Goal: Information Seeking & Learning: Learn about a topic

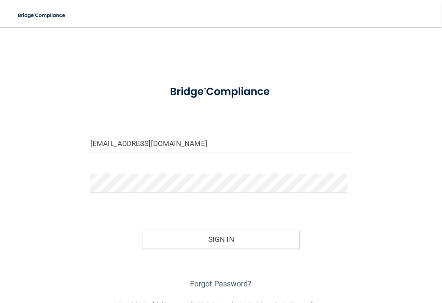
type input "[EMAIL_ADDRESS][DOMAIN_NAME]"
click at [121, 172] on form "ryanlynnschultz@gmail.com Invalid email/password. You don't have permission to …" at bounding box center [221, 184] width 262 height 213
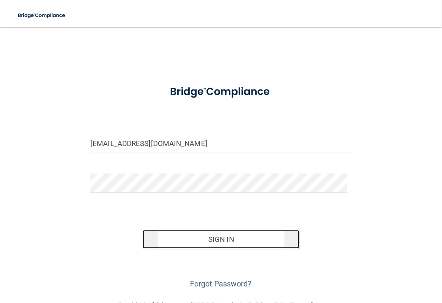
click at [228, 237] on button "Sign In" at bounding box center [221, 239] width 157 height 19
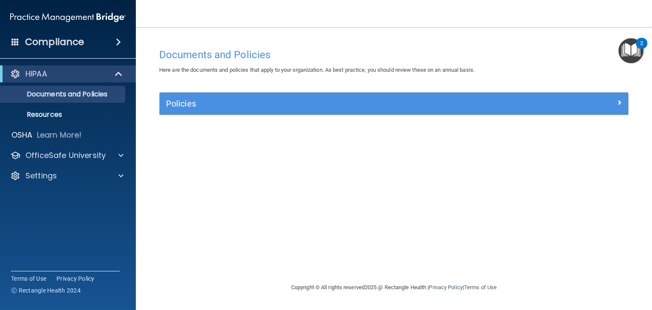
click at [177, 96] on div "Policies" at bounding box center [394, 104] width 469 height 22
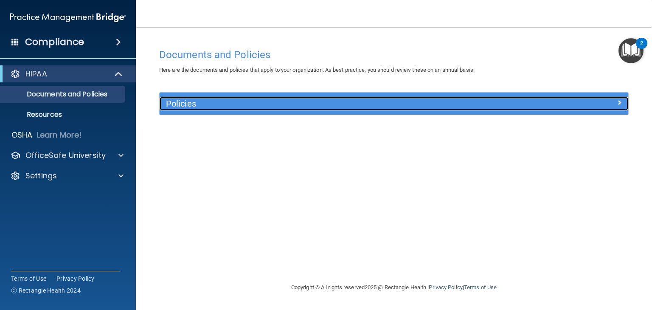
click at [442, 103] on span at bounding box center [619, 102] width 5 height 10
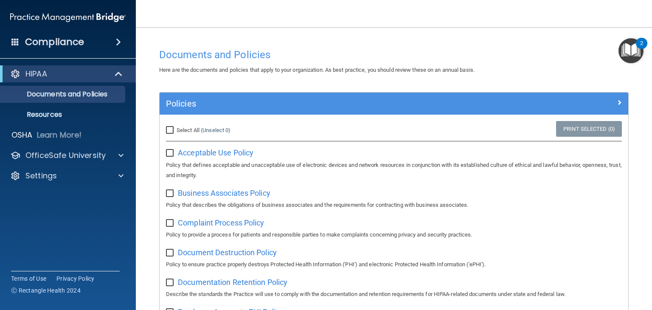
click at [442, 54] on img "Open Resource Center, 2 new notifications" at bounding box center [631, 50] width 25 height 25
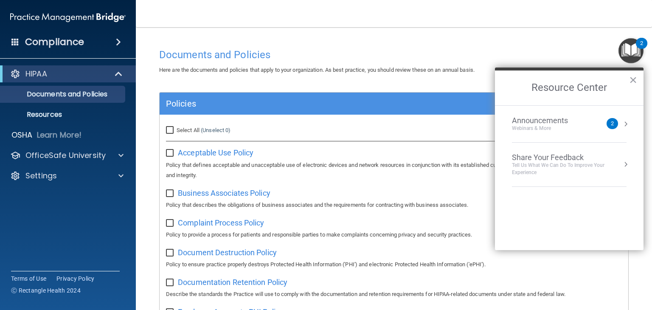
click at [398, 48] on div "Documents and Policies" at bounding box center [394, 54] width 482 height 21
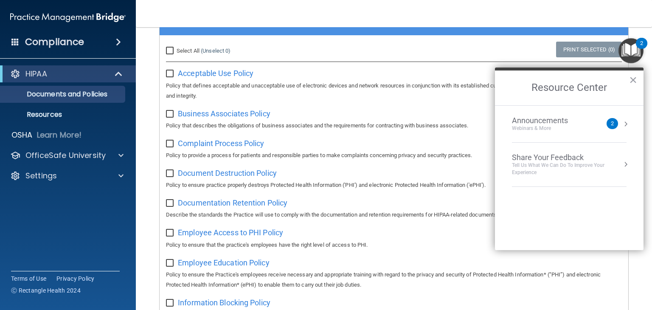
scroll to position [85, 0]
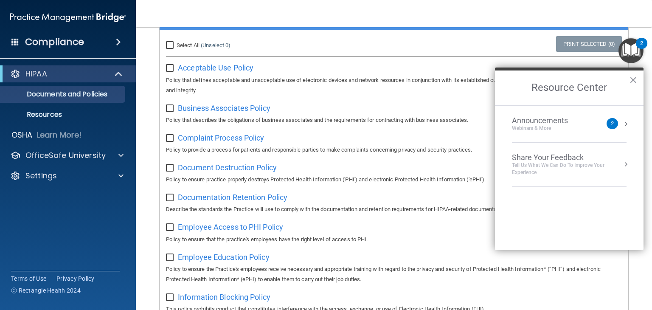
click at [442, 77] on button "×" at bounding box center [633, 80] width 8 height 14
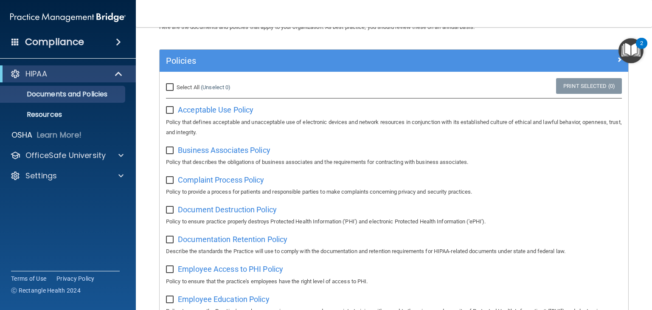
scroll to position [0, 0]
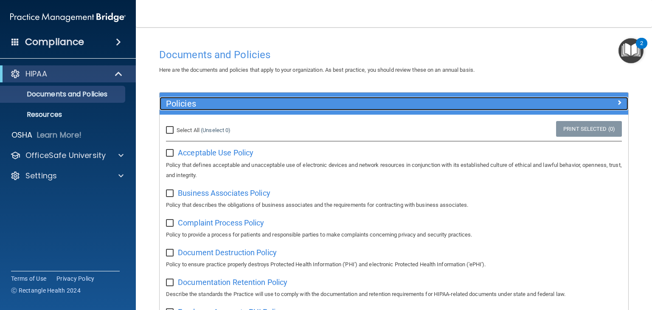
click at [442, 104] on div at bounding box center [569, 102] width 117 height 10
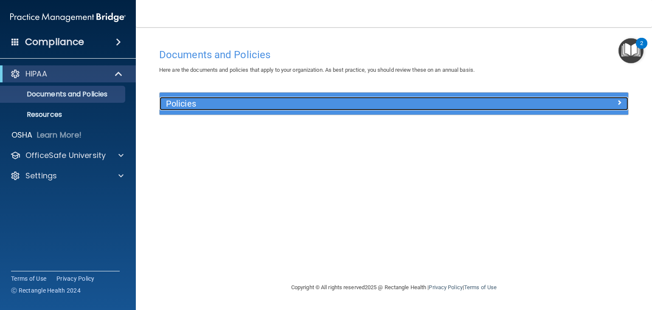
click at [442, 101] on span at bounding box center [619, 102] width 5 height 10
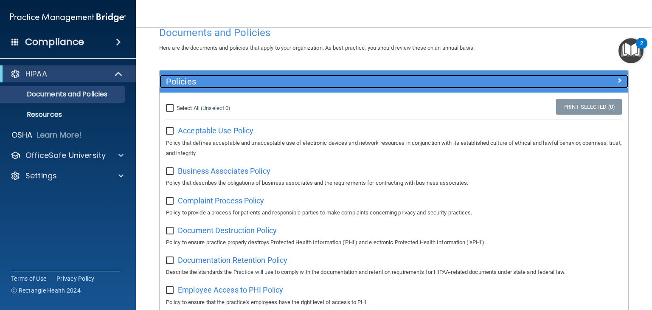
scroll to position [42, 0]
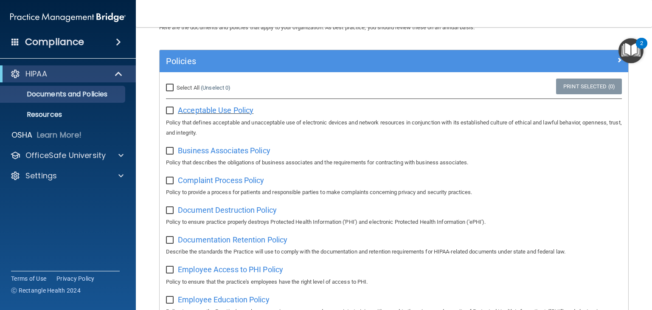
click at [203, 112] on span "Acceptable Use Policy" at bounding box center [216, 110] width 76 height 9
click at [173, 89] on input "Select All (Unselect 0) Unselect All" at bounding box center [171, 87] width 10 height 7
checkbox input "true"
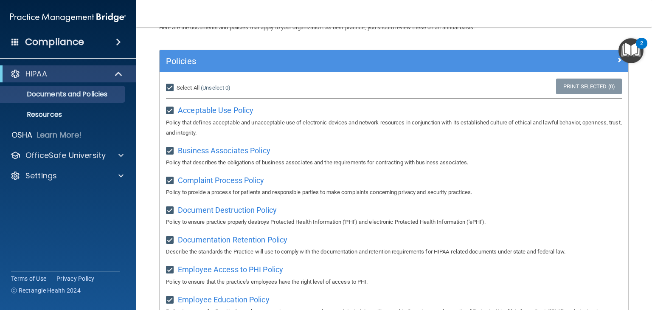
checkbox input "true"
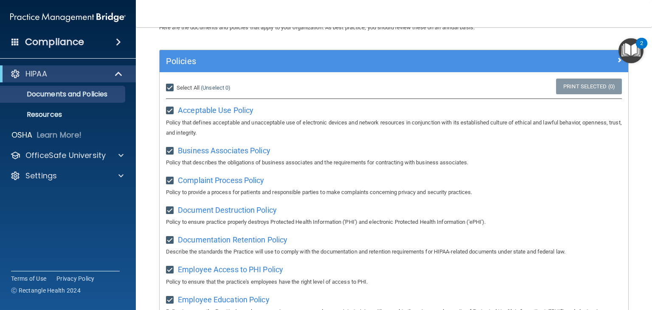
checkbox input "true"
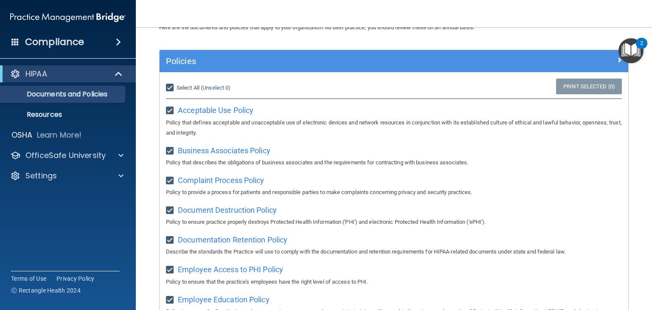
checkbox input "true"
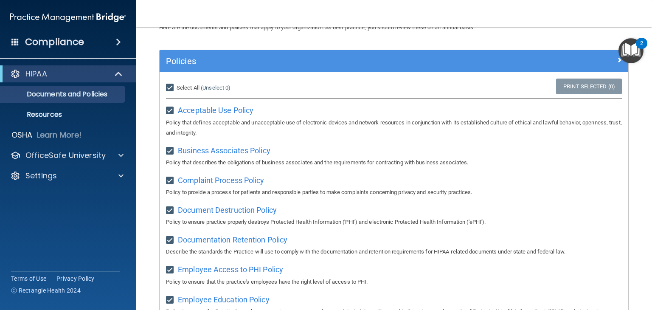
checkbox input "true"
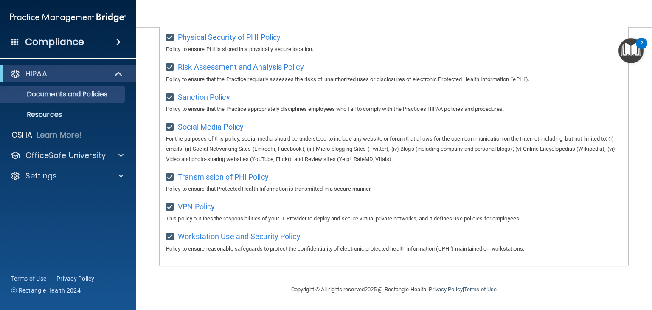
scroll to position [388, 0]
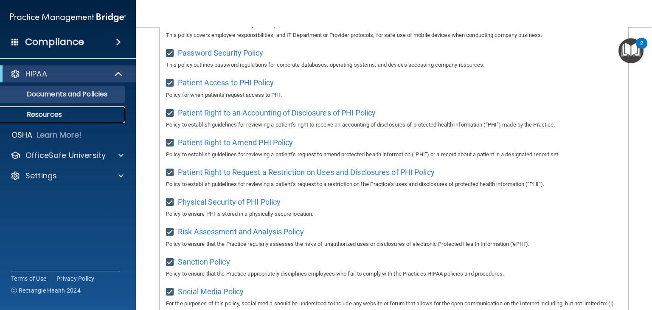
click at [78, 119] on link "Resources" at bounding box center [59, 114] width 134 height 17
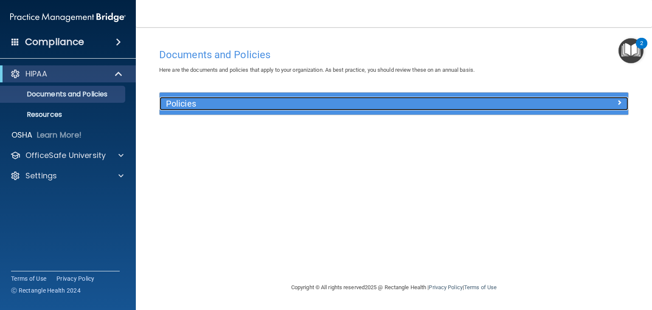
click at [619, 100] on span at bounding box center [619, 102] width 5 height 10
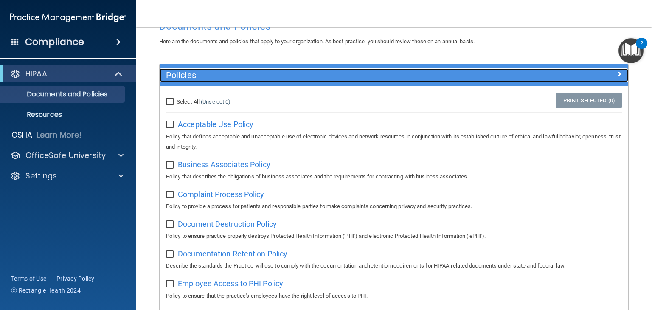
scroll to position [42, 0]
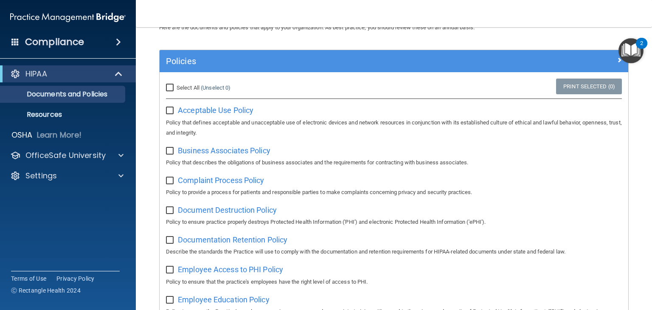
click at [170, 111] on input "checkbox" at bounding box center [171, 110] width 10 height 7
checkbox input "true"
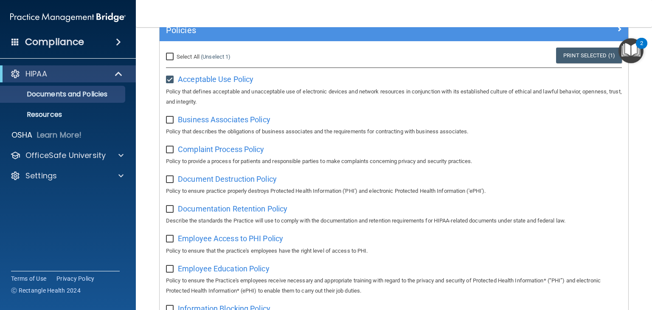
scroll to position [6, 0]
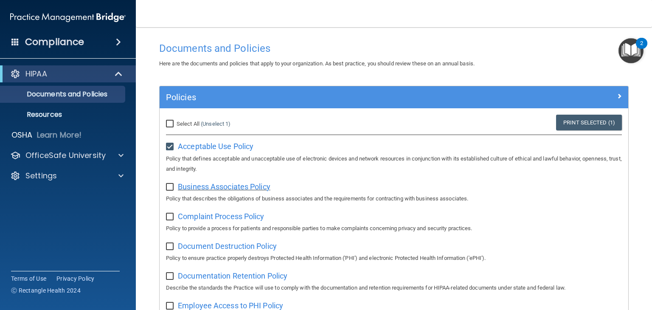
click at [216, 191] on span "Business Associates Policy" at bounding box center [224, 186] width 93 height 9
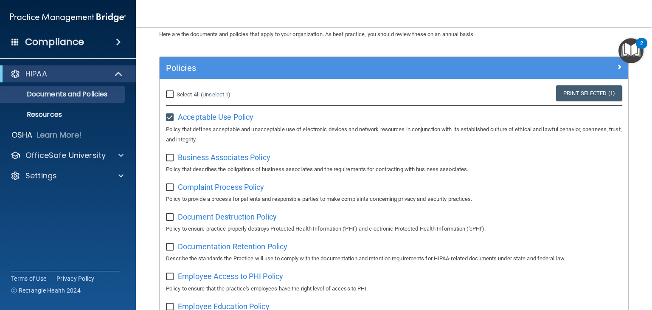
scroll to position [49, 0]
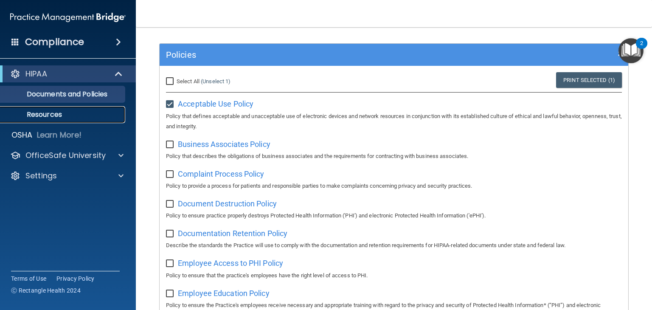
click at [40, 118] on p "Resources" at bounding box center [64, 114] width 116 height 8
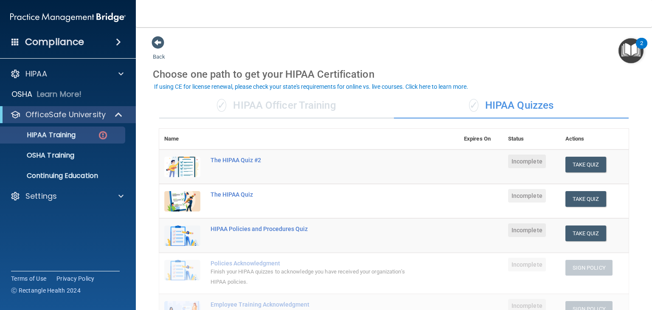
click at [310, 109] on div "✓ HIPAA Officer Training" at bounding box center [276, 105] width 235 height 25
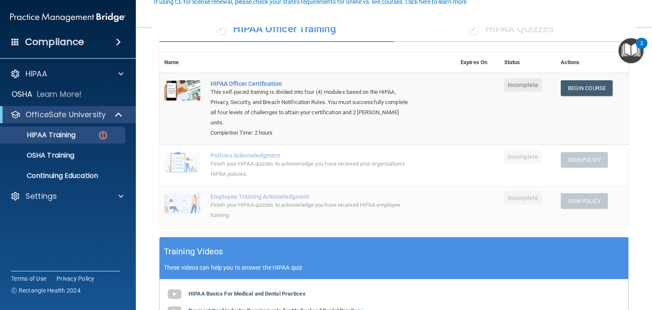
scroll to position [85, 0]
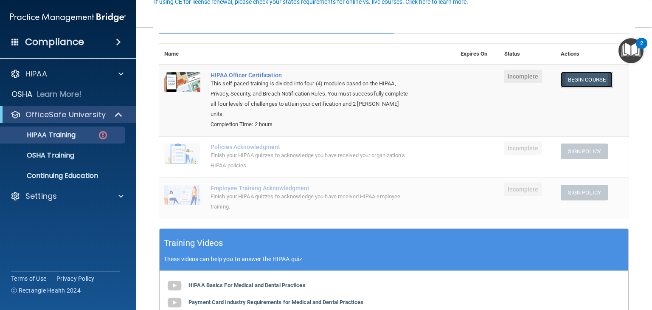
click at [571, 84] on link "Begin Course" at bounding box center [587, 80] width 52 height 16
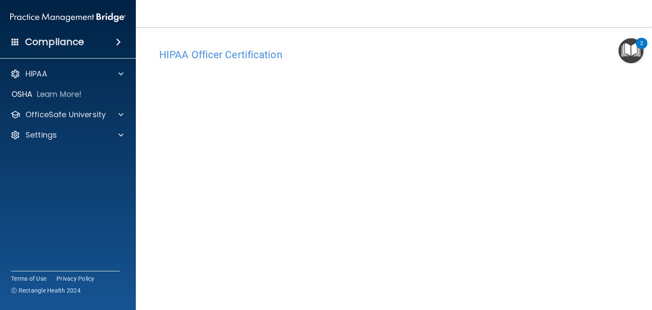
click at [233, 56] on h4 "HIPAA Officer Certification" at bounding box center [394, 54] width 470 height 11
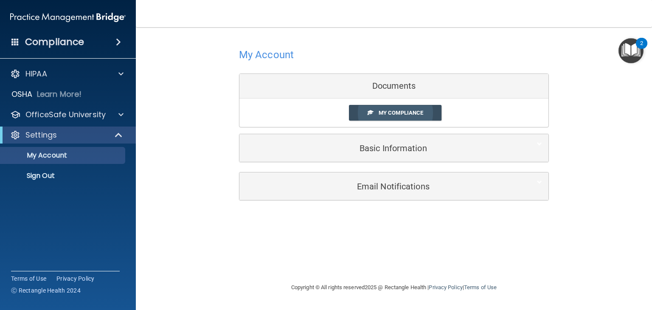
click at [404, 106] on link "My Compliance" at bounding box center [395, 113] width 93 height 16
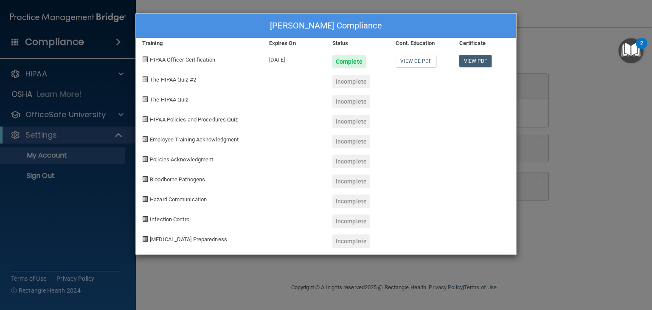
click at [162, 101] on span "The HIPAA Quiz" at bounding box center [169, 99] width 38 height 6
click at [161, 96] on span "The HIPAA Quiz" at bounding box center [169, 99] width 38 height 6
click at [563, 17] on div "Ryanlynn Schultz's Compliance Training Expires On Status Cont. Education Certif…" at bounding box center [326, 155] width 652 height 310
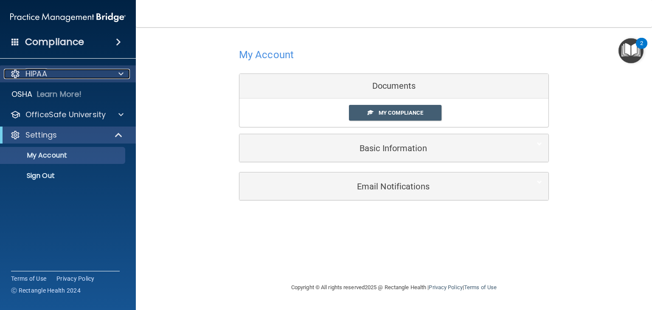
click at [44, 79] on p "HIPAA" at bounding box center [36, 74] width 22 height 10
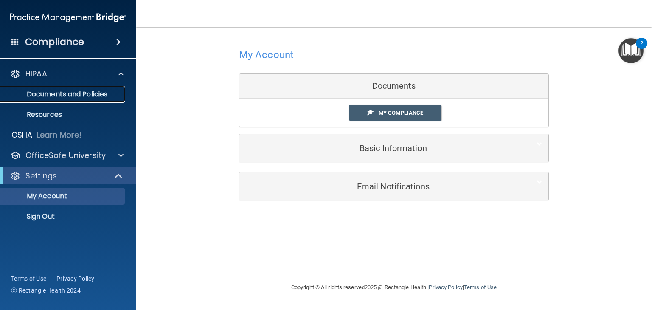
click at [66, 92] on p "Documents and Policies" at bounding box center [64, 94] width 116 height 8
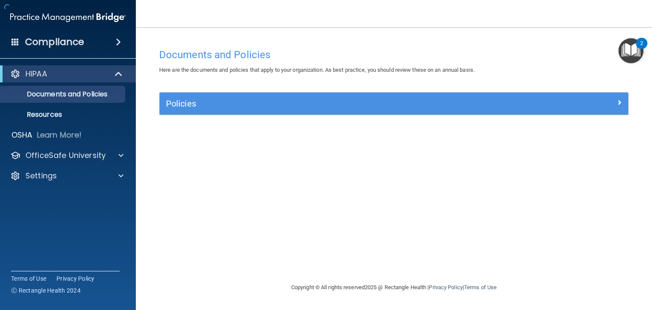
click at [45, 125] on div "HIPAA Documents and Policies Report an Incident Business Associates Emergency P…" at bounding box center [68, 126] width 136 height 129
click at [47, 121] on link "Resources" at bounding box center [59, 114] width 134 height 17
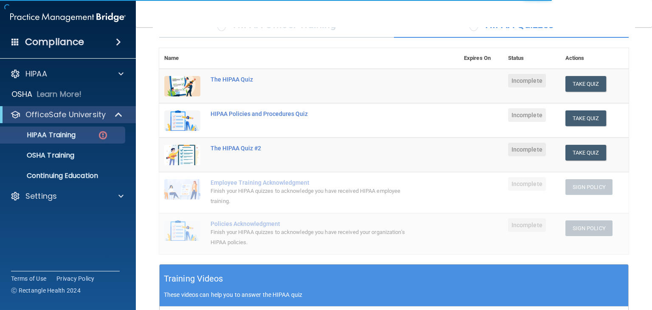
scroll to position [85, 0]
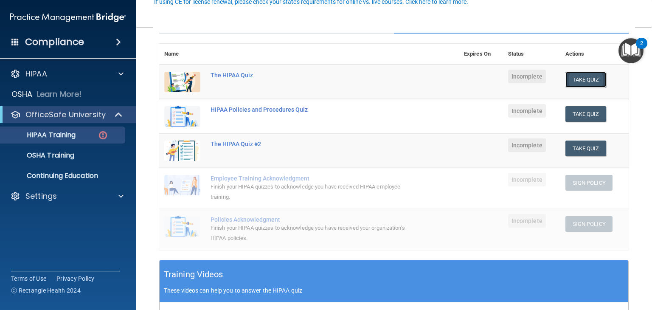
click at [584, 75] on button "Take Quiz" at bounding box center [585, 80] width 41 height 16
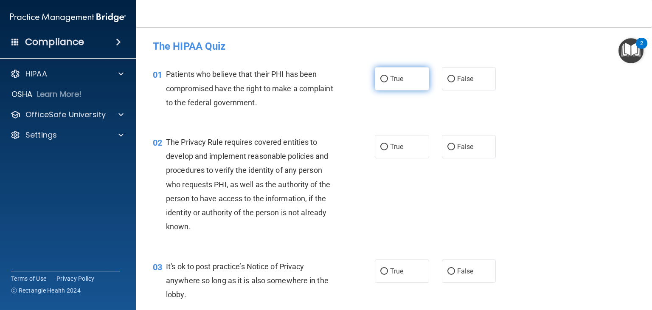
click at [402, 79] on label "True" at bounding box center [402, 78] width 54 height 23
click at [388, 79] on input "True" at bounding box center [384, 79] width 8 height 6
radio input "true"
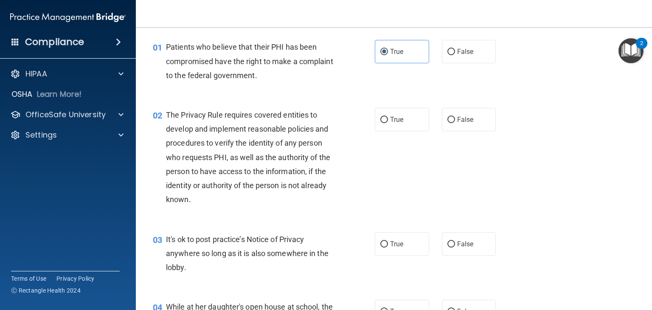
scroll to position [42, 0]
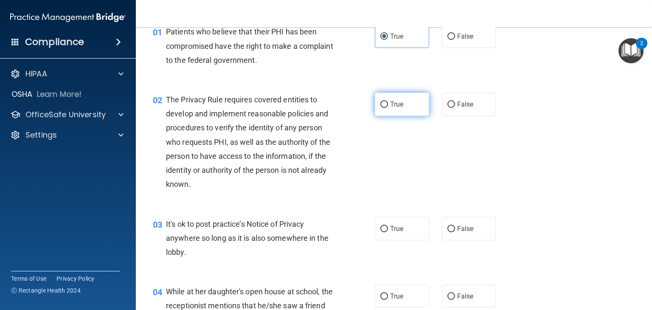
click at [392, 105] on span "True" at bounding box center [396, 104] width 13 height 8
click at [388, 105] on input "True" at bounding box center [384, 104] width 8 height 6
radio input "true"
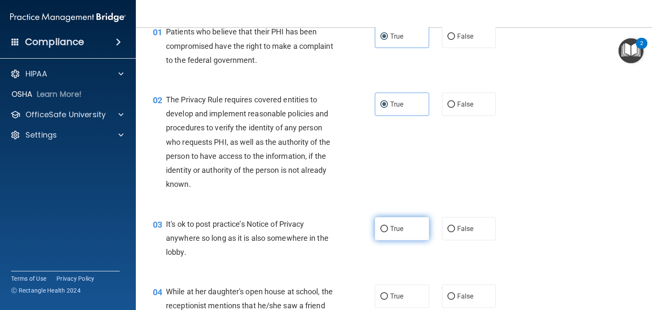
click at [380, 229] on input "True" at bounding box center [384, 229] width 8 height 6
radio input "true"
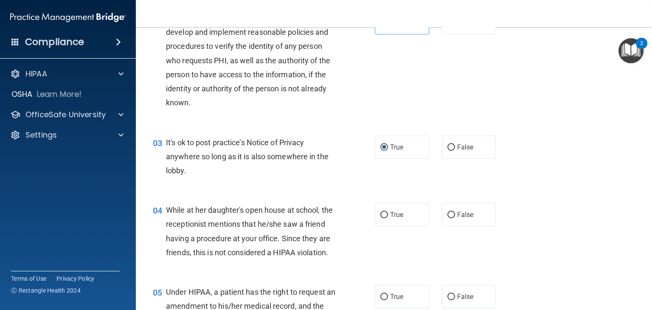
scroll to position [127, 0]
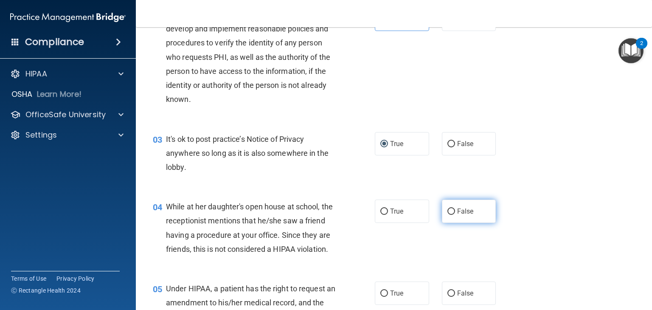
click at [457, 208] on span "False" at bounding box center [465, 211] width 17 height 8
click at [455, 208] on input "False" at bounding box center [451, 211] width 8 height 6
radio input "true"
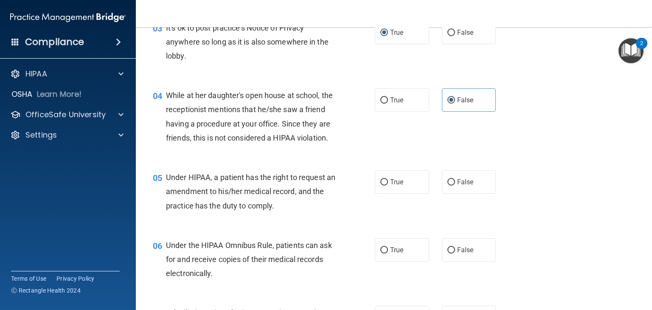
scroll to position [212, 0]
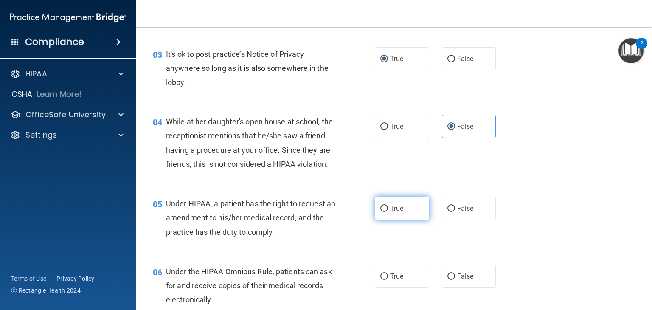
click at [397, 212] on span "True" at bounding box center [396, 208] width 13 height 8
click at [388, 212] on input "True" at bounding box center [384, 208] width 8 height 6
radio input "true"
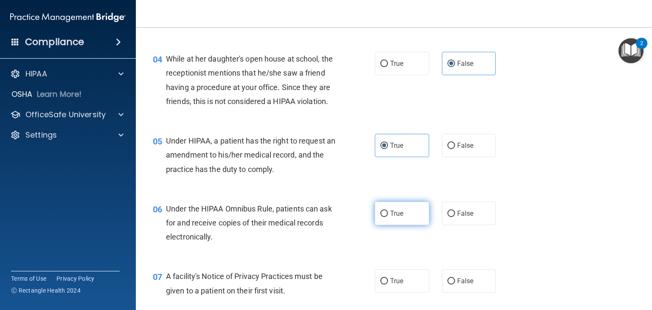
scroll to position [297, 0]
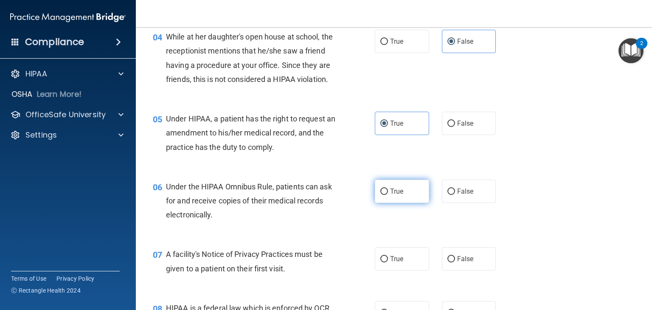
click at [375, 203] on label "True" at bounding box center [402, 191] width 54 height 23
click at [380, 195] on input "True" at bounding box center [384, 191] width 8 height 6
radio input "true"
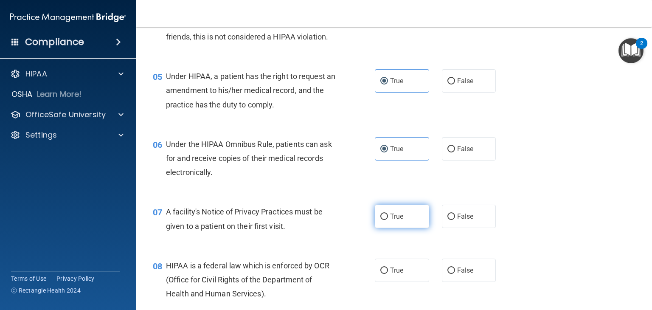
click at [412, 228] on label "True" at bounding box center [402, 216] width 54 height 23
click at [388, 220] on input "True" at bounding box center [384, 217] width 8 height 6
radio input "true"
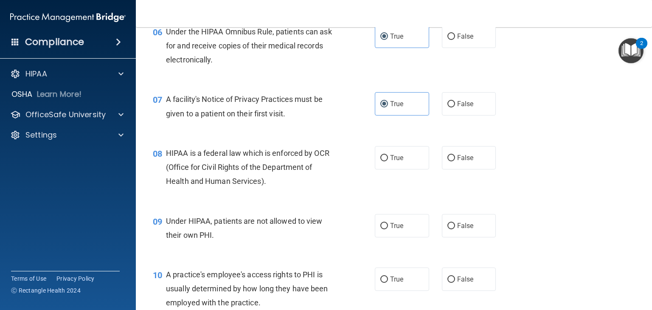
scroll to position [467, 0]
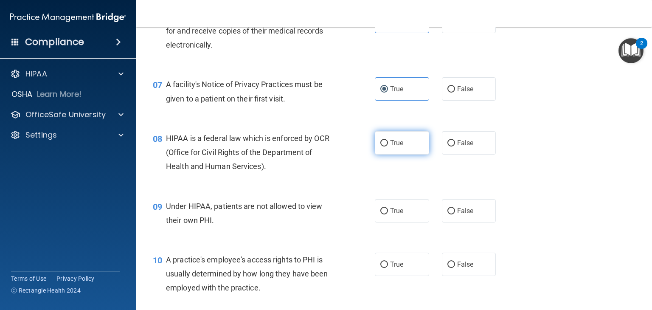
click at [397, 147] on span "True" at bounding box center [396, 143] width 13 height 8
click at [388, 146] on input "True" at bounding box center [384, 143] width 8 height 6
radio input "true"
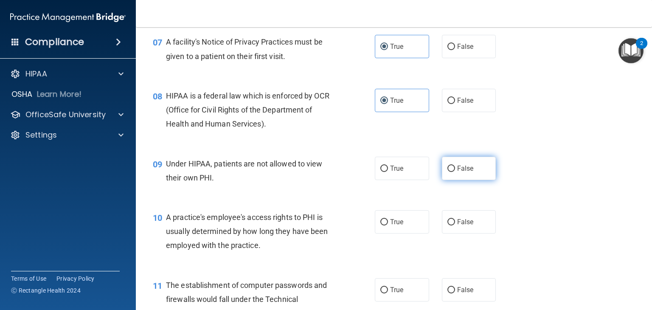
click at [460, 176] on label "False" at bounding box center [469, 168] width 54 height 23
click at [455, 172] on input "False" at bounding box center [451, 169] width 8 height 6
radio input "true"
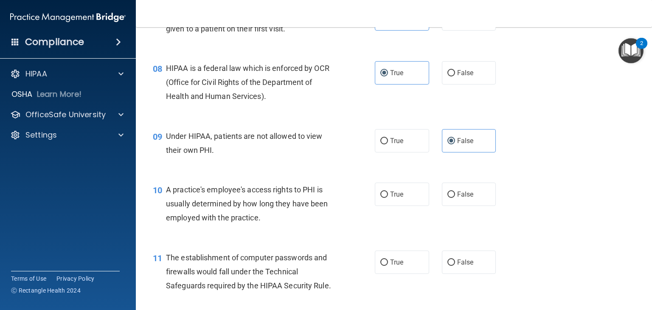
scroll to position [552, 0]
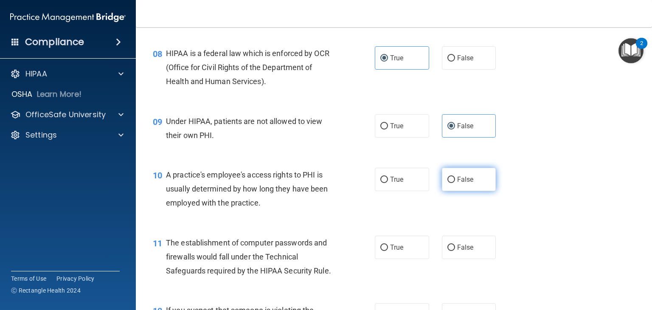
click at [467, 183] on span "False" at bounding box center [465, 179] width 17 height 8
click at [455, 183] on input "False" at bounding box center [451, 180] width 8 height 6
radio input "true"
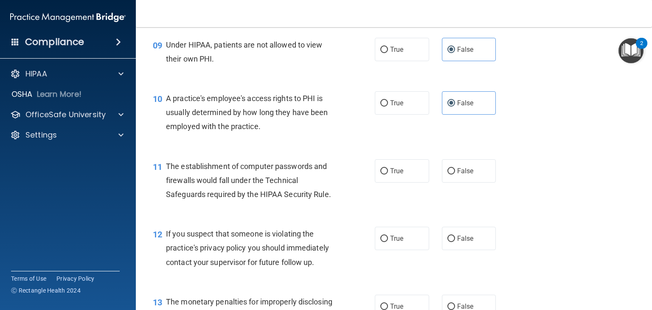
scroll to position [637, 0]
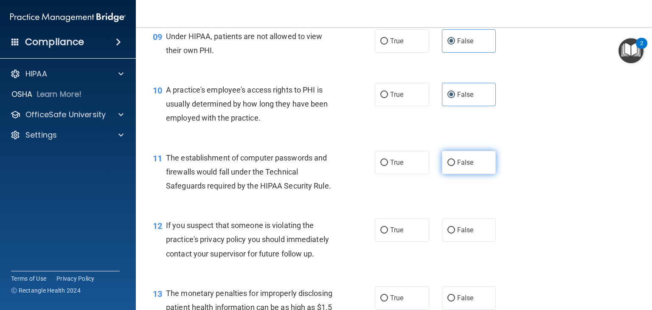
click at [457, 174] on label "False" at bounding box center [469, 162] width 54 height 23
click at [455, 166] on input "False" at bounding box center [451, 163] width 8 height 6
radio input "true"
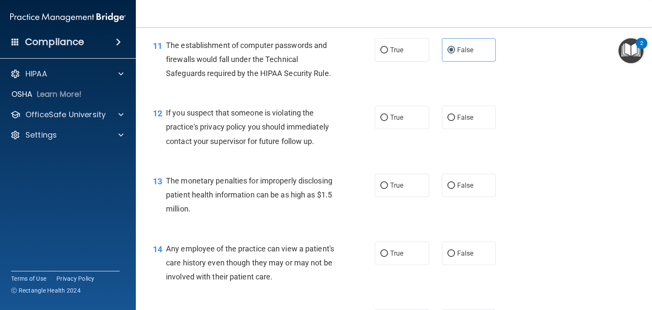
scroll to position [764, 0]
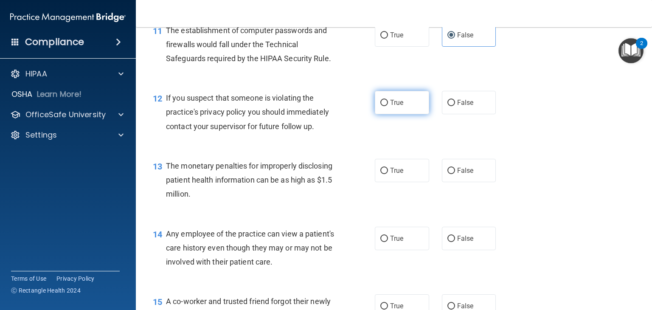
click at [380, 114] on label "True" at bounding box center [402, 102] width 54 height 23
click at [380, 106] on input "True" at bounding box center [384, 103] width 8 height 6
radio input "true"
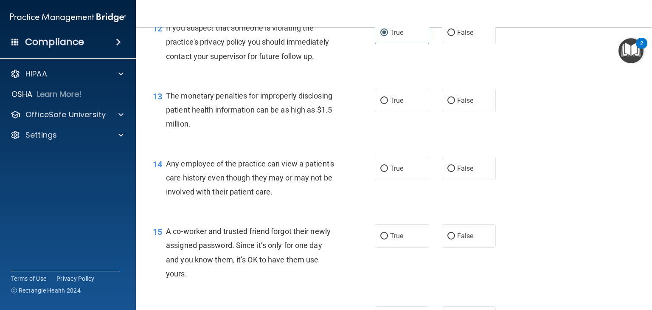
scroll to position [849, 0]
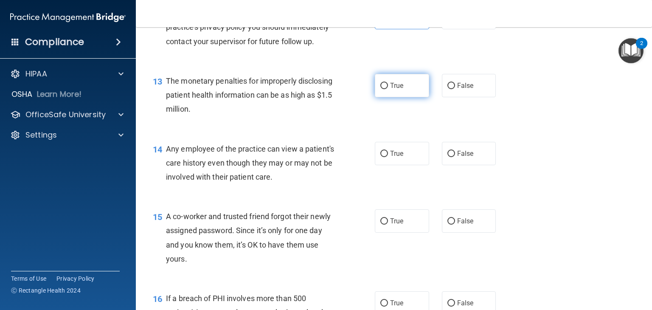
click at [396, 97] on label "True" at bounding box center [402, 85] width 54 height 23
click at [388, 89] on input "True" at bounding box center [384, 86] width 8 height 6
radio input "true"
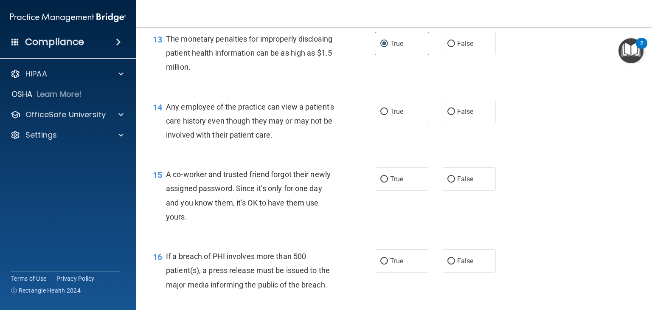
scroll to position [891, 0]
click at [463, 115] on span "False" at bounding box center [465, 111] width 17 height 8
click at [455, 115] on input "False" at bounding box center [451, 111] width 8 height 6
radio input "true"
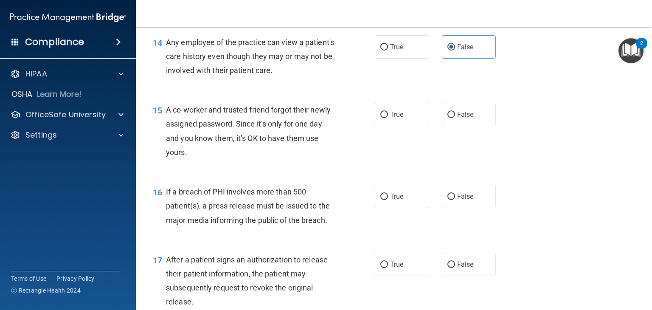
scroll to position [976, 0]
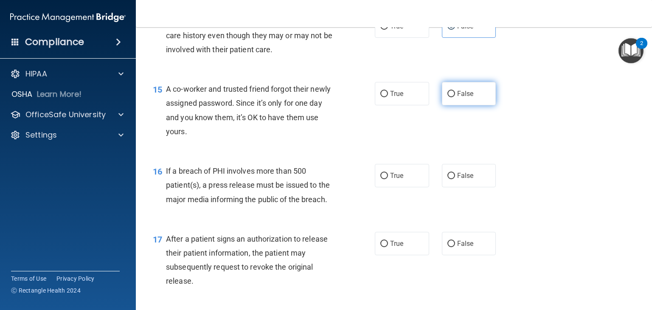
click at [469, 98] on span "False" at bounding box center [465, 94] width 17 height 8
click at [455, 97] on input "False" at bounding box center [451, 94] width 8 height 6
radio input "true"
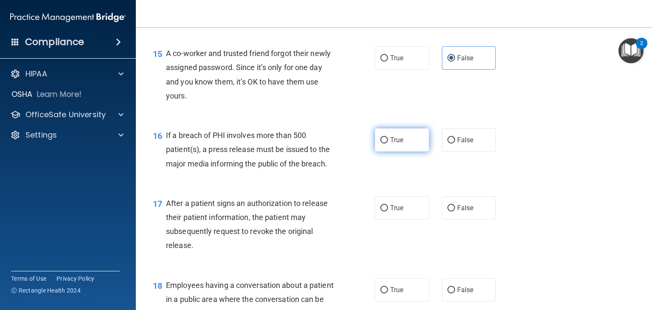
scroll to position [1061, 0]
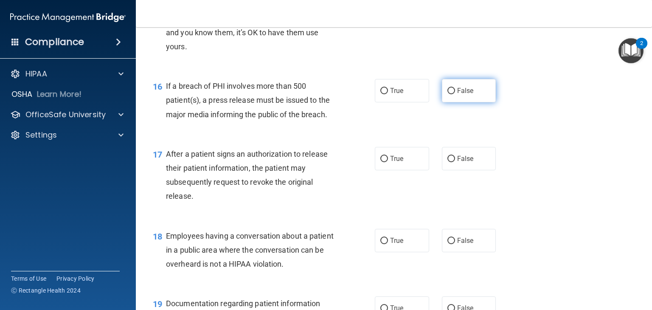
click at [466, 102] on label "False" at bounding box center [469, 90] width 54 height 23
click at [455, 94] on input "False" at bounding box center [451, 91] width 8 height 6
radio input "true"
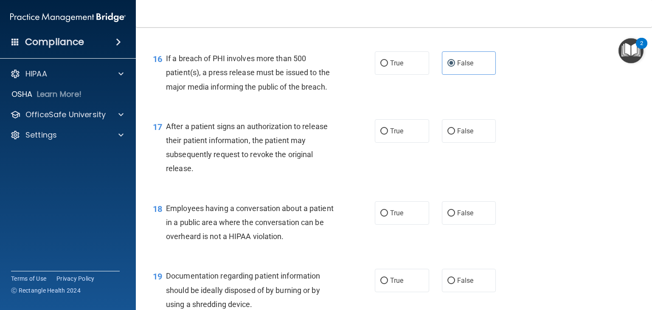
scroll to position [1104, 0]
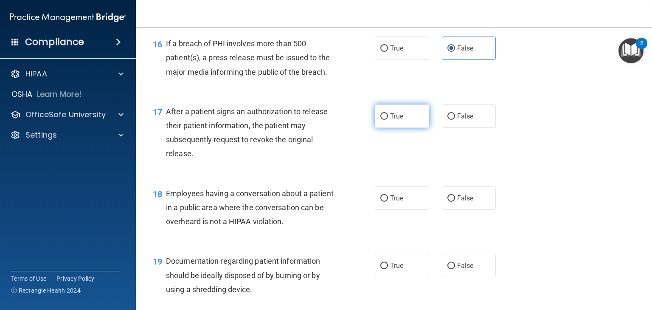
click at [401, 128] on label "True" at bounding box center [402, 115] width 54 height 23
click at [388, 120] on input "True" at bounding box center [384, 116] width 8 height 6
radio input "true"
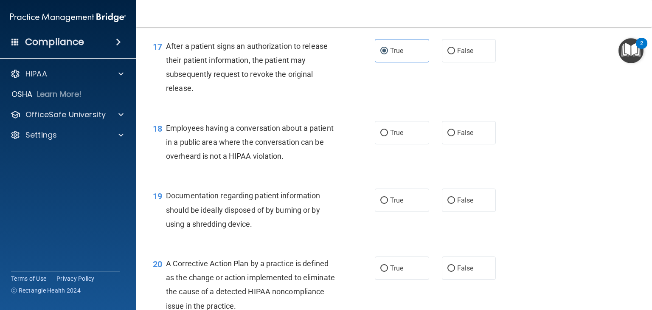
scroll to position [1189, 0]
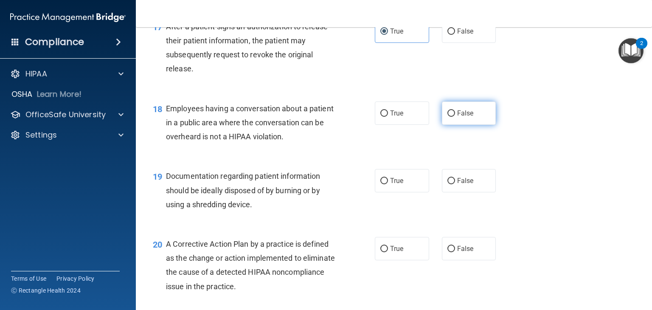
click at [460, 125] on label "False" at bounding box center [469, 112] width 54 height 23
click at [455, 117] on input "False" at bounding box center [451, 113] width 8 height 6
radio input "true"
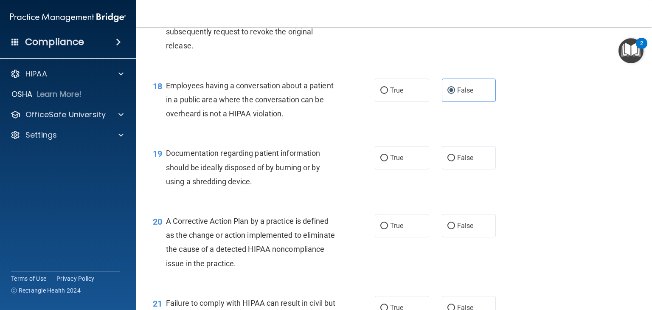
scroll to position [1231, 0]
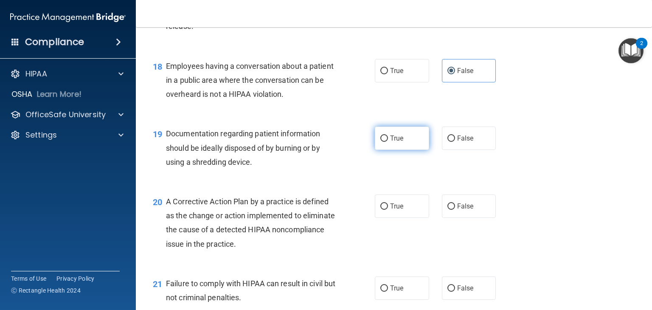
click at [418, 150] on label "True" at bounding box center [402, 138] width 54 height 23
click at [388, 142] on input "True" at bounding box center [384, 138] width 8 height 6
radio input "true"
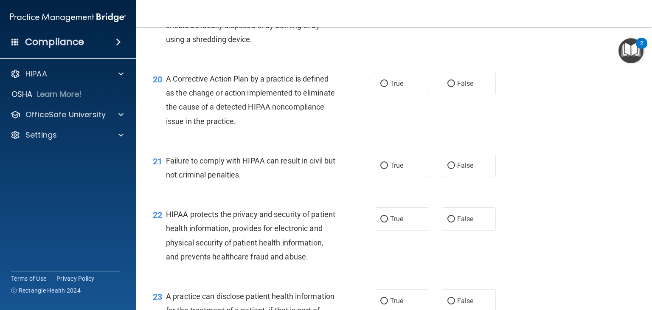
scroll to position [1269, 0]
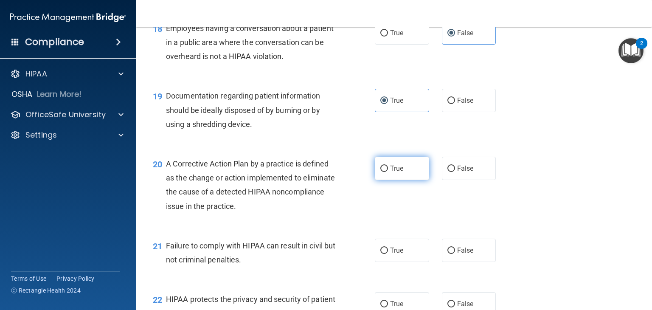
click at [397, 172] on span "True" at bounding box center [396, 168] width 13 height 8
click at [388, 172] on input "True" at bounding box center [384, 169] width 8 height 6
radio input "true"
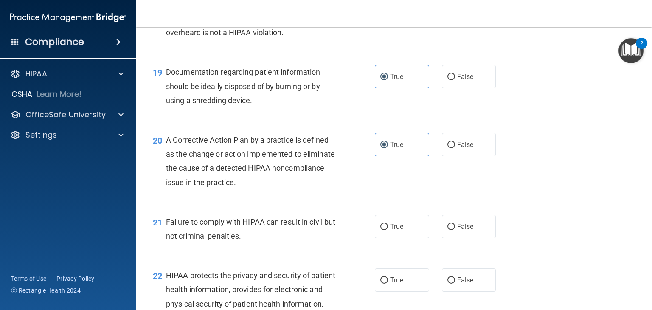
scroll to position [1354, 0]
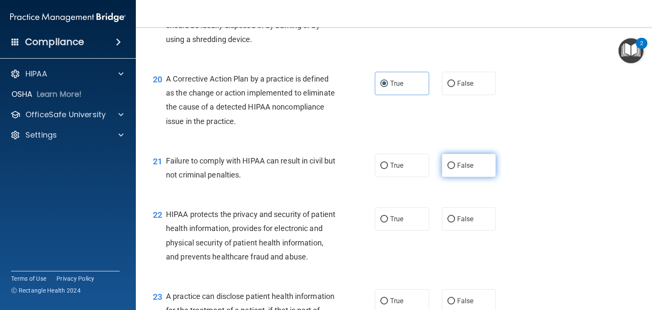
click at [486, 177] on label "False" at bounding box center [469, 165] width 54 height 23
click at [455, 169] on input "False" at bounding box center [451, 166] width 8 height 6
radio input "true"
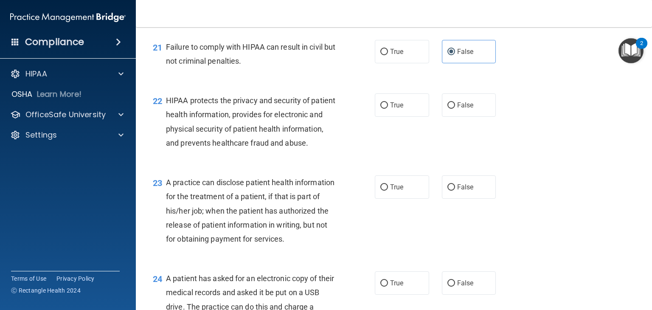
scroll to position [1481, 0]
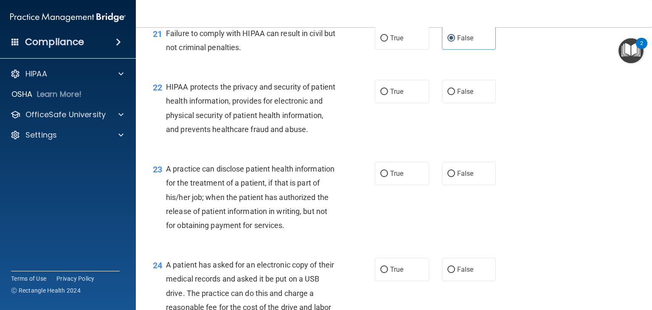
drag, startPoint x: 389, startPoint y: 109, endPoint x: 435, endPoint y: 116, distance: 46.3
click at [405, 103] on label "True" at bounding box center [402, 91] width 54 height 23
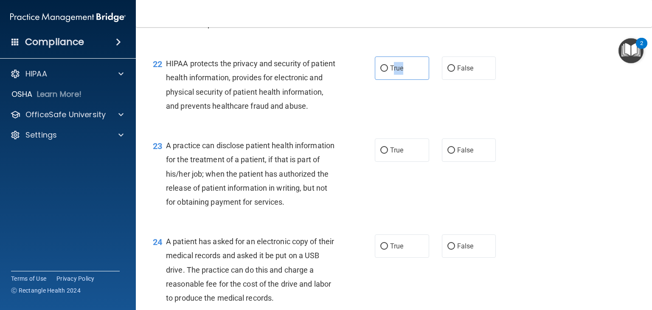
scroll to position [1524, 0]
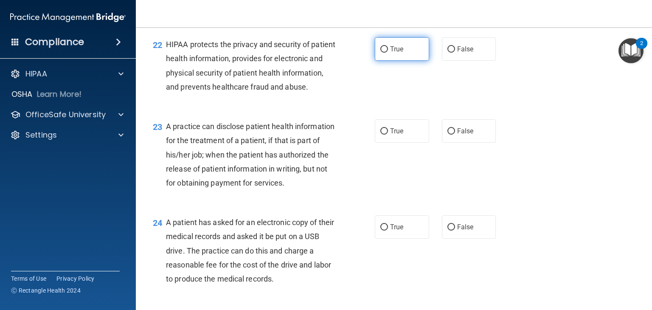
click at [385, 61] on label "True" at bounding box center [402, 48] width 54 height 23
click at [385, 53] on input "True" at bounding box center [384, 49] width 8 height 6
radio input "true"
drag, startPoint x: 409, startPoint y: 156, endPoint x: 404, endPoint y: 157, distance: 5.2
click at [407, 143] on label "True" at bounding box center [402, 130] width 54 height 23
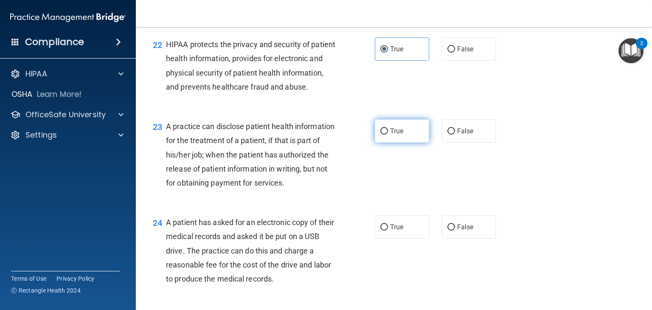
click at [388, 135] on input "True" at bounding box center [384, 131] width 8 height 6
radio input "true"
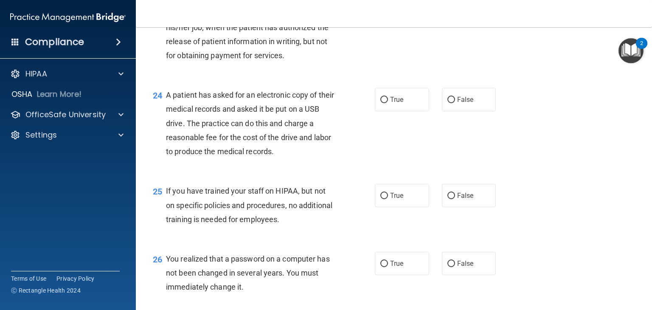
scroll to position [1693, 0]
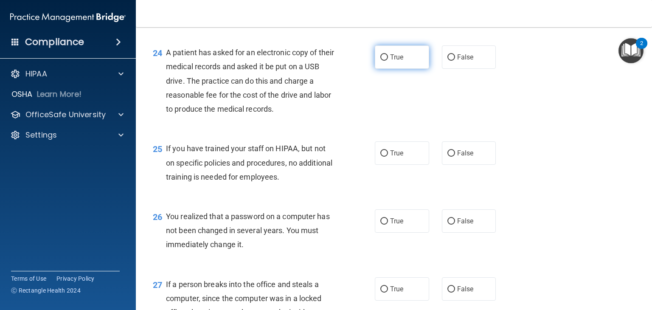
click at [385, 69] on label "True" at bounding box center [402, 56] width 54 height 23
click at [385, 61] on input "True" at bounding box center [384, 57] width 8 height 6
radio input "true"
click at [394, 61] on span "True" at bounding box center [396, 57] width 13 height 8
click at [388, 61] on input "True" at bounding box center [384, 57] width 8 height 6
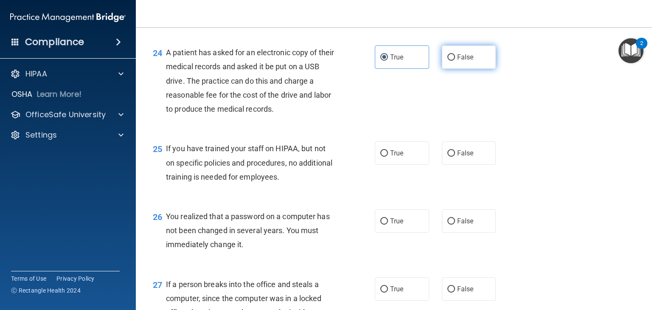
click at [464, 61] on span "False" at bounding box center [465, 57] width 17 height 8
click at [455, 61] on input "False" at bounding box center [451, 57] width 8 height 6
radio input "true"
radio input "false"
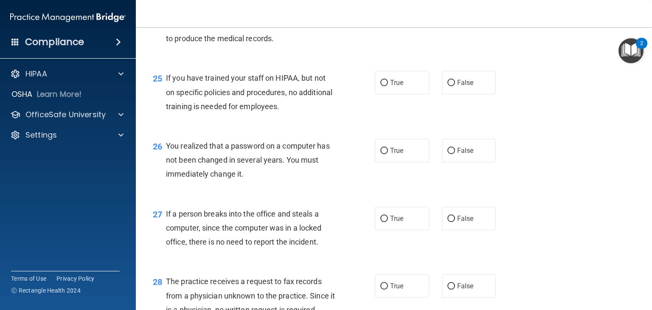
scroll to position [1778, 0]
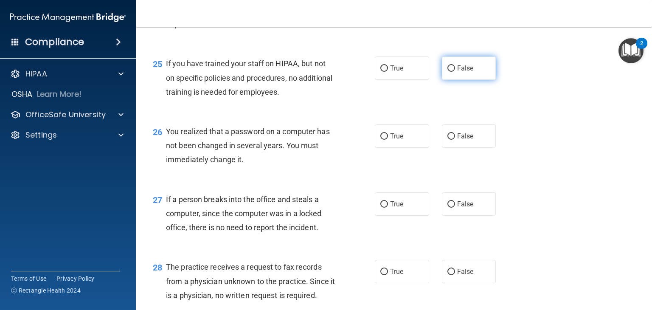
click at [457, 72] on span "False" at bounding box center [465, 68] width 17 height 8
click at [453, 72] on input "False" at bounding box center [451, 68] width 8 height 6
radio input "true"
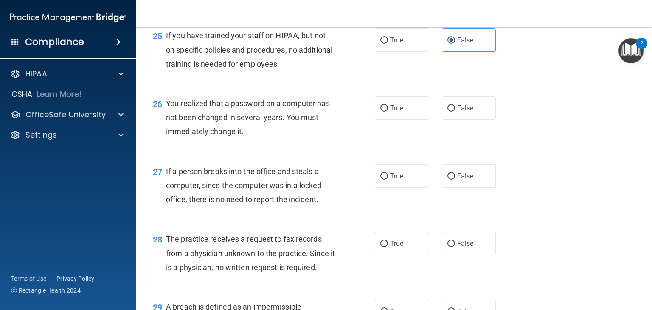
scroll to position [1821, 0]
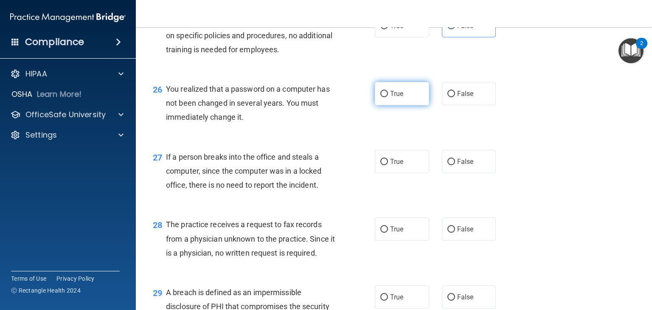
click at [384, 105] on label "True" at bounding box center [402, 93] width 54 height 23
click at [384, 97] on input "True" at bounding box center [384, 94] width 8 height 6
radio input "true"
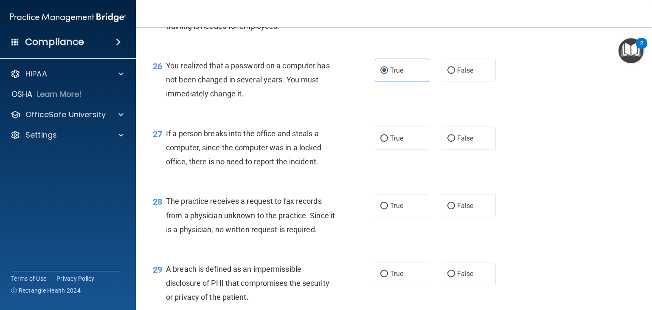
scroll to position [1906, 0]
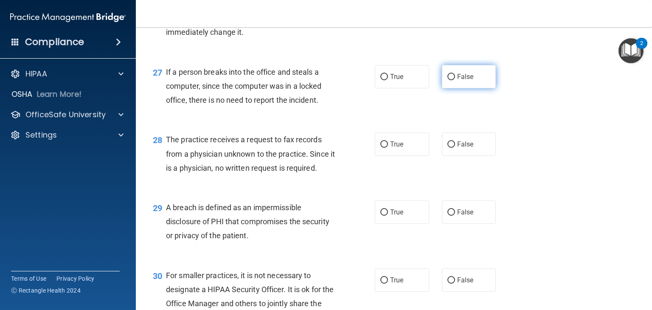
click at [476, 88] on label "False" at bounding box center [469, 76] width 54 height 23
click at [455, 80] on input "False" at bounding box center [451, 77] width 8 height 6
radio input "true"
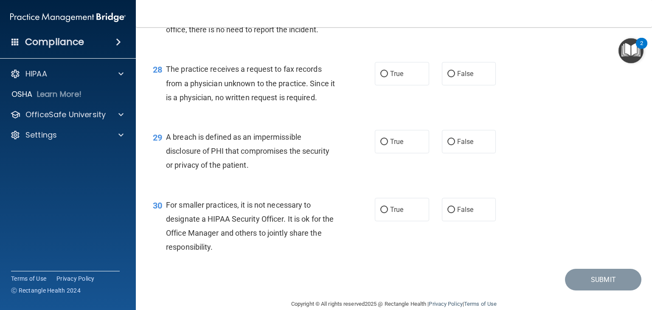
scroll to position [1991, 0]
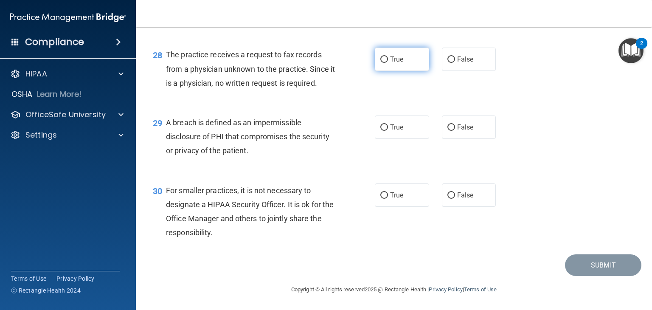
click at [388, 71] on label "True" at bounding box center [402, 59] width 54 height 23
click at [388, 63] on input "True" at bounding box center [384, 59] width 8 height 6
radio input "true"
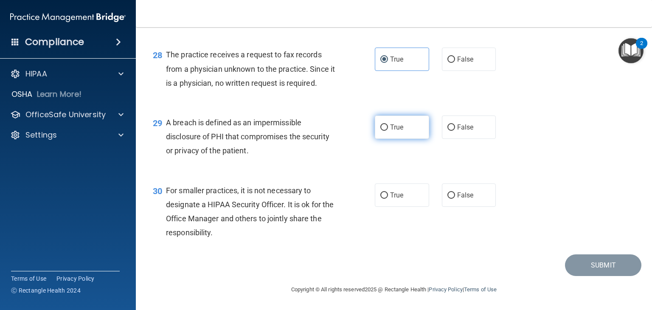
click at [403, 132] on label "True" at bounding box center [402, 126] width 54 height 23
click at [388, 131] on input "True" at bounding box center [384, 127] width 8 height 6
radio input "true"
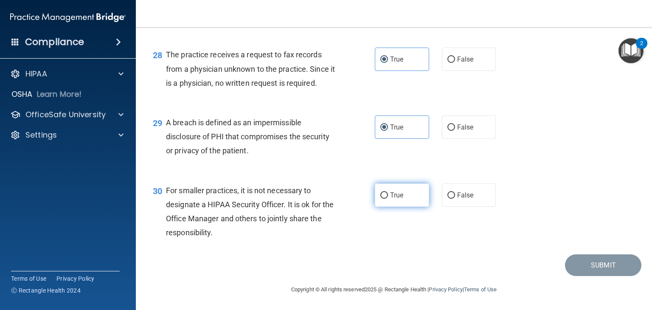
click at [383, 190] on label "True" at bounding box center [402, 194] width 54 height 23
click at [383, 192] on input "True" at bounding box center [384, 195] width 8 height 6
radio input "true"
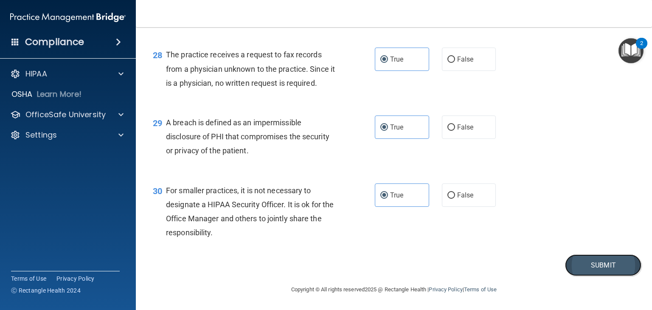
click at [579, 267] on button "Submit" at bounding box center [603, 265] width 76 height 22
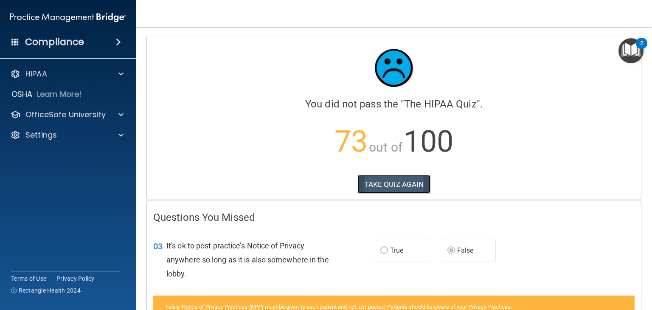
click at [396, 191] on button "TAKE QUIZ AGAIN" at bounding box center [393, 184] width 73 height 19
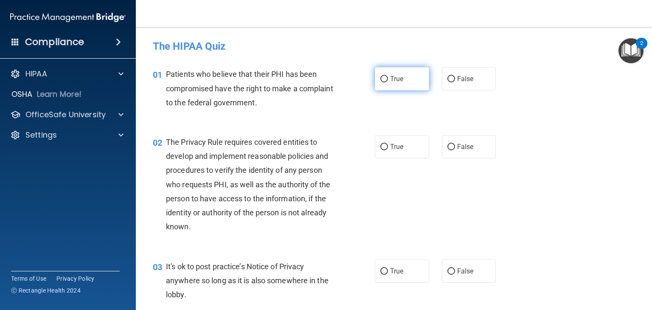
click at [407, 85] on label "True" at bounding box center [402, 78] width 54 height 23
click at [388, 82] on input "True" at bounding box center [384, 79] width 8 height 6
radio input "true"
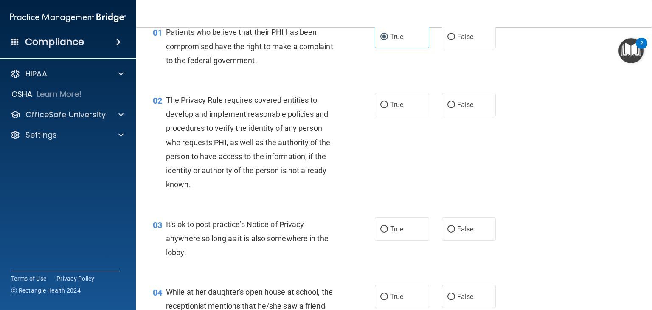
scroll to position [42, 0]
click at [414, 227] on label "True" at bounding box center [402, 228] width 54 height 23
click at [388, 227] on input "True" at bounding box center [384, 229] width 8 height 6
radio input "true"
click at [390, 104] on span "True" at bounding box center [396, 104] width 13 height 8
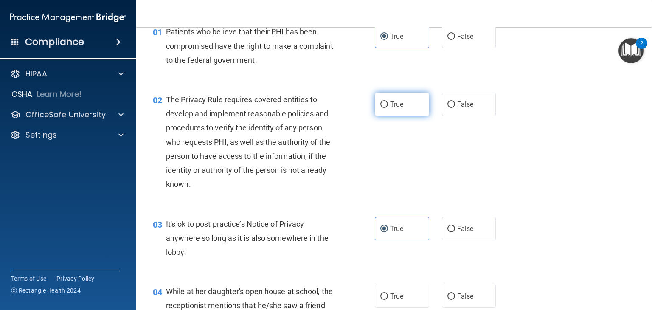
click at [387, 104] on input "True" at bounding box center [384, 104] width 8 height 6
radio input "true"
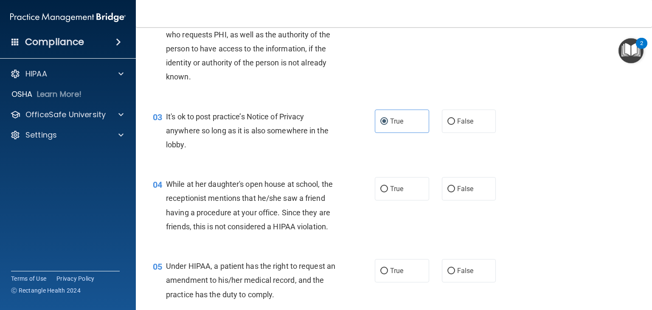
scroll to position [170, 0]
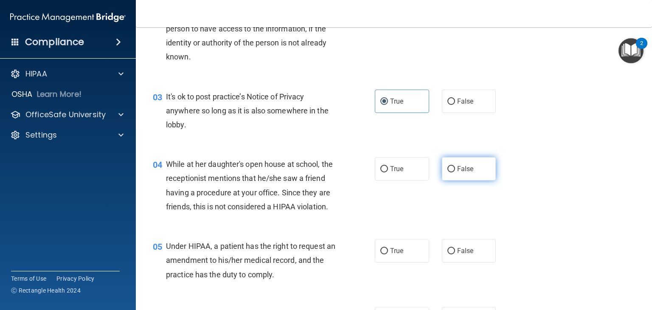
click at [465, 167] on span "False" at bounding box center [465, 169] width 17 height 8
click at [455, 167] on input "False" at bounding box center [451, 169] width 8 height 6
radio input "true"
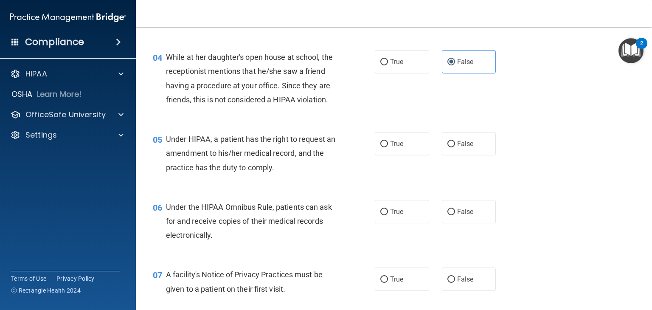
scroll to position [297, 0]
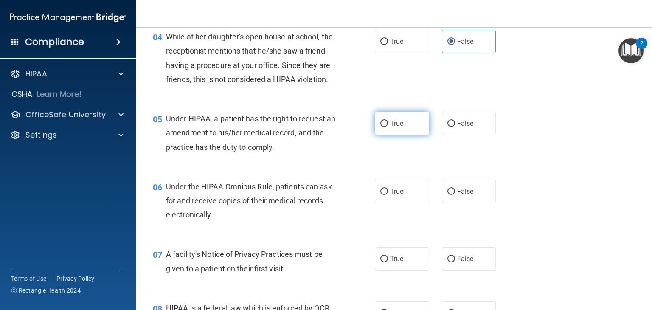
click at [394, 127] on span "True" at bounding box center [396, 123] width 13 height 8
click at [388, 127] on input "True" at bounding box center [384, 124] width 8 height 6
radio input "true"
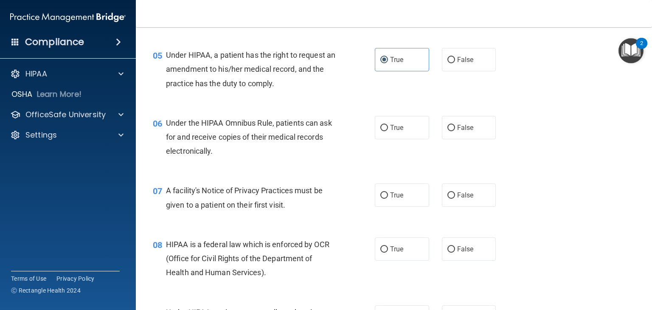
scroll to position [382, 0]
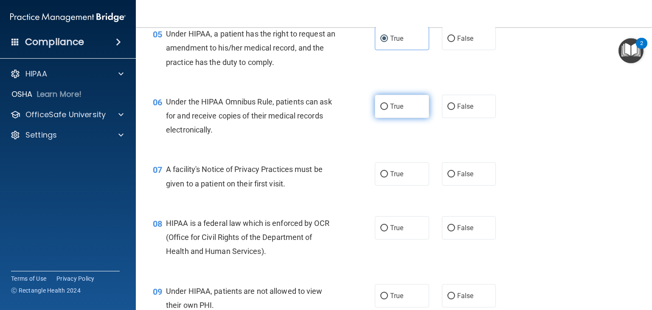
click at [399, 110] on span "True" at bounding box center [396, 106] width 13 height 8
click at [388, 110] on input "True" at bounding box center [384, 107] width 8 height 6
radio input "true"
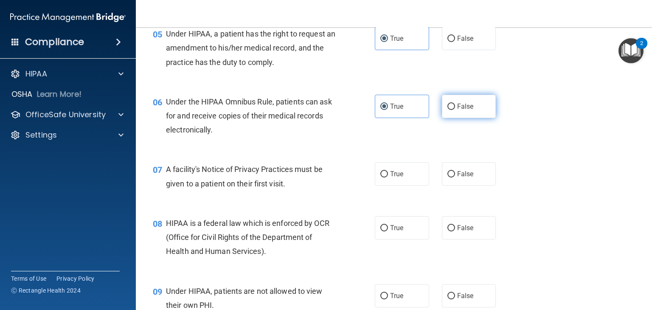
click at [458, 110] on span "False" at bounding box center [465, 106] width 17 height 8
click at [455, 110] on input "False" at bounding box center [451, 107] width 8 height 6
radio input "true"
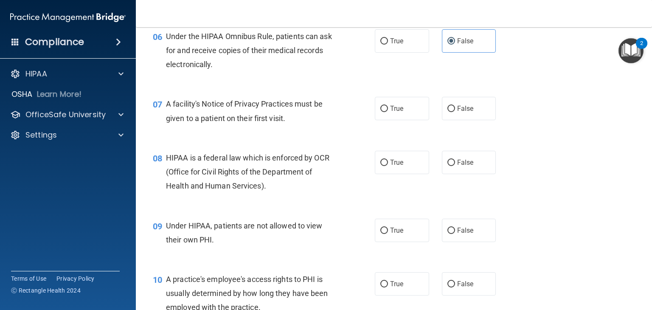
scroll to position [467, 0]
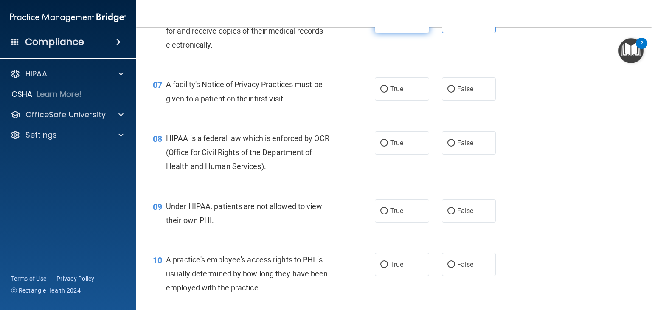
click at [385, 33] on label "True" at bounding box center [402, 21] width 54 height 23
click at [385, 25] on input "True" at bounding box center [384, 22] width 8 height 6
radio input "true"
radio input "false"
click at [397, 96] on label "True" at bounding box center [402, 88] width 54 height 23
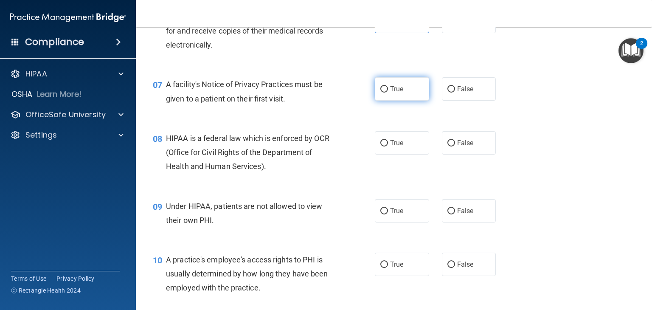
click at [388, 93] on input "True" at bounding box center [384, 89] width 8 height 6
radio input "true"
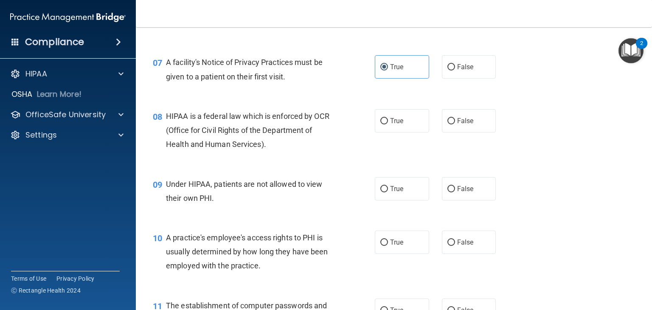
scroll to position [509, 0]
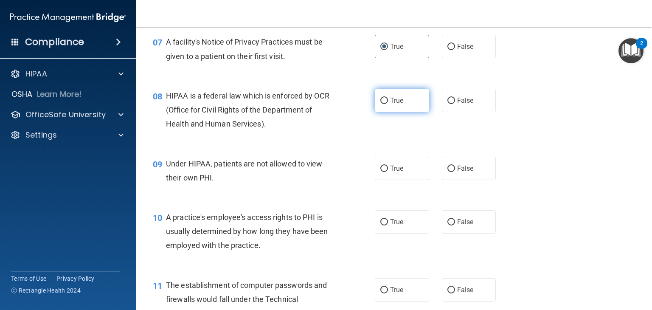
click at [394, 109] on label "True" at bounding box center [402, 100] width 54 height 23
click at [388, 104] on input "True" at bounding box center [384, 101] width 8 height 6
radio input "true"
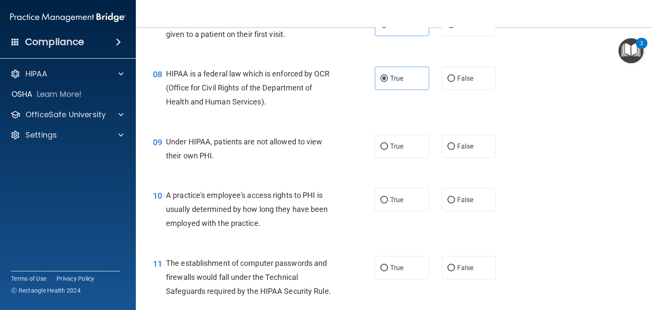
scroll to position [552, 0]
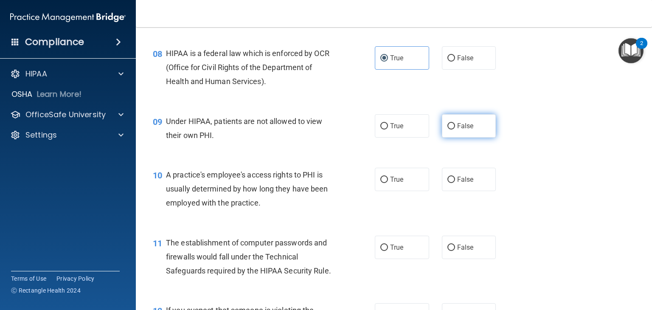
click at [483, 138] on label "False" at bounding box center [469, 125] width 54 height 23
click at [455, 129] on input "False" at bounding box center [451, 126] width 8 height 6
radio input "true"
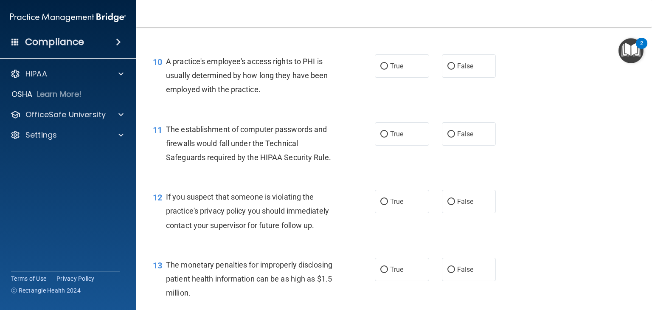
scroll to position [679, 0]
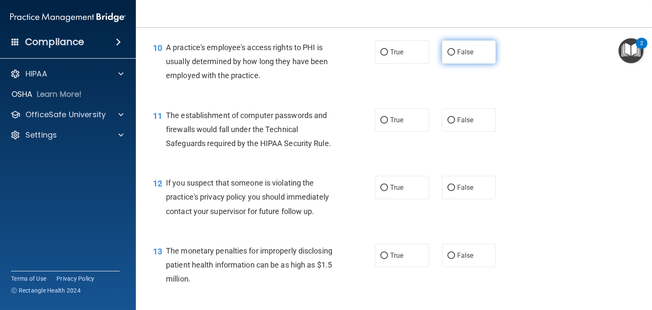
click at [478, 64] on label "False" at bounding box center [469, 51] width 54 height 23
click at [455, 56] on input "False" at bounding box center [451, 52] width 8 height 6
radio input "true"
click at [390, 124] on span "True" at bounding box center [396, 120] width 13 height 8
click at [388, 124] on input "True" at bounding box center [384, 120] width 8 height 6
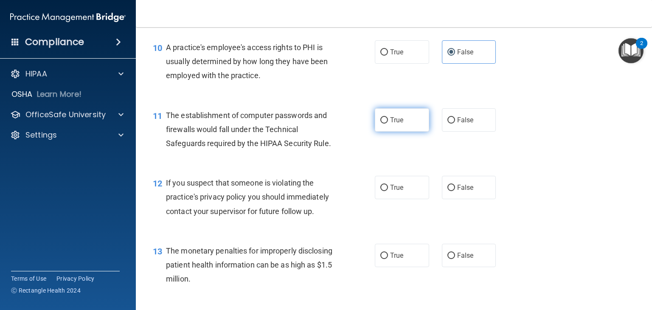
radio input "true"
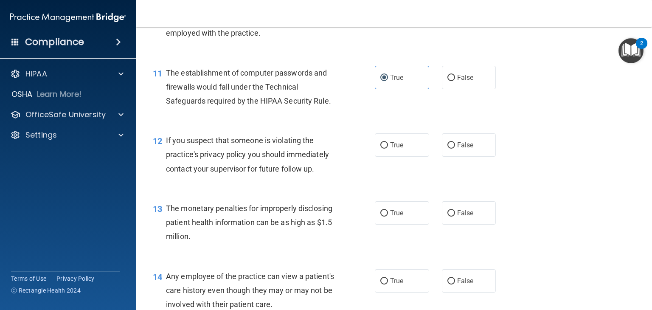
scroll to position [764, 0]
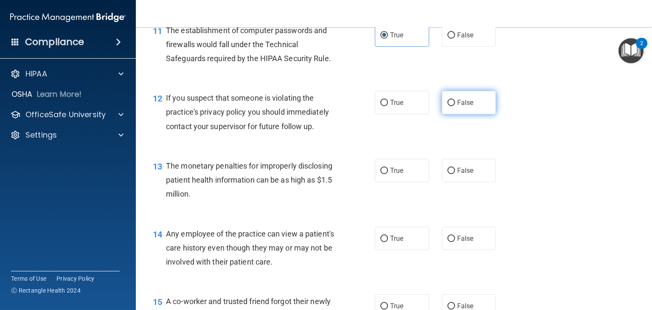
click at [457, 107] on span "False" at bounding box center [465, 102] width 17 height 8
click at [455, 106] on input "False" at bounding box center [451, 103] width 8 height 6
radio input "true"
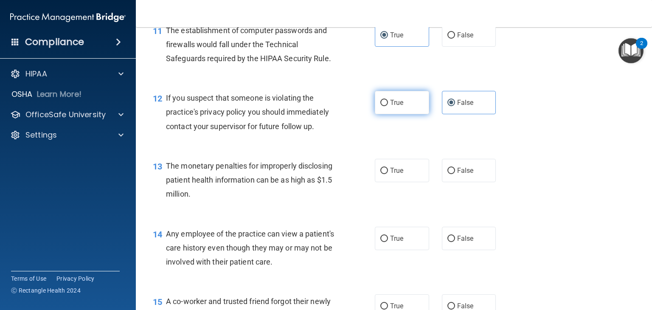
click at [415, 114] on label "True" at bounding box center [402, 102] width 54 height 23
click at [388, 106] on input "True" at bounding box center [384, 103] width 8 height 6
radio input "true"
radio input "false"
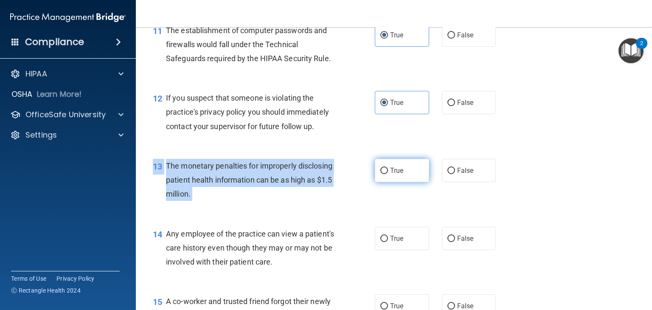
drag, startPoint x: 387, startPoint y: 172, endPoint x: 389, endPoint y: 179, distance: 7.1
click at [389, 178] on div "13 The monetary penalties for improperly disclosing patient health information …" at bounding box center [393, 182] width 495 height 68
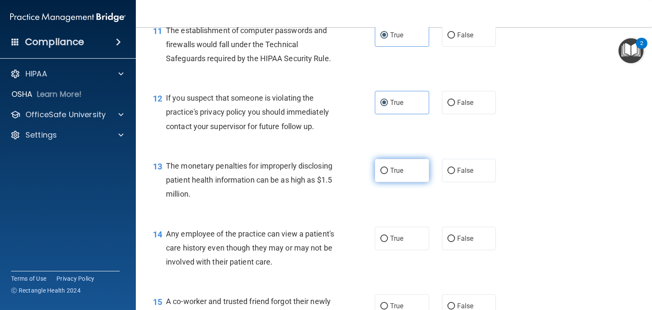
click at [392, 178] on label "True" at bounding box center [402, 170] width 54 height 23
click at [388, 174] on input "True" at bounding box center [384, 171] width 8 height 6
radio input "true"
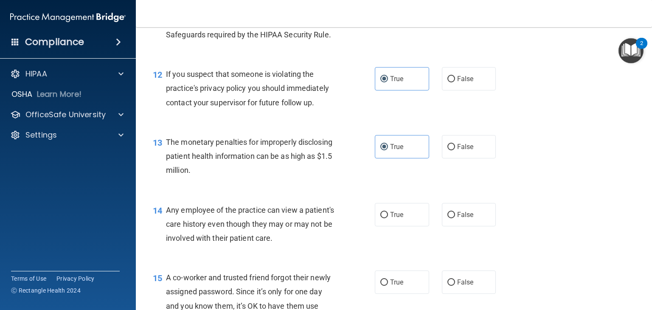
scroll to position [849, 0]
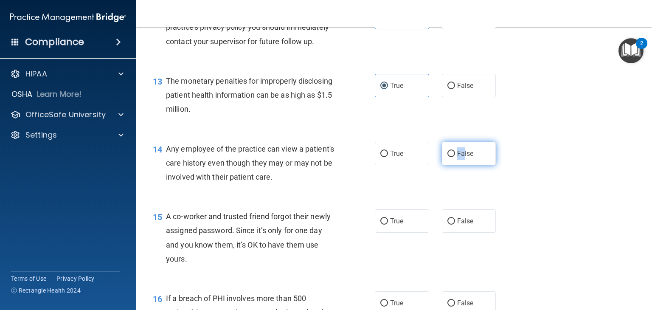
drag, startPoint x: 405, startPoint y: 174, endPoint x: 459, endPoint y: 174, distance: 54.8
click at [459, 165] on div "True False" at bounding box center [440, 153] width 130 height 23
click at [461, 157] on span "False" at bounding box center [465, 153] width 17 height 8
click at [455, 157] on input "False" at bounding box center [451, 154] width 8 height 6
radio input "true"
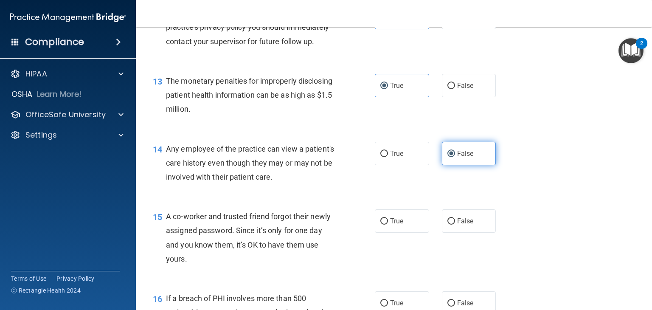
scroll to position [934, 0]
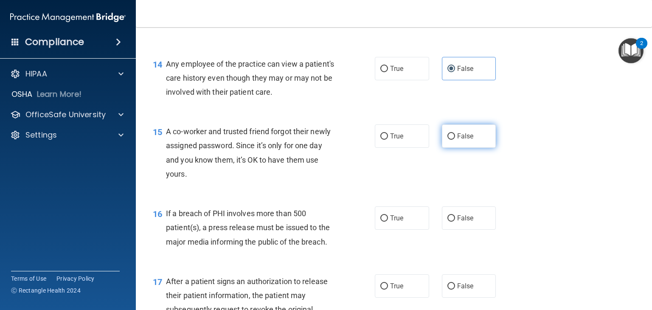
click at [481, 148] on label "False" at bounding box center [469, 135] width 54 height 23
click at [455, 140] on input "False" at bounding box center [451, 136] width 8 height 6
radio input "true"
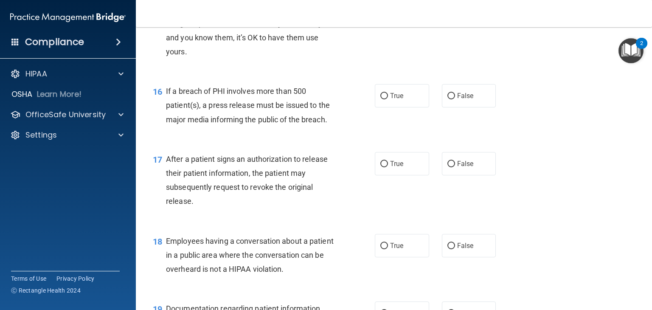
scroll to position [1061, 0]
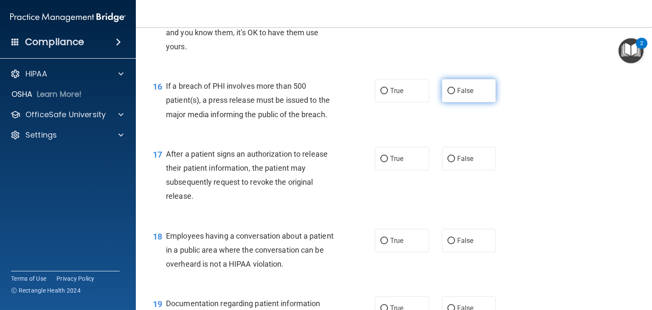
click at [474, 102] on label "False" at bounding box center [469, 90] width 54 height 23
click at [455, 94] on input "False" at bounding box center [451, 91] width 8 height 6
radio input "true"
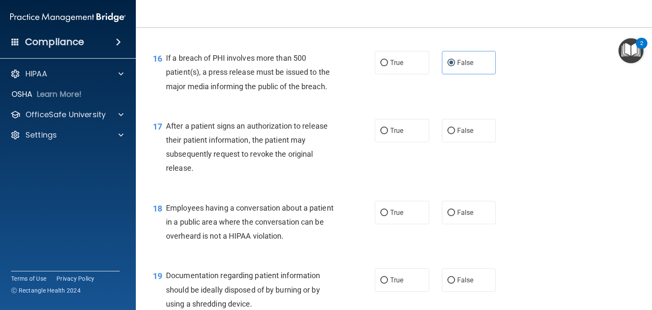
scroll to position [1146, 0]
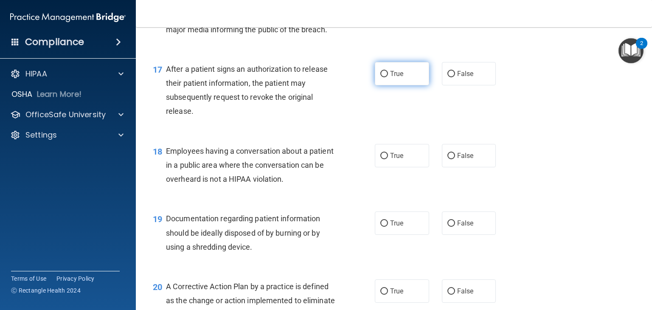
click at [392, 85] on label "True" at bounding box center [402, 73] width 54 height 23
click at [388, 77] on input "True" at bounding box center [384, 74] width 8 height 6
radio input "true"
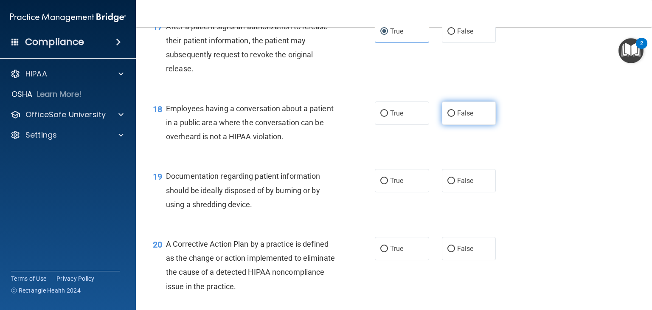
click at [448, 125] on label "False" at bounding box center [469, 112] width 54 height 23
click at [448, 117] on input "False" at bounding box center [451, 113] width 8 height 6
radio input "true"
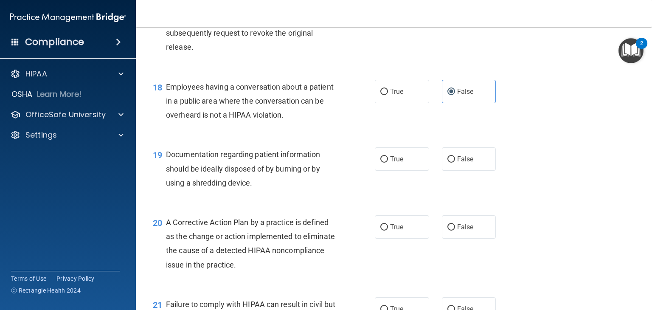
scroll to position [1231, 0]
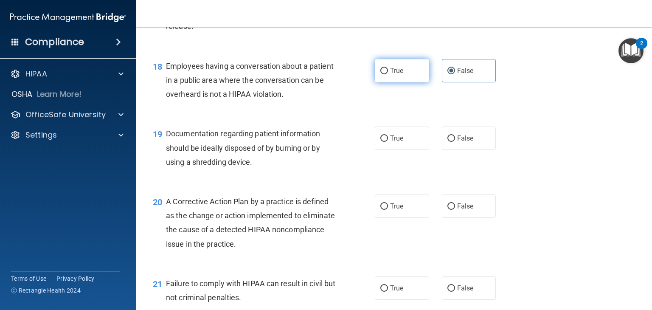
click at [382, 74] on input "True" at bounding box center [384, 71] width 8 height 6
radio input "true"
click at [447, 82] on label "False" at bounding box center [469, 70] width 54 height 23
click at [447, 74] on input "False" at bounding box center [451, 71] width 8 height 6
radio input "true"
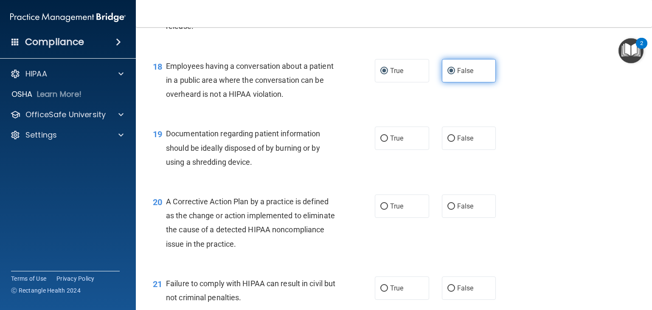
radio input "false"
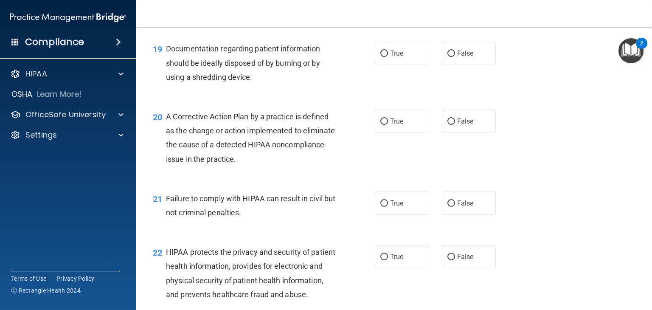
scroll to position [1274, 0]
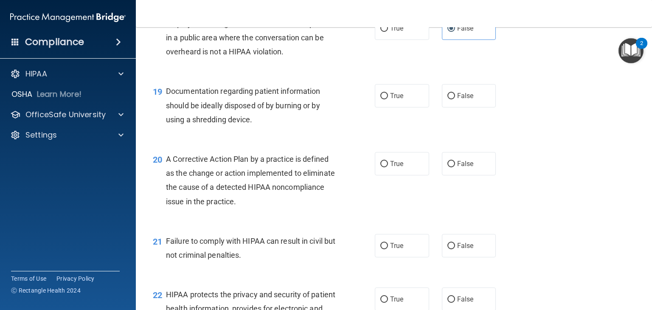
click at [406, 54] on div "18 Employees having a conversation about a patient in a public area where the c…" at bounding box center [393, 40] width 495 height 68
click at [390, 32] on span "True" at bounding box center [396, 28] width 13 height 8
click at [375, 107] on label "True" at bounding box center [402, 95] width 54 height 23
click at [380, 99] on input "True" at bounding box center [384, 96] width 8 height 6
radio input "true"
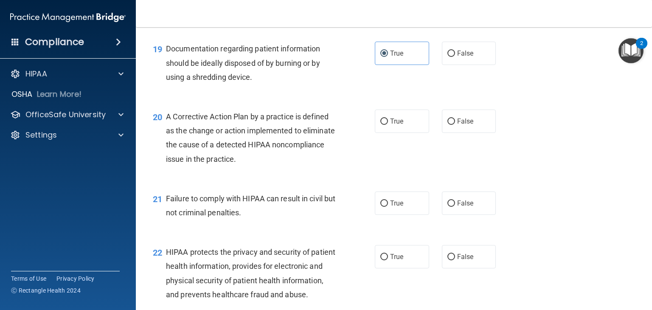
scroll to position [1358, 0]
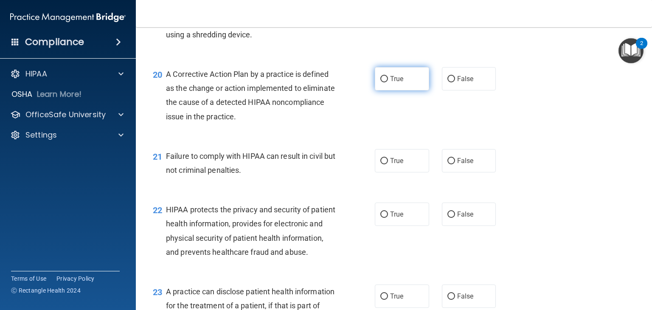
click at [384, 90] on label "True" at bounding box center [402, 78] width 54 height 23
click at [384, 82] on input "True" at bounding box center [384, 79] width 8 height 6
radio input "true"
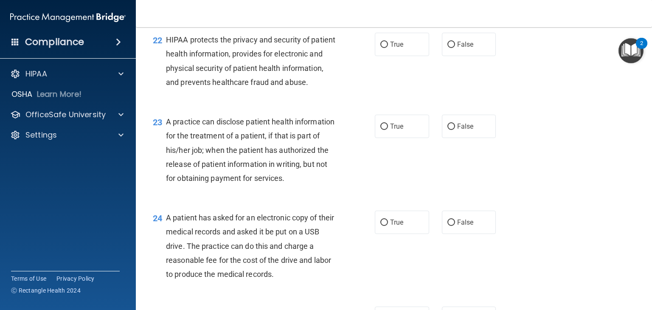
scroll to position [1486, 0]
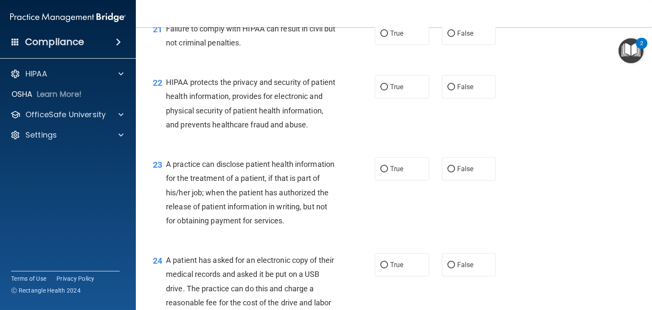
drag, startPoint x: 337, startPoint y: 92, endPoint x: 299, endPoint y: 60, distance: 49.1
click at [299, 50] on div "Failure to comply with HIPAA can result in civil but not criminal penalties." at bounding box center [254, 36] width 176 height 28
click at [450, 37] on input "False" at bounding box center [451, 34] width 8 height 6
radio input "true"
click at [377, 33] on div "21 Failure to comply with HIPAA can result in civil but not criminal penalties.…" at bounding box center [393, 37] width 495 height 53
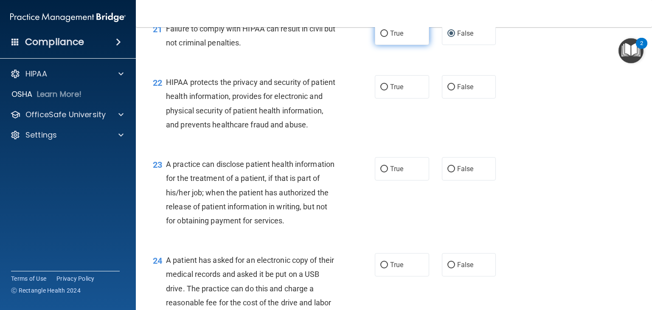
click at [385, 40] on label "True" at bounding box center [402, 33] width 54 height 23
click at [385, 37] on input "True" at bounding box center [384, 34] width 8 height 6
radio input "true"
radio input "false"
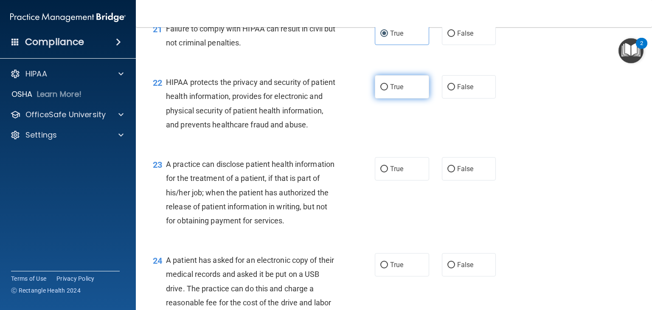
click at [390, 91] on span "True" at bounding box center [396, 87] width 13 height 8
click at [388, 90] on input "True" at bounding box center [384, 87] width 8 height 6
radio input "true"
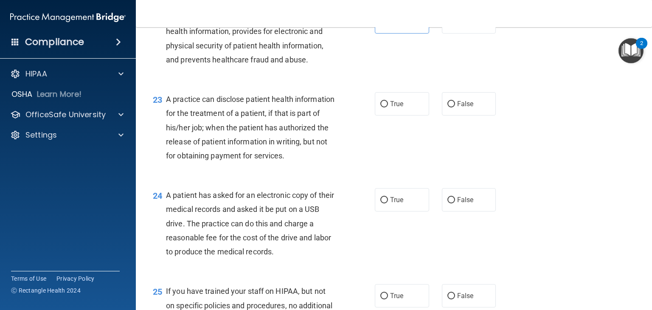
scroll to position [1613, 0]
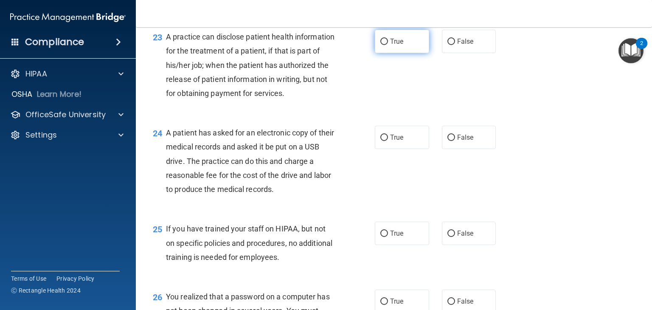
click at [405, 53] on label "True" at bounding box center [402, 41] width 54 height 23
click at [388, 45] on input "True" at bounding box center [384, 42] width 8 height 6
radio input "true"
click at [443, 53] on label "False" at bounding box center [469, 41] width 54 height 23
click at [447, 45] on input "False" at bounding box center [451, 42] width 8 height 6
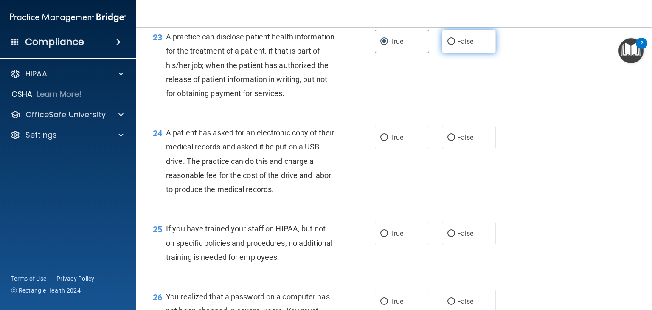
radio input "true"
click at [418, 53] on label "True" at bounding box center [402, 41] width 54 height 23
click at [388, 45] on input "True" at bounding box center [384, 42] width 8 height 6
radio input "true"
radio input "false"
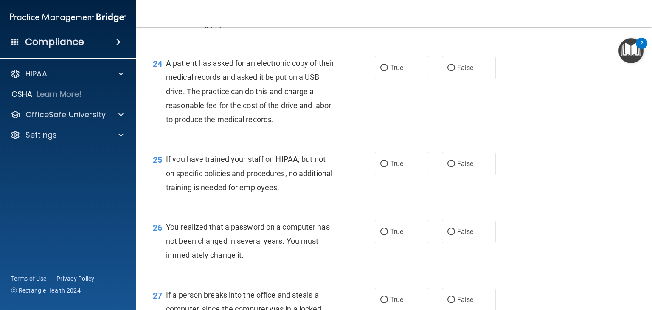
scroll to position [1698, 0]
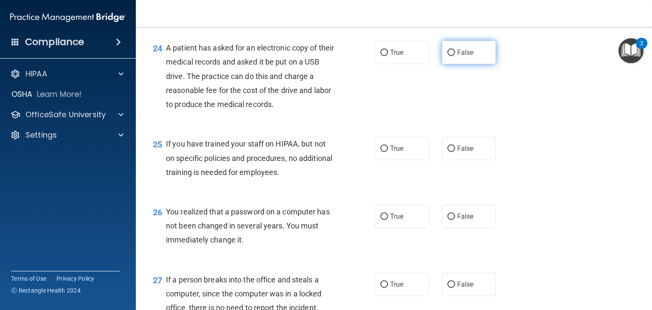
click at [442, 64] on label "False" at bounding box center [469, 52] width 54 height 23
click at [447, 56] on input "False" at bounding box center [451, 53] width 8 height 6
radio input "true"
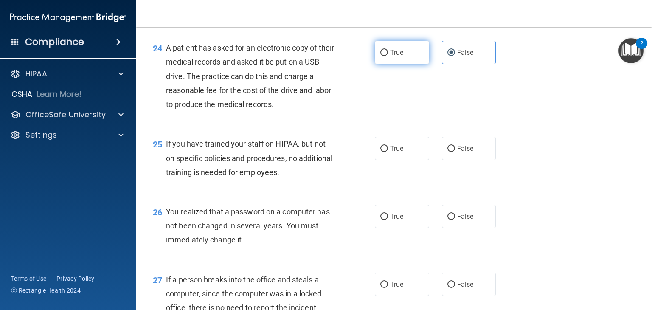
click at [411, 64] on label "True" at bounding box center [402, 52] width 54 height 23
click at [388, 56] on input "True" at bounding box center [384, 53] width 8 height 6
radio input "true"
radio input "false"
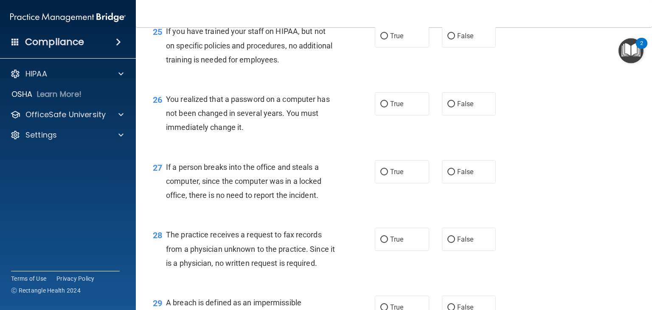
scroll to position [1825, 0]
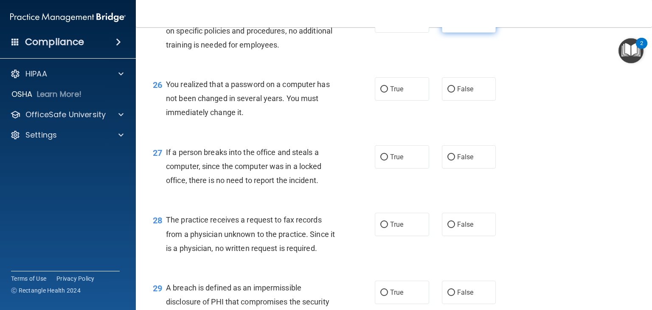
click at [463, 33] on label "False" at bounding box center [469, 20] width 54 height 23
click at [455, 25] on input "False" at bounding box center [451, 21] width 8 height 6
radio input "true"
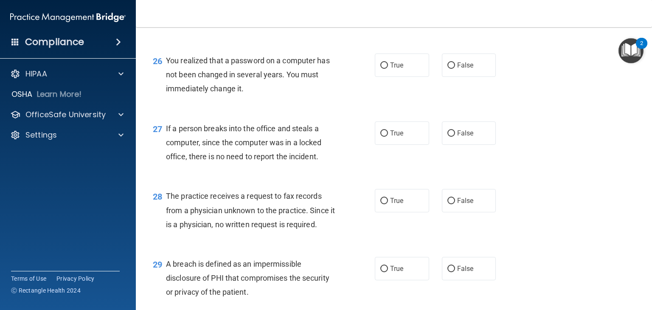
scroll to position [1868, 0]
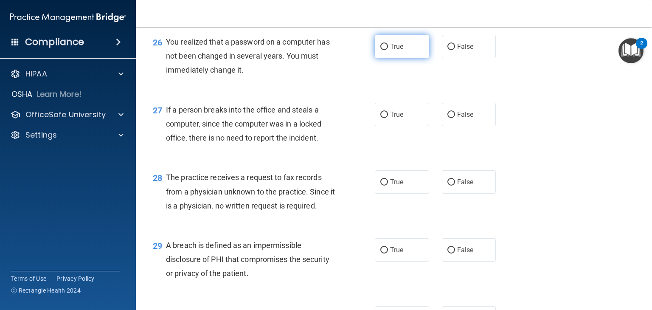
click at [399, 51] on span "True" at bounding box center [396, 46] width 13 height 8
click at [388, 50] on input "True" at bounding box center [384, 47] width 8 height 6
radio input "true"
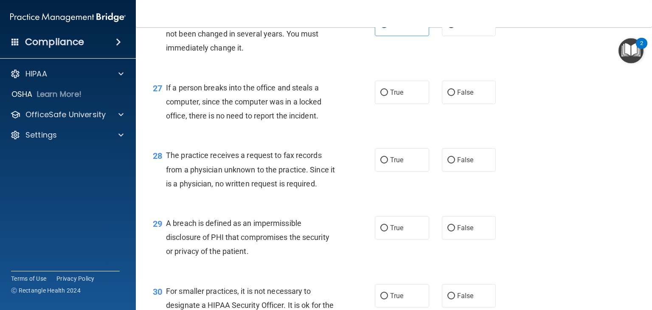
scroll to position [1953, 0]
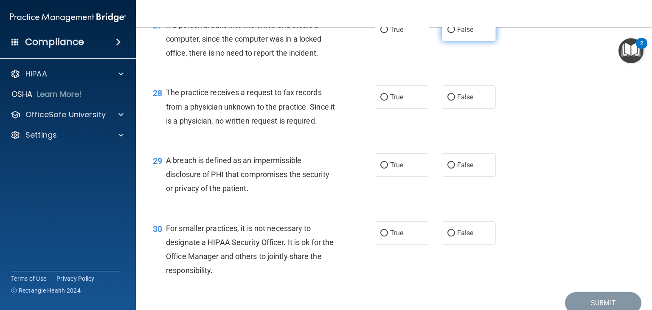
click at [457, 34] on span "False" at bounding box center [465, 29] width 17 height 8
click at [454, 33] on input "False" at bounding box center [451, 30] width 8 height 6
radio input "true"
click at [391, 75] on div "27 If a person breaks into the office and steals a computer, since the computer…" at bounding box center [393, 41] width 495 height 68
click at [391, 126] on div "28 The practice receives a request to fax records from a physician unknown to t…" at bounding box center [393, 109] width 495 height 68
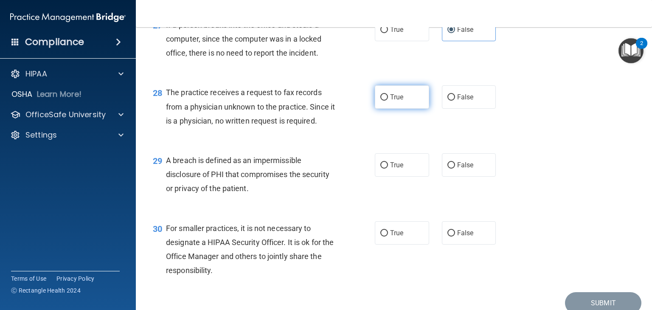
click at [390, 109] on label "True" at bounding box center [402, 96] width 54 height 23
click at [388, 101] on input "True" at bounding box center [384, 97] width 8 height 6
radio input "true"
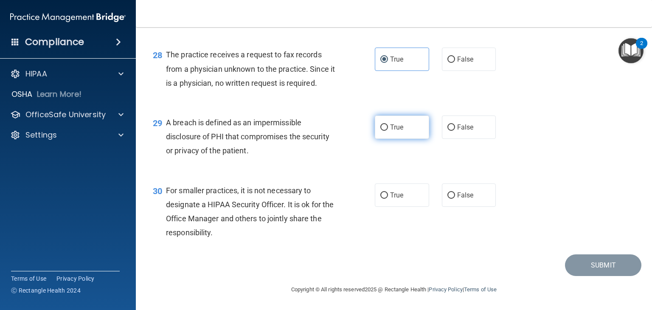
scroll to position [2033, 0]
click at [406, 139] on div "29 A breach is defined as an impermissible disclosure of PHI that compromises t…" at bounding box center [393, 139] width 495 height 68
click at [394, 127] on span "True" at bounding box center [396, 127] width 13 height 8
click at [388, 127] on input "True" at bounding box center [384, 127] width 8 height 6
radio input "true"
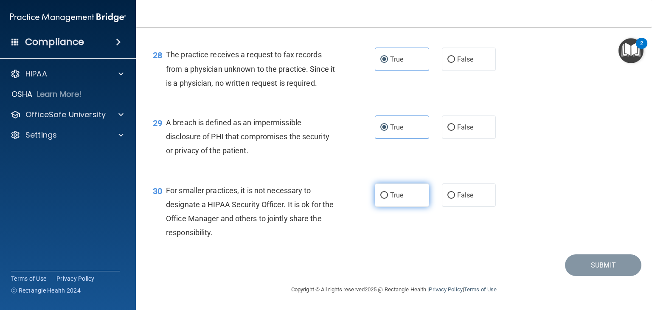
click at [390, 192] on span "True" at bounding box center [396, 195] width 13 height 8
click at [387, 192] on input "True" at bounding box center [384, 195] width 8 height 6
radio input "true"
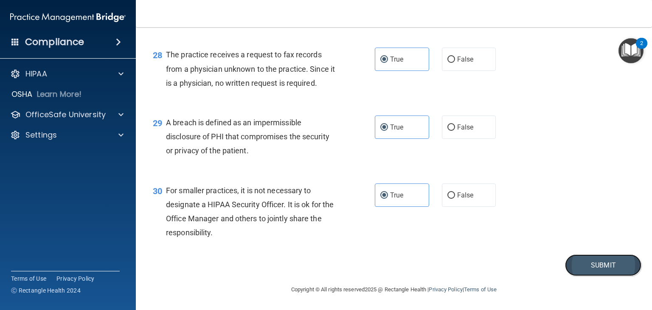
click at [615, 259] on button "Submit" at bounding box center [603, 265] width 76 height 22
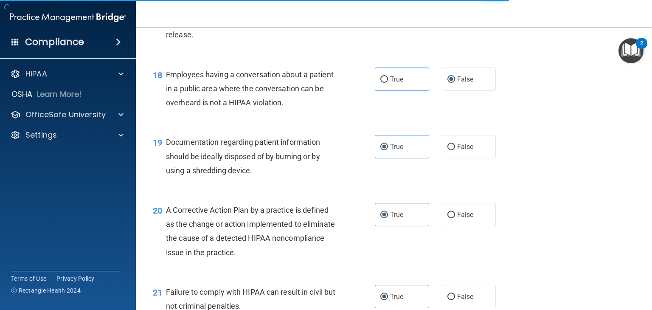
scroll to position [1354, 0]
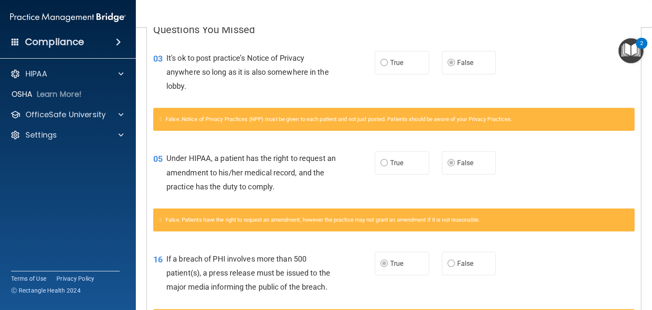
scroll to position [127, 0]
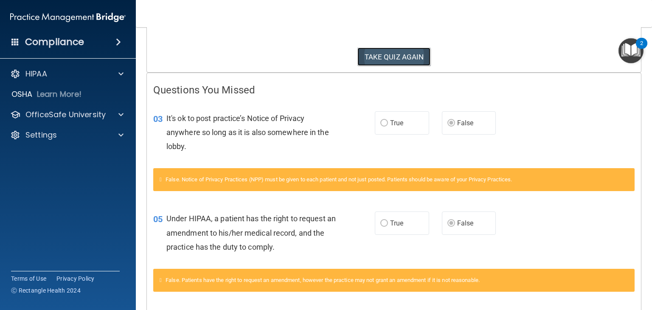
click at [391, 60] on button "TAKE QUIZ AGAIN" at bounding box center [393, 57] width 73 height 19
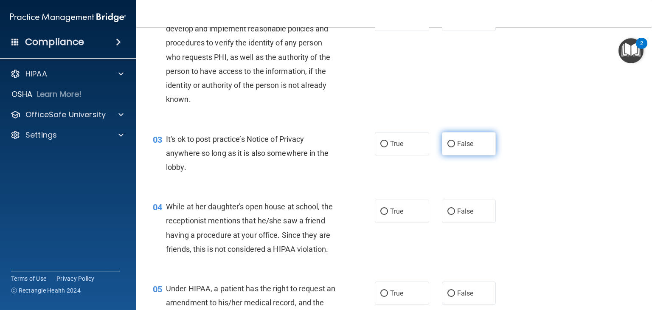
click at [459, 143] on span "False" at bounding box center [465, 144] width 17 height 8
click at [455, 143] on input "False" at bounding box center [451, 144] width 8 height 6
radio input "true"
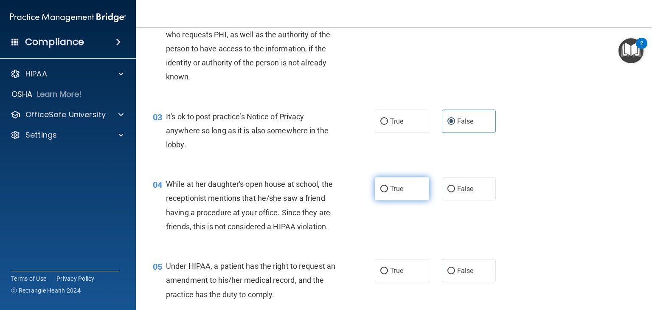
scroll to position [170, 0]
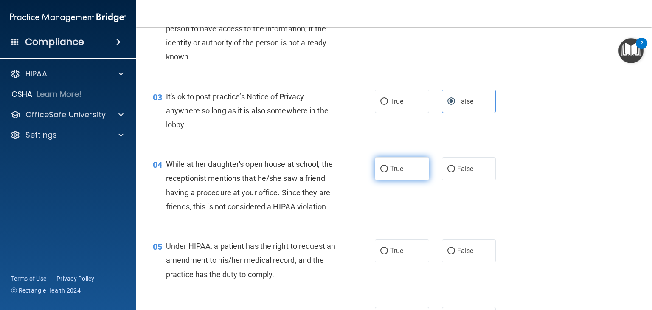
click at [382, 170] on input "True" at bounding box center [384, 169] width 8 height 6
radio input "true"
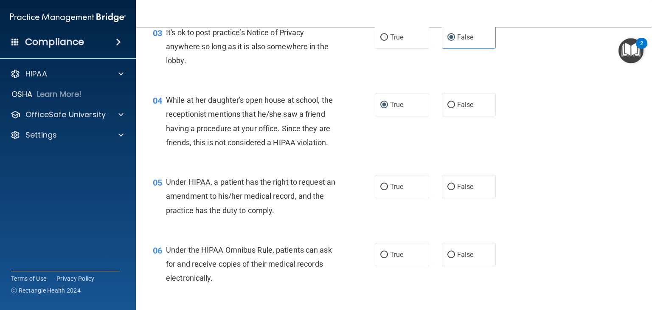
scroll to position [255, 0]
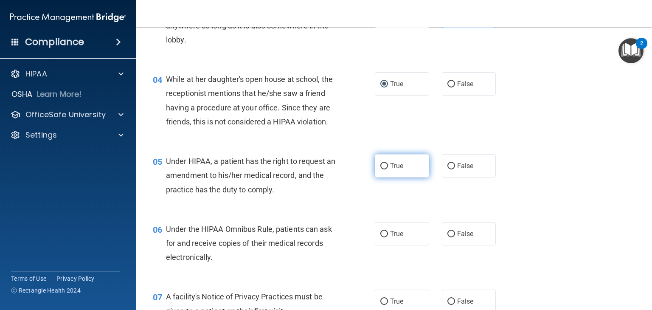
click at [391, 170] on span "True" at bounding box center [396, 166] width 13 height 8
click at [388, 169] on input "True" at bounding box center [384, 166] width 8 height 6
radio input "true"
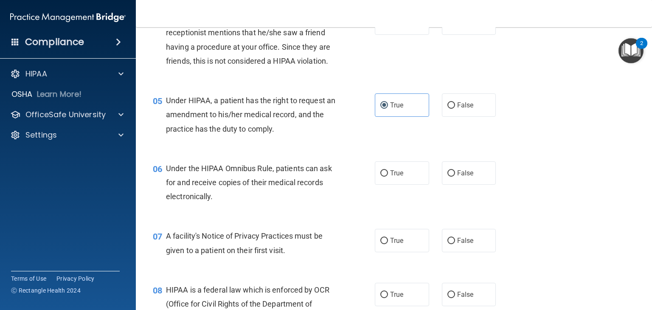
scroll to position [340, 0]
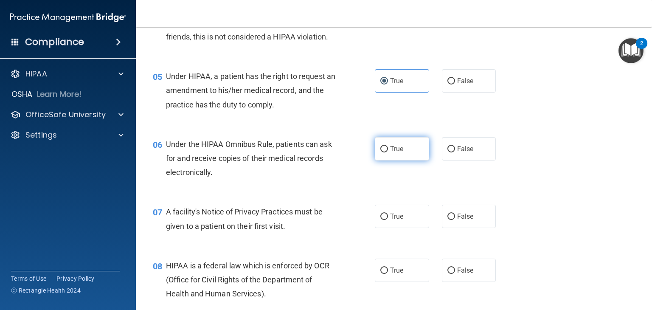
click at [394, 160] on label "True" at bounding box center [402, 148] width 54 height 23
click at [388, 152] on input "True" at bounding box center [384, 149] width 8 height 6
radio input "true"
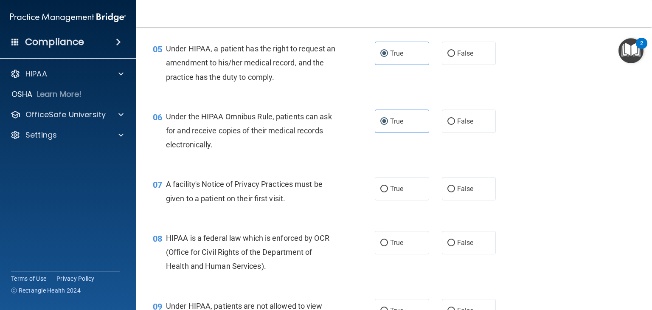
scroll to position [382, 0]
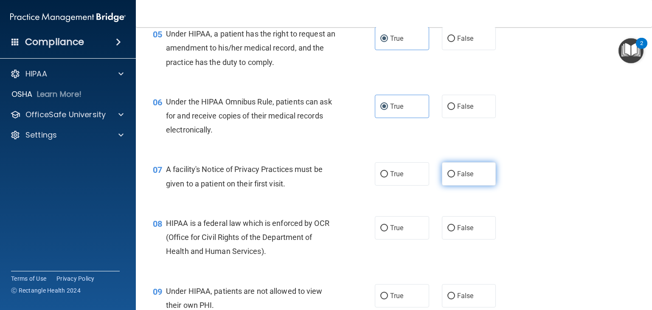
click at [447, 177] on input "False" at bounding box center [451, 174] width 8 height 6
radio input "true"
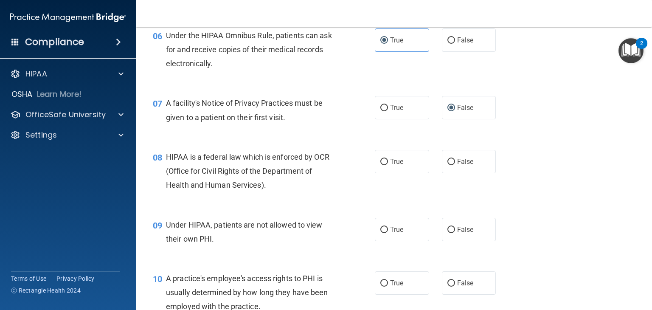
scroll to position [467, 0]
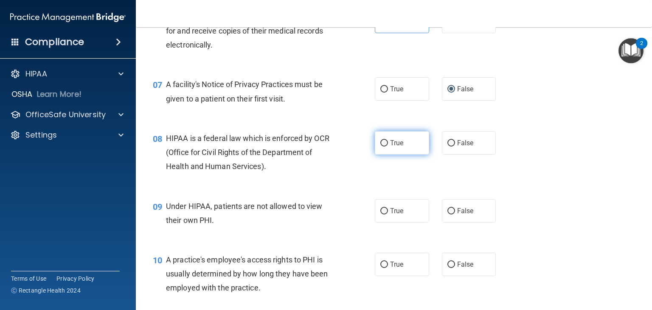
click at [383, 146] on input "True" at bounding box center [384, 143] width 8 height 6
radio input "true"
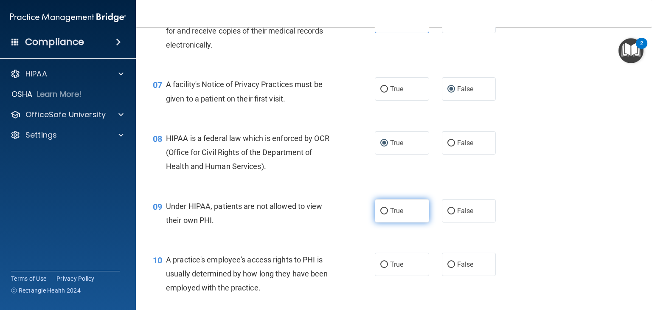
click at [388, 222] on label "True" at bounding box center [402, 210] width 54 height 23
click at [388, 214] on input "True" at bounding box center [384, 211] width 8 height 6
radio input "true"
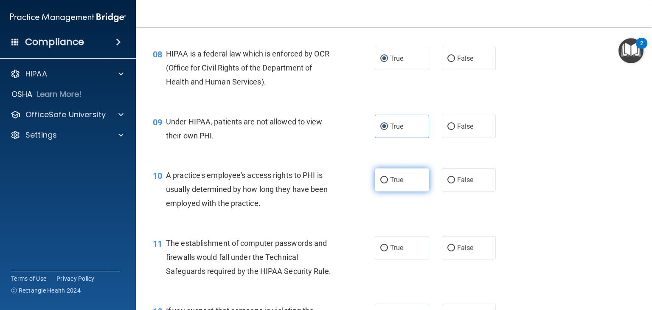
scroll to position [552, 0]
click at [467, 130] on span "False" at bounding box center [465, 126] width 17 height 8
click at [455, 129] on input "False" at bounding box center [451, 126] width 8 height 6
radio input "true"
radio input "false"
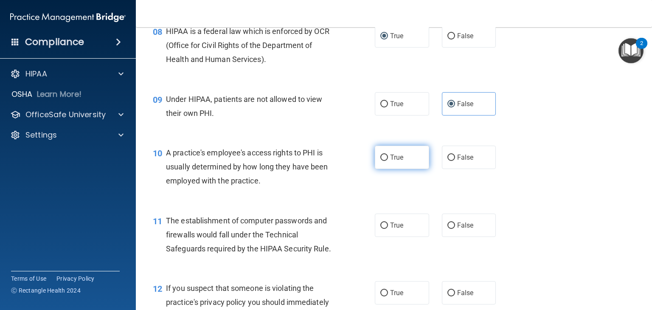
scroll to position [594, 0]
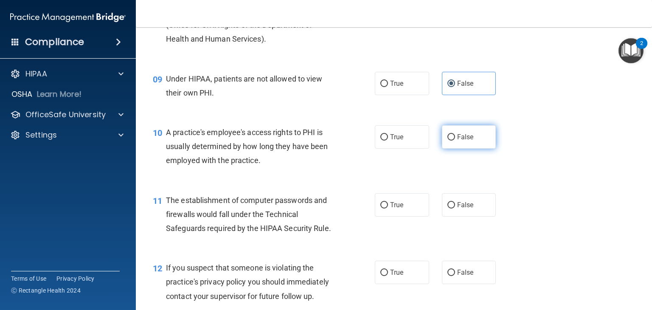
click at [450, 146] on label "False" at bounding box center [469, 136] width 54 height 23
click at [450, 141] on input "False" at bounding box center [451, 137] width 8 height 6
radio input "true"
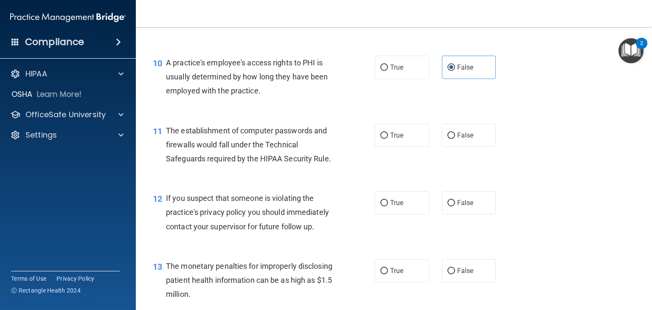
scroll to position [679, 0]
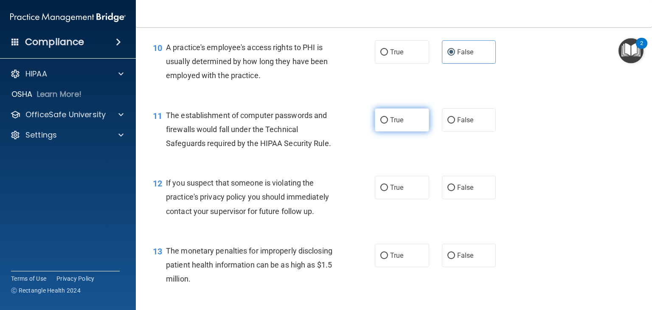
click at [392, 132] on label "True" at bounding box center [402, 119] width 54 height 23
click at [388, 124] on input "True" at bounding box center [384, 120] width 8 height 6
radio input "true"
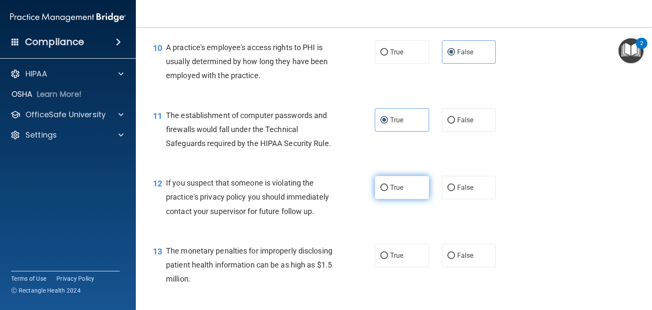
click at [384, 191] on input "True" at bounding box center [384, 188] width 8 height 6
radio input "true"
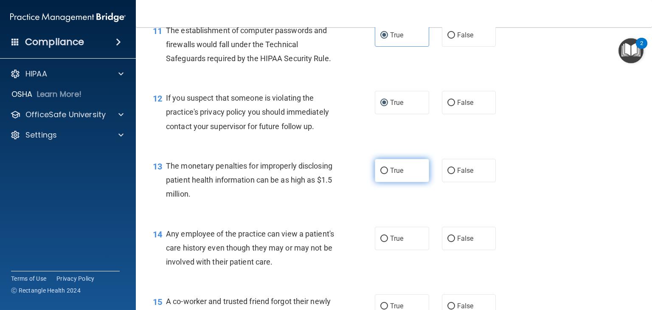
click at [394, 174] on span "True" at bounding box center [396, 170] width 13 height 8
click at [388, 174] on input "True" at bounding box center [384, 171] width 8 height 6
radio input "true"
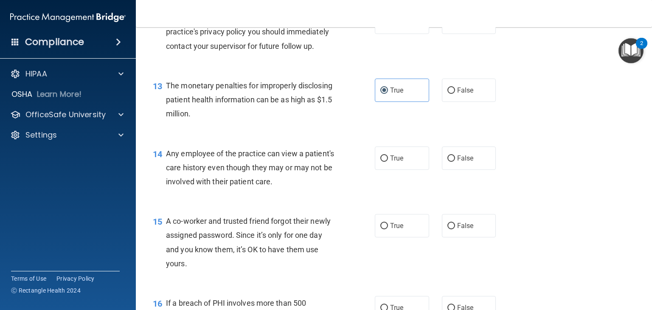
scroll to position [849, 0]
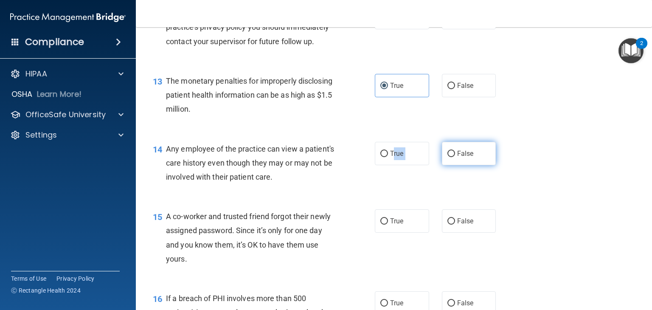
drag, startPoint x: 391, startPoint y: 174, endPoint x: 441, endPoint y: 174, distance: 49.2
click at [441, 165] on div "True False" at bounding box center [440, 153] width 130 height 23
click at [447, 165] on label "False" at bounding box center [469, 153] width 54 height 23
click at [447, 157] on input "False" at bounding box center [451, 154] width 8 height 6
radio input "true"
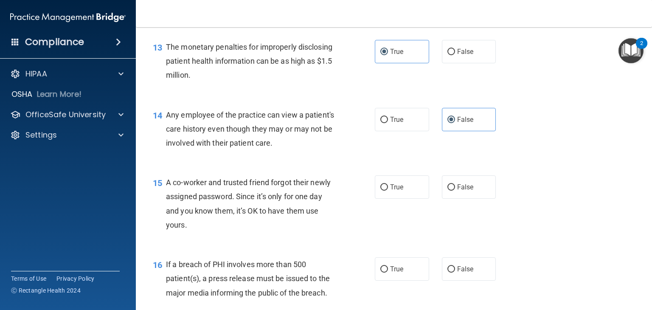
scroll to position [934, 0]
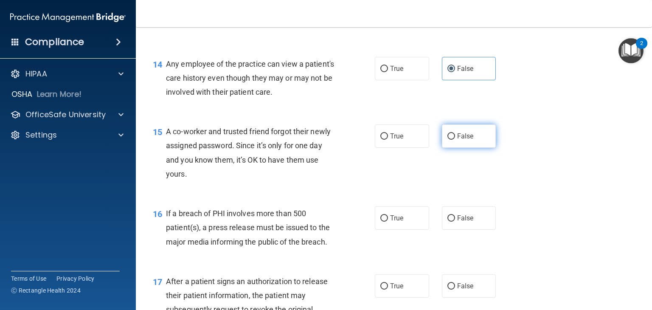
click at [447, 140] on input "False" at bounding box center [451, 136] width 8 height 6
radio input "true"
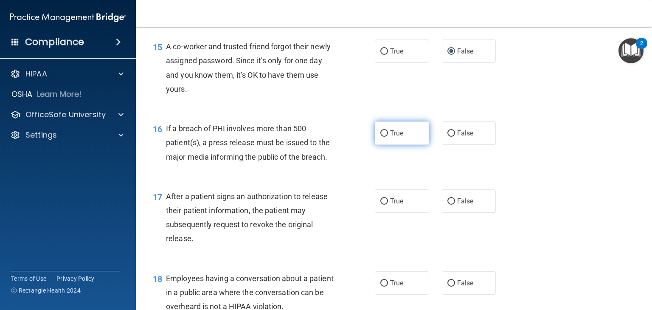
click at [399, 137] on span "True" at bounding box center [396, 133] width 13 height 8
click at [388, 137] on input "True" at bounding box center [384, 133] width 8 height 6
radio input "true"
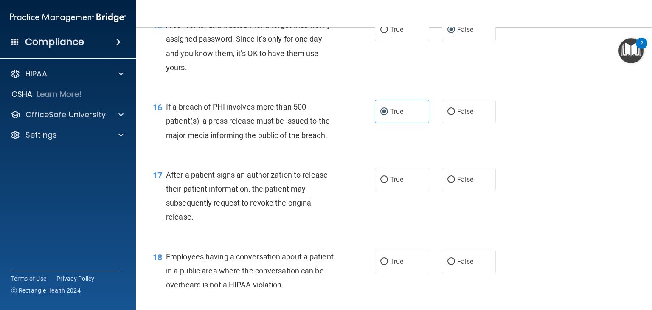
scroll to position [1061, 0]
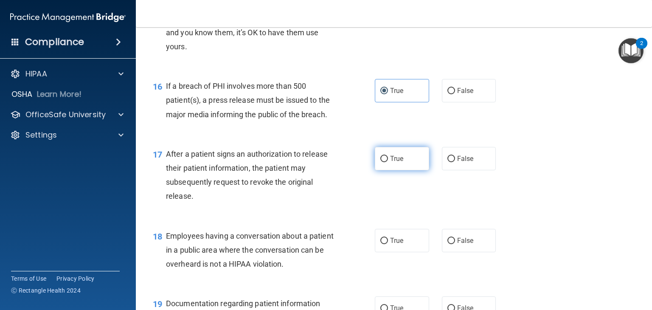
click at [413, 170] on label "True" at bounding box center [402, 158] width 54 height 23
click at [388, 162] on input "True" at bounding box center [384, 159] width 8 height 6
radio input "true"
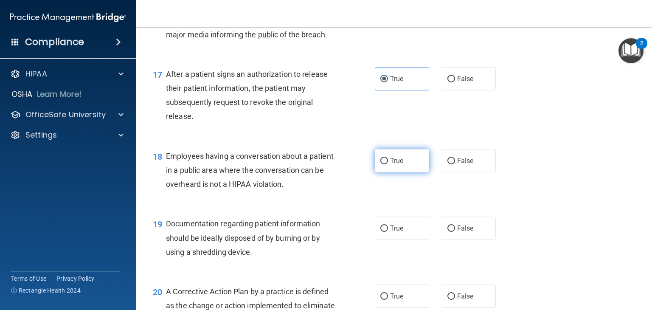
scroll to position [1146, 0]
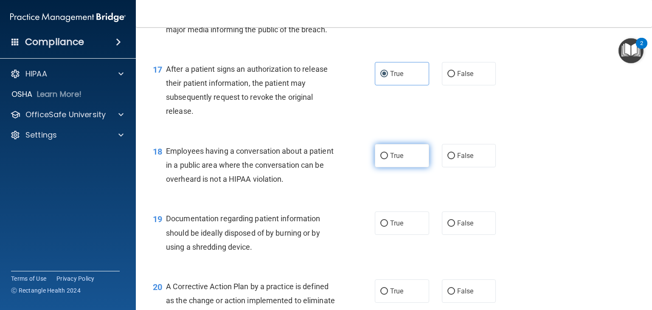
click at [397, 160] on span "True" at bounding box center [396, 156] width 13 height 8
click at [388, 159] on input "True" at bounding box center [384, 156] width 8 height 6
radio input "true"
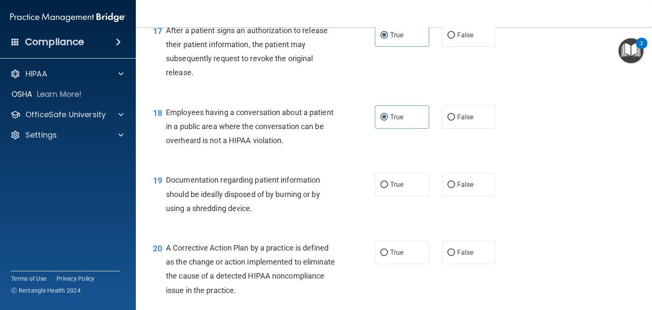
scroll to position [1231, 0]
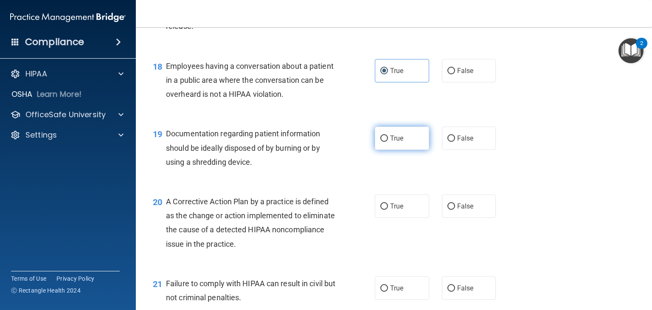
click at [399, 142] on span "True" at bounding box center [396, 138] width 13 height 8
click at [388, 142] on input "True" at bounding box center [384, 138] width 8 height 6
radio input "true"
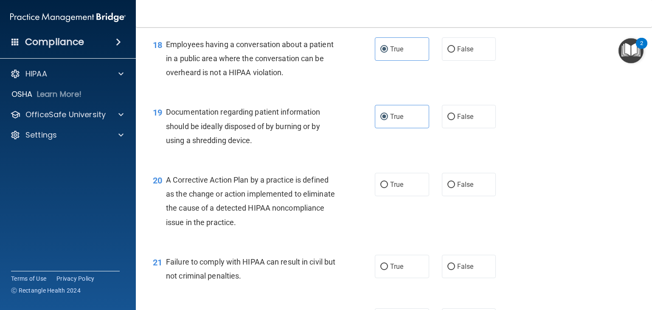
scroll to position [1274, 0]
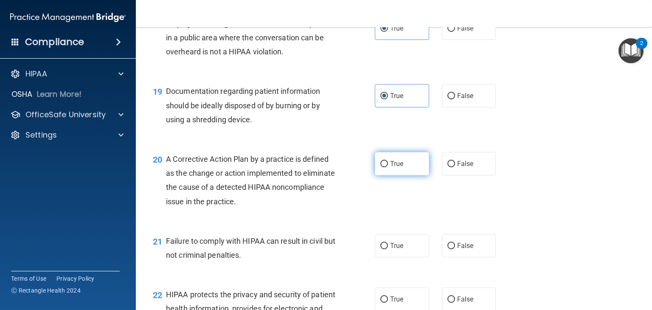
click at [401, 170] on label "True" at bounding box center [402, 163] width 54 height 23
click at [388, 167] on input "True" at bounding box center [384, 164] width 8 height 6
radio input "true"
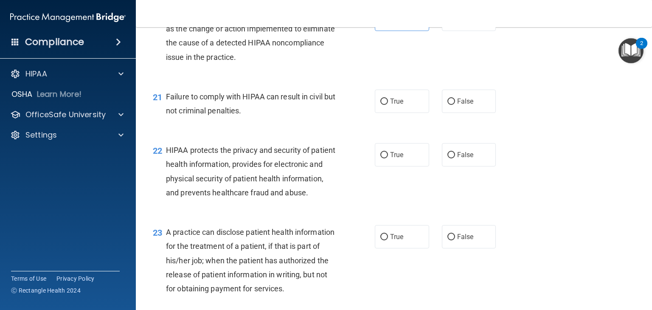
scroll to position [1443, 0]
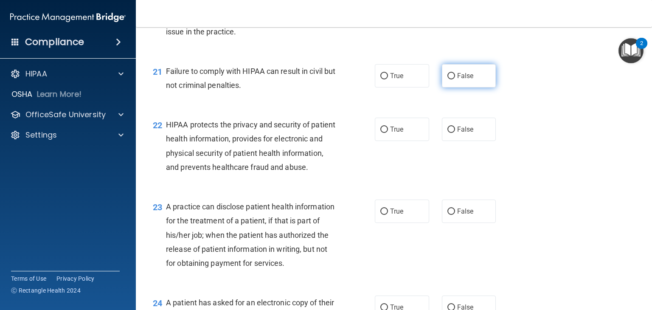
click at [445, 87] on label "False" at bounding box center [469, 75] width 54 height 23
click at [447, 79] on input "False" at bounding box center [451, 76] width 8 height 6
radio input "true"
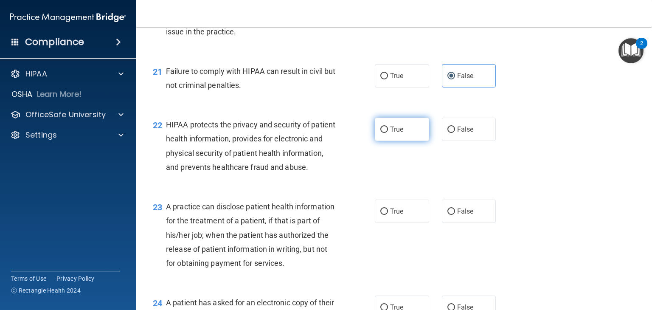
click at [389, 141] on label "True" at bounding box center [402, 129] width 54 height 23
click at [388, 133] on input "True" at bounding box center [384, 130] width 8 height 6
radio input "true"
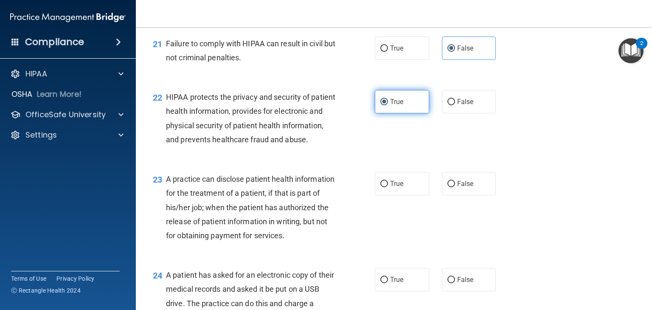
scroll to position [1486, 0]
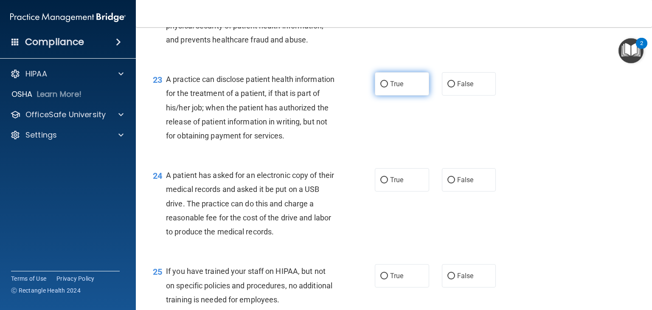
click at [397, 88] on span "True" at bounding box center [396, 84] width 13 height 8
click at [388, 87] on input "True" at bounding box center [384, 84] width 8 height 6
radio input "true"
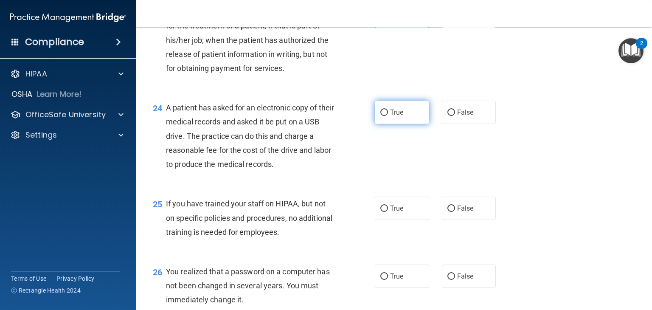
scroll to position [1656, 0]
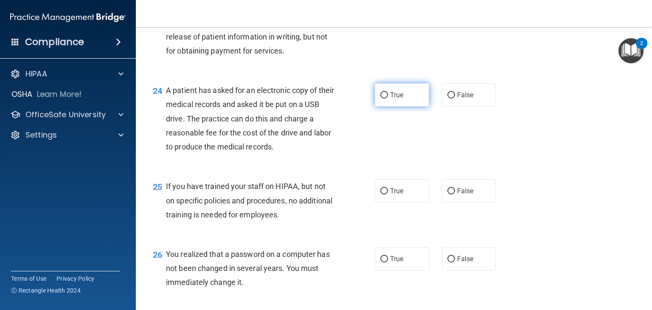
click at [401, 107] on label "True" at bounding box center [402, 94] width 54 height 23
click at [388, 98] on input "True" at bounding box center [384, 95] width 8 height 6
radio input "true"
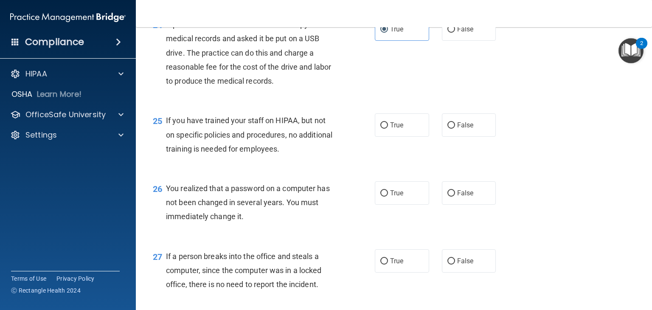
scroll to position [1741, 0]
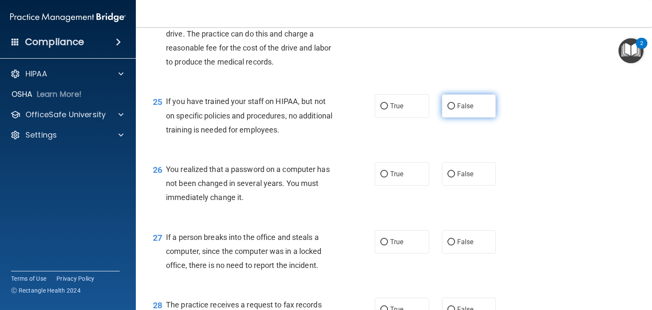
click at [465, 110] on span "False" at bounding box center [465, 106] width 17 height 8
click at [455, 110] on input "False" at bounding box center [451, 106] width 8 height 6
radio input "true"
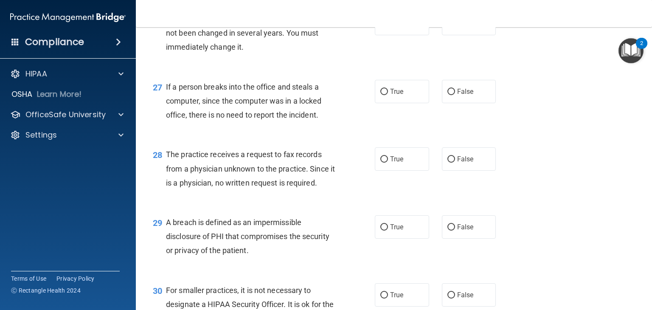
scroll to position [1910, 0]
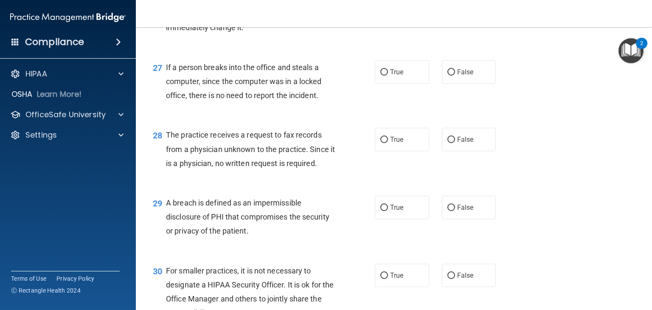
click at [403, 16] on label "True" at bounding box center [402, 3] width 54 height 23
click at [388, 8] on input "True" at bounding box center [384, 4] width 8 height 6
radio input "true"
click at [457, 76] on span "False" at bounding box center [465, 72] width 17 height 8
click at [455, 76] on input "False" at bounding box center [451, 72] width 8 height 6
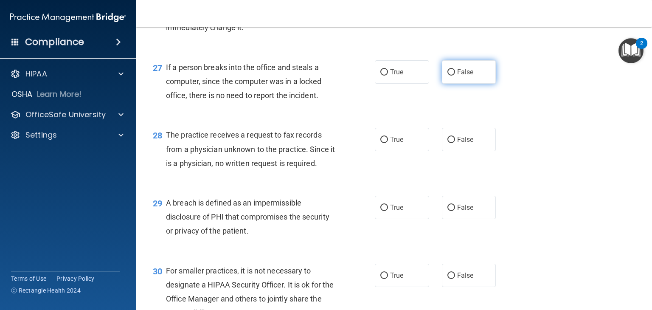
radio input "true"
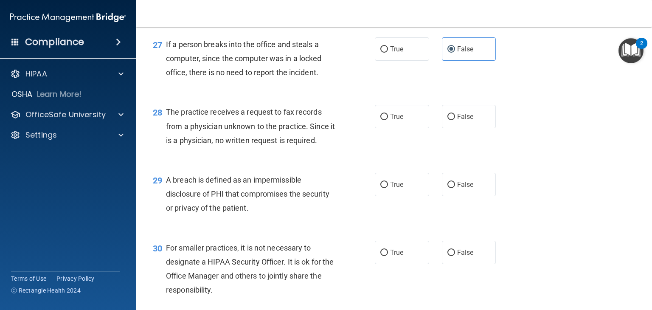
scroll to position [1953, 0]
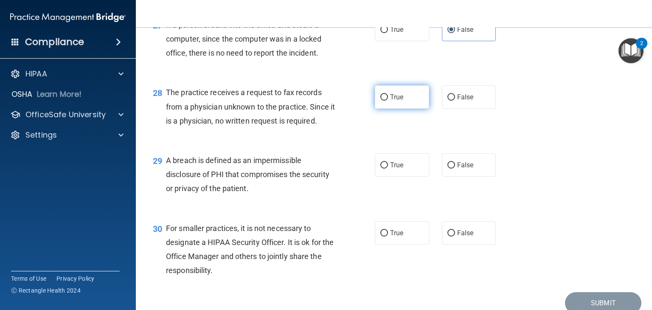
click at [397, 101] on span "True" at bounding box center [396, 97] width 13 height 8
click at [388, 101] on input "True" at bounding box center [384, 97] width 8 height 6
radio input "true"
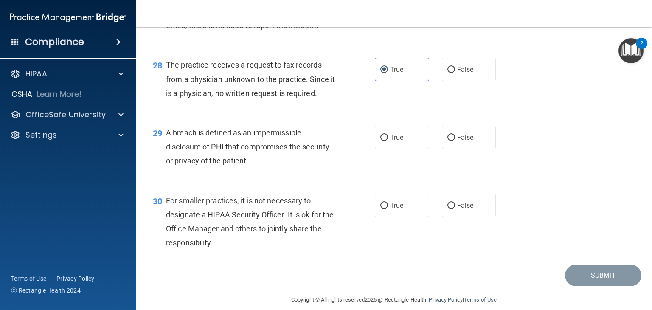
scroll to position [1995, 0]
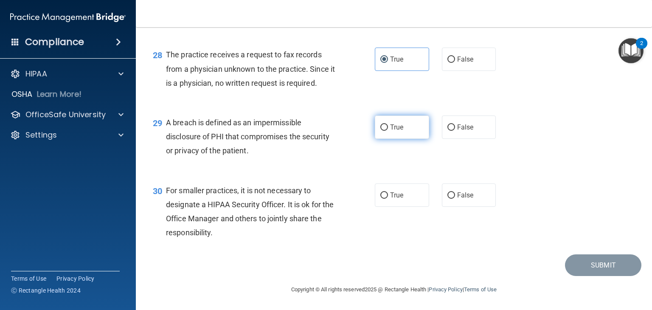
click at [390, 131] on span "True" at bounding box center [396, 127] width 13 height 8
click at [388, 131] on input "True" at bounding box center [384, 127] width 8 height 6
radio input "true"
click at [397, 213] on div "30 For smaller practices, it is not necessary to designate a HIPAA Security Off…" at bounding box center [393, 214] width 495 height 82
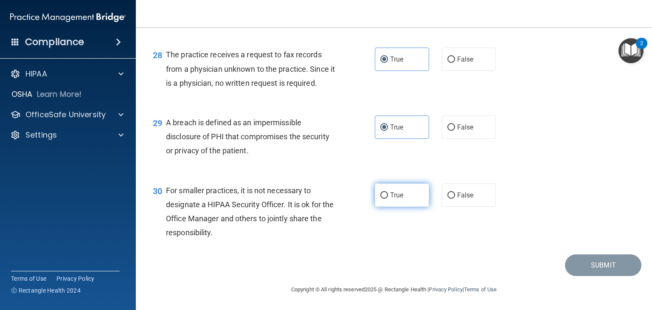
click at [399, 199] on span "True" at bounding box center [396, 195] width 13 height 8
click at [388, 199] on input "True" at bounding box center [384, 195] width 8 height 6
radio input "true"
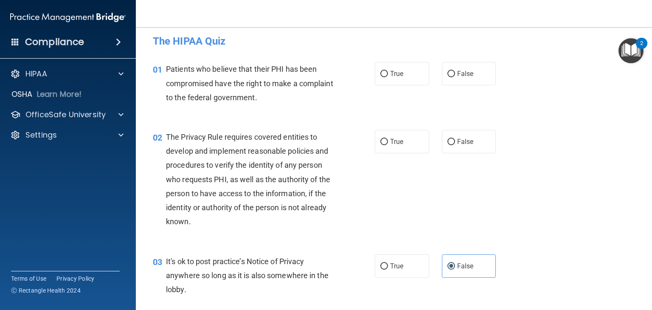
scroll to position [0, 0]
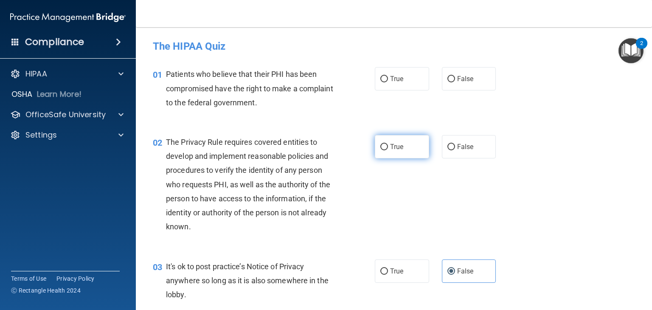
click at [400, 140] on label "True" at bounding box center [402, 146] width 54 height 23
click at [388, 144] on input "True" at bounding box center [384, 147] width 8 height 6
radio input "true"
click at [402, 77] on label "True" at bounding box center [402, 78] width 54 height 23
click at [388, 77] on input "True" at bounding box center [384, 79] width 8 height 6
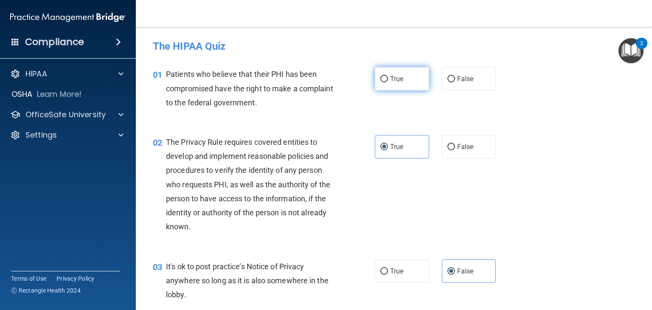
radio input "true"
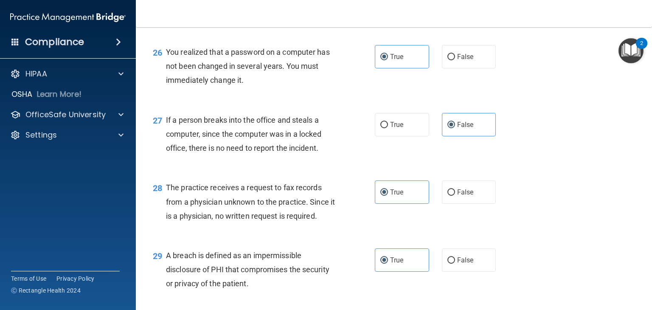
scroll to position [2033, 0]
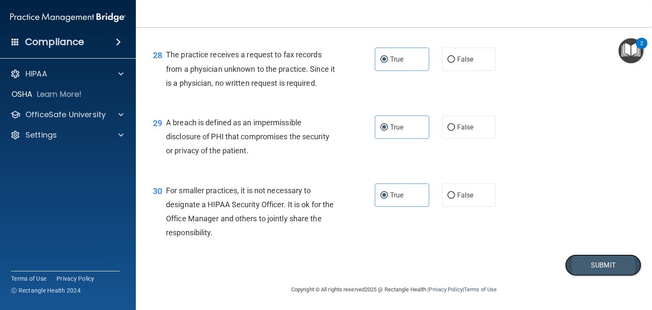
click at [576, 273] on button "Submit" at bounding box center [603, 265] width 76 height 22
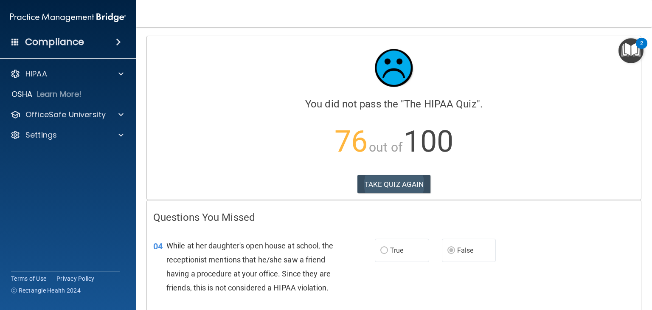
drag, startPoint x: 379, startPoint y: 174, endPoint x: 380, endPoint y: 191, distance: 17.9
click at [379, 175] on div "Calculating your score.... You did not pass the " The HIPAA Quiz ". 76 out of 1…" at bounding box center [394, 117] width 494 height 163
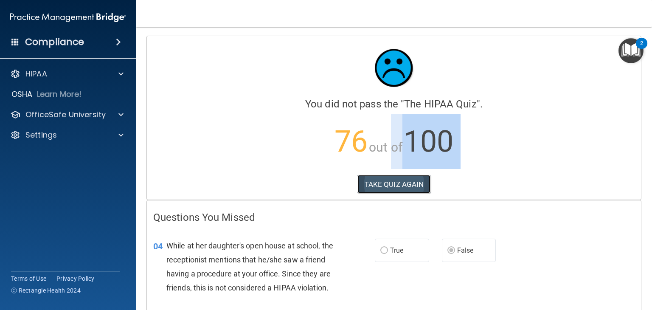
click at [380, 188] on button "TAKE QUIZ AGAIN" at bounding box center [393, 184] width 73 height 19
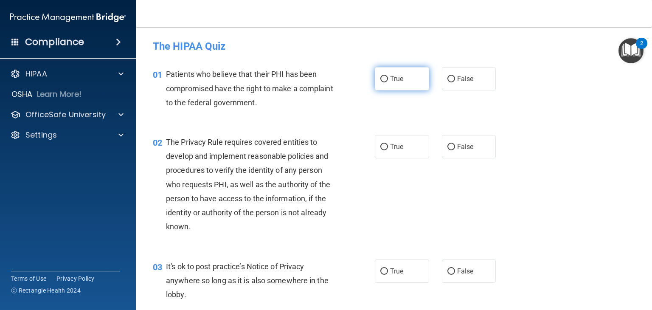
click at [392, 85] on label "True" at bounding box center [402, 78] width 54 height 23
click at [388, 82] on input "True" at bounding box center [384, 79] width 8 height 6
radio input "true"
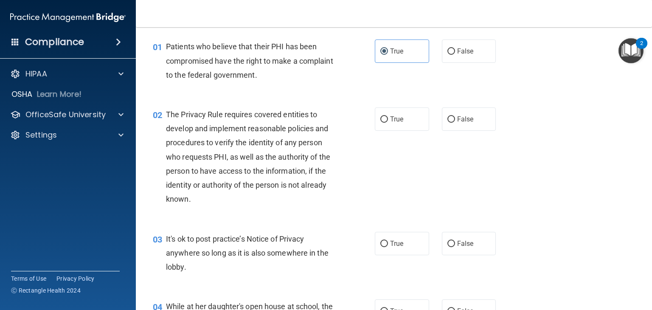
scroll to position [42, 0]
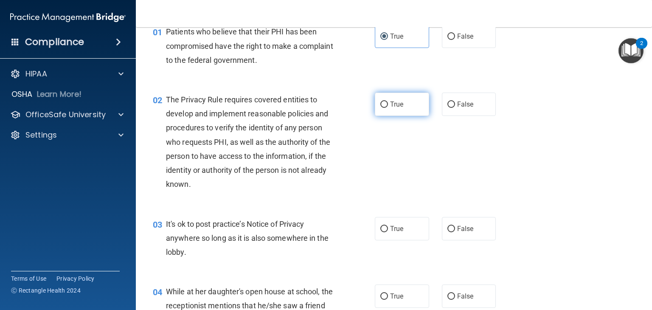
click at [384, 107] on input "True" at bounding box center [384, 104] width 8 height 6
radio input "true"
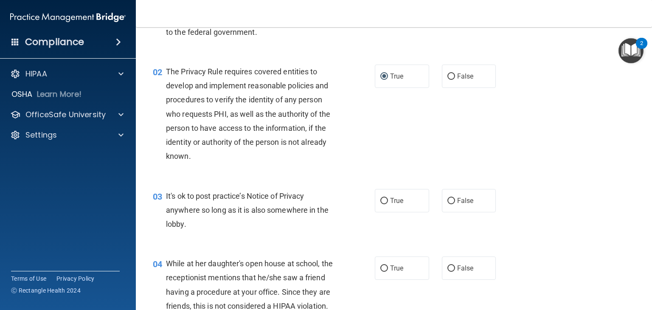
scroll to position [127, 0]
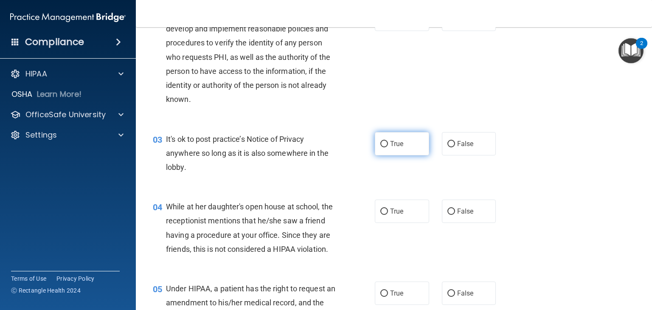
click at [409, 144] on label "True" at bounding box center [402, 143] width 54 height 23
click at [388, 144] on input "True" at bounding box center [384, 144] width 8 height 6
radio input "true"
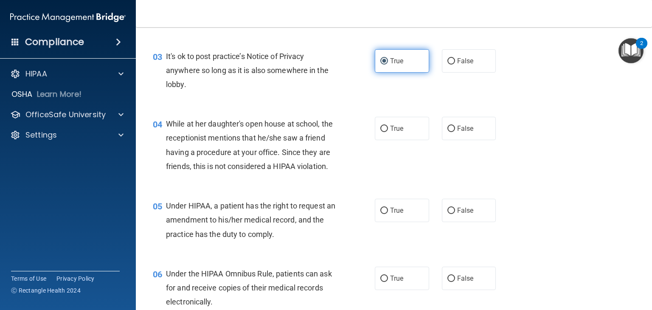
scroll to position [212, 0]
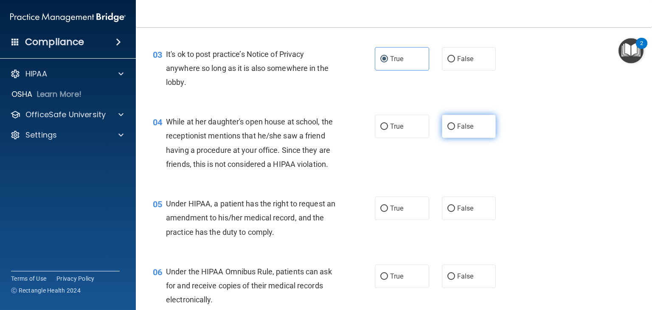
click at [465, 126] on span "False" at bounding box center [465, 126] width 17 height 8
click at [455, 126] on input "False" at bounding box center [451, 127] width 8 height 6
radio input "true"
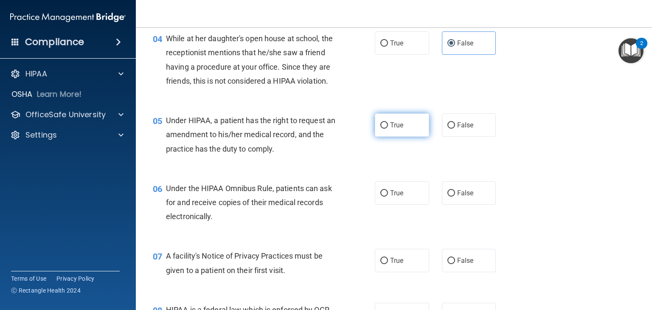
scroll to position [297, 0]
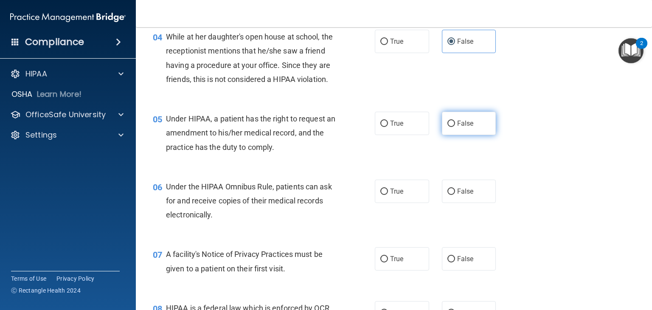
click at [470, 135] on label "False" at bounding box center [469, 123] width 54 height 23
click at [455, 127] on input "False" at bounding box center [451, 124] width 8 height 6
radio input "true"
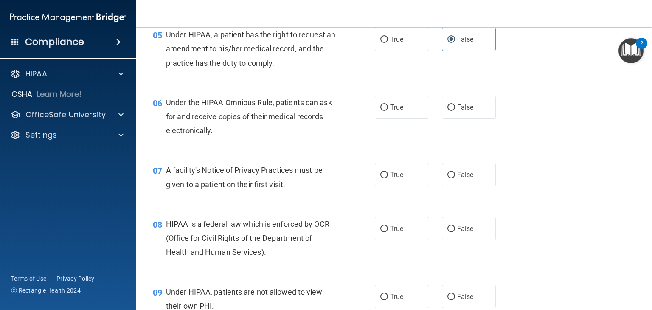
scroll to position [382, 0]
click at [395, 118] on label "True" at bounding box center [402, 106] width 54 height 23
click at [388, 110] on input "True" at bounding box center [384, 107] width 8 height 6
radio input "true"
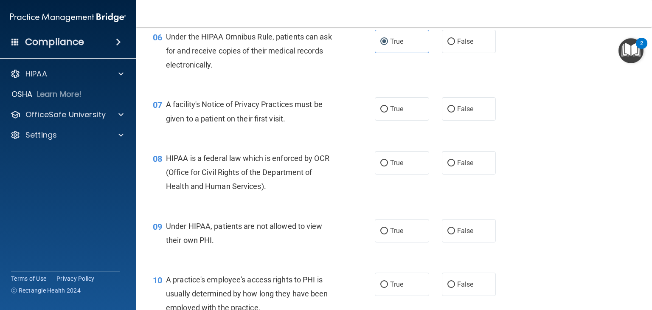
scroll to position [467, 0]
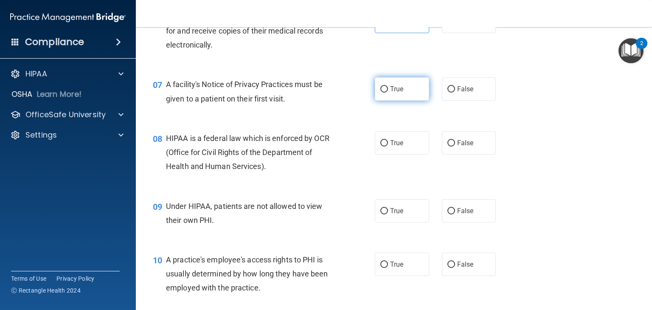
click at [387, 101] on label "True" at bounding box center [402, 88] width 54 height 23
click at [387, 93] on input "True" at bounding box center [384, 89] width 8 height 6
radio input "true"
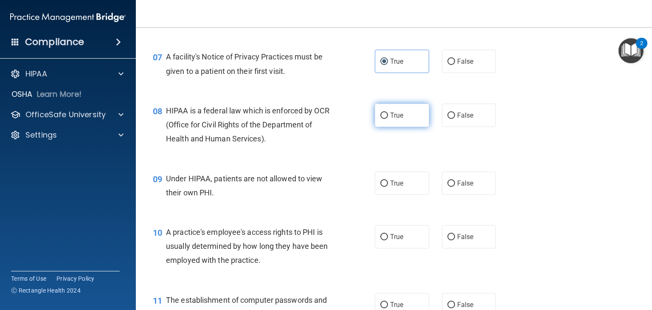
scroll to position [509, 0]
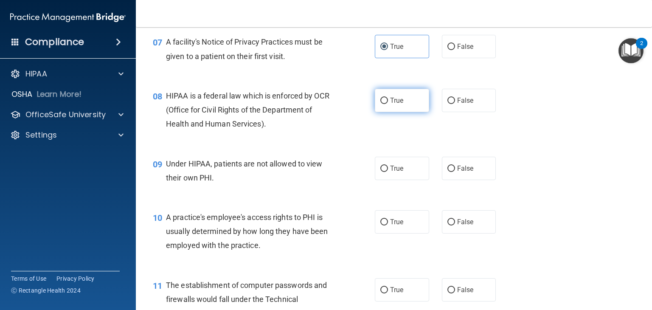
click at [394, 112] on label "True" at bounding box center [402, 100] width 54 height 23
click at [388, 104] on input "True" at bounding box center [384, 101] width 8 height 6
radio input "true"
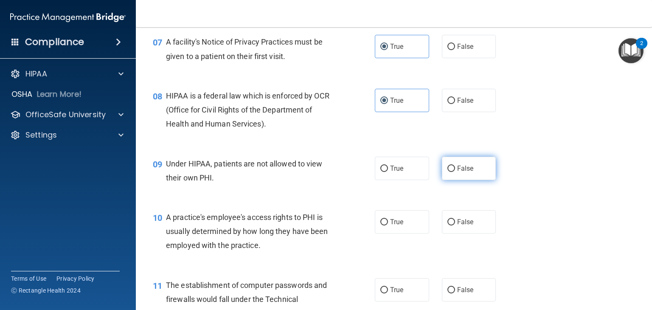
click at [447, 172] on input "False" at bounding box center [451, 169] width 8 height 6
radio input "true"
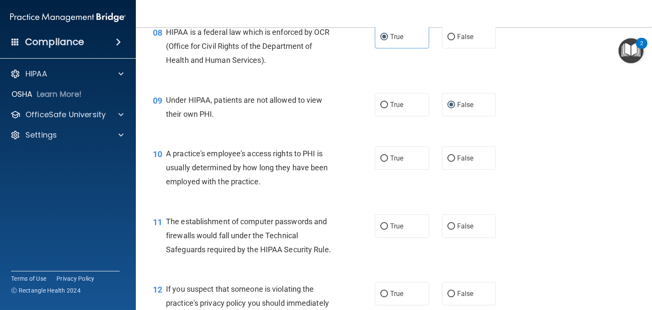
scroll to position [594, 0]
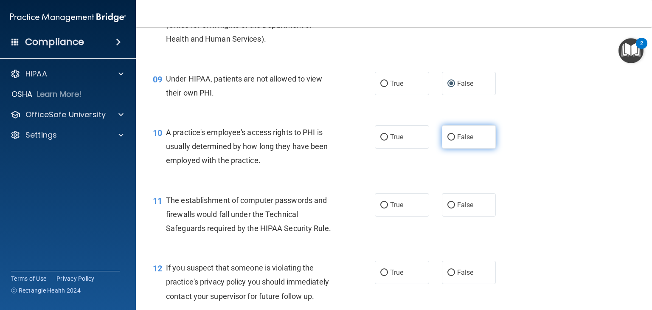
click at [452, 149] on label "False" at bounding box center [469, 136] width 54 height 23
click at [452, 141] on input "False" at bounding box center [451, 137] width 8 height 6
radio input "true"
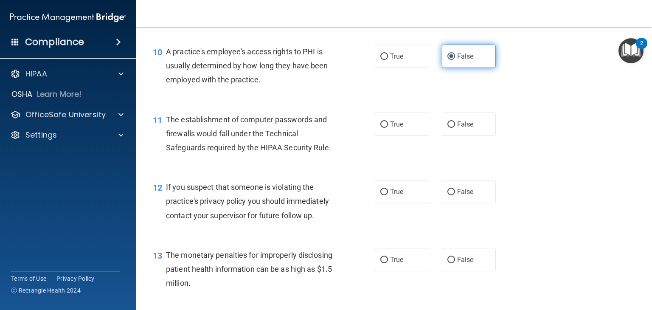
scroll to position [679, 0]
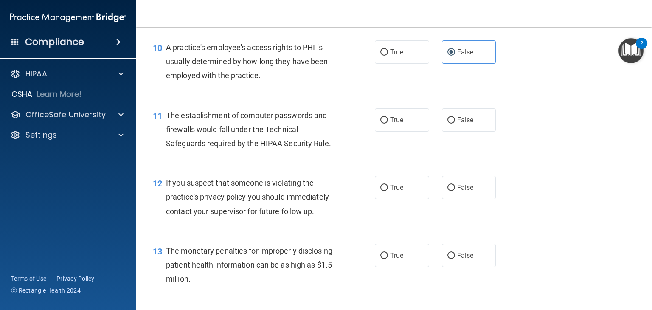
click at [356, 129] on div "11 The establishment of computer passwords and firewalls would fall under the T…" at bounding box center [263, 131] width 247 height 47
click at [394, 124] on span "True" at bounding box center [396, 120] width 13 height 8
click at [388, 124] on input "True" at bounding box center [384, 120] width 8 height 6
radio input "true"
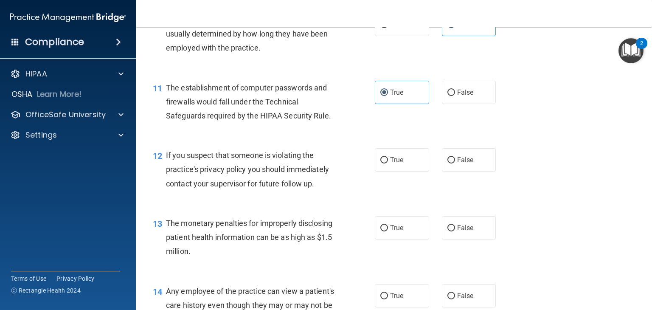
scroll to position [722, 0]
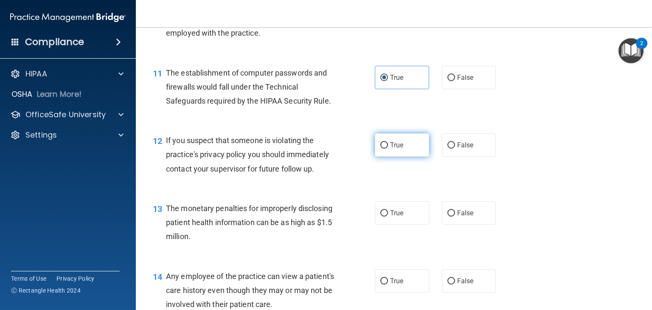
click at [408, 157] on label "True" at bounding box center [402, 144] width 54 height 23
click at [388, 149] on input "True" at bounding box center [384, 145] width 8 height 6
radio input "true"
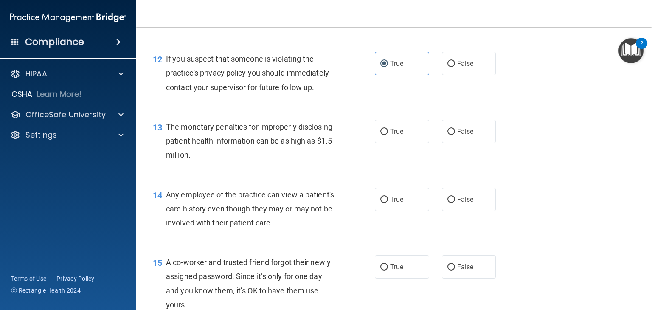
scroll to position [807, 0]
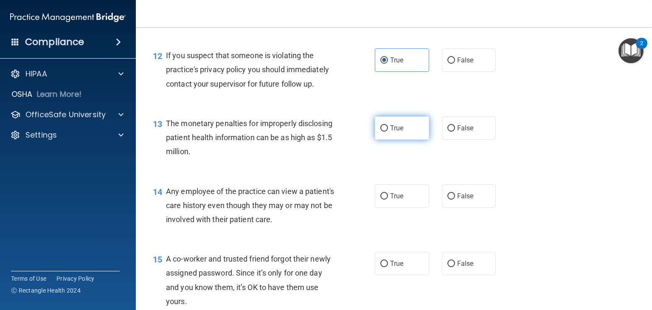
click at [386, 140] on label "True" at bounding box center [402, 127] width 54 height 23
click at [386, 132] on input "True" at bounding box center [384, 128] width 8 height 6
radio input "true"
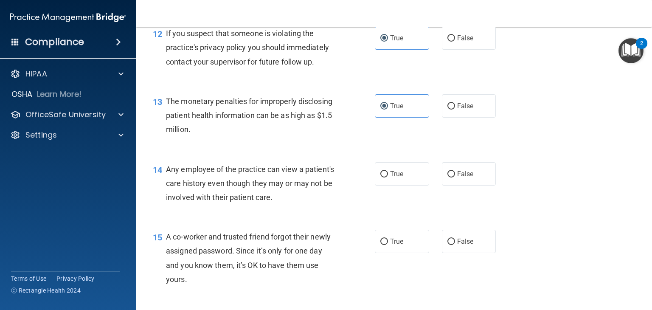
scroll to position [849, 0]
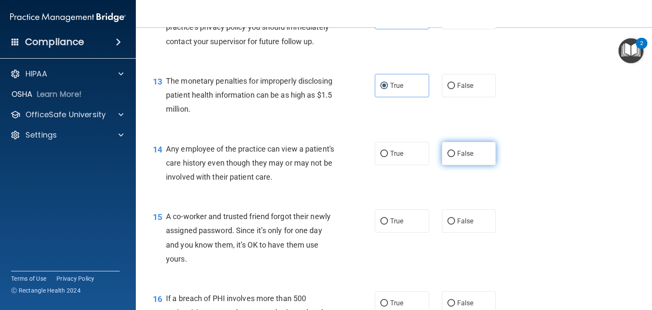
click at [449, 163] on label "False" at bounding box center [469, 153] width 54 height 23
click at [449, 157] on input "False" at bounding box center [451, 154] width 8 height 6
radio input "true"
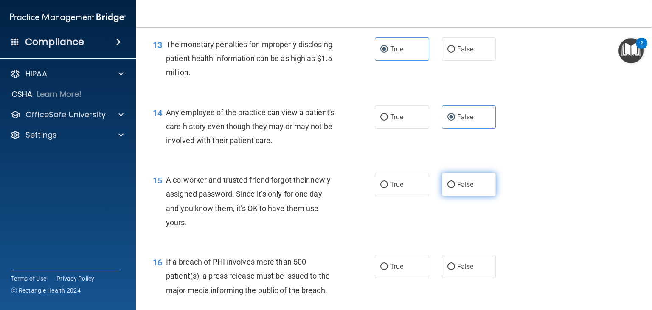
scroll to position [934, 0]
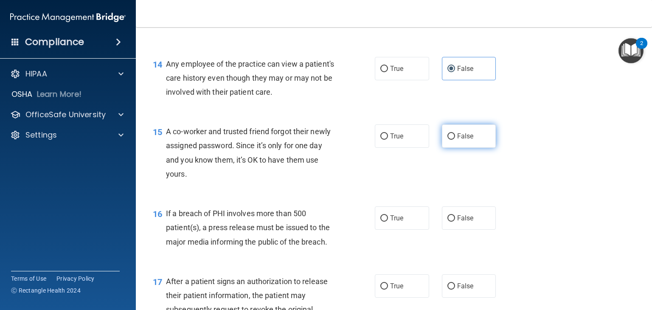
click at [447, 140] on input "False" at bounding box center [451, 136] width 8 height 6
radio input "true"
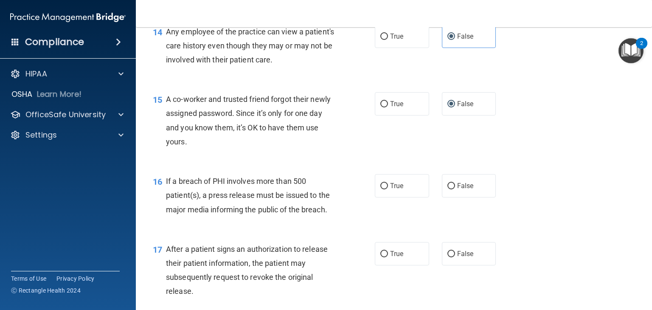
scroll to position [1019, 0]
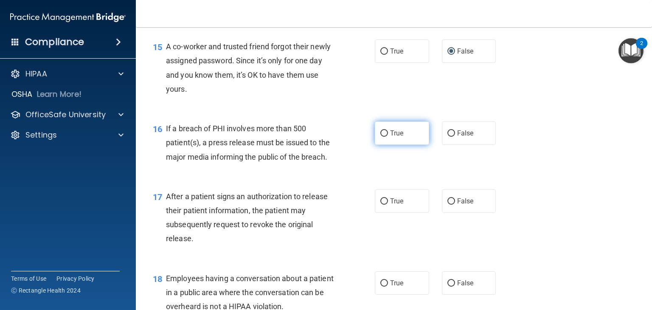
click at [397, 145] on label "True" at bounding box center [402, 132] width 54 height 23
click at [388, 137] on input "True" at bounding box center [384, 133] width 8 height 6
radio input "true"
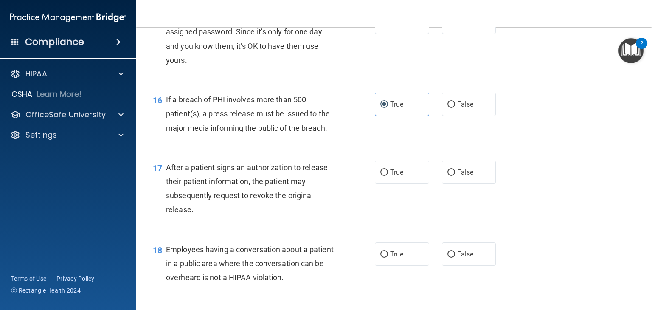
scroll to position [1104, 0]
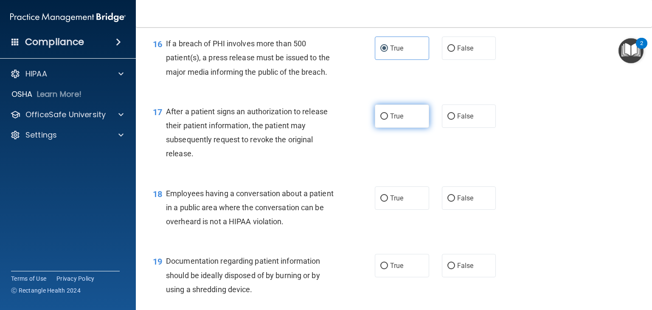
click at [382, 128] on label "True" at bounding box center [402, 115] width 54 height 23
click at [382, 120] on input "True" at bounding box center [384, 116] width 8 height 6
radio input "true"
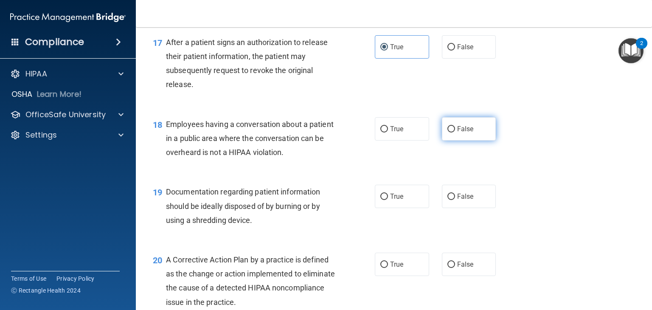
scroll to position [1189, 0]
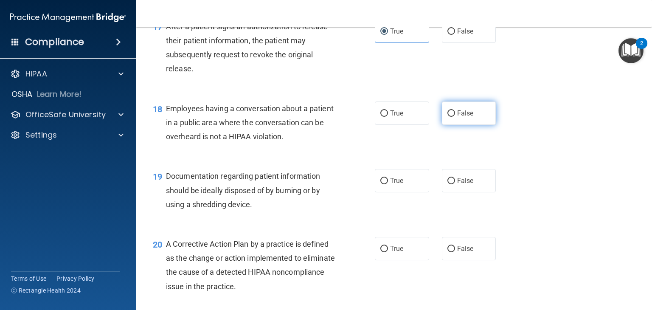
click at [466, 117] on span "False" at bounding box center [465, 113] width 17 height 8
click at [455, 117] on input "False" at bounding box center [451, 113] width 8 height 6
radio input "true"
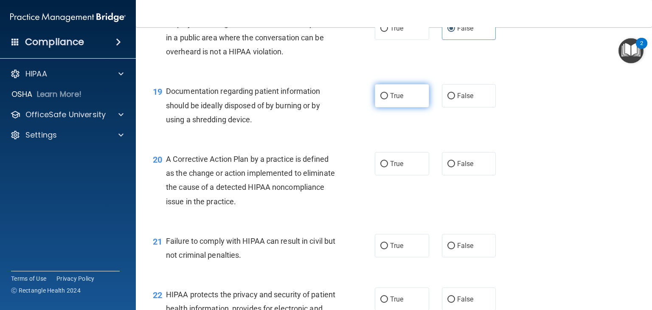
click at [390, 100] on span "True" at bounding box center [396, 96] width 13 height 8
click at [388, 99] on input "True" at bounding box center [384, 96] width 8 height 6
radio input "true"
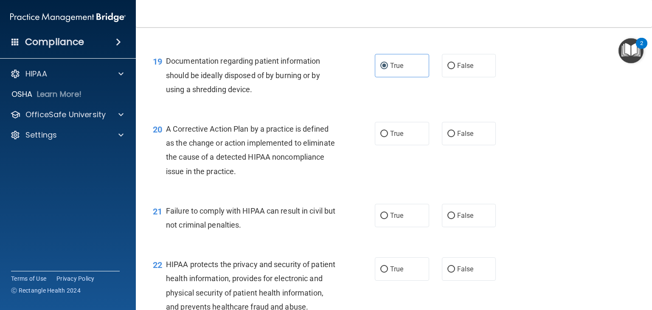
scroll to position [1358, 0]
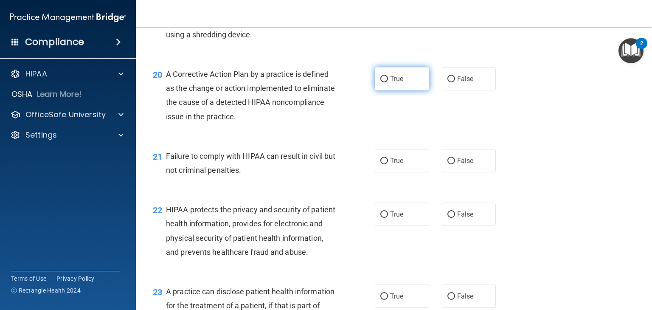
click at [390, 83] on span "True" at bounding box center [396, 79] width 13 height 8
click at [388, 82] on input "True" at bounding box center [384, 79] width 8 height 6
radio input "true"
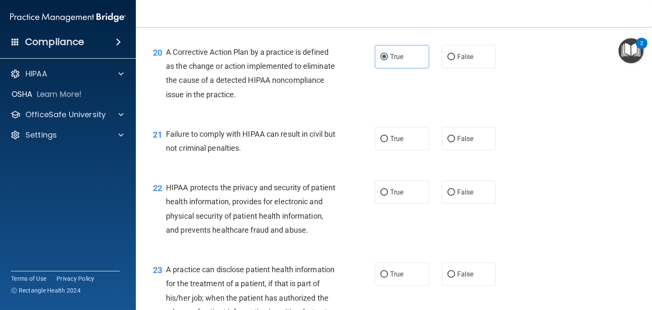
scroll to position [1401, 0]
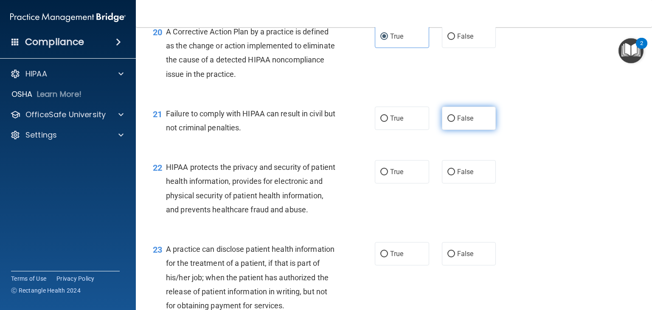
click at [458, 130] on label "False" at bounding box center [469, 118] width 54 height 23
click at [455, 122] on input "False" at bounding box center [451, 118] width 8 height 6
radio input "true"
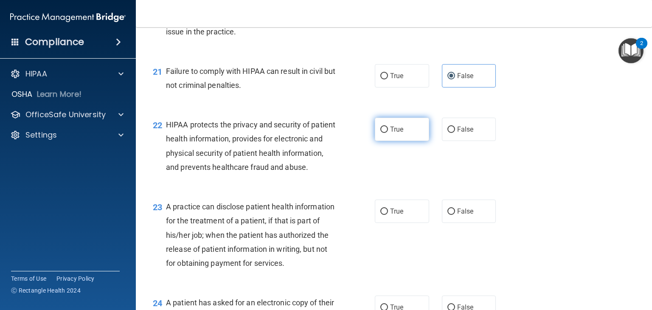
click at [385, 141] on label "True" at bounding box center [402, 129] width 54 height 23
click at [385, 133] on input "True" at bounding box center [384, 130] width 8 height 6
radio input "true"
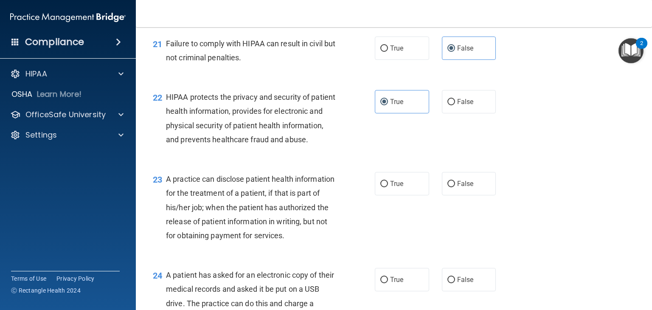
scroll to position [1486, 0]
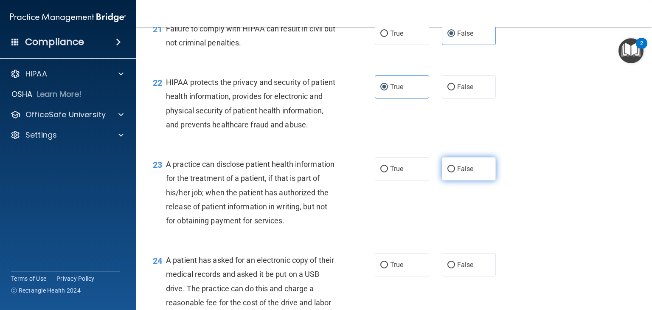
click at [464, 173] on span "False" at bounding box center [465, 169] width 17 height 8
click at [455, 172] on input "False" at bounding box center [451, 169] width 8 height 6
radio input "true"
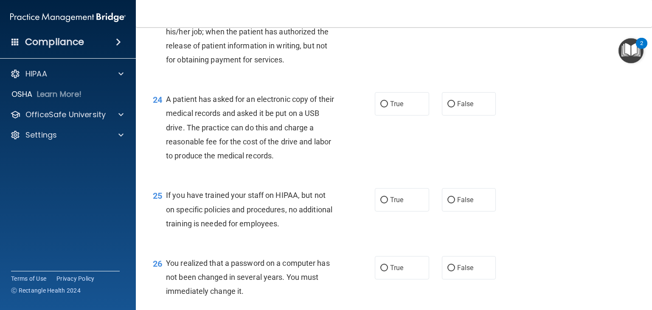
scroll to position [1656, 0]
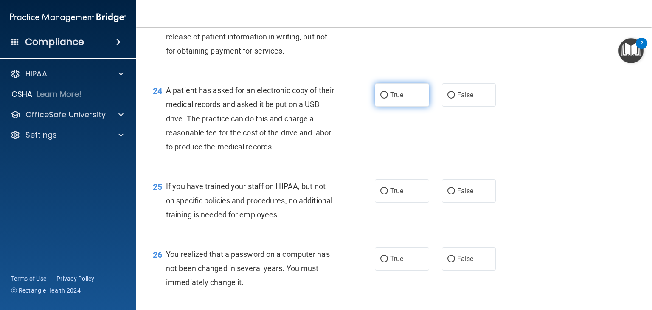
click at [386, 107] on label "True" at bounding box center [402, 94] width 54 height 23
click at [386, 98] on input "True" at bounding box center [384, 95] width 8 height 6
radio input "true"
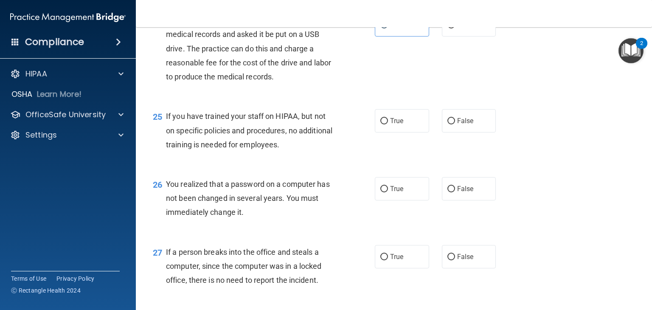
scroll to position [1741, 0]
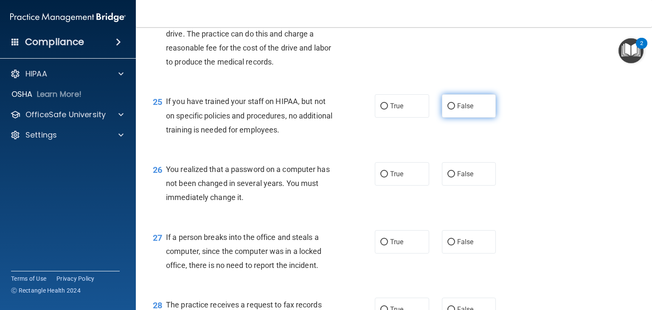
click at [469, 110] on span "False" at bounding box center [465, 106] width 17 height 8
click at [455, 110] on input "False" at bounding box center [451, 106] width 8 height 6
radio input "true"
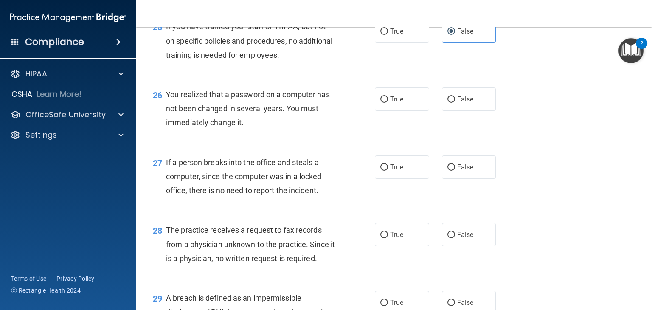
scroll to position [1825, 0]
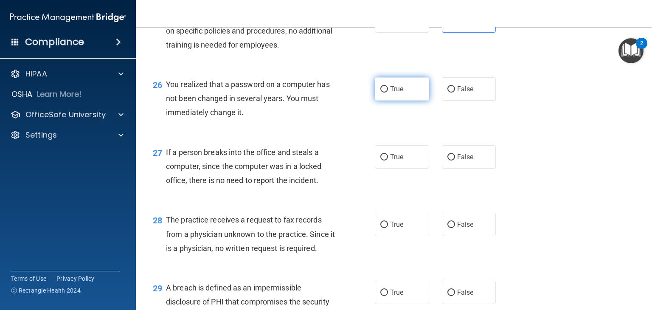
click at [398, 101] on label "True" at bounding box center [402, 88] width 54 height 23
click at [388, 93] on input "True" at bounding box center [384, 89] width 8 height 6
radio input "true"
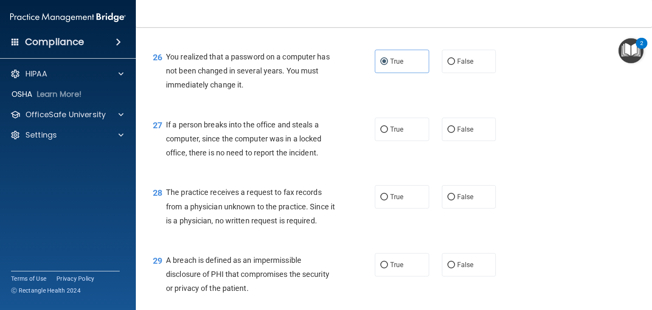
scroll to position [1868, 0]
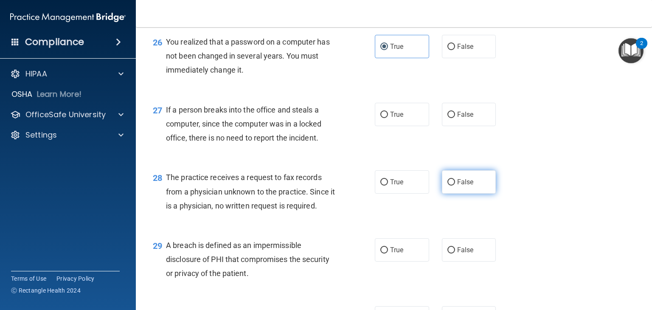
click at [462, 194] on label "False" at bounding box center [469, 181] width 54 height 23
click at [455, 186] on input "False" at bounding box center [451, 182] width 8 height 6
radio input "true"
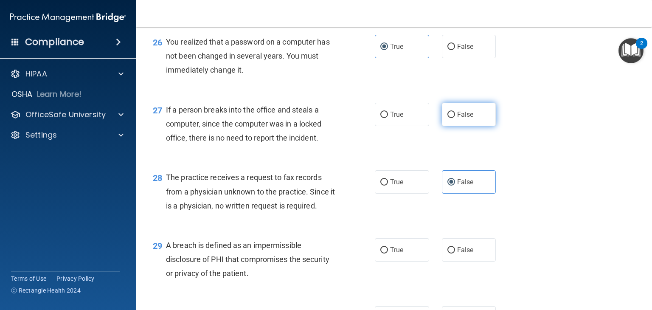
click at [456, 126] on label "False" at bounding box center [469, 114] width 54 height 23
click at [455, 118] on input "False" at bounding box center [451, 115] width 8 height 6
radio input "true"
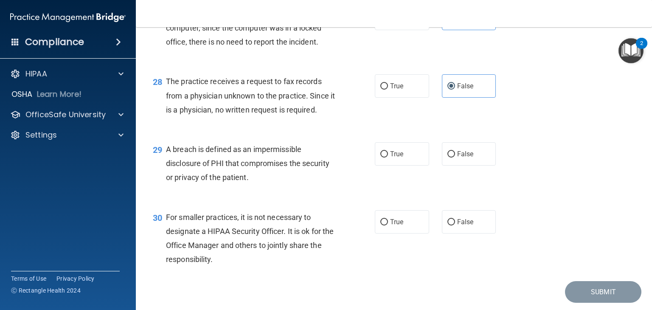
scroll to position [1995, 0]
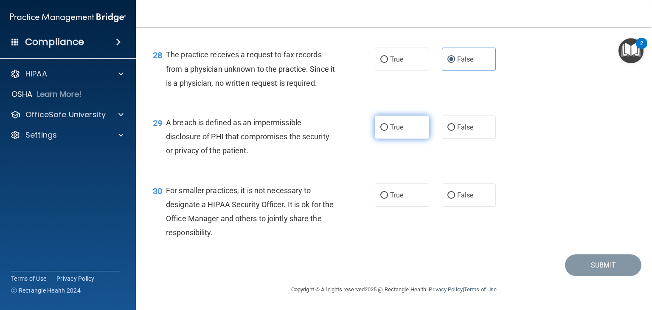
click at [400, 139] on label "True" at bounding box center [402, 126] width 54 height 23
click at [388, 131] on input "True" at bounding box center [384, 127] width 8 height 6
radio input "true"
drag, startPoint x: 466, startPoint y: 194, endPoint x: 510, endPoint y: 216, distance: 48.8
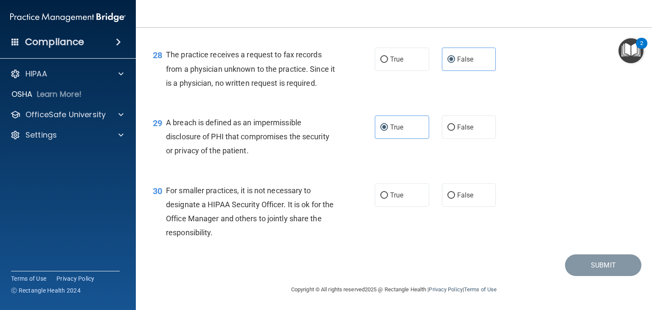
click at [466, 194] on span "False" at bounding box center [465, 195] width 17 height 8
click at [455, 194] on input "False" at bounding box center [451, 195] width 8 height 6
radio input "true"
click at [595, 259] on button "Submit" at bounding box center [603, 265] width 76 height 22
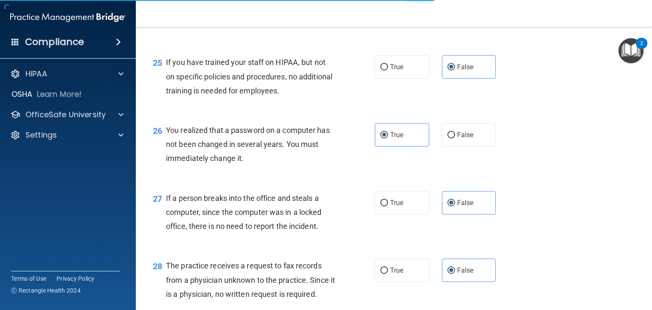
scroll to position [1778, 0]
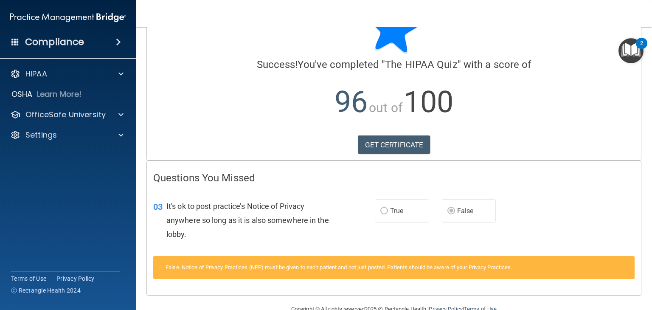
scroll to position [59, 0]
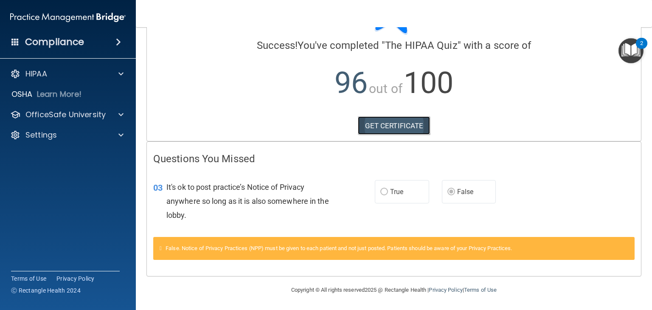
click at [404, 129] on link "GET CERTIFICATE" at bounding box center [394, 125] width 73 height 19
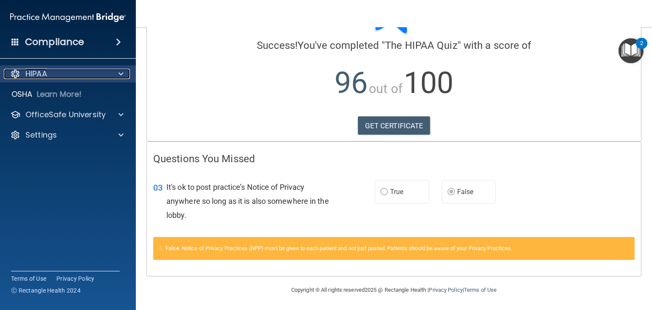
click at [57, 73] on div "HIPAA" at bounding box center [56, 74] width 105 height 10
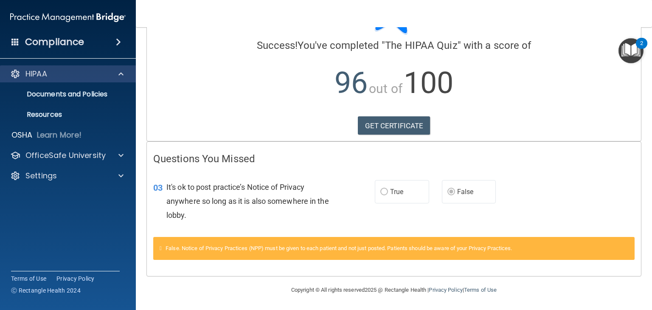
click at [31, 65] on div "HIPAA Documents and Policies Report an Incident Business Associates Emergency P…" at bounding box center [68, 126] width 136 height 129
click at [54, 73] on div "HIPAA" at bounding box center [56, 74] width 105 height 10
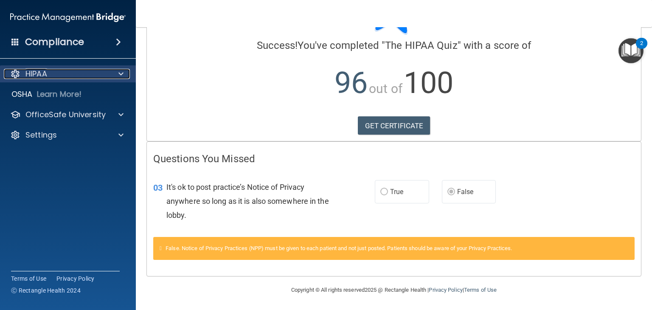
click at [61, 73] on div "HIPAA" at bounding box center [56, 74] width 105 height 10
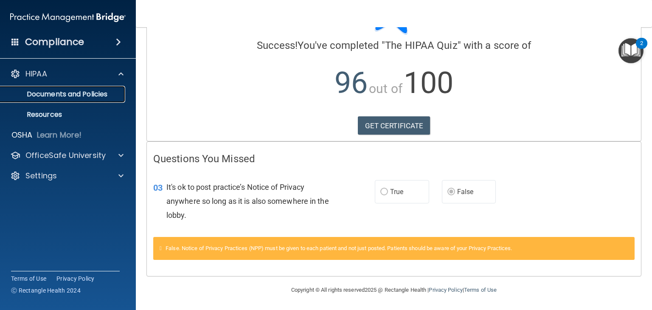
click at [64, 87] on link "Documents and Policies" at bounding box center [59, 94] width 134 height 17
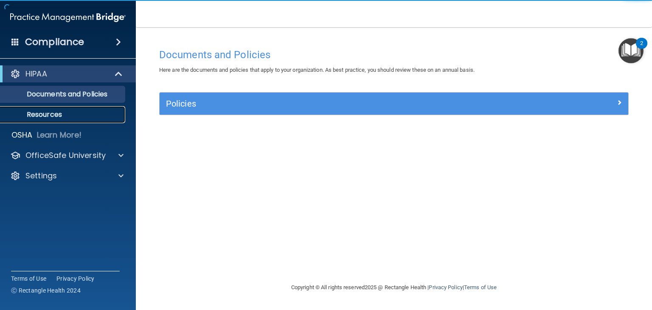
click at [68, 110] on p "Resources" at bounding box center [64, 114] width 116 height 8
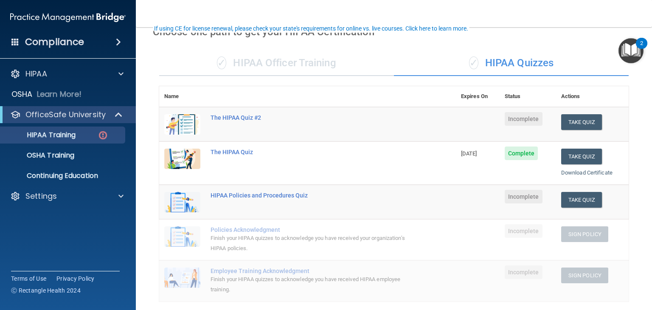
scroll to position [85, 0]
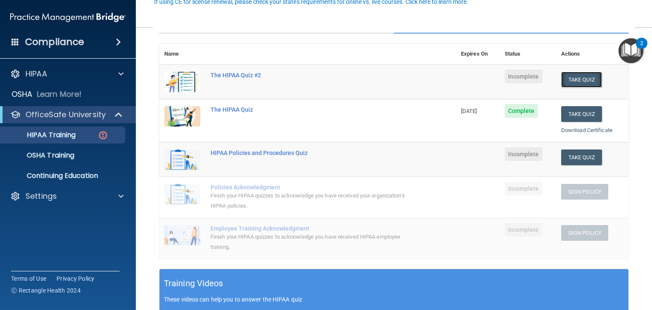
click at [579, 77] on button "Take Quiz" at bounding box center [581, 80] width 41 height 16
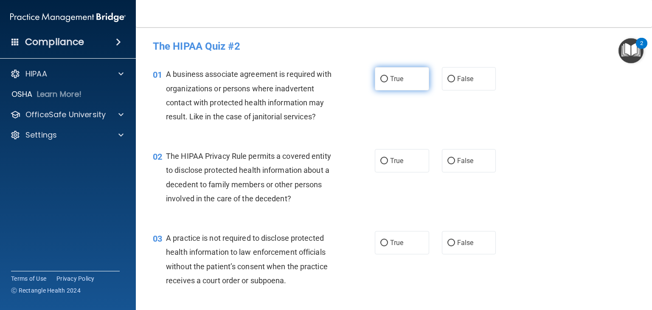
click at [397, 80] on span "True" at bounding box center [396, 79] width 13 height 8
click at [388, 80] on input "True" at bounding box center [384, 79] width 8 height 6
radio input "true"
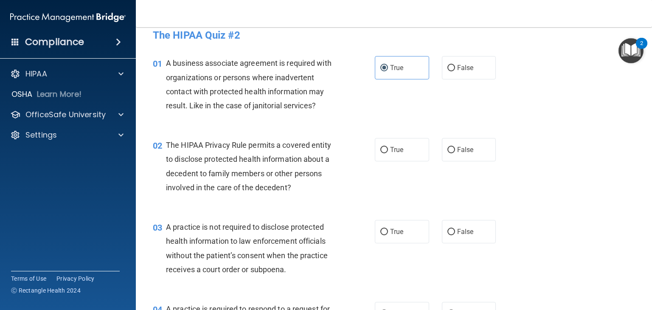
scroll to position [42, 0]
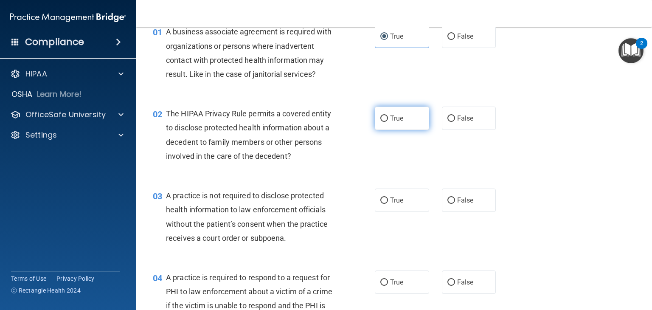
drag, startPoint x: 380, startPoint y: 124, endPoint x: 385, endPoint y: 124, distance: 4.3
click at [383, 124] on label "True" at bounding box center [402, 118] width 54 height 23
click at [383, 122] on input "True" at bounding box center [384, 118] width 8 height 6
radio input "true"
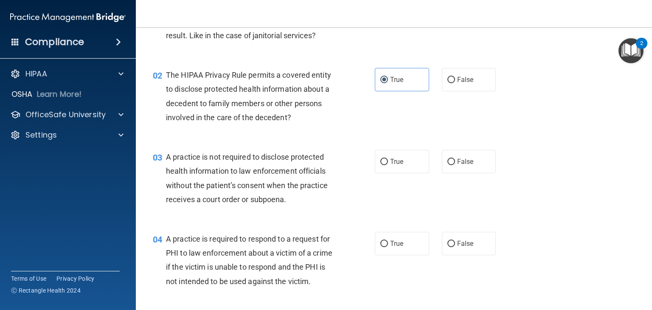
scroll to position [127, 0]
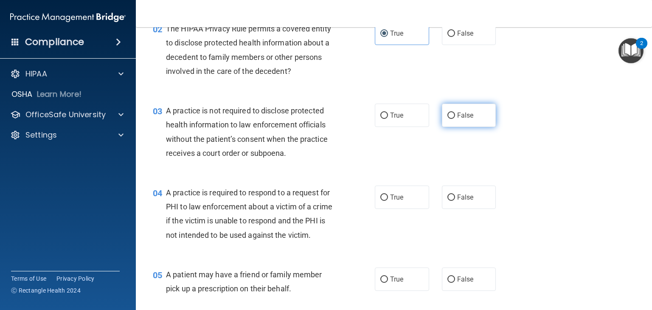
click at [452, 117] on label "False" at bounding box center [469, 115] width 54 height 23
click at [452, 117] on input "False" at bounding box center [451, 115] width 8 height 6
radio input "true"
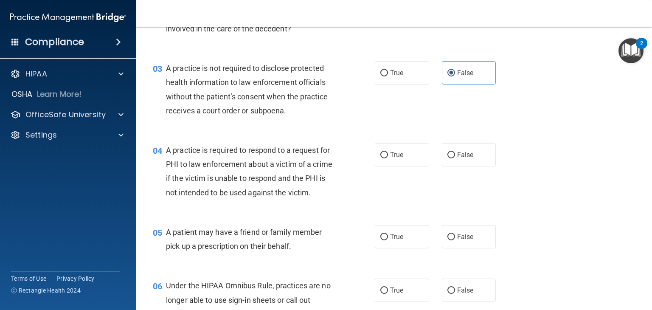
scroll to position [212, 0]
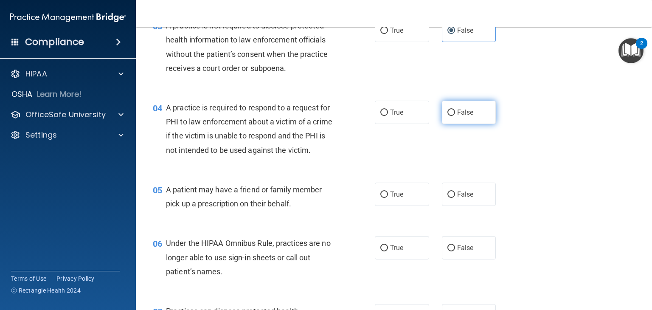
click at [466, 113] on span "False" at bounding box center [465, 112] width 17 height 8
click at [455, 113] on input "False" at bounding box center [451, 113] width 8 height 6
radio input "true"
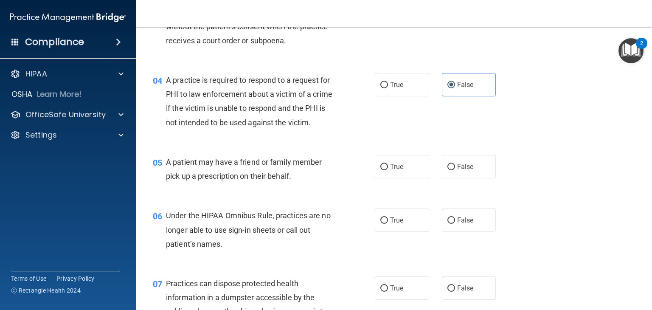
scroll to position [255, 0]
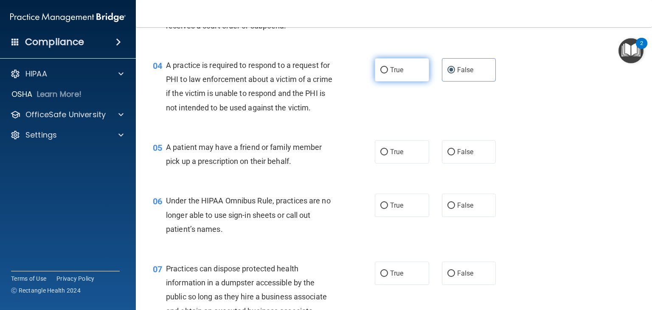
click at [381, 62] on label "True" at bounding box center [402, 69] width 54 height 23
click at [381, 67] on input "True" at bounding box center [384, 70] width 8 height 6
radio input "true"
radio input "false"
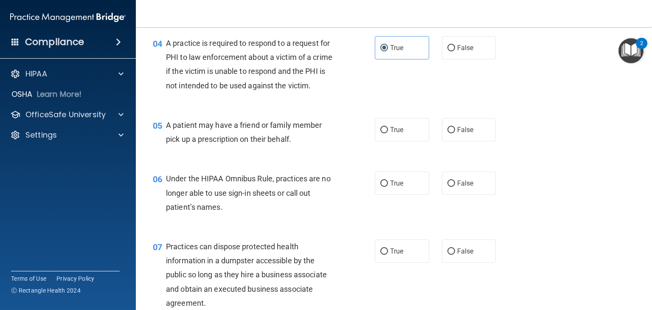
scroll to position [297, 0]
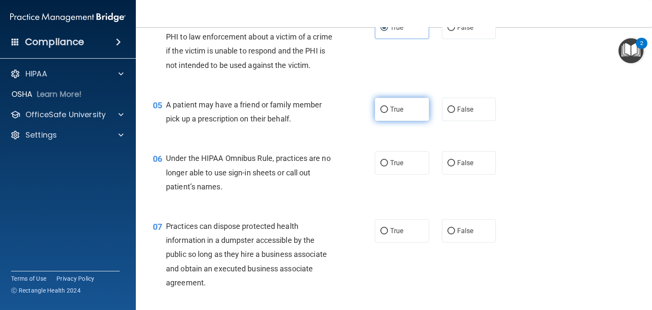
click at [410, 121] on label "True" at bounding box center [402, 109] width 54 height 23
click at [388, 113] on input "True" at bounding box center [384, 110] width 8 height 6
radio input "true"
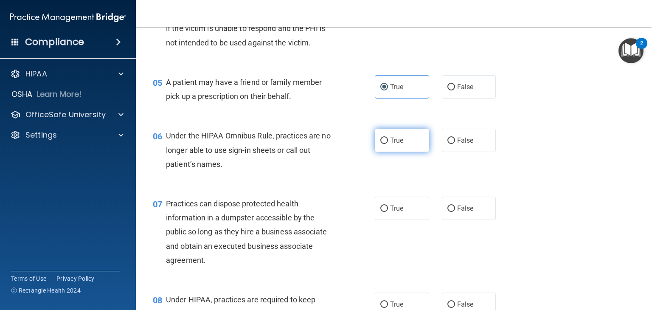
scroll to position [340, 0]
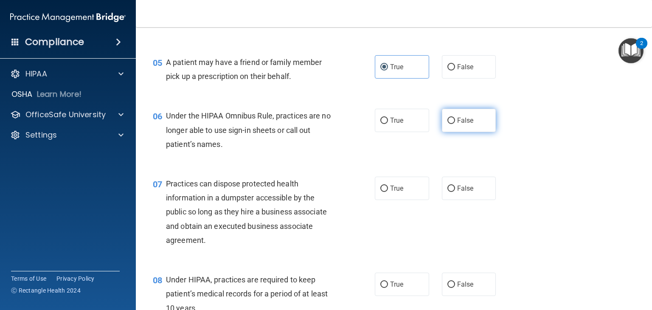
click at [486, 129] on label "False" at bounding box center [469, 120] width 54 height 23
click at [455, 124] on input "False" at bounding box center [451, 121] width 8 height 6
radio input "true"
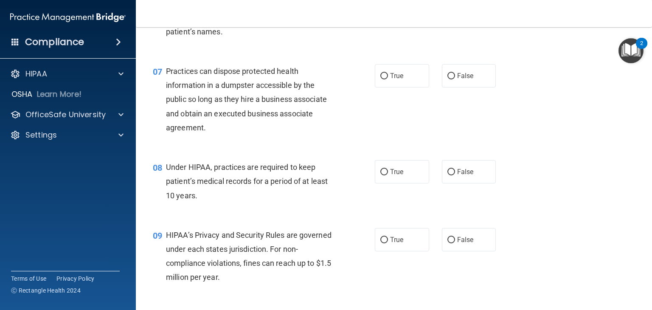
scroll to position [467, 0]
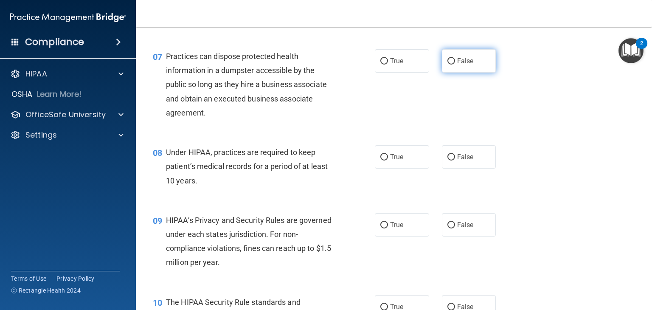
click at [473, 73] on label "False" at bounding box center [469, 60] width 54 height 23
click at [455, 65] on input "False" at bounding box center [451, 61] width 8 height 6
radio input "true"
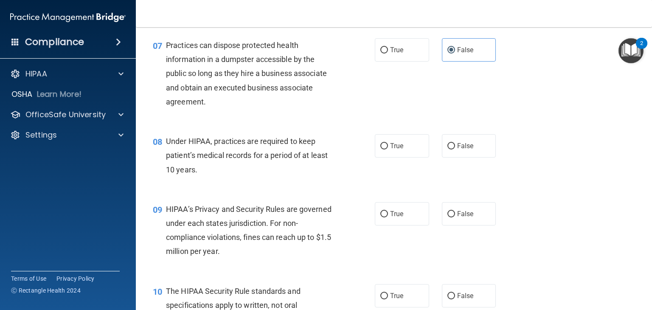
scroll to position [509, 0]
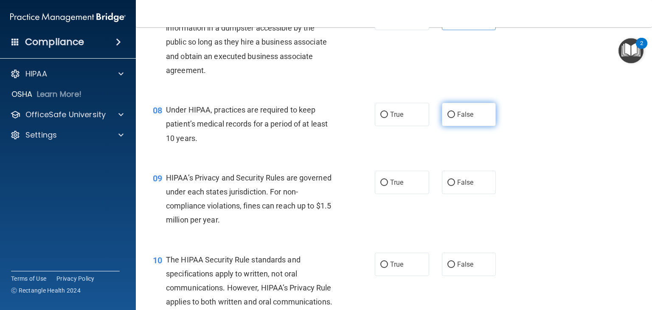
click at [453, 126] on label "False" at bounding box center [469, 114] width 54 height 23
click at [453, 118] on input "False" at bounding box center [451, 115] width 8 height 6
radio input "true"
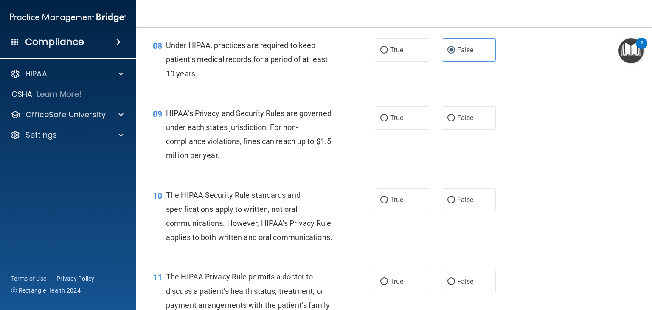
scroll to position [594, 0]
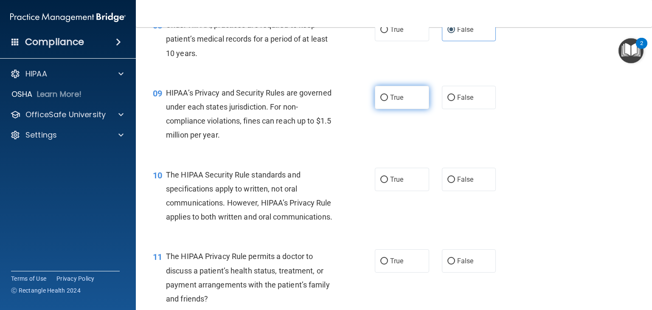
click at [397, 101] on span "True" at bounding box center [396, 97] width 13 height 8
click at [388, 101] on input "True" at bounding box center [384, 98] width 8 height 6
radio input "true"
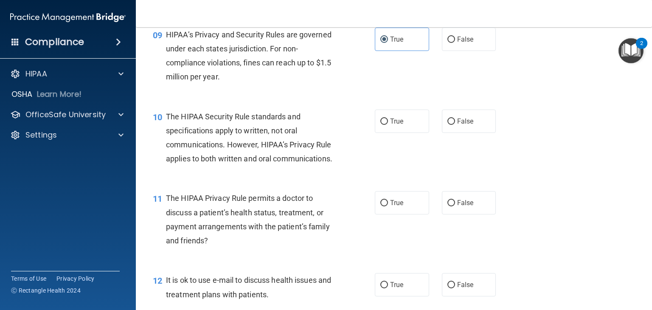
scroll to position [679, 0]
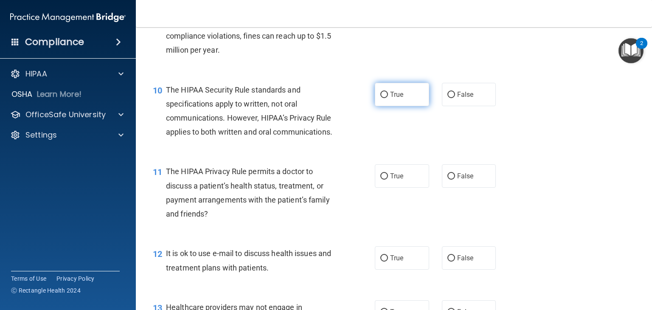
click at [403, 106] on label "True" at bounding box center [402, 94] width 54 height 23
click at [388, 98] on input "True" at bounding box center [384, 95] width 8 height 6
radio input "true"
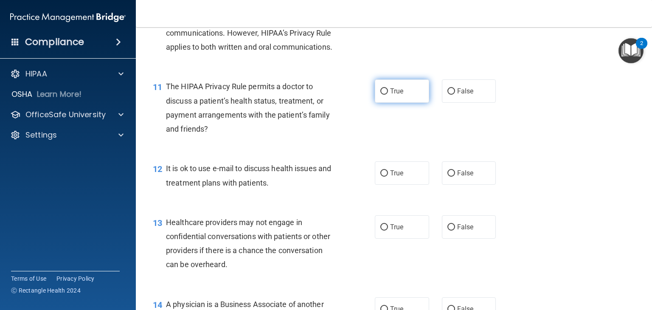
scroll to position [807, 0]
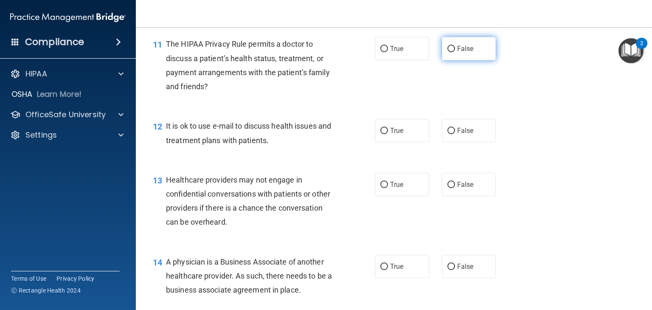
click at [454, 60] on label "False" at bounding box center [469, 48] width 54 height 23
click at [454, 52] on input "False" at bounding box center [451, 49] width 8 height 6
radio input "true"
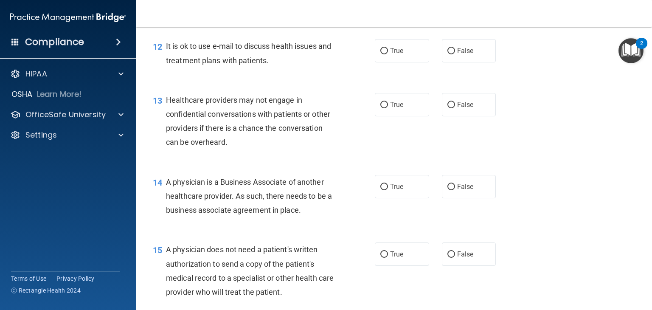
scroll to position [891, 0]
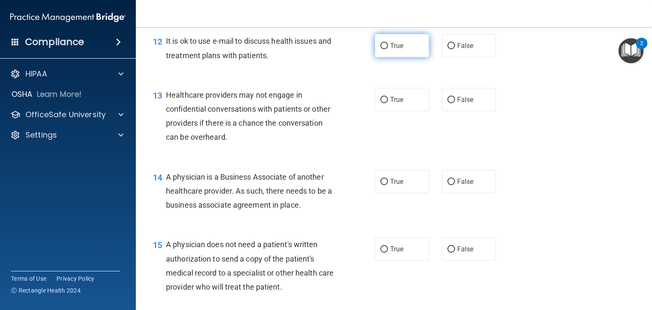
click at [411, 57] on label "True" at bounding box center [402, 45] width 54 height 23
click at [388, 49] on input "True" at bounding box center [384, 46] width 8 height 6
radio input "true"
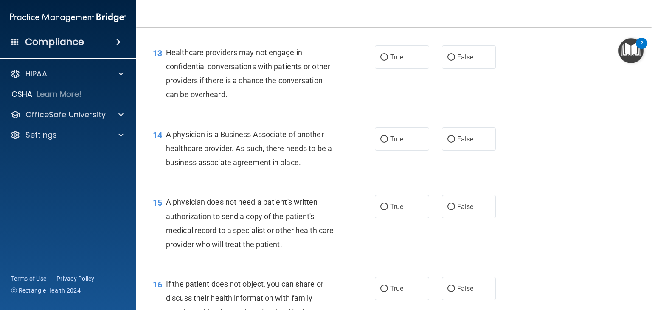
click at [404, 99] on div "13 Healthcare providers may not engage in confidential conversations with patie…" at bounding box center [393, 76] width 495 height 82
click at [408, 69] on label "True" at bounding box center [402, 56] width 54 height 23
click at [388, 61] on input "True" at bounding box center [384, 57] width 8 height 6
radio input "true"
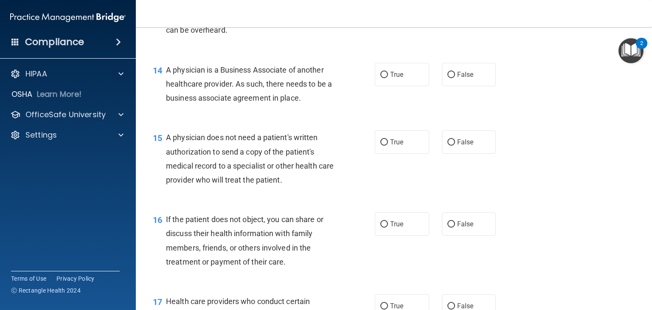
scroll to position [1019, 0]
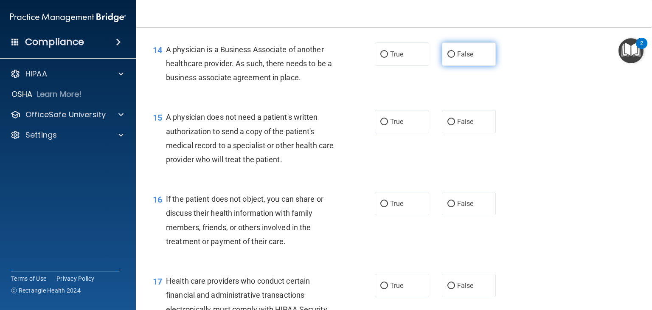
click at [462, 58] on span "False" at bounding box center [465, 54] width 17 height 8
click at [455, 58] on input "False" at bounding box center [451, 54] width 8 height 6
radio input "true"
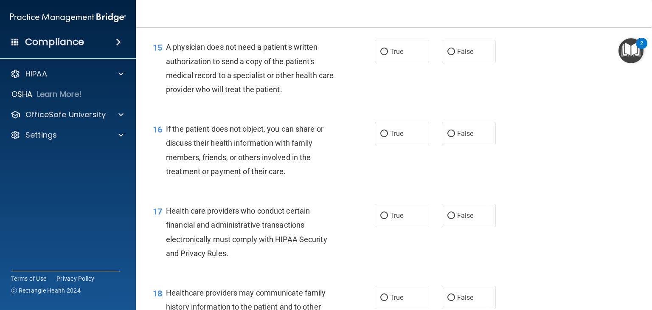
scroll to position [1104, 0]
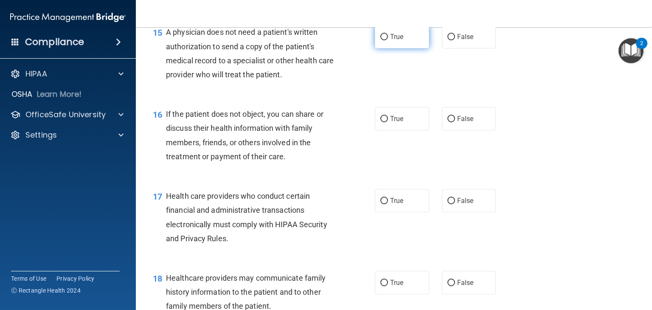
click at [386, 48] on label "True" at bounding box center [402, 36] width 54 height 23
click at [386, 40] on input "True" at bounding box center [384, 37] width 8 height 6
radio input "true"
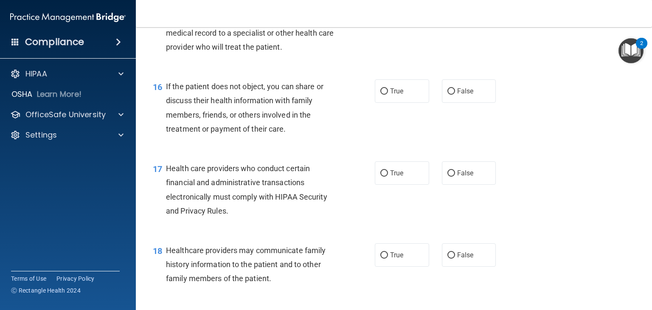
scroll to position [1146, 0]
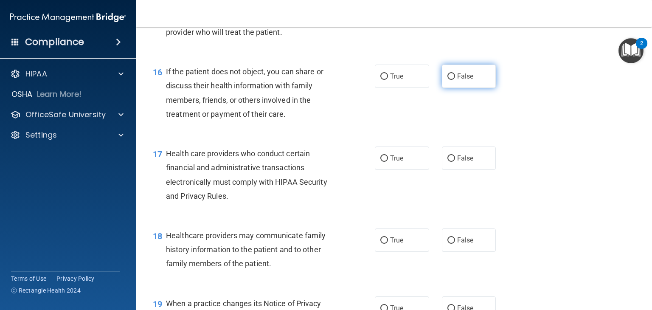
click at [466, 80] on span "False" at bounding box center [465, 76] width 17 height 8
click at [455, 80] on input "False" at bounding box center [451, 76] width 8 height 6
radio input "true"
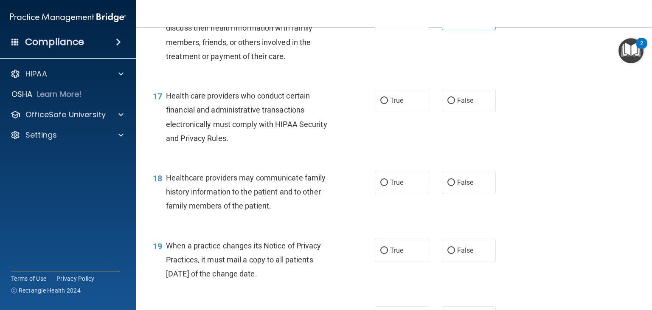
scroll to position [1231, 0]
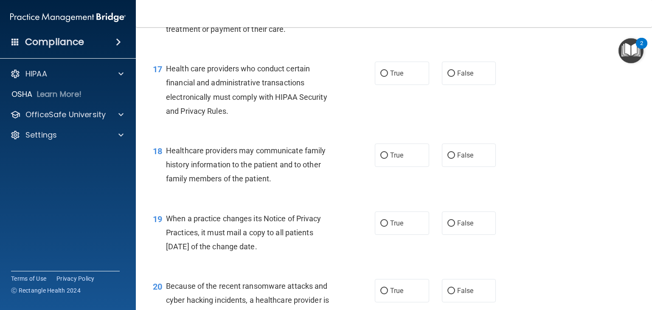
click at [375, 115] on div "17 Health care providers who conduct certain financial and administrative trans…" at bounding box center [263, 92] width 247 height 61
click at [381, 85] on label "True" at bounding box center [402, 73] width 54 height 23
click at [381, 77] on input "True" at bounding box center [384, 73] width 8 height 6
radio input "true"
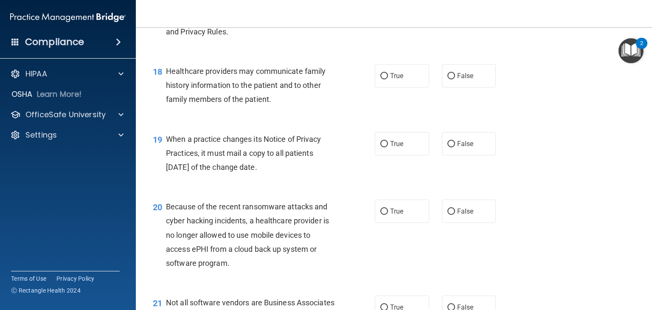
scroll to position [1316, 0]
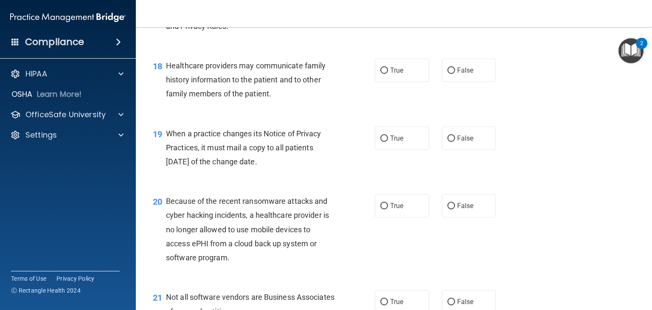
click at [431, 82] on div "True False" at bounding box center [440, 70] width 130 height 23
click at [447, 74] on input "False" at bounding box center [451, 70] width 8 height 6
radio input "true"
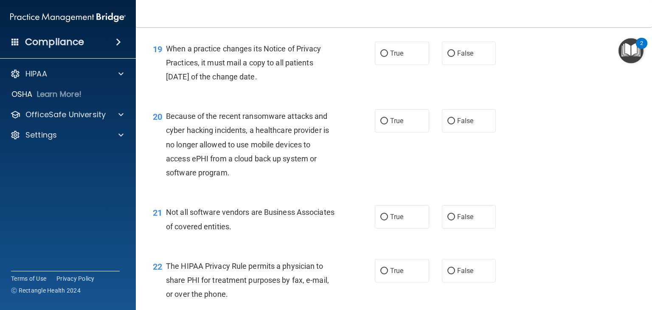
scroll to position [1358, 0]
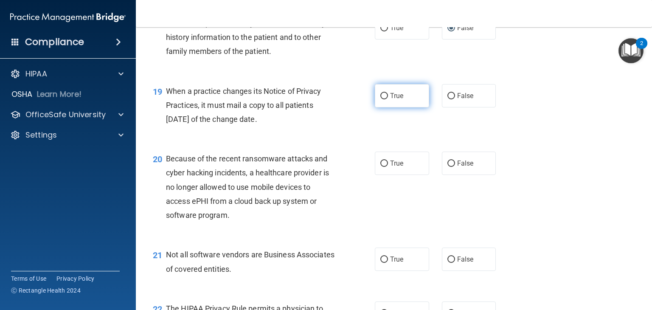
click at [400, 107] on label "True" at bounding box center [402, 95] width 54 height 23
click at [388, 99] on input "True" at bounding box center [384, 96] width 8 height 6
radio input "true"
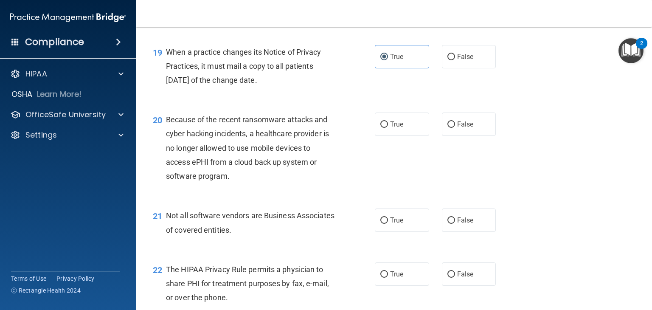
scroll to position [1443, 0]
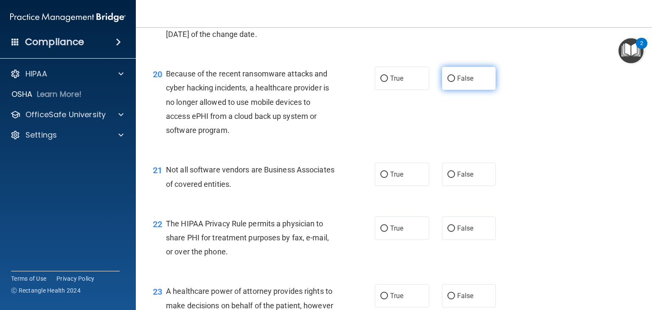
click at [472, 90] on label "False" at bounding box center [469, 78] width 54 height 23
click at [455, 82] on input "False" at bounding box center [451, 79] width 8 height 6
radio input "true"
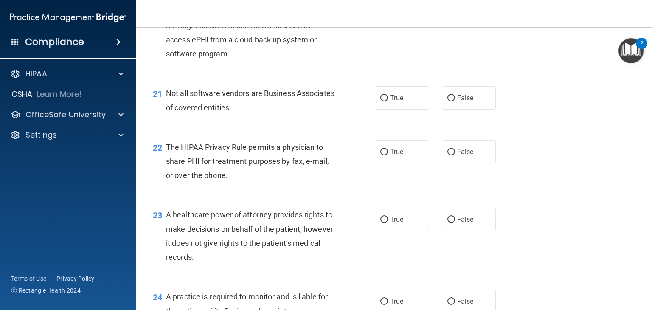
scroll to position [1528, 0]
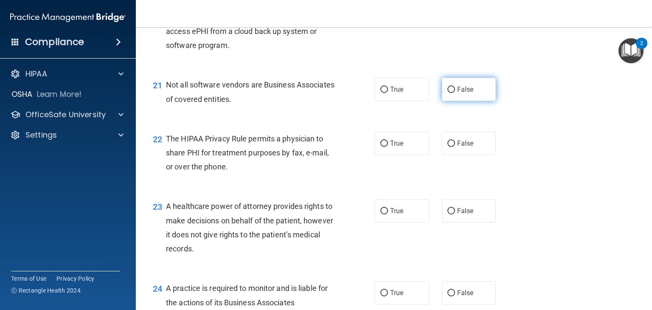
click at [475, 101] on label "False" at bounding box center [469, 89] width 54 height 23
click at [455, 93] on input "False" at bounding box center [451, 90] width 8 height 6
radio input "true"
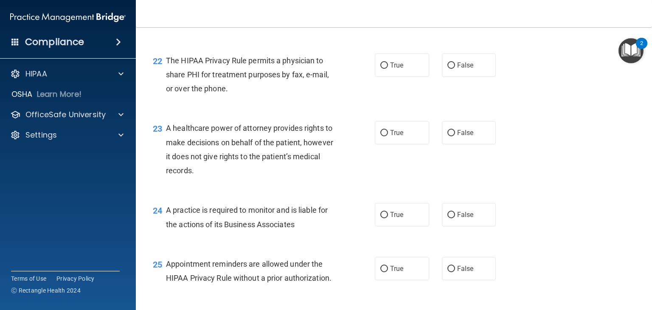
scroll to position [1613, 0]
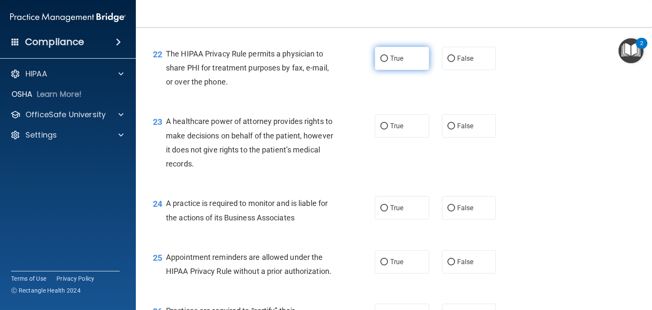
click at [379, 70] on label "True" at bounding box center [402, 58] width 54 height 23
click at [380, 62] on input "True" at bounding box center [384, 59] width 8 height 6
radio input "true"
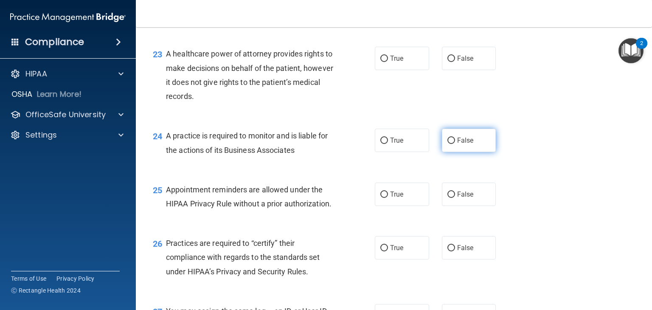
scroll to position [1698, 0]
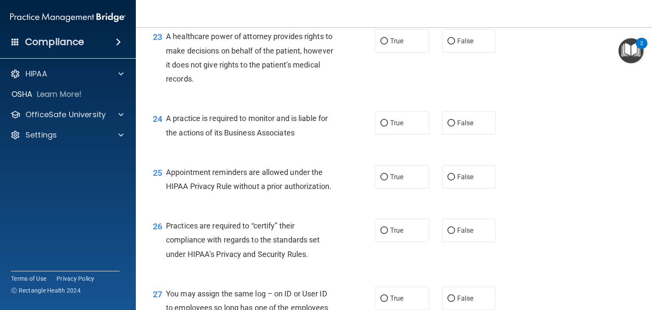
click at [432, 53] on div "True False" at bounding box center [440, 40] width 130 height 23
click at [446, 53] on label "False" at bounding box center [469, 40] width 54 height 23
click at [447, 45] on input "False" at bounding box center [451, 41] width 8 height 6
radio input "true"
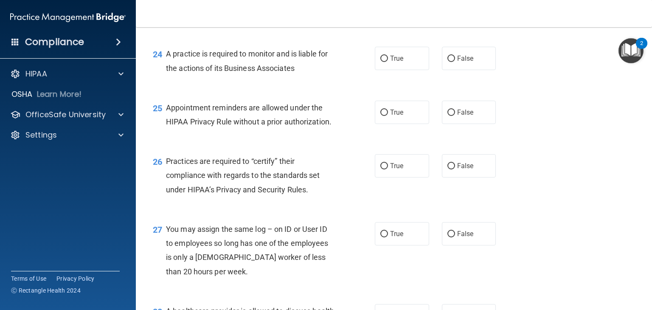
scroll to position [1783, 0]
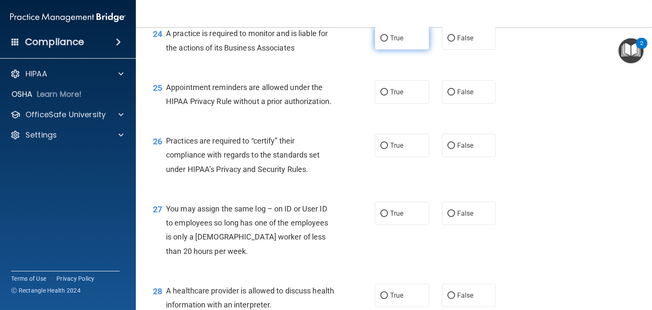
click at [380, 50] on label "True" at bounding box center [402, 37] width 54 height 23
click at [380, 42] on input "True" at bounding box center [384, 38] width 8 height 6
radio input "true"
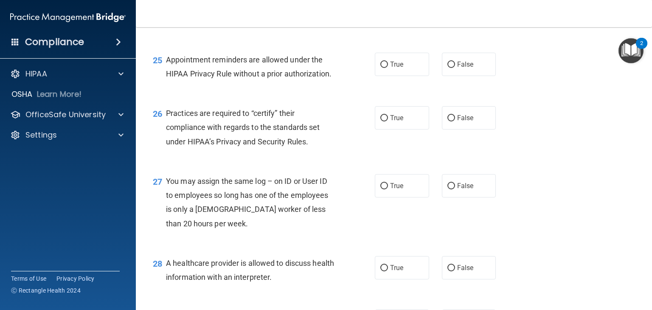
scroll to position [1825, 0]
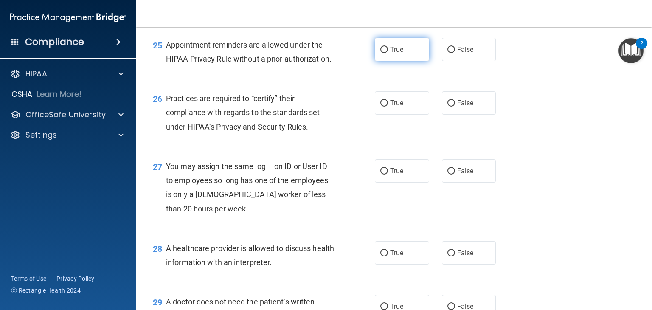
click at [390, 53] on span "True" at bounding box center [396, 49] width 13 height 8
click at [388, 53] on input "True" at bounding box center [384, 50] width 8 height 6
radio input "true"
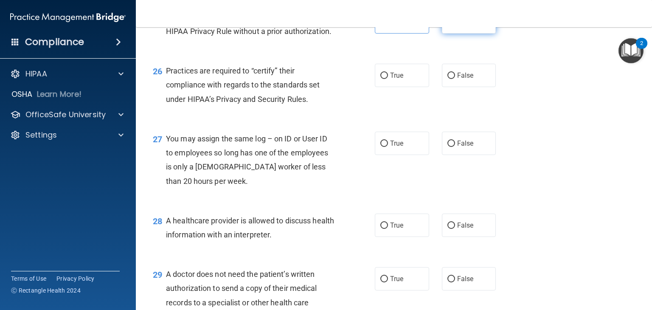
scroll to position [1868, 0]
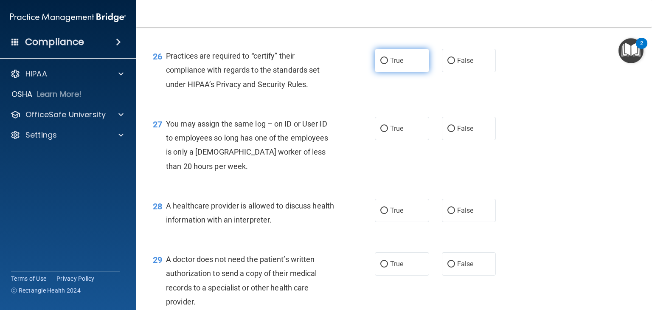
click at [391, 72] on label "True" at bounding box center [402, 60] width 54 height 23
click at [388, 64] on input "True" at bounding box center [384, 61] width 8 height 6
radio input "true"
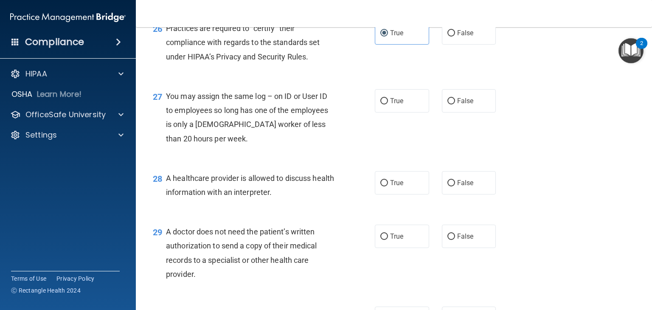
scroll to position [1910, 0]
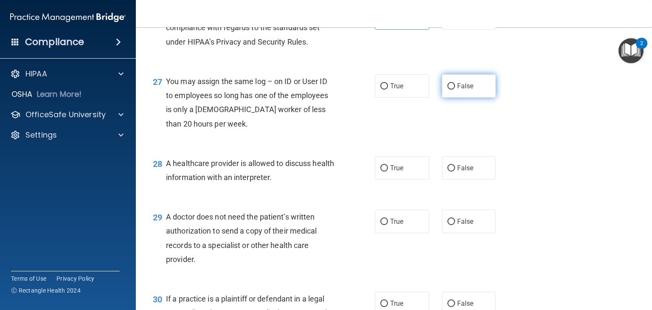
click at [465, 98] on label "False" at bounding box center [469, 85] width 54 height 23
click at [455, 90] on input "False" at bounding box center [451, 86] width 8 height 6
radio input "true"
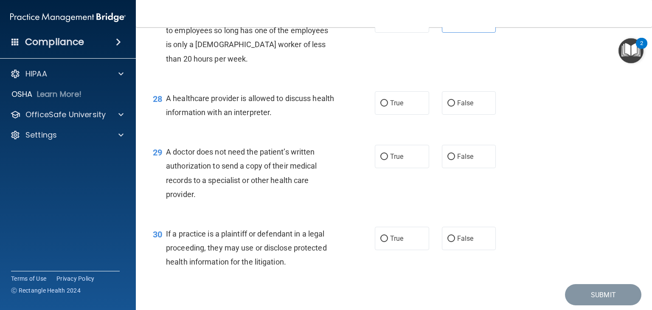
scroll to position [1995, 0]
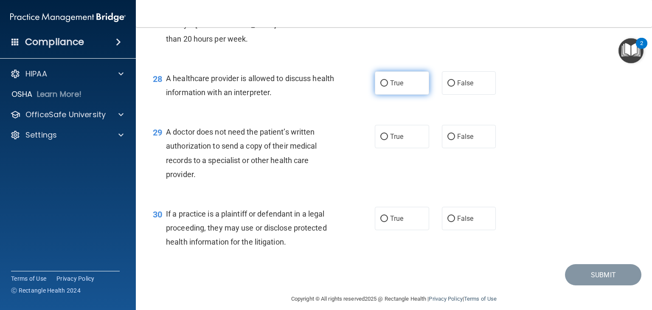
click at [410, 95] on label "True" at bounding box center [402, 82] width 54 height 23
click at [388, 87] on input "True" at bounding box center [384, 83] width 8 height 6
radio input "true"
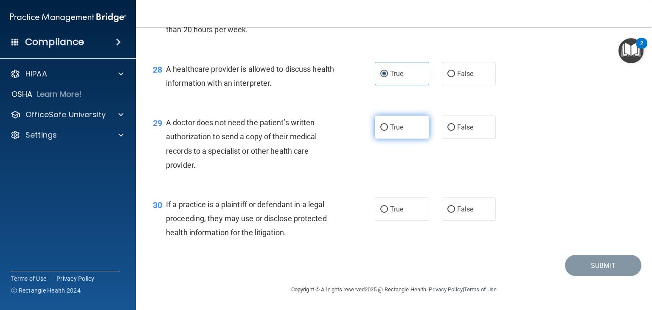
scroll to position [2033, 0]
click at [399, 132] on label "True" at bounding box center [402, 126] width 54 height 23
click at [388, 131] on input "True" at bounding box center [384, 127] width 8 height 6
radio input "true"
click at [434, 202] on div "True False" at bounding box center [440, 208] width 130 height 23
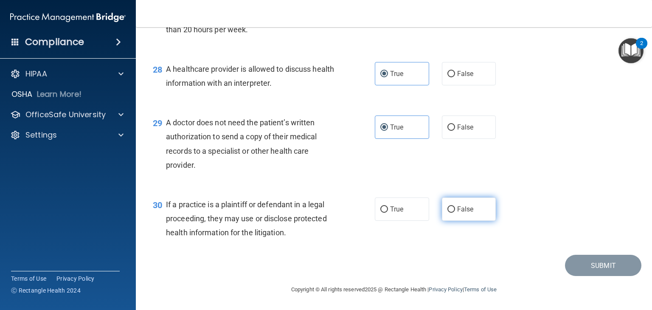
click at [462, 210] on span "False" at bounding box center [465, 209] width 17 height 8
click at [455, 210] on input "False" at bounding box center [451, 209] width 8 height 6
radio input "true"
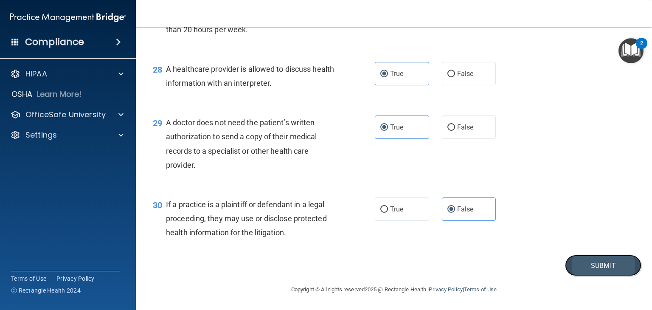
click at [588, 265] on button "Submit" at bounding box center [603, 266] width 76 height 22
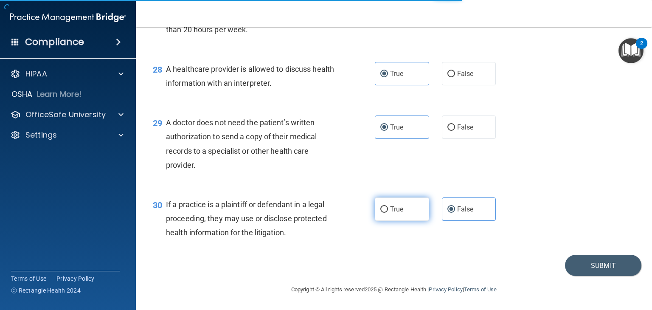
click at [392, 202] on label "True" at bounding box center [402, 208] width 54 height 23
click at [388, 206] on input "True" at bounding box center [384, 209] width 8 height 6
radio input "true"
radio input "false"
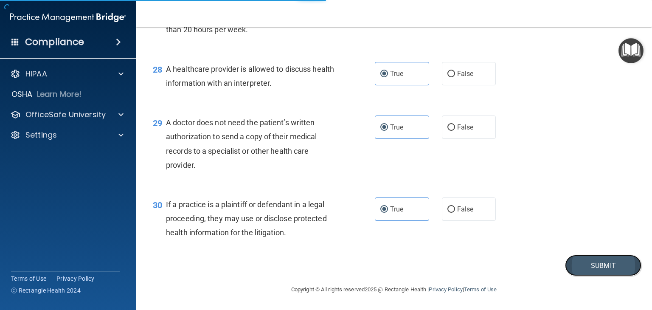
click at [603, 263] on button "Submit" at bounding box center [603, 266] width 76 height 22
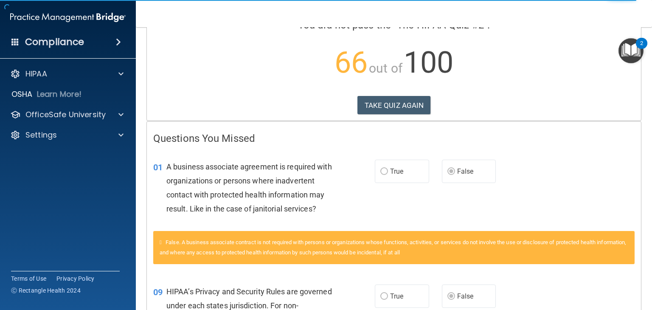
scroll to position [85, 0]
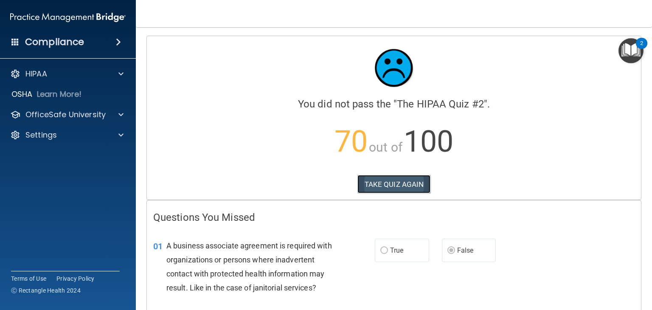
click at [391, 182] on button "TAKE QUIZ AGAIN" at bounding box center [393, 184] width 73 height 19
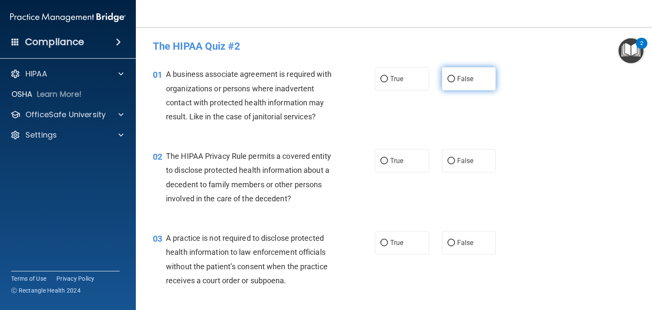
click at [450, 85] on label "False" at bounding box center [469, 78] width 54 height 23
click at [450, 82] on input "False" at bounding box center [451, 79] width 8 height 6
radio input "true"
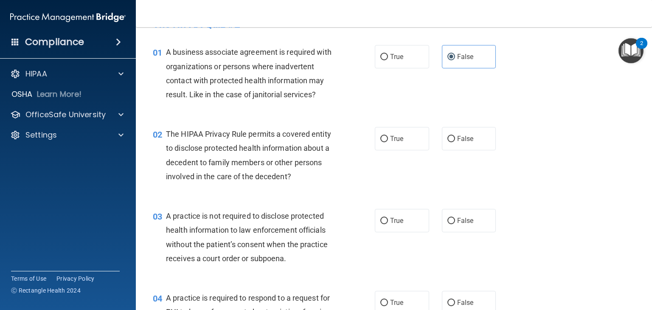
scroll to position [42, 0]
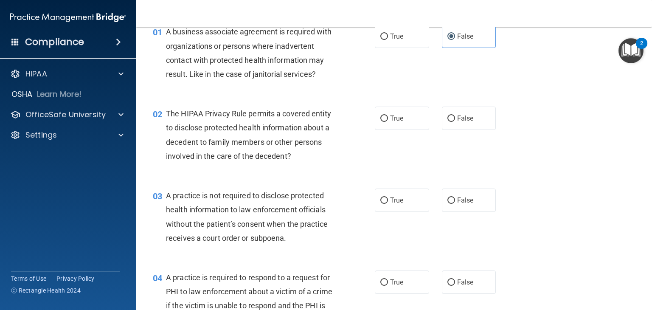
click at [366, 127] on div "02 The HIPAA Privacy Rule permits a covered entity to disclose protected health…" at bounding box center [263, 137] width 247 height 61
click at [384, 122] on label "True" at bounding box center [402, 118] width 54 height 23
click at [384, 122] on input "True" at bounding box center [384, 118] width 8 height 6
radio input "true"
click at [442, 111] on label "False" at bounding box center [469, 118] width 54 height 23
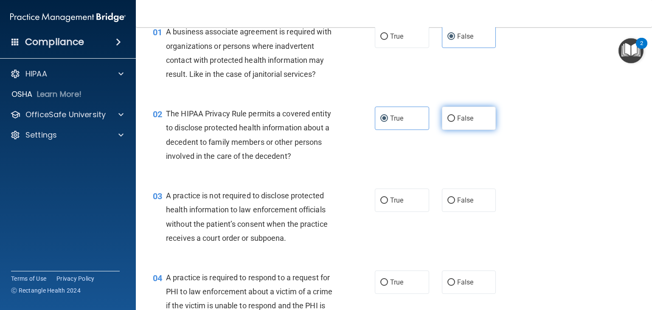
click at [447, 115] on input "False" at bounding box center [451, 118] width 8 height 6
radio input "true"
click at [357, 120] on div "02 The HIPAA Privacy Rule permits a covered entity to disclose protected health…" at bounding box center [263, 137] width 247 height 61
click at [408, 121] on label "True" at bounding box center [402, 118] width 54 height 23
click at [388, 121] on input "True" at bounding box center [384, 118] width 8 height 6
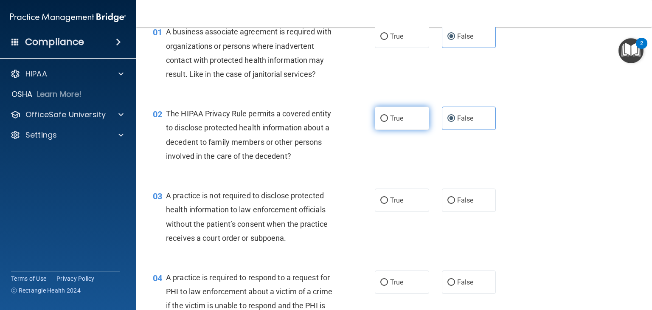
radio input "true"
radio input "false"
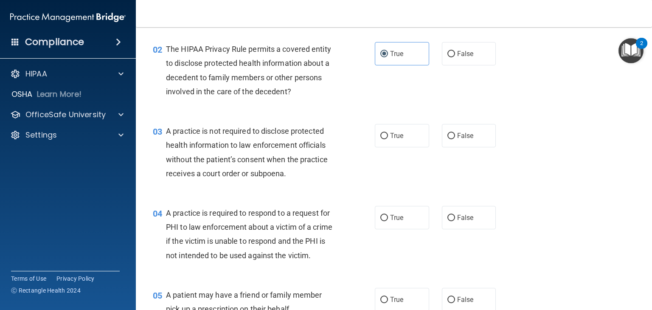
scroll to position [127, 0]
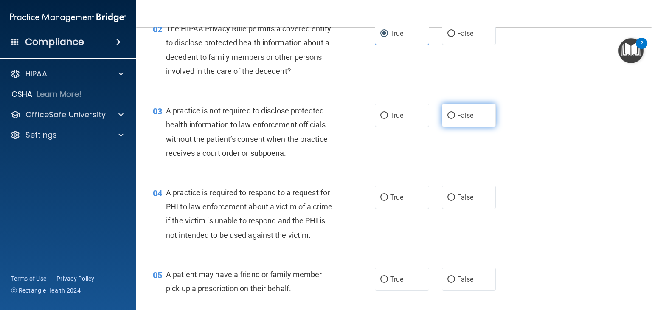
click at [474, 119] on label "False" at bounding box center [469, 115] width 54 height 23
click at [455, 119] on input "False" at bounding box center [451, 115] width 8 height 6
radio input "true"
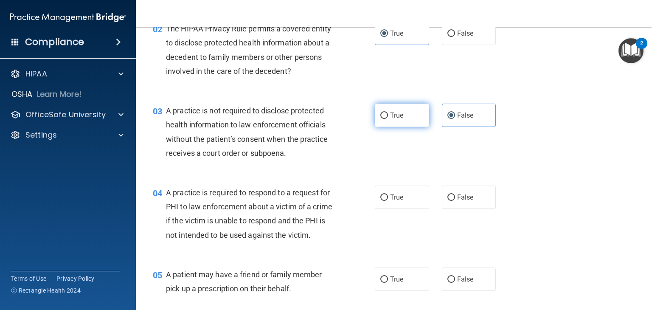
click at [416, 116] on label "True" at bounding box center [402, 115] width 54 height 23
click at [388, 116] on input "True" at bounding box center [384, 115] width 8 height 6
radio input "true"
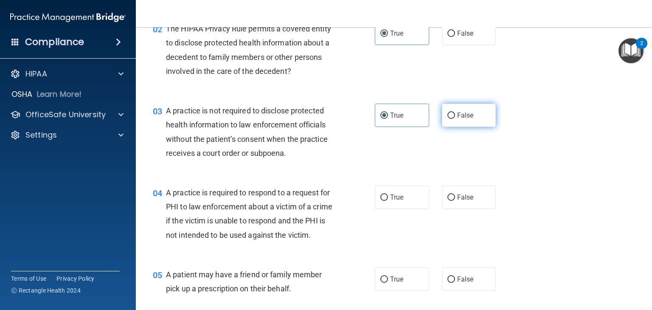
click at [463, 116] on span "False" at bounding box center [465, 115] width 17 height 8
click at [455, 116] on input "False" at bounding box center [451, 115] width 8 height 6
radio input "true"
radio input "false"
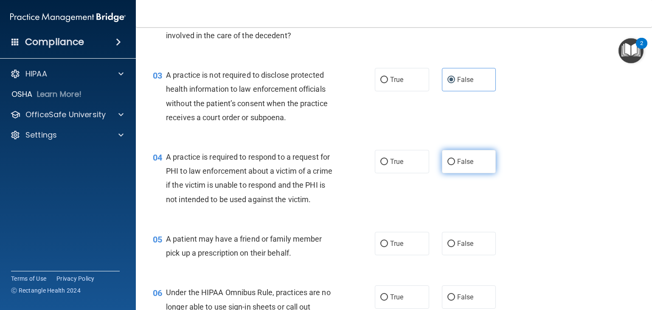
scroll to position [212, 0]
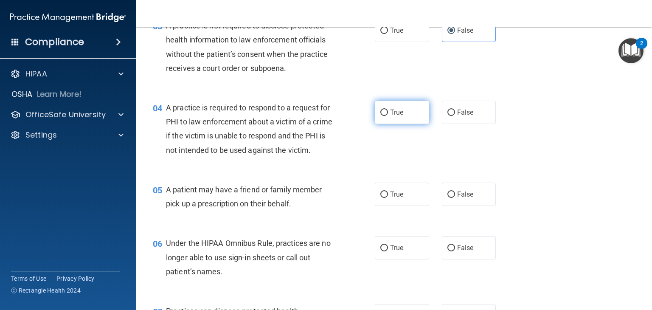
click at [420, 112] on label "True" at bounding box center [402, 112] width 54 height 23
click at [388, 112] on input "True" at bounding box center [384, 113] width 8 height 6
radio input "true"
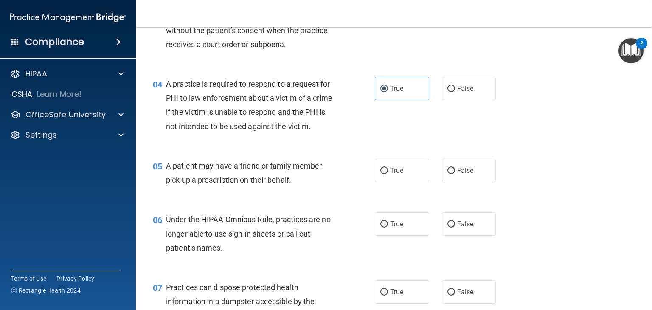
scroll to position [255, 0]
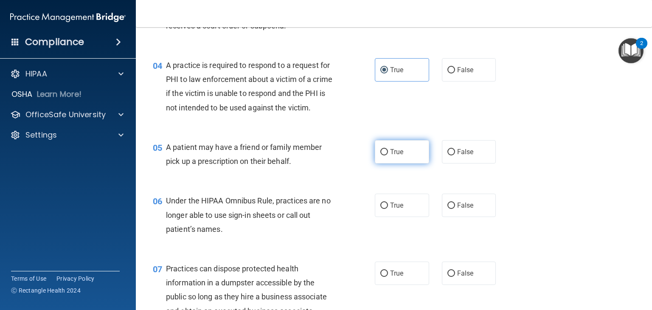
click at [408, 157] on label "True" at bounding box center [402, 151] width 54 height 23
click at [388, 155] on input "True" at bounding box center [384, 152] width 8 height 6
radio input "true"
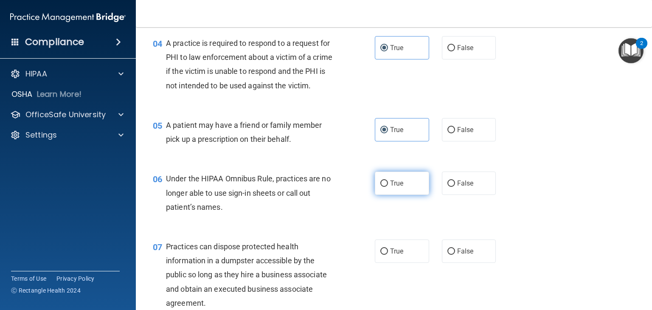
scroll to position [340, 0]
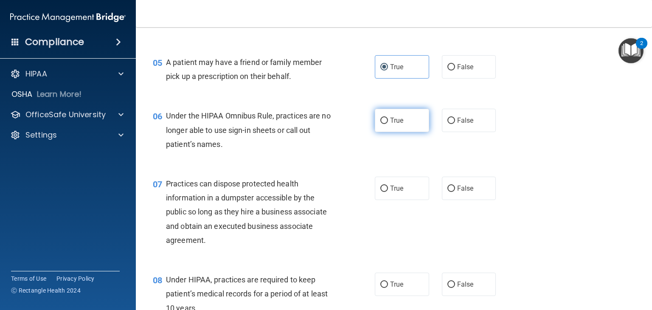
click at [390, 124] on span "True" at bounding box center [396, 120] width 13 height 8
click at [387, 124] on input "True" at bounding box center [384, 121] width 8 height 6
radio input "true"
click at [512, 147] on div "06 Under the HIPAA Omnibus Rule, practices are no longer able to use sign-in sh…" at bounding box center [393, 132] width 495 height 68
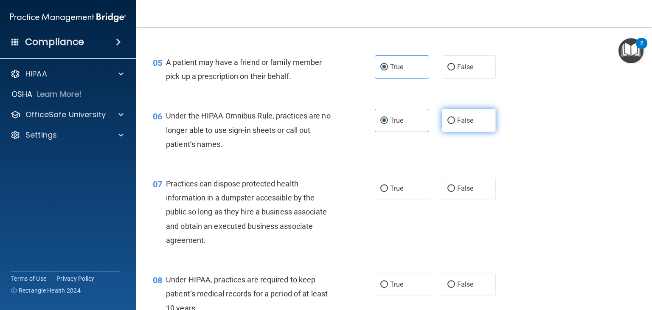
click at [460, 124] on span "False" at bounding box center [465, 120] width 17 height 8
click at [455, 124] on input "False" at bounding box center [451, 121] width 8 height 6
radio input "true"
radio input "false"
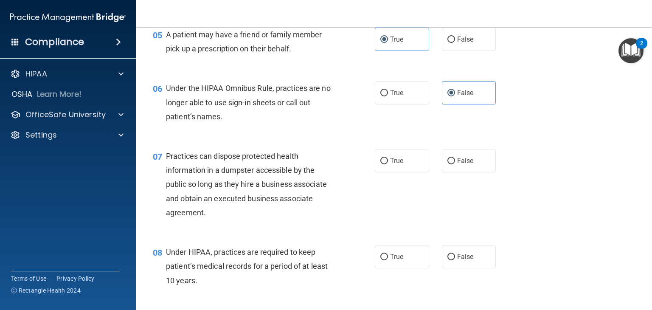
scroll to position [382, 0]
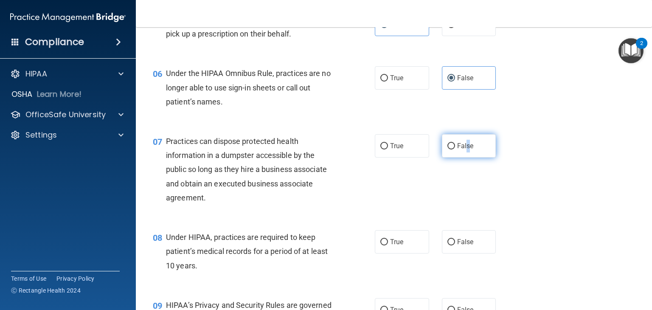
click at [464, 150] on span "False" at bounding box center [465, 146] width 17 height 8
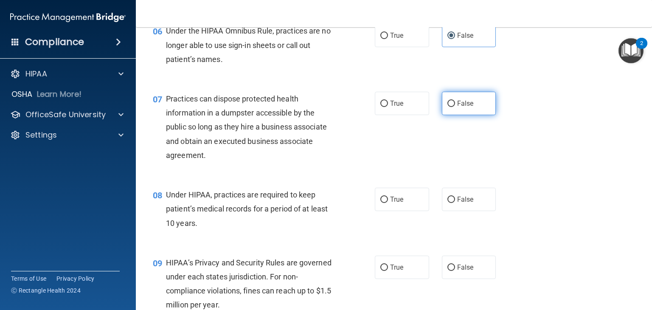
click at [457, 115] on label "False" at bounding box center [469, 103] width 54 height 23
click at [455, 107] on input "False" at bounding box center [451, 104] width 8 height 6
radio input "true"
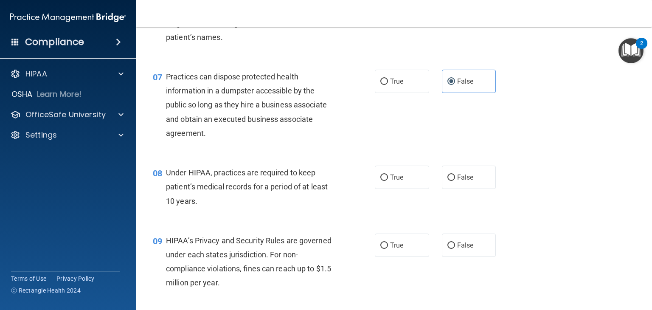
scroll to position [467, 0]
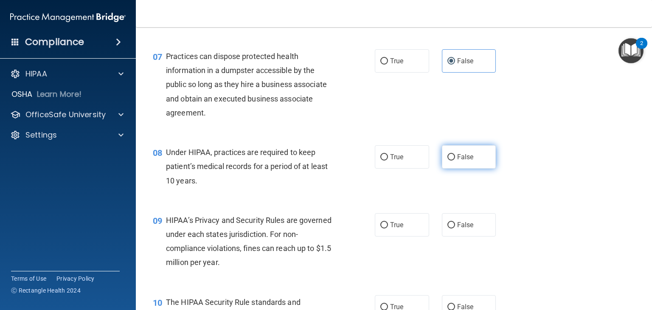
click at [460, 161] on span "False" at bounding box center [465, 157] width 17 height 8
click at [455, 160] on input "False" at bounding box center [451, 157] width 8 height 6
radio input "true"
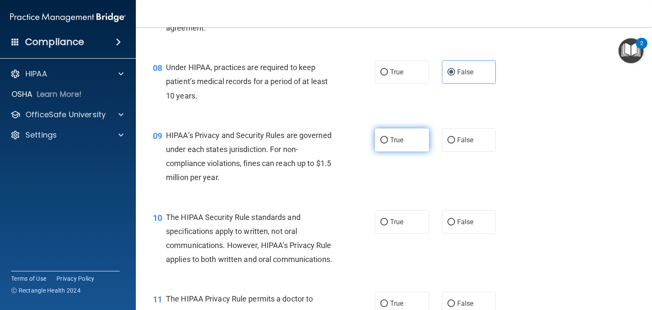
click at [405, 152] on label "True" at bounding box center [402, 139] width 54 height 23
click at [388, 143] on input "True" at bounding box center [384, 140] width 8 height 6
radio input "true"
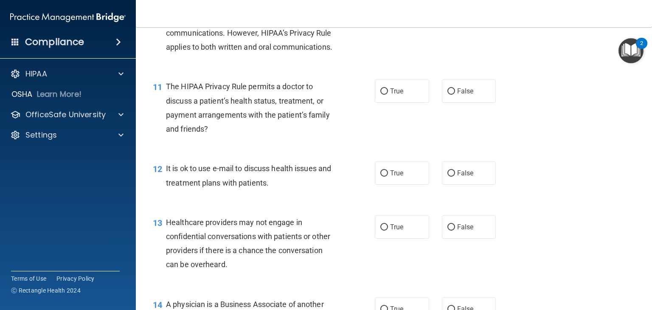
scroll to position [722, 0]
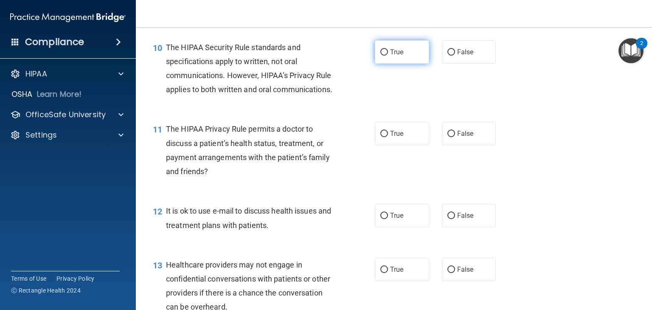
click at [411, 64] on label "True" at bounding box center [402, 51] width 54 height 23
click at [388, 56] on input "True" at bounding box center [384, 52] width 8 height 6
radio input "true"
click at [401, 145] on label "True" at bounding box center [402, 133] width 54 height 23
click at [388, 137] on input "True" at bounding box center [384, 134] width 8 height 6
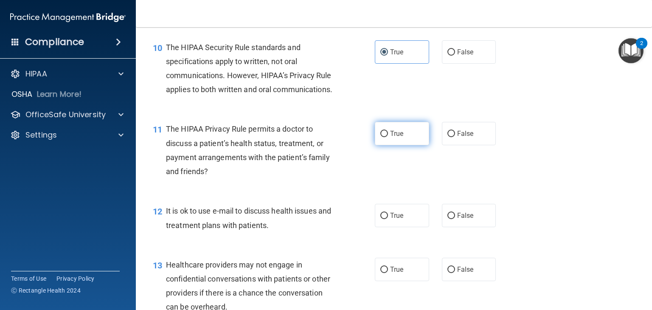
radio input "true"
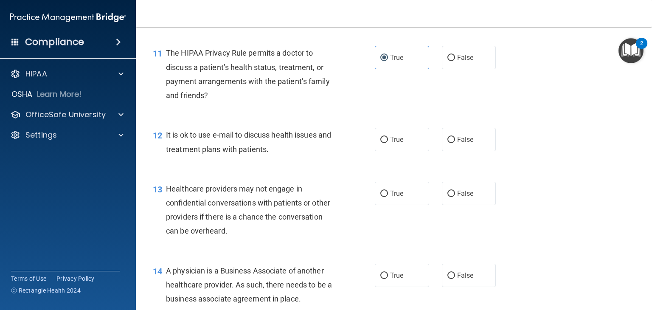
scroll to position [807, 0]
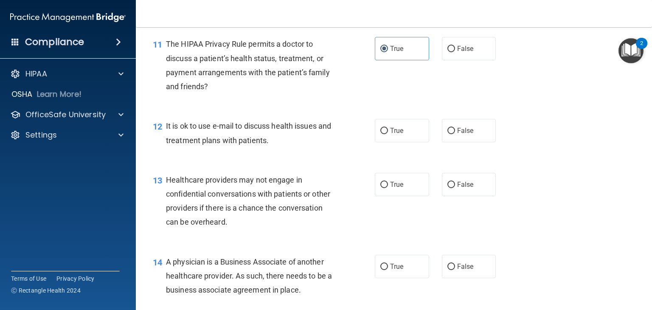
click at [430, 60] on div "True False" at bounding box center [440, 48] width 130 height 23
click at [475, 60] on label "False" at bounding box center [469, 48] width 54 height 23
click at [455, 52] on input "False" at bounding box center [451, 49] width 8 height 6
radio input "true"
radio input "false"
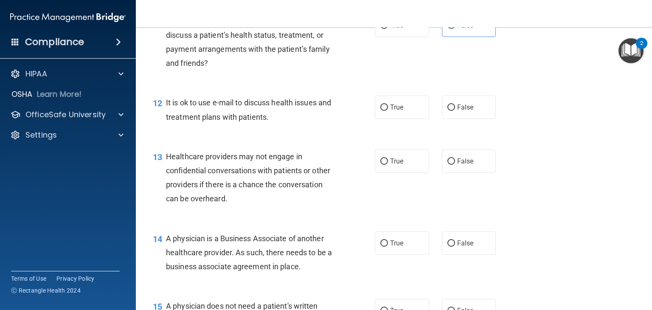
scroll to position [849, 0]
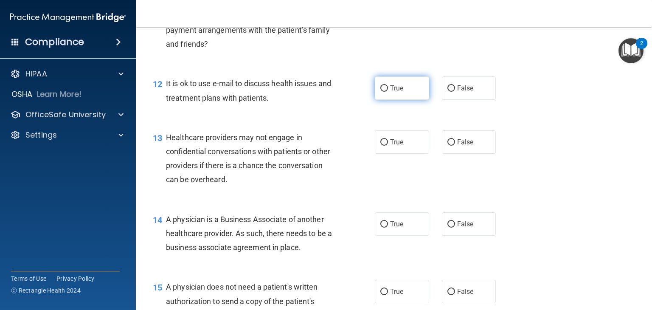
click at [417, 100] on label "True" at bounding box center [402, 87] width 54 height 23
click at [388, 92] on input "True" at bounding box center [384, 88] width 8 height 6
radio input "true"
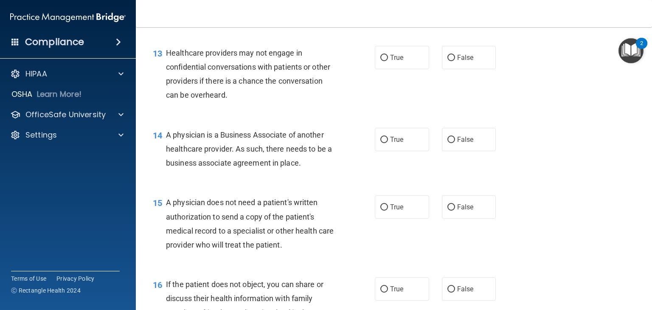
scroll to position [934, 0]
click at [402, 69] on label "True" at bounding box center [402, 56] width 54 height 23
click at [388, 61] on input "True" at bounding box center [384, 57] width 8 height 6
radio input "true"
click at [447, 143] on input "False" at bounding box center [451, 139] width 8 height 6
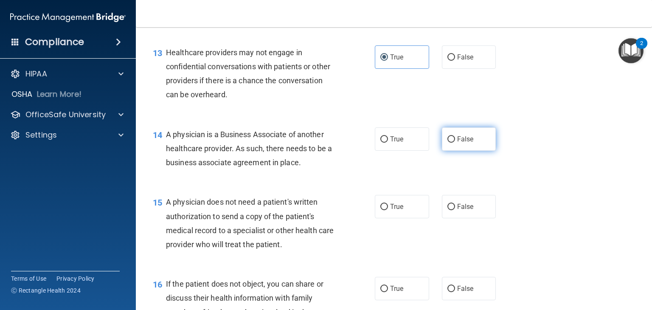
radio input "true"
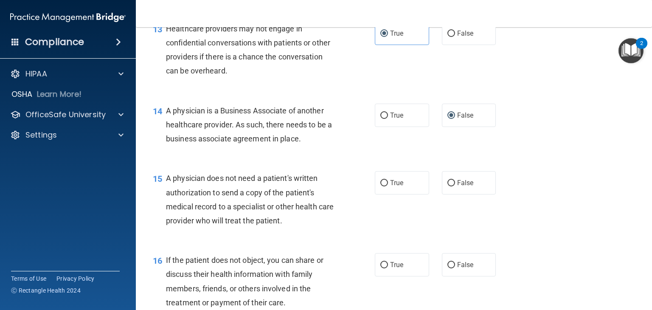
scroll to position [1019, 0]
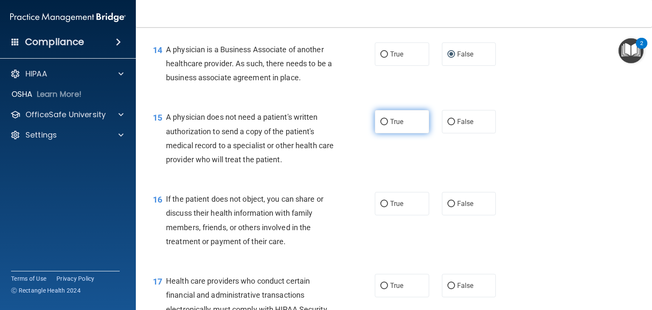
click at [419, 133] on label "True" at bounding box center [402, 121] width 54 height 23
click at [388, 125] on input "True" at bounding box center [384, 122] width 8 height 6
radio input "true"
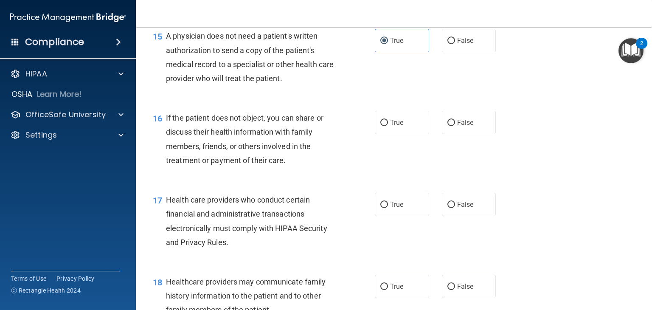
scroll to position [1146, 0]
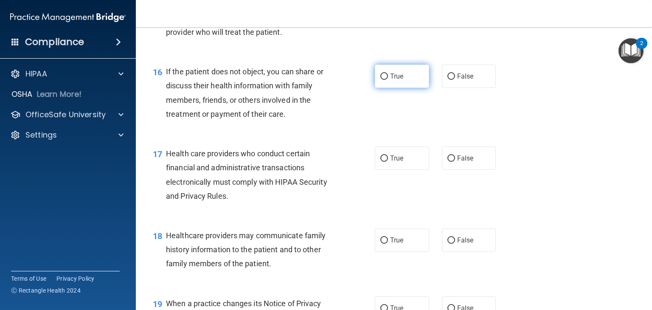
drag, startPoint x: 362, startPoint y: 95, endPoint x: 388, endPoint y: 101, distance: 26.5
click at [364, 96] on div "16 If the patient does not object, you can share or discuss their health inform…" at bounding box center [263, 95] width 247 height 61
click at [390, 80] on span "True" at bounding box center [396, 76] width 13 height 8
click at [388, 80] on input "True" at bounding box center [384, 76] width 8 height 6
radio input "true"
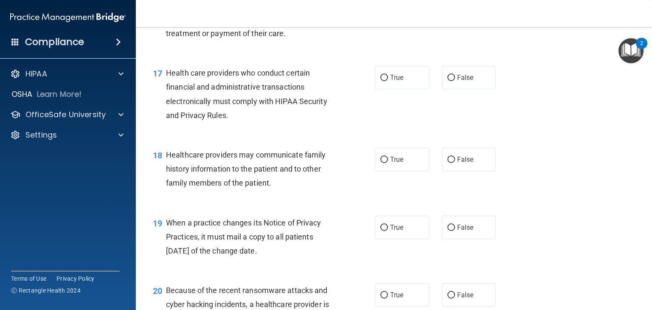
scroll to position [1231, 0]
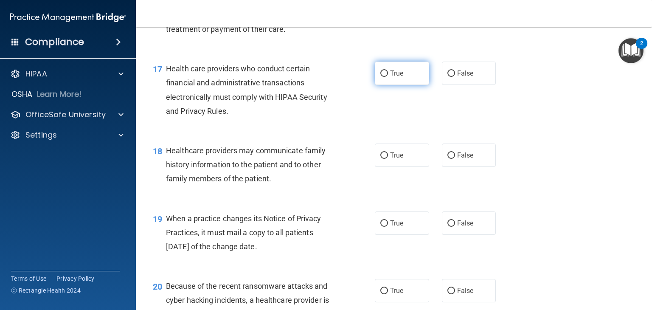
click at [401, 85] on label "True" at bounding box center [402, 73] width 54 height 23
click at [388, 77] on input "True" at bounding box center [384, 73] width 8 height 6
radio input "true"
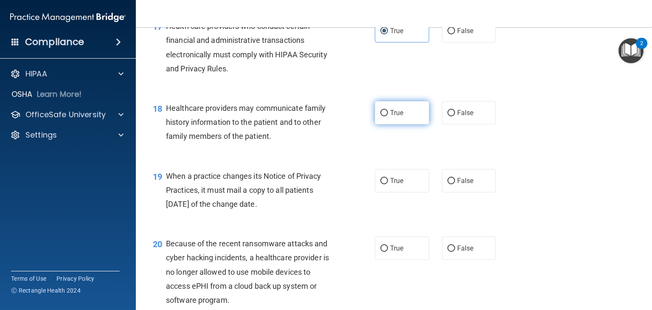
click at [392, 117] on span "True" at bounding box center [396, 113] width 13 height 8
click at [388, 116] on input "True" at bounding box center [384, 113] width 8 height 6
radio input "true"
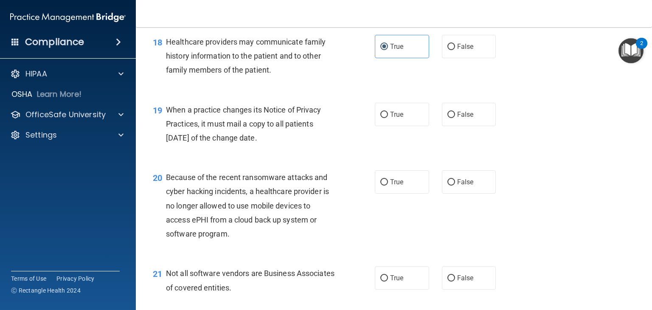
scroll to position [1358, 0]
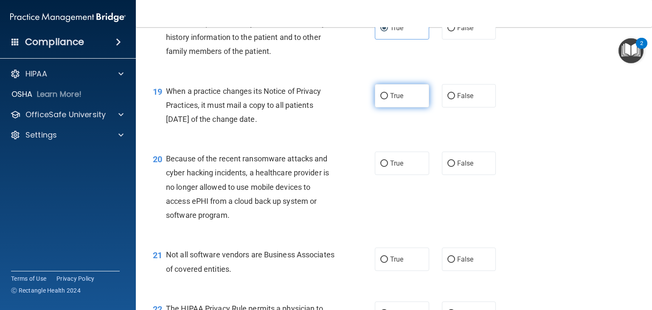
click at [412, 107] on label "True" at bounding box center [402, 95] width 54 height 23
click at [388, 99] on input "True" at bounding box center [384, 96] width 8 height 6
radio input "true"
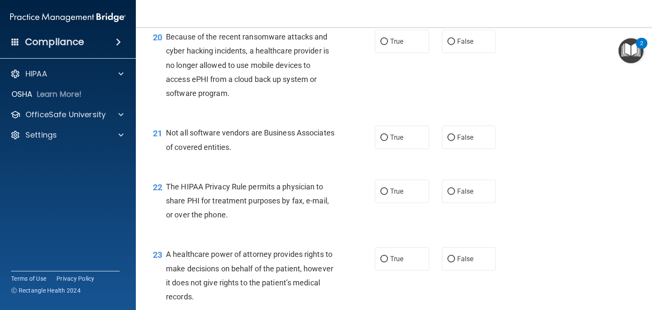
scroll to position [1486, 0]
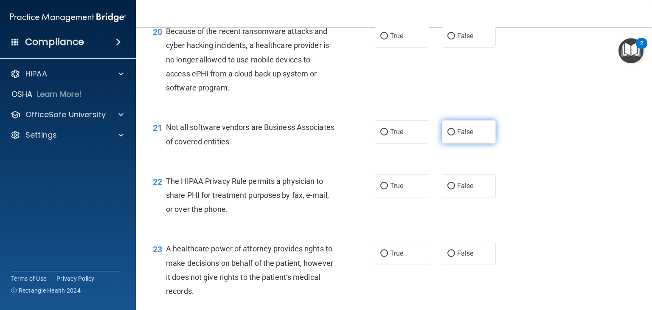
click at [473, 143] on label "False" at bounding box center [469, 131] width 54 height 23
click at [455, 135] on input "False" at bounding box center [451, 132] width 8 height 6
radio input "true"
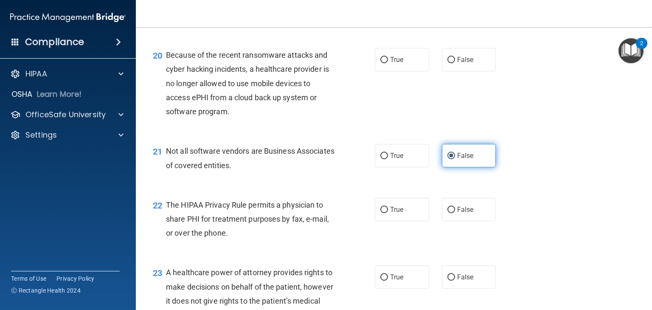
scroll to position [1443, 0]
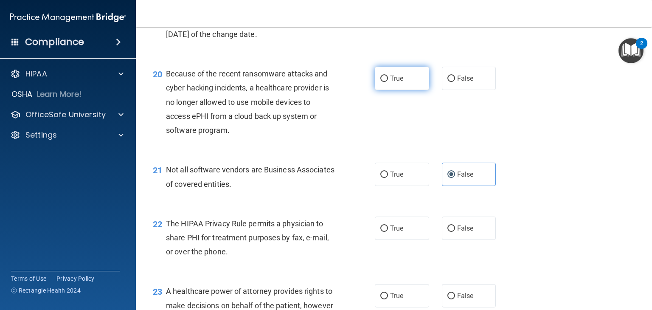
click at [395, 90] on label "True" at bounding box center [402, 78] width 54 height 23
click at [388, 82] on input "True" at bounding box center [384, 79] width 8 height 6
radio input "true"
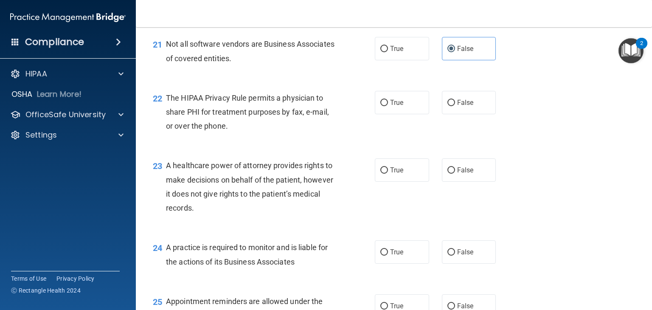
scroll to position [1571, 0]
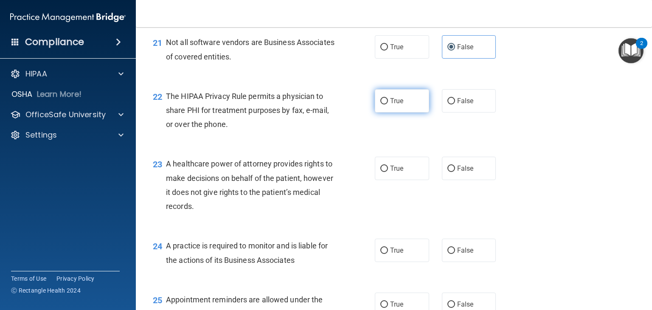
click at [396, 112] on label "True" at bounding box center [402, 100] width 54 height 23
click at [388, 104] on input "True" at bounding box center [384, 101] width 8 height 6
radio input "true"
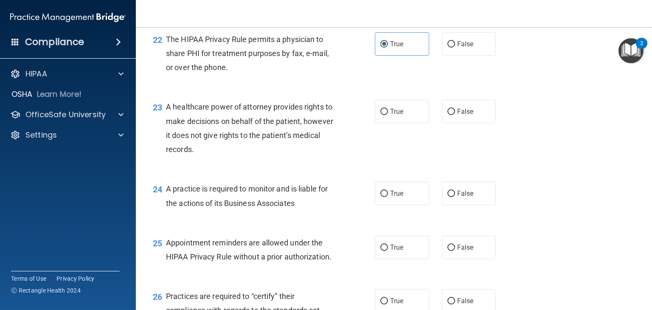
scroll to position [1656, 0]
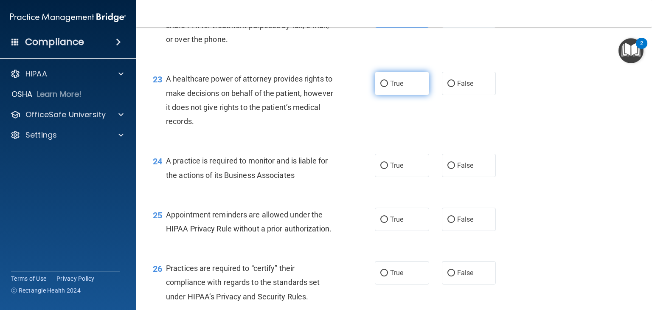
click at [393, 95] on label "True" at bounding box center [402, 83] width 54 height 23
click at [388, 87] on input "True" at bounding box center [384, 84] width 8 height 6
radio input "true"
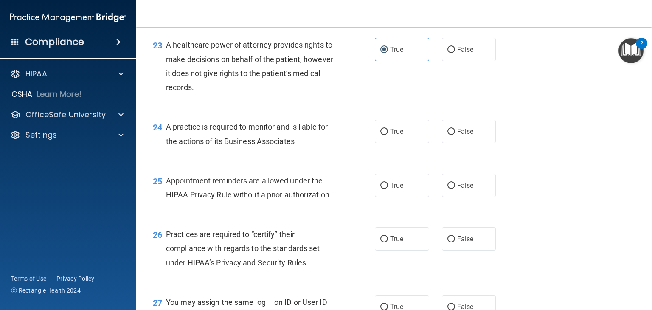
scroll to position [1741, 0]
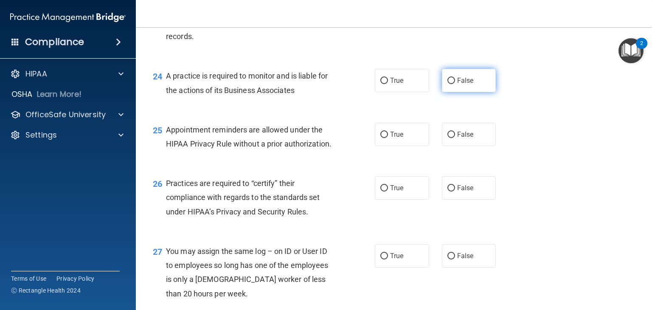
click at [477, 92] on label "False" at bounding box center [469, 80] width 54 height 23
click at [455, 84] on input "False" at bounding box center [451, 81] width 8 height 6
radio input "true"
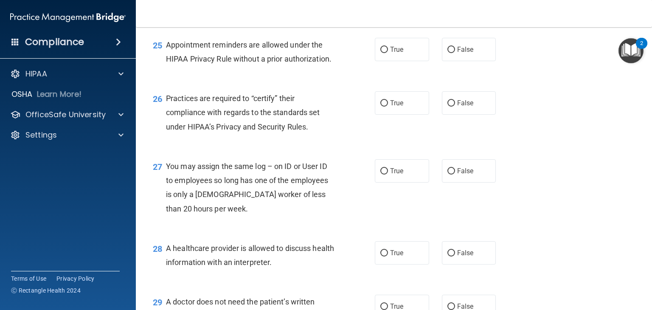
scroll to position [1783, 0]
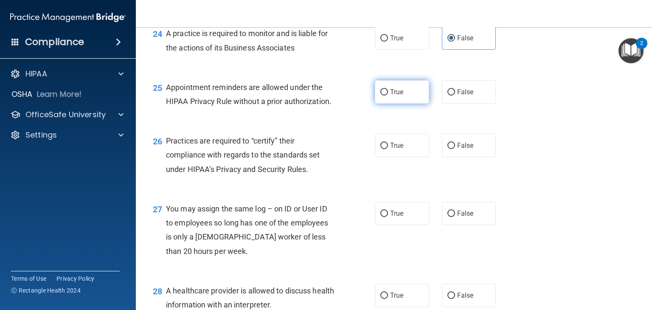
click at [397, 104] on label "True" at bounding box center [402, 91] width 54 height 23
click at [388, 96] on input "True" at bounding box center [384, 92] width 8 height 6
radio input "true"
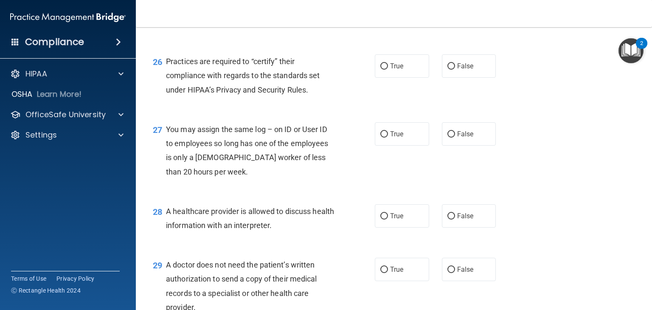
scroll to position [1868, 0]
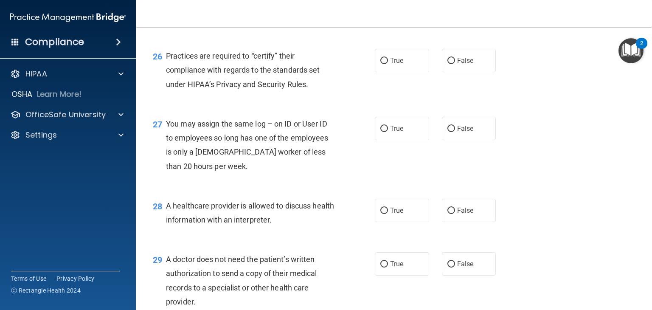
click at [476, 171] on div "27 You may assign the same log – on ID or User ID to employees so long has one …" at bounding box center [393, 147] width 495 height 82
click at [475, 140] on label "False" at bounding box center [469, 128] width 54 height 23
click at [455, 132] on input "False" at bounding box center [451, 129] width 8 height 6
radio input "true"
click at [394, 65] on span "True" at bounding box center [396, 60] width 13 height 8
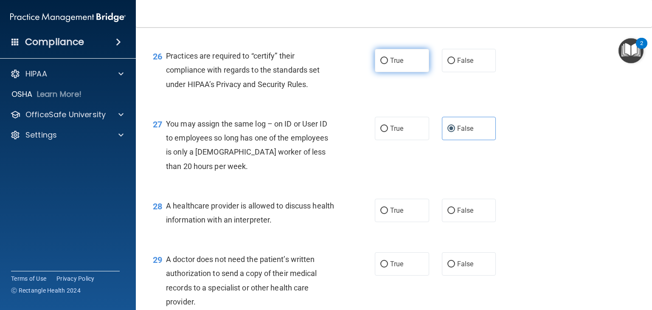
click at [388, 64] on input "True" at bounding box center [384, 61] width 8 height 6
radio input "true"
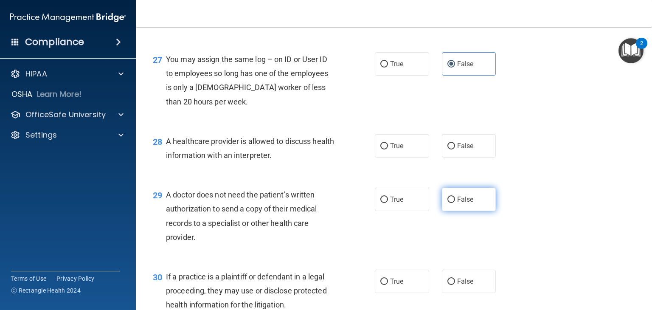
scroll to position [1953, 0]
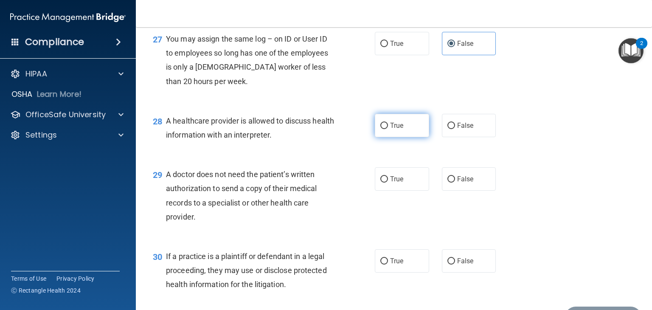
click at [406, 137] on label "True" at bounding box center [402, 125] width 54 height 23
click at [388, 129] on input "True" at bounding box center [384, 126] width 8 height 6
radio input "true"
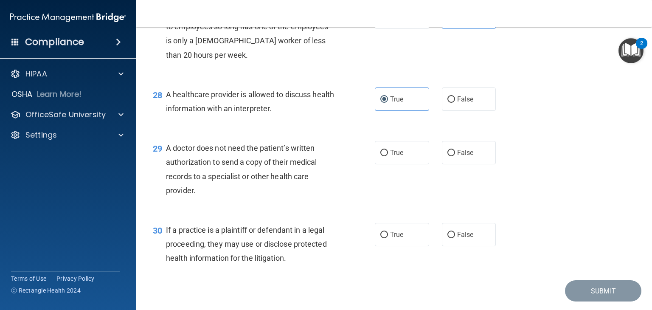
scroll to position [2033, 0]
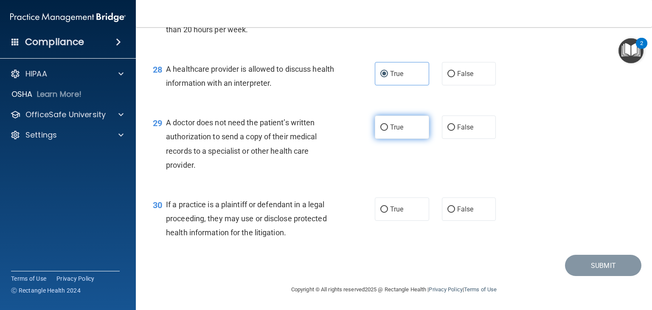
click at [409, 132] on label "True" at bounding box center [402, 126] width 54 height 23
click at [388, 131] on input "True" at bounding box center [384, 127] width 8 height 6
radio input "true"
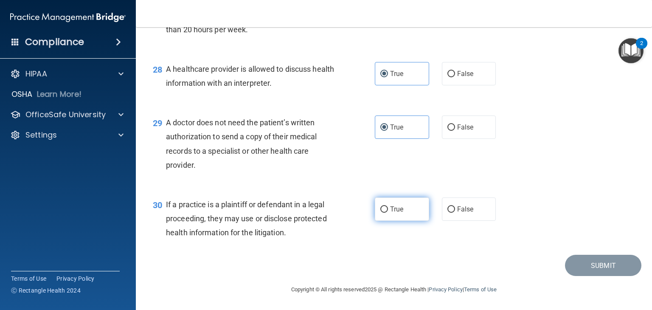
click at [395, 218] on label "True" at bounding box center [402, 208] width 54 height 23
click at [388, 213] on input "True" at bounding box center [384, 209] width 8 height 6
radio input "true"
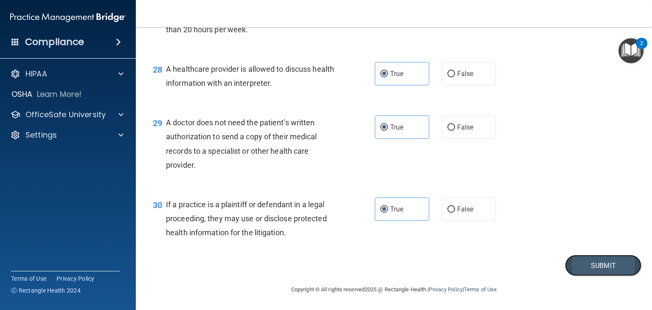
click at [589, 273] on button "Submit" at bounding box center [603, 266] width 76 height 22
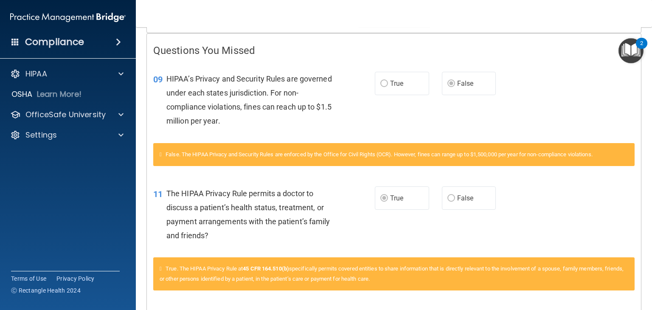
scroll to position [121, 0]
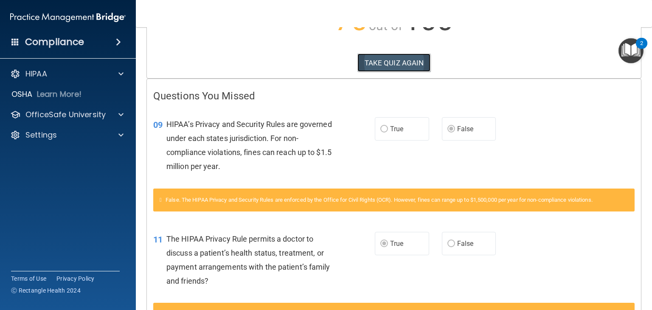
click at [384, 64] on button "TAKE QUIZ AGAIN" at bounding box center [393, 62] width 73 height 19
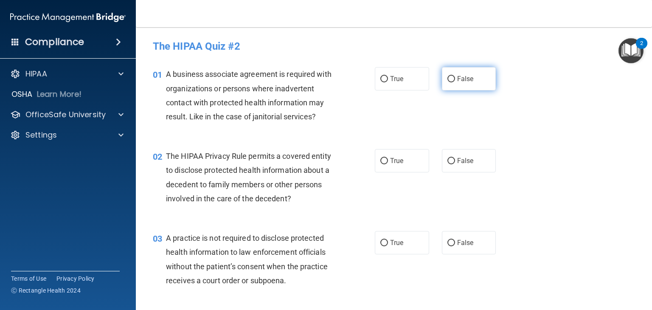
click at [461, 82] on span "False" at bounding box center [465, 79] width 17 height 8
click at [455, 82] on input "False" at bounding box center [451, 79] width 8 height 6
radio input "true"
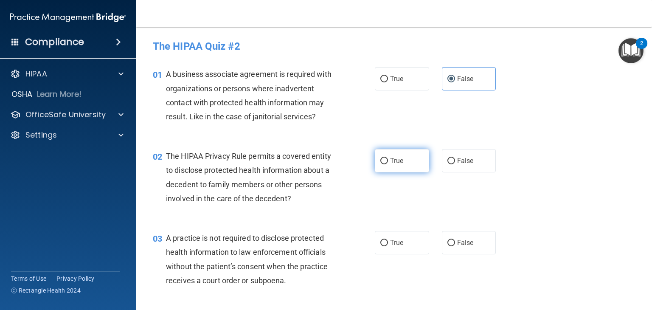
click at [375, 155] on label "True" at bounding box center [402, 160] width 54 height 23
click at [380, 158] on input "True" at bounding box center [384, 161] width 8 height 6
radio input "true"
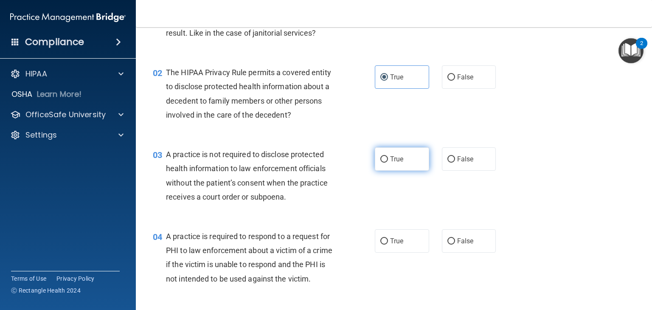
scroll to position [85, 0]
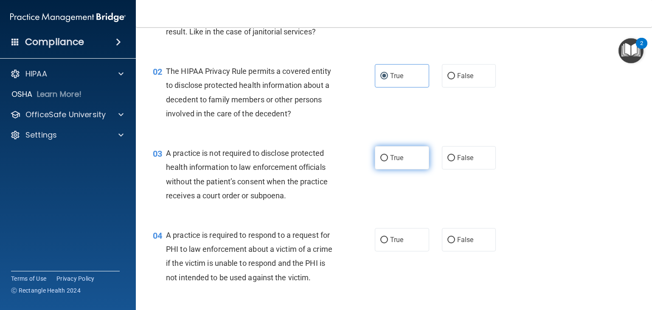
click at [379, 167] on label "True" at bounding box center [402, 157] width 54 height 23
click at [380, 161] on input "True" at bounding box center [384, 158] width 8 height 6
radio input "true"
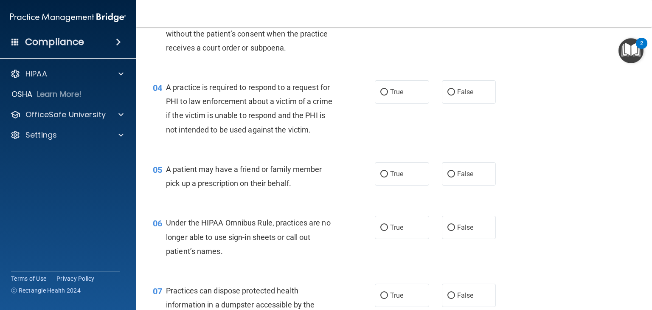
scroll to position [212, 0]
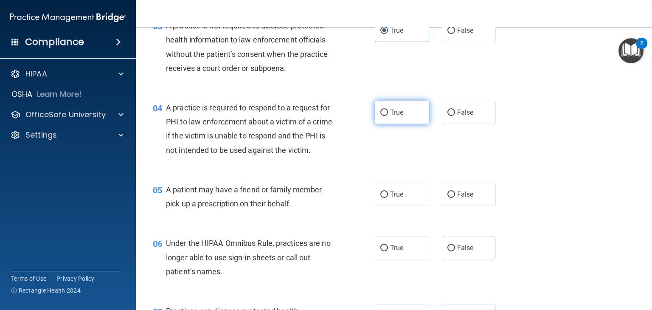
click at [394, 118] on label "True" at bounding box center [402, 112] width 54 height 23
click at [388, 116] on input "True" at bounding box center [384, 113] width 8 height 6
radio input "true"
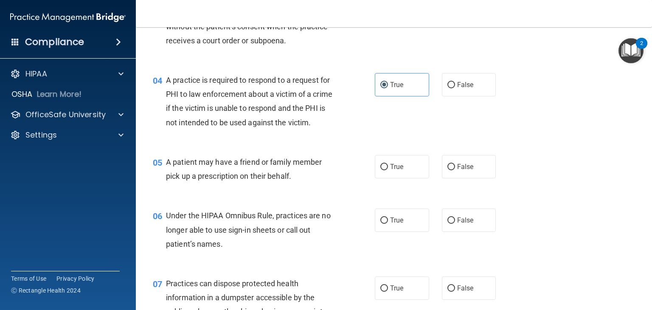
scroll to position [255, 0]
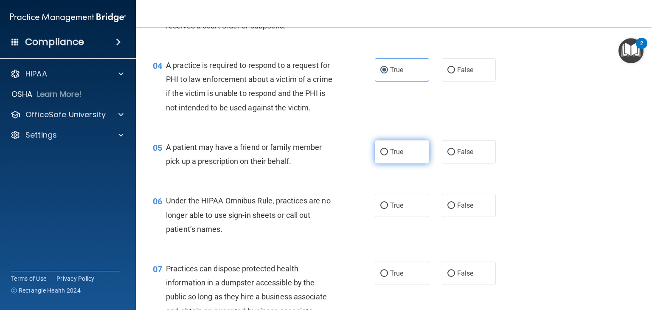
click at [383, 159] on label "True" at bounding box center [402, 151] width 54 height 23
click at [383, 155] on input "True" at bounding box center [384, 152] width 8 height 6
radio input "true"
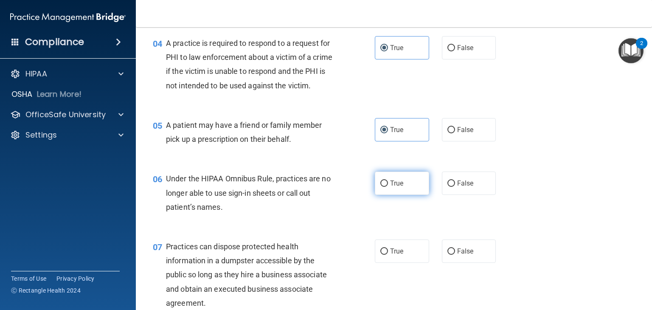
scroll to position [297, 0]
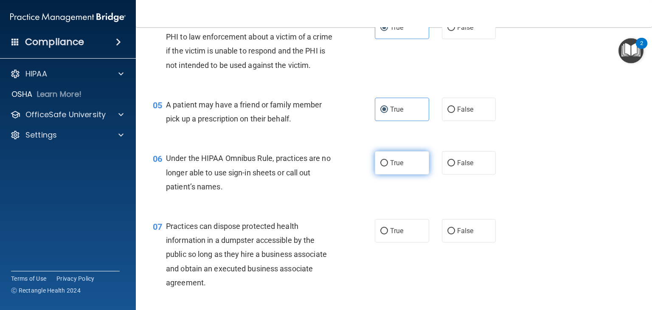
click at [390, 167] on span "True" at bounding box center [396, 163] width 13 height 8
click at [387, 166] on input "True" at bounding box center [384, 163] width 8 height 6
radio input "true"
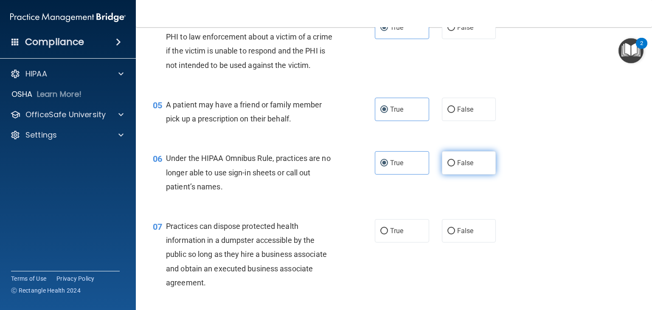
click at [447, 166] on input "False" at bounding box center [451, 163] width 8 height 6
radio input "true"
radio input "false"
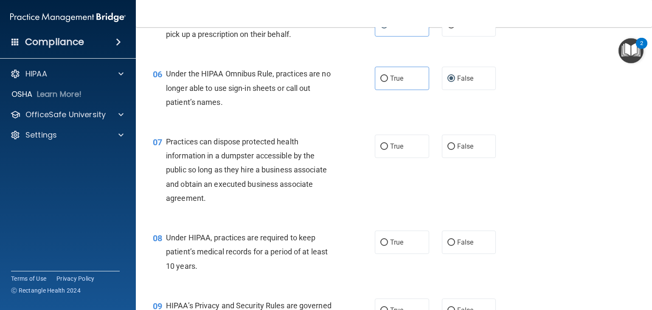
scroll to position [382, 0]
click at [385, 157] on label "True" at bounding box center [402, 145] width 54 height 23
click at [385, 149] on input "True" at bounding box center [384, 146] width 8 height 6
radio input "true"
click at [462, 150] on span "False" at bounding box center [465, 146] width 17 height 8
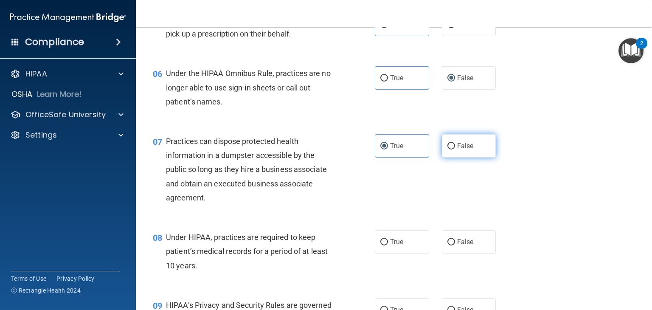
click at [455, 149] on input "False" at bounding box center [451, 146] width 8 height 6
radio input "true"
radio input "false"
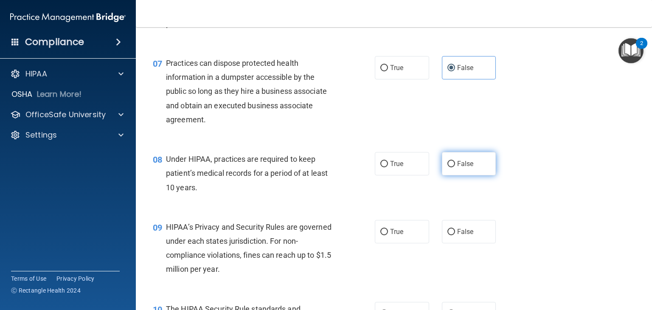
scroll to position [467, 0]
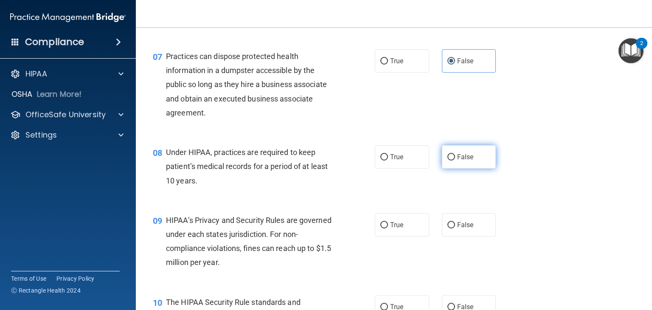
click at [453, 169] on label "False" at bounding box center [469, 156] width 54 height 23
click at [453, 160] on input "False" at bounding box center [451, 157] width 8 height 6
radio input "true"
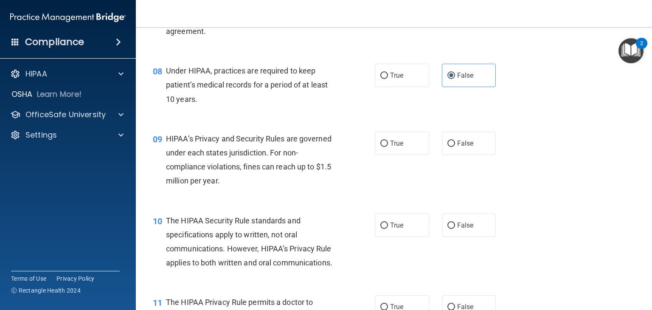
scroll to position [552, 0]
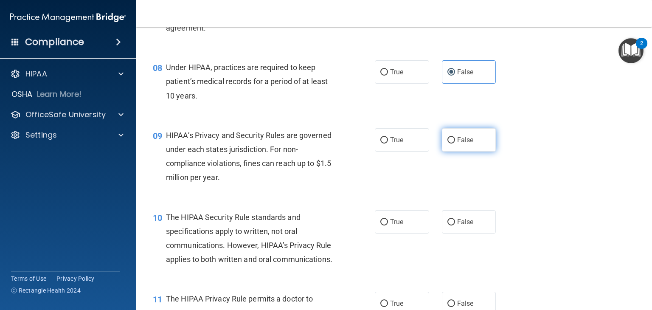
click at [460, 152] on label "False" at bounding box center [469, 139] width 54 height 23
click at [455, 143] on input "False" at bounding box center [451, 140] width 8 height 6
radio input "true"
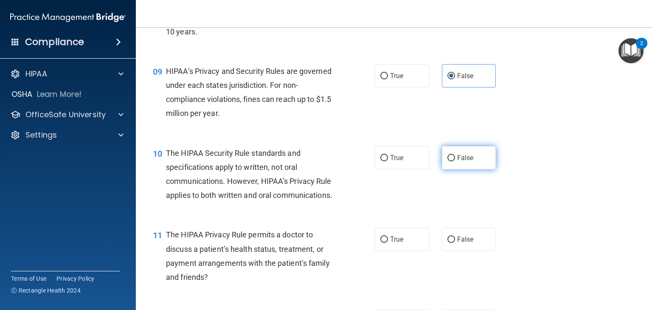
scroll to position [637, 0]
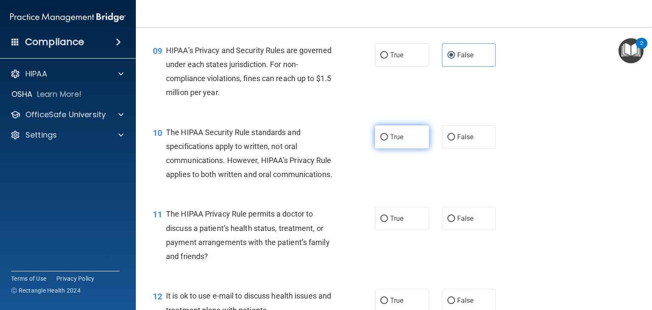
click at [391, 141] on span "True" at bounding box center [396, 137] width 13 height 8
click at [388, 141] on input "True" at bounding box center [384, 137] width 8 height 6
radio input "true"
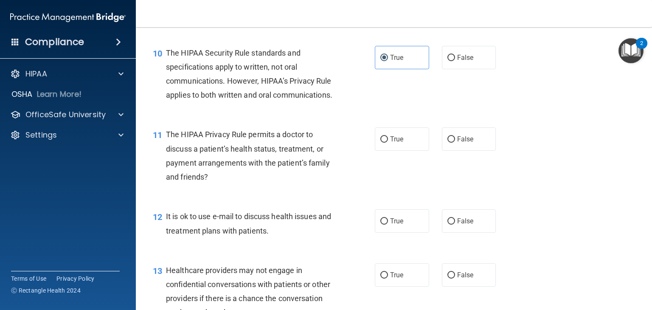
scroll to position [722, 0]
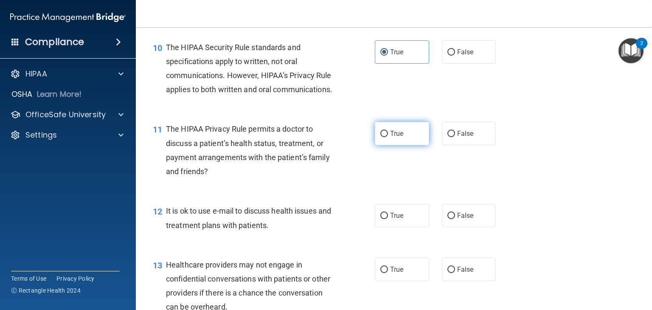
click at [409, 145] on label "True" at bounding box center [402, 133] width 54 height 23
click at [388, 137] on input "True" at bounding box center [384, 134] width 8 height 6
radio input "true"
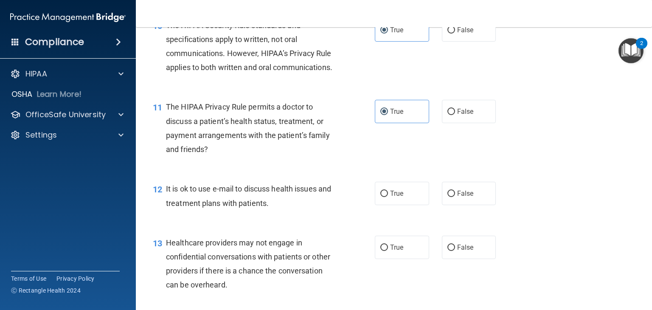
scroll to position [807, 0]
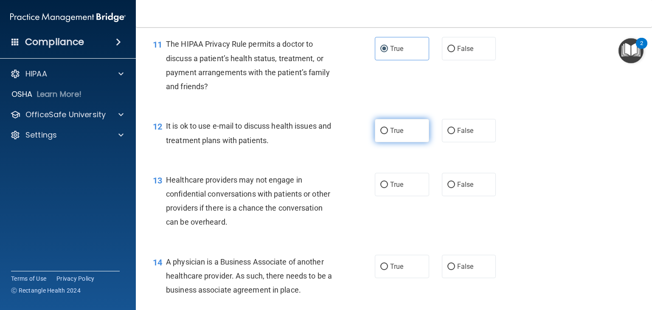
click at [418, 142] on label "True" at bounding box center [402, 130] width 54 height 23
click at [388, 134] on input "True" at bounding box center [384, 131] width 8 height 6
radio input "true"
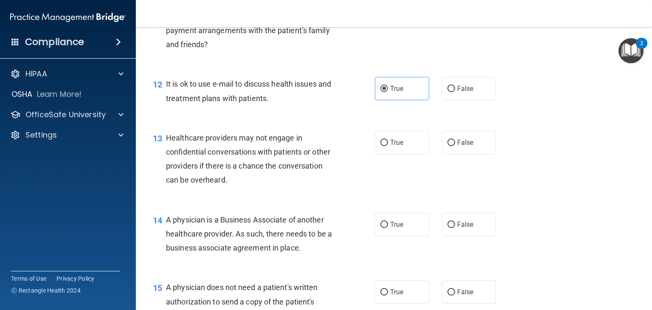
scroll to position [849, 0]
click at [411, 154] on label "True" at bounding box center [402, 141] width 54 height 23
click at [388, 146] on input "True" at bounding box center [384, 142] width 8 height 6
radio input "true"
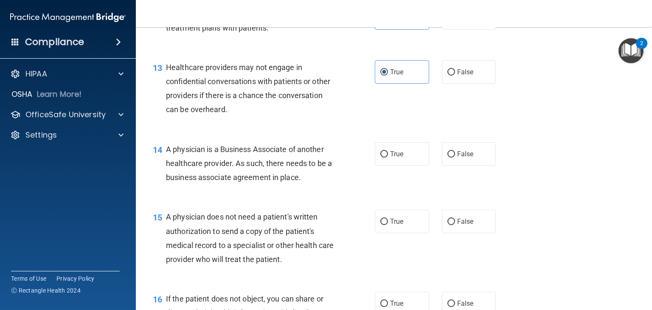
scroll to position [934, 0]
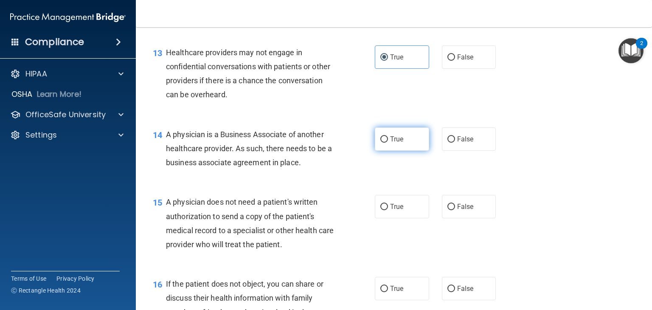
click at [381, 151] on label "True" at bounding box center [402, 138] width 54 height 23
click at [381, 143] on input "True" at bounding box center [384, 139] width 8 height 6
radio input "true"
click at [457, 143] on span "False" at bounding box center [465, 139] width 17 height 8
click at [455, 143] on input "False" at bounding box center [451, 139] width 8 height 6
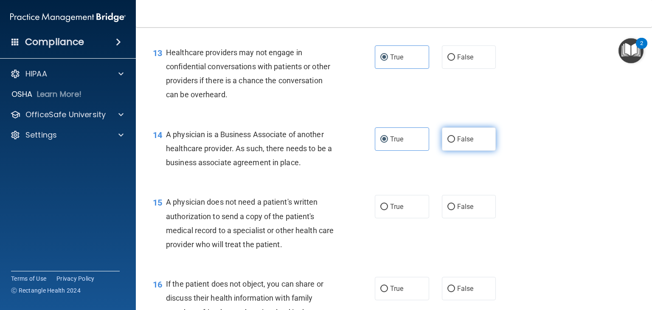
radio input "true"
radio input "false"
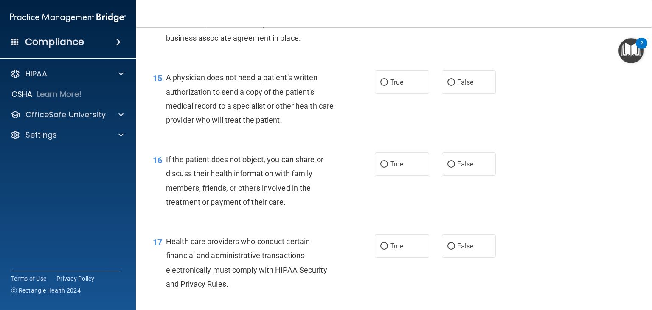
scroll to position [1061, 0]
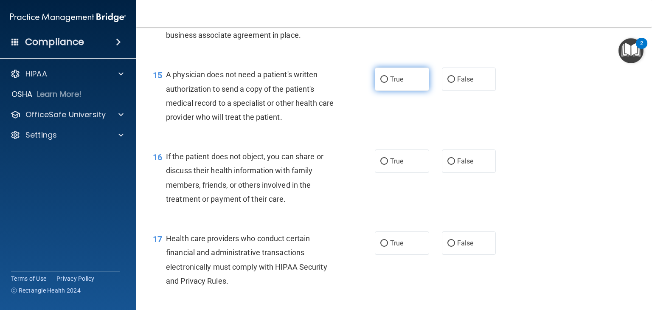
click at [390, 83] on span "True" at bounding box center [396, 79] width 13 height 8
click at [387, 83] on input "True" at bounding box center [384, 79] width 8 height 6
radio input "true"
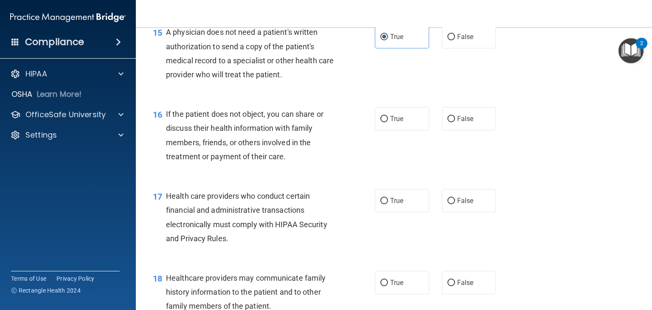
scroll to position [1146, 0]
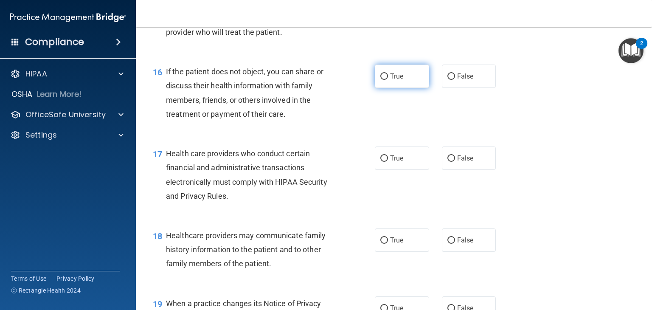
click at [388, 88] on label "True" at bounding box center [402, 76] width 54 height 23
click at [388, 80] on input "True" at bounding box center [384, 76] width 8 height 6
radio input "true"
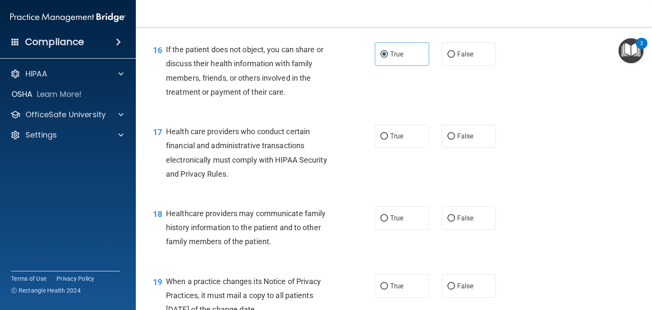
scroll to position [1189, 0]
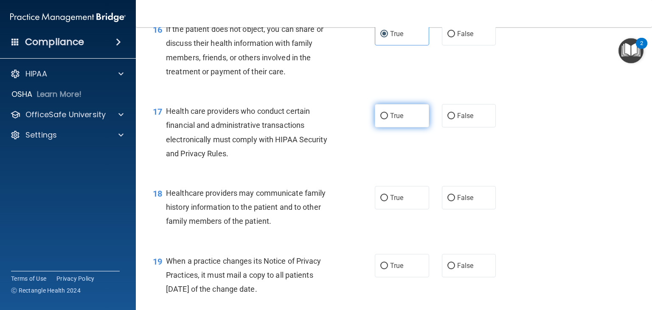
click at [399, 120] on span "True" at bounding box center [396, 116] width 13 height 8
click at [388, 119] on input "True" at bounding box center [384, 116] width 8 height 6
radio input "true"
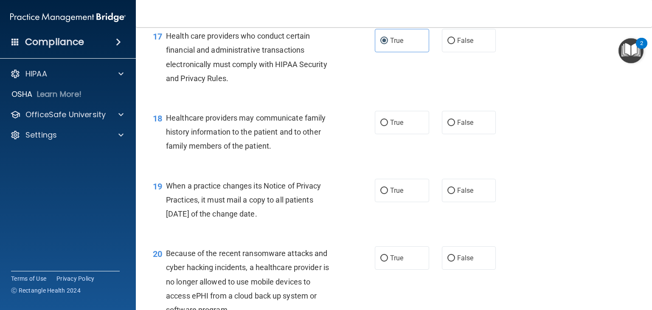
scroll to position [1274, 0]
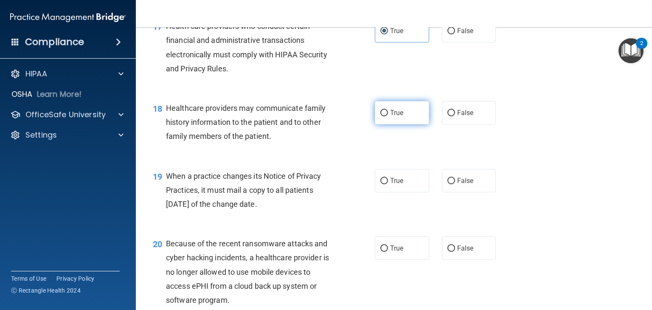
click at [380, 116] on input "True" at bounding box center [384, 113] width 8 height 6
radio input "true"
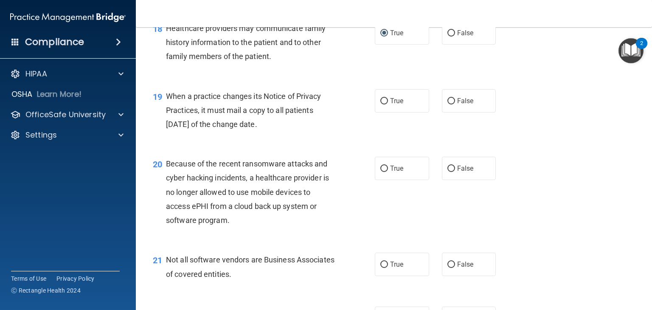
scroll to position [1358, 0]
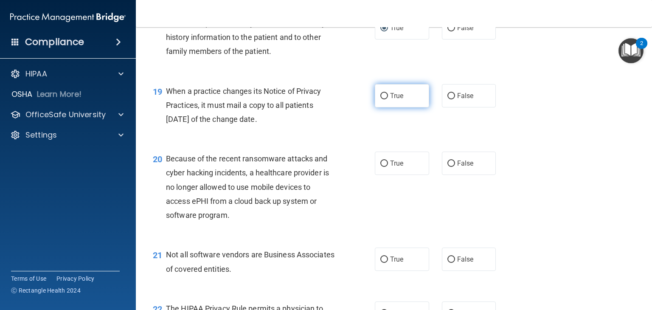
click at [394, 107] on label "True" at bounding box center [402, 95] width 54 height 23
click at [388, 99] on input "True" at bounding box center [384, 96] width 8 height 6
radio input "true"
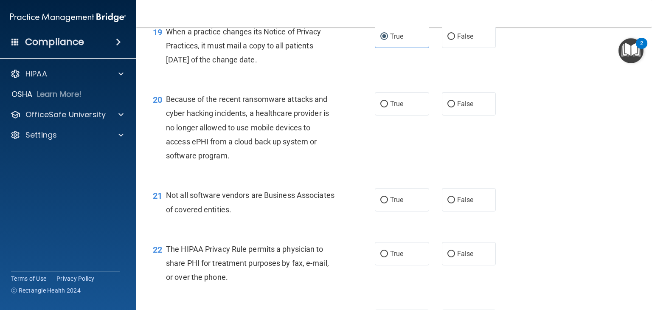
scroll to position [1443, 0]
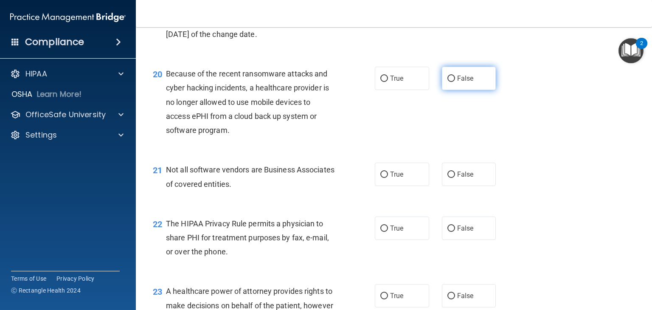
click at [457, 82] on span "False" at bounding box center [465, 78] width 17 height 8
click at [453, 82] on input "False" at bounding box center [451, 79] width 8 height 6
radio input "true"
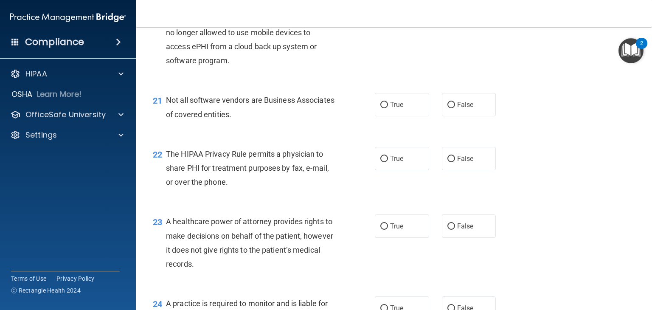
scroll to position [1528, 0]
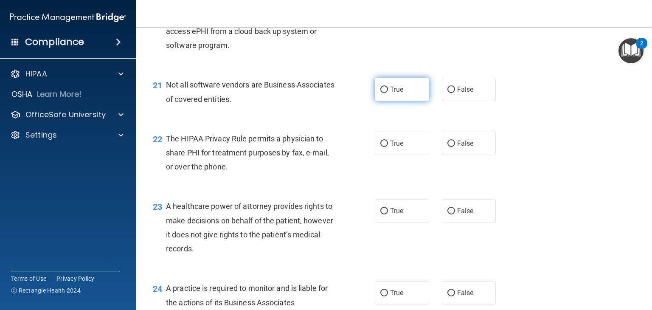
click at [393, 101] on label "True" at bounding box center [402, 89] width 54 height 23
click at [388, 93] on input "True" at bounding box center [384, 90] width 8 height 6
radio input "true"
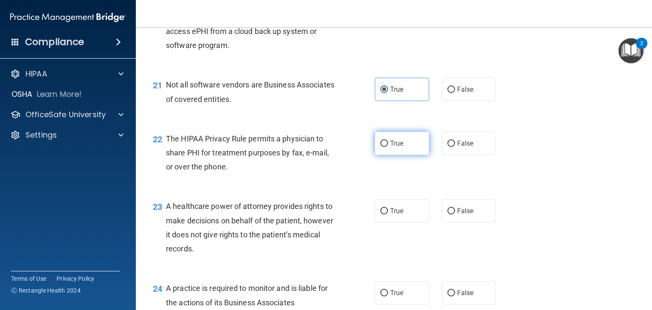
scroll to position [1571, 0]
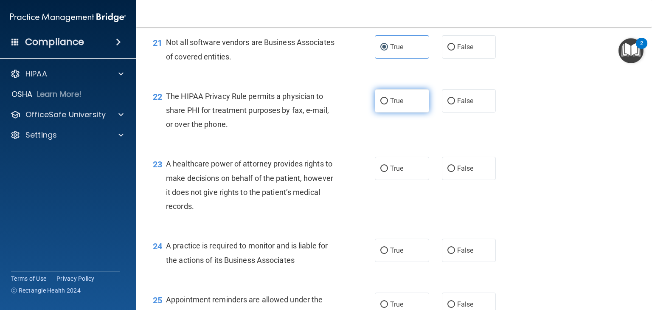
click at [400, 112] on label "True" at bounding box center [402, 100] width 54 height 23
click at [388, 104] on input "True" at bounding box center [384, 101] width 8 height 6
radio input "true"
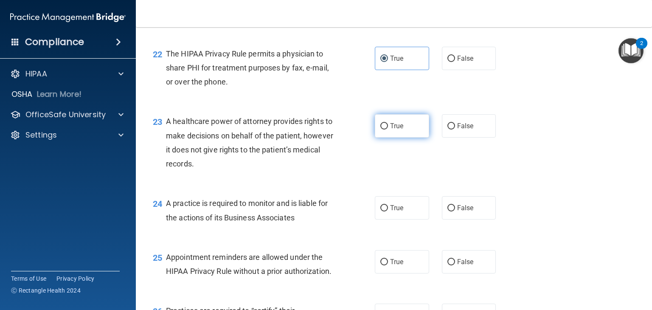
click at [392, 130] on span "True" at bounding box center [396, 126] width 13 height 8
click at [388, 129] on input "True" at bounding box center [384, 126] width 8 height 6
radio input "true"
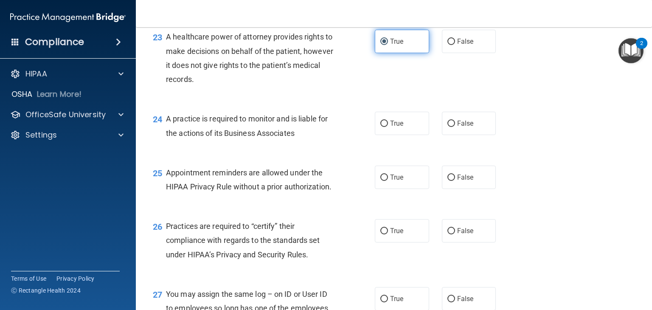
scroll to position [1698, 0]
click at [498, 53] on div "True False" at bounding box center [440, 40] width 130 height 23
click at [496, 53] on div "True False" at bounding box center [440, 40] width 130 height 23
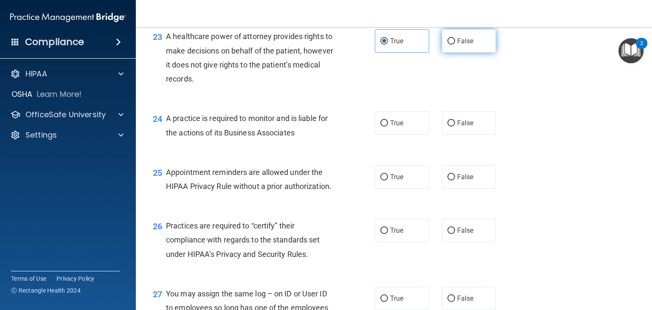
click at [478, 53] on label "False" at bounding box center [469, 40] width 54 height 23
click at [455, 45] on input "False" at bounding box center [451, 41] width 8 height 6
radio input "true"
radio input "false"
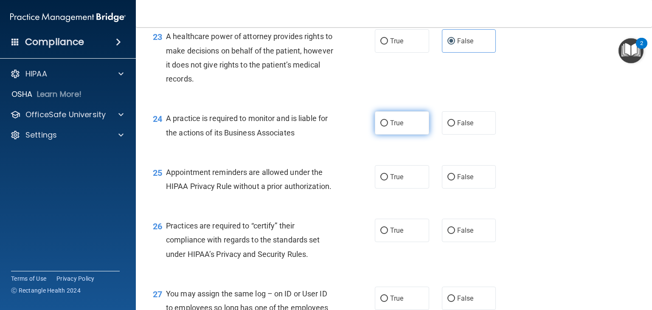
click at [396, 127] on span "True" at bounding box center [396, 123] width 13 height 8
click at [388, 127] on input "True" at bounding box center [384, 123] width 8 height 6
radio input "true"
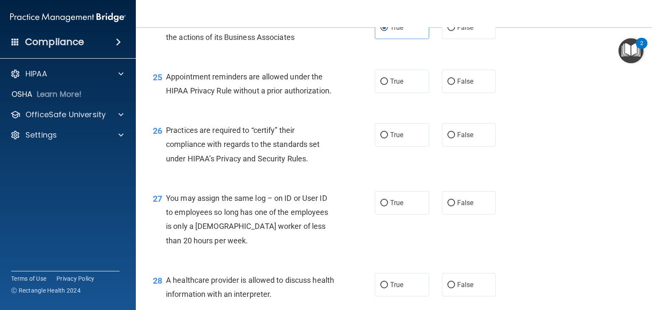
scroll to position [1783, 0]
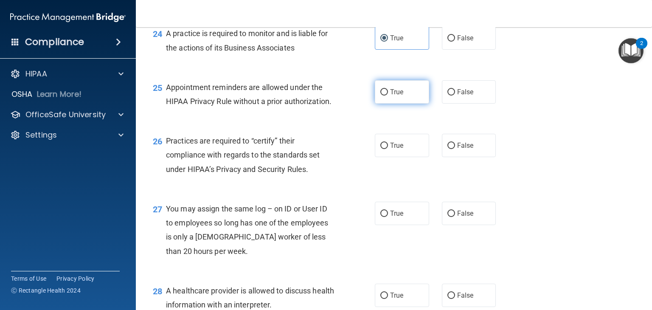
click at [408, 104] on label "True" at bounding box center [402, 91] width 54 height 23
click at [388, 96] on input "True" at bounding box center [384, 92] width 8 height 6
radio input "true"
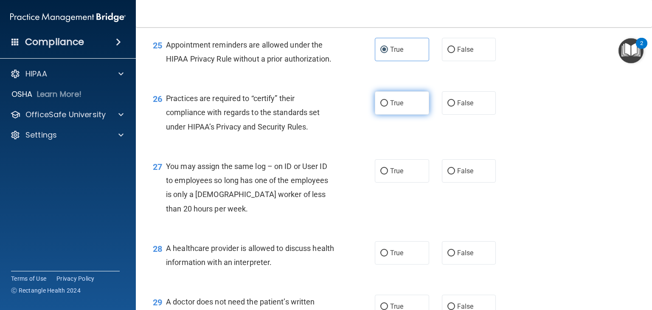
click at [408, 115] on label "True" at bounding box center [402, 102] width 54 height 23
click at [388, 107] on input "True" at bounding box center [384, 103] width 8 height 6
radio input "true"
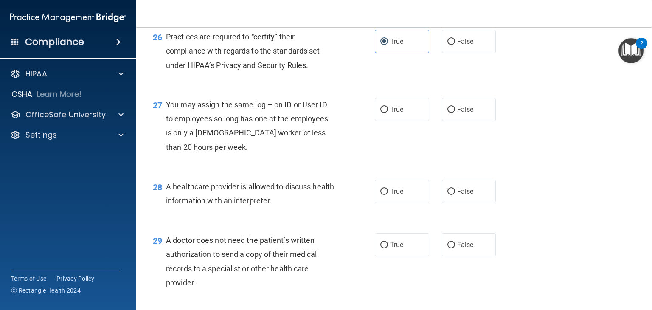
scroll to position [1910, 0]
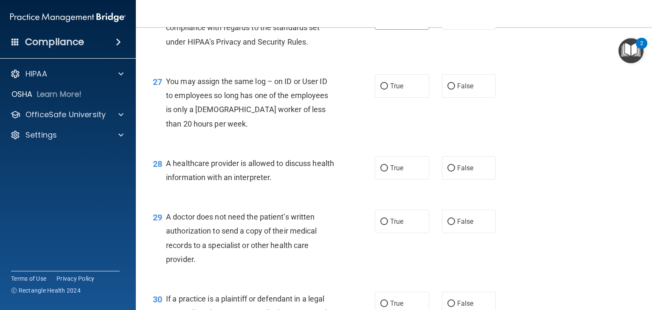
click at [489, 127] on div "27 You may assign the same log – on ID or User ID to employees so long has one …" at bounding box center [393, 105] width 495 height 82
click at [463, 90] on span "False" at bounding box center [465, 86] width 17 height 8
click at [455, 90] on input "False" at bounding box center [451, 86] width 8 height 6
radio input "true"
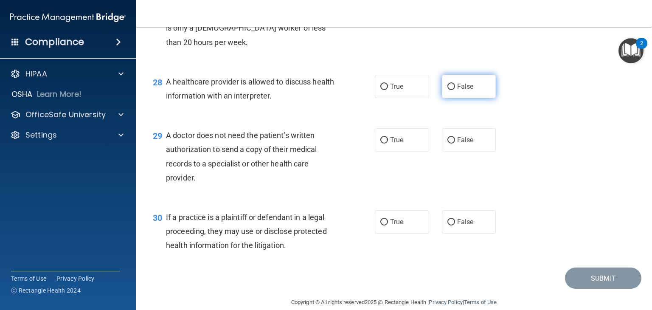
scroll to position [1995, 0]
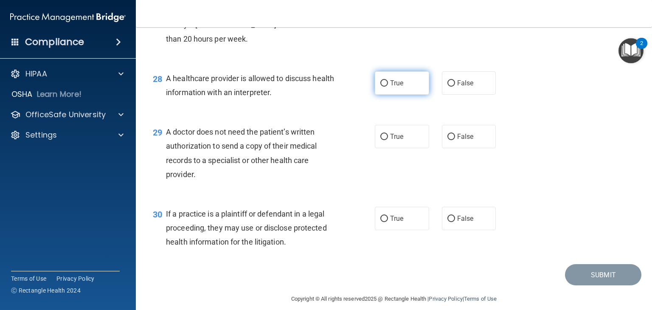
click at [399, 87] on span "True" at bounding box center [396, 83] width 13 height 8
click at [388, 87] on input "True" at bounding box center [384, 83] width 8 height 6
radio input "true"
drag, startPoint x: 395, startPoint y: 150, endPoint x: 397, endPoint y: 163, distance: 12.8
click at [396, 155] on div "29 A doctor does not need the patient’s written authorization to send a copy of…" at bounding box center [393, 155] width 495 height 82
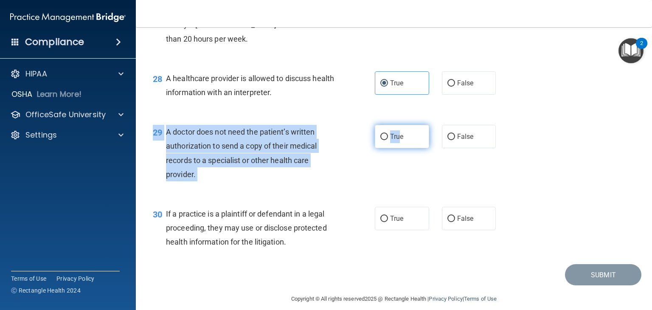
click at [398, 148] on label "True" at bounding box center [402, 136] width 54 height 23
click at [388, 140] on input "True" at bounding box center [384, 137] width 8 height 6
radio input "true"
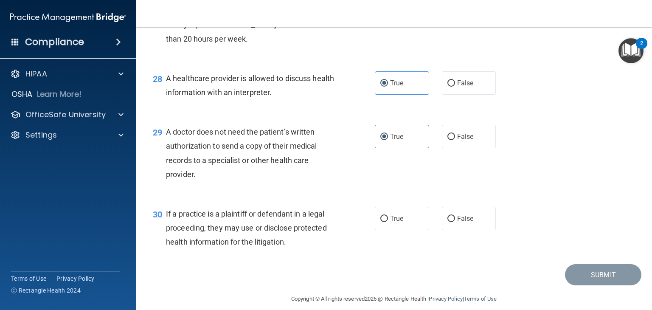
click at [391, 232] on div "30 If a practice is a plaintiff or defendant in a legal proceeding, they may us…" at bounding box center [393, 230] width 495 height 68
click at [392, 230] on label "True" at bounding box center [402, 218] width 54 height 23
click at [417, 230] on label "True" at bounding box center [402, 218] width 54 height 23
click at [388, 222] on input "True" at bounding box center [384, 219] width 8 height 6
radio input "true"
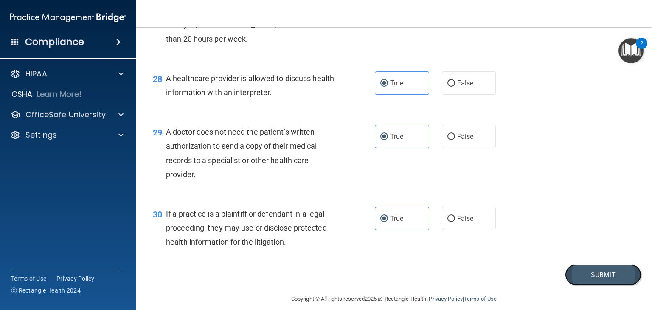
click at [607, 286] on button "Submit" at bounding box center [603, 275] width 76 height 22
click at [599, 286] on button "Submit" at bounding box center [603, 275] width 76 height 22
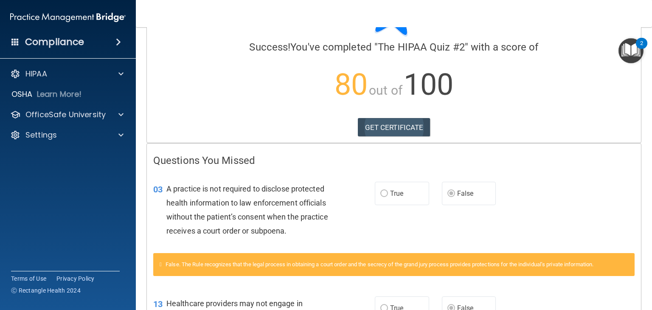
scroll to position [42, 0]
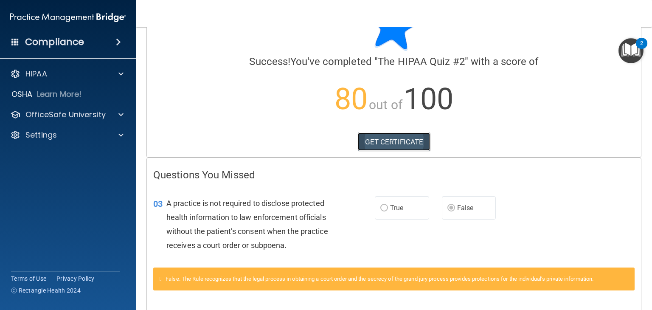
click at [382, 143] on link "GET CERTIFICATE" at bounding box center [394, 141] width 73 height 19
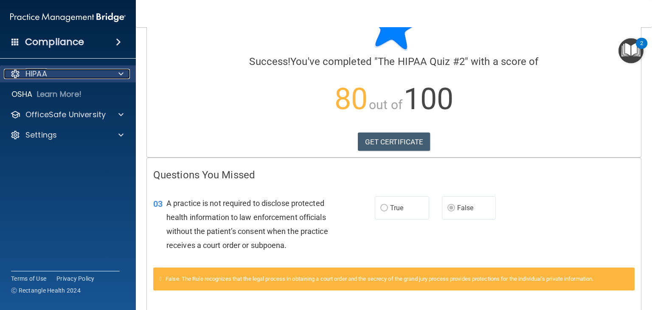
click at [53, 73] on div "HIPAA" at bounding box center [56, 74] width 105 height 10
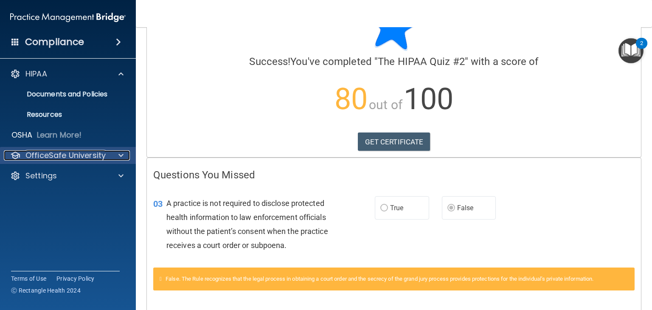
click at [116, 157] on div at bounding box center [119, 155] width 21 height 10
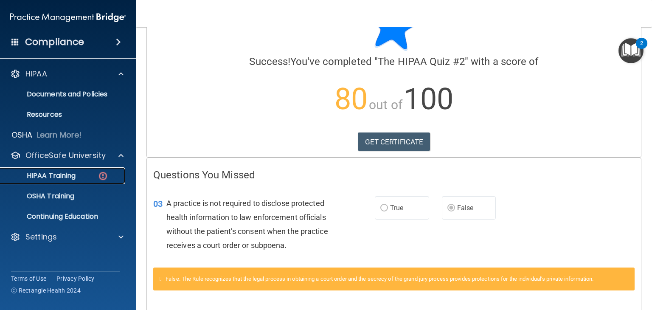
click at [82, 172] on div "HIPAA Training" at bounding box center [64, 176] width 116 height 8
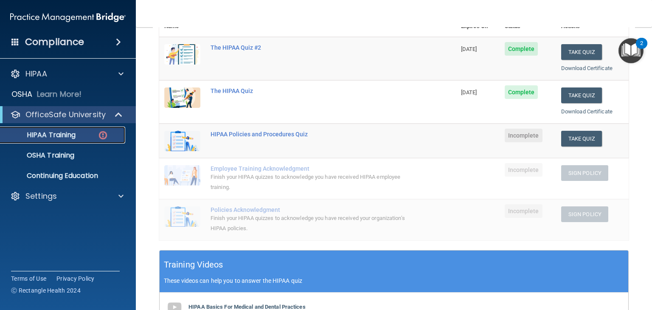
scroll to position [127, 0]
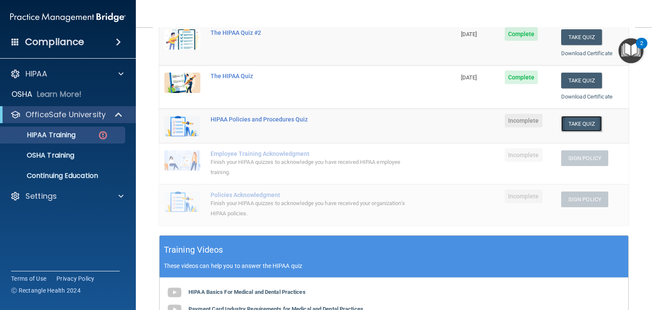
click at [569, 124] on button "Take Quiz" at bounding box center [581, 124] width 41 height 16
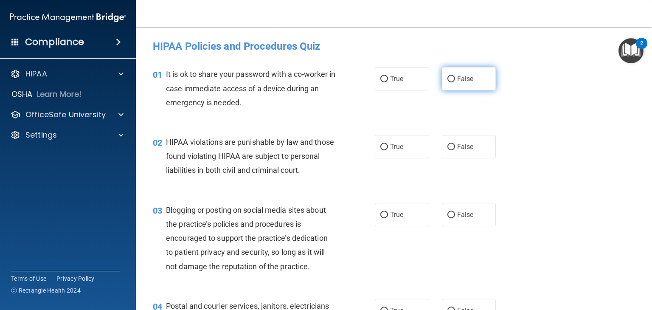
click at [442, 79] on label "False" at bounding box center [469, 78] width 54 height 23
click at [447, 79] on input "False" at bounding box center [451, 79] width 8 height 6
radio input "true"
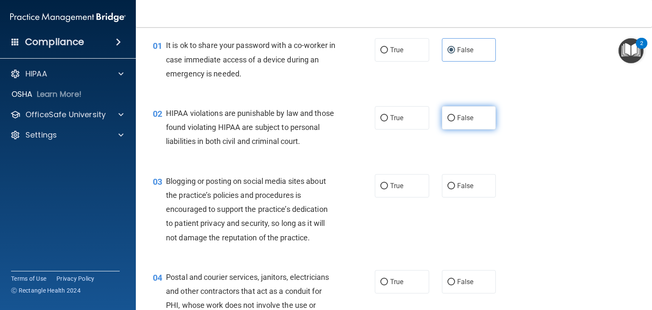
scroll to position [42, 0]
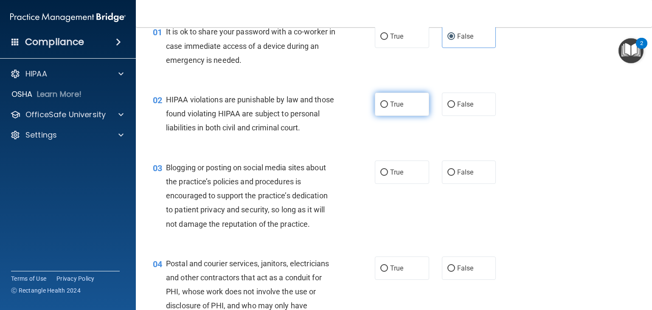
click at [408, 106] on label "True" at bounding box center [402, 104] width 54 height 23
click at [388, 106] on input "True" at bounding box center [384, 104] width 8 height 6
radio input "true"
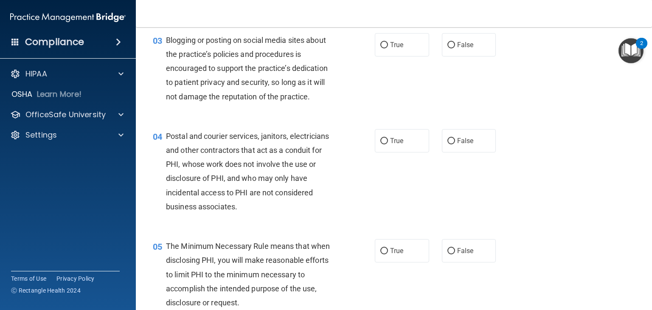
scroll to position [127, 0]
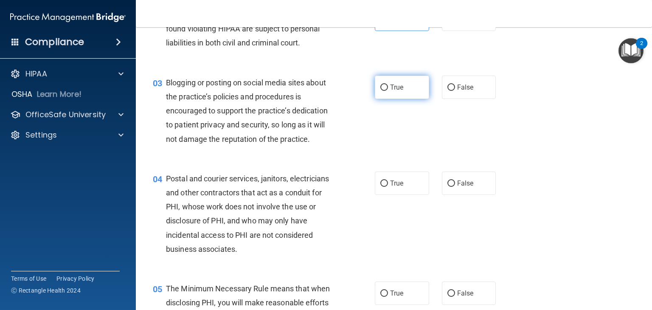
click at [384, 91] on input "True" at bounding box center [384, 87] width 8 height 6
radio input "true"
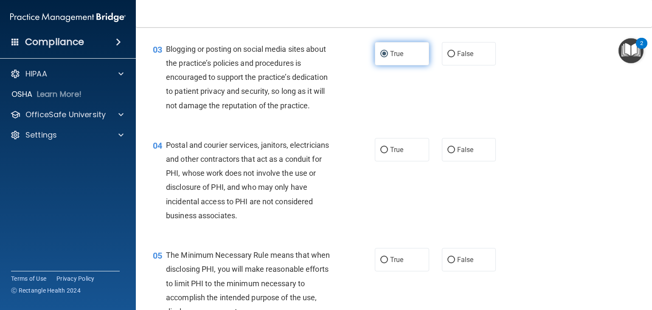
scroll to position [212, 0]
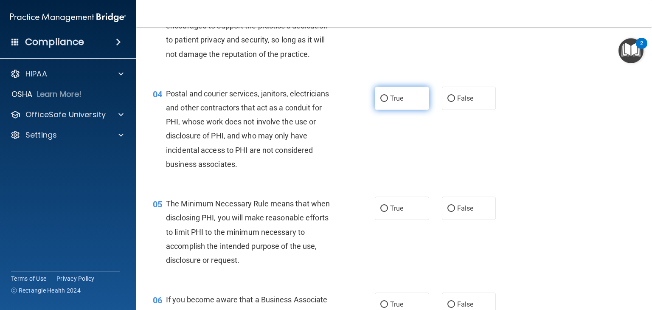
click at [412, 110] on label "True" at bounding box center [402, 98] width 54 height 23
click at [388, 102] on input "True" at bounding box center [384, 99] width 8 height 6
radio input "true"
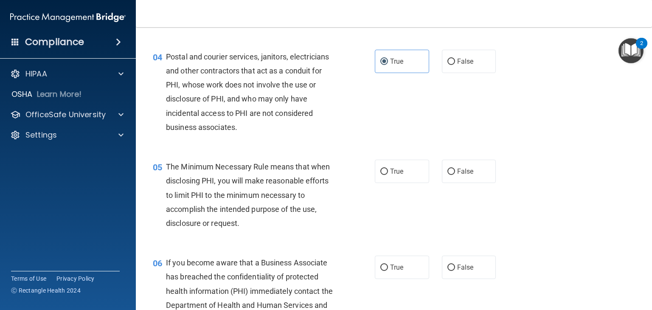
scroll to position [297, 0]
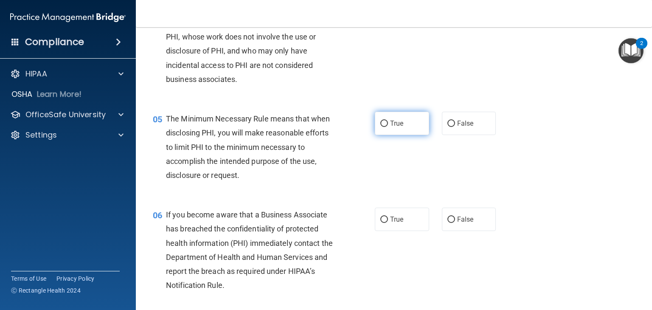
click at [391, 127] on span "True" at bounding box center [396, 123] width 13 height 8
click at [388, 127] on input "True" at bounding box center [384, 124] width 8 height 6
radio input "true"
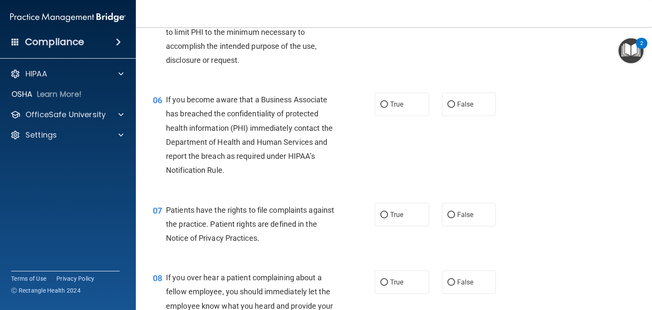
scroll to position [425, 0]
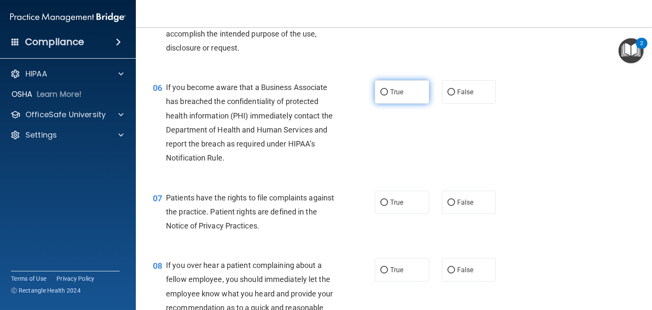
click at [404, 104] on label "True" at bounding box center [402, 91] width 54 height 23
click at [388, 96] on input "True" at bounding box center [384, 92] width 8 height 6
radio input "true"
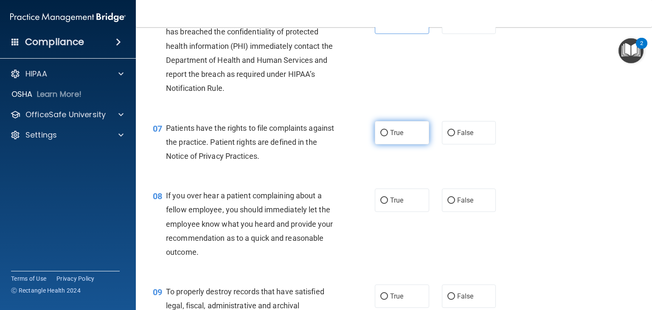
scroll to position [509, 0]
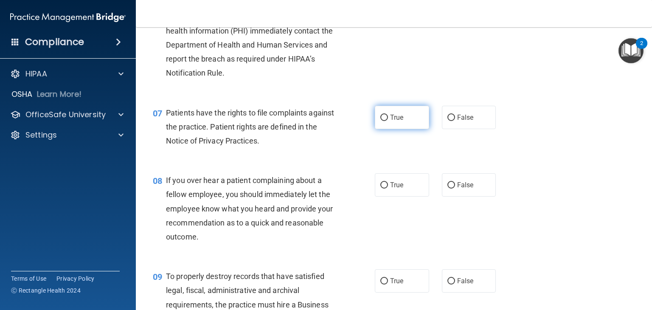
click at [405, 129] on label "True" at bounding box center [402, 117] width 54 height 23
click at [388, 121] on input "True" at bounding box center [384, 118] width 8 height 6
radio input "true"
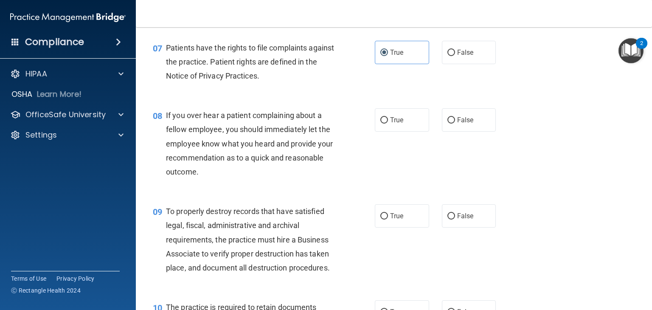
scroll to position [594, 0]
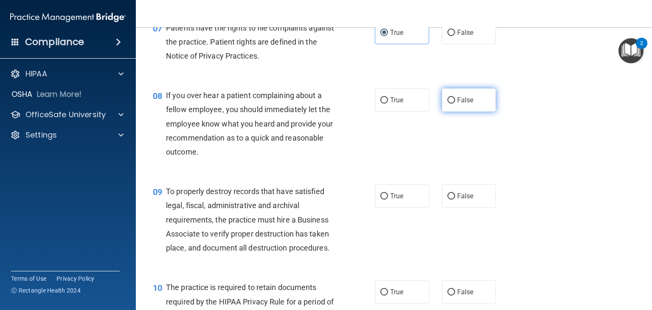
click at [457, 104] on span "False" at bounding box center [465, 100] width 17 height 8
click at [455, 104] on input "False" at bounding box center [451, 100] width 8 height 6
radio input "true"
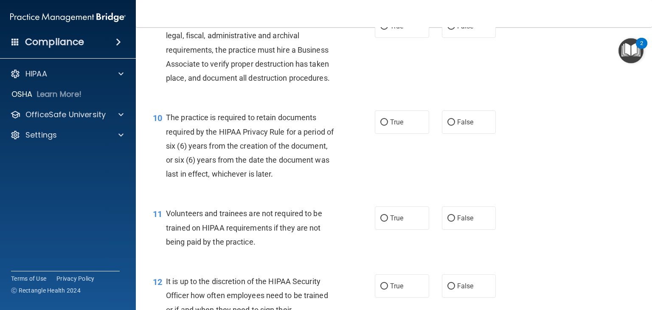
scroll to position [722, 0]
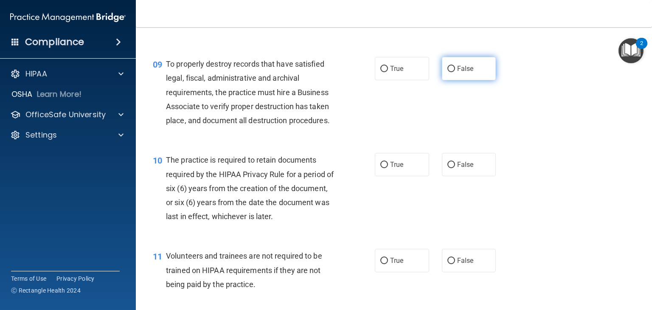
click at [470, 79] on label "False" at bounding box center [469, 68] width 54 height 23
click at [455, 72] on input "False" at bounding box center [451, 69] width 8 height 6
radio input "true"
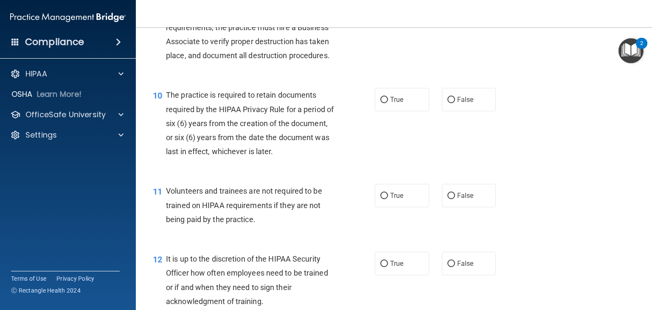
scroll to position [807, 0]
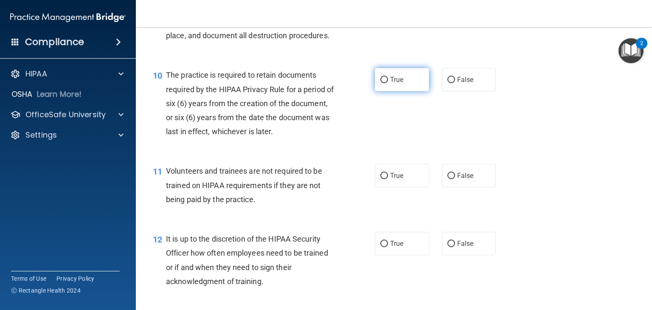
click at [382, 83] on input "True" at bounding box center [384, 80] width 8 height 6
radio input "true"
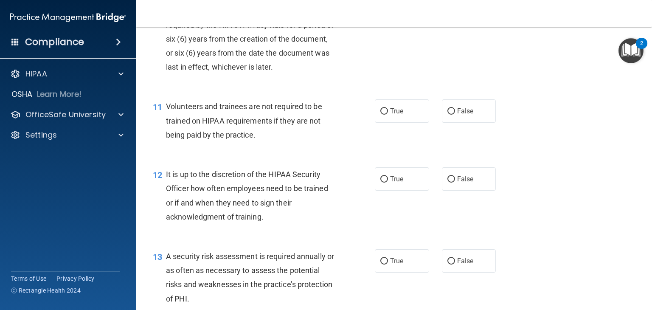
scroll to position [891, 0]
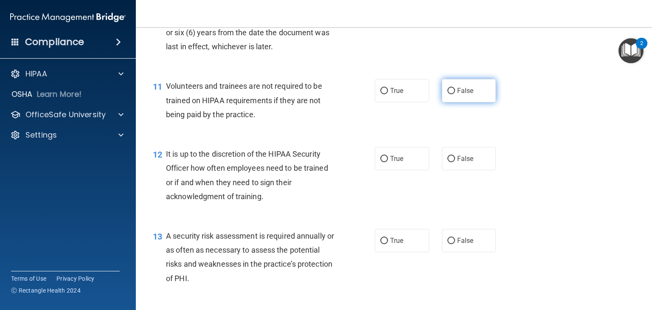
click at [487, 98] on label "False" at bounding box center [469, 90] width 54 height 23
click at [455, 94] on input "False" at bounding box center [451, 91] width 8 height 6
radio input "true"
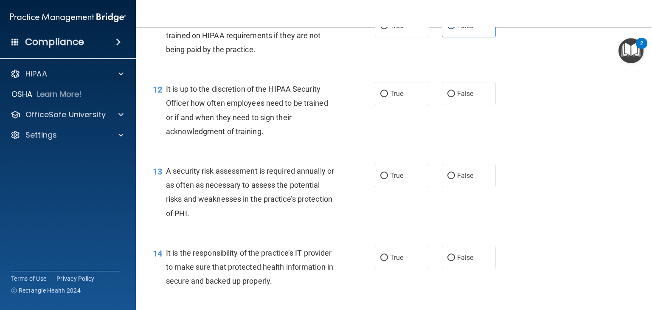
scroll to position [976, 0]
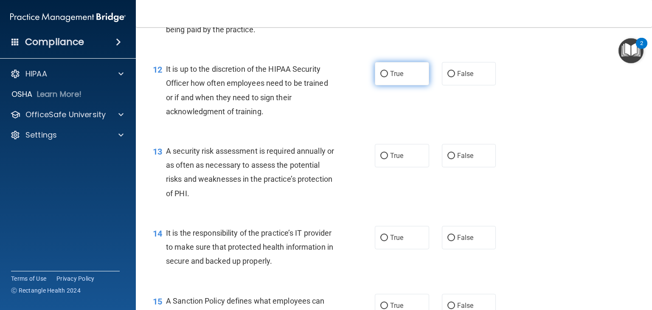
click at [390, 78] on span "True" at bounding box center [396, 74] width 13 height 8
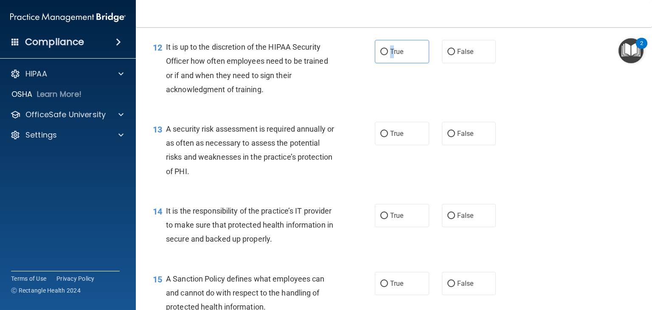
scroll to position [1019, 0]
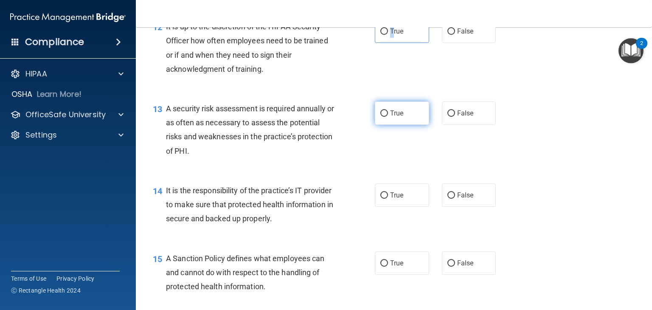
click at [380, 117] on input "True" at bounding box center [384, 113] width 8 height 6
radio input "true"
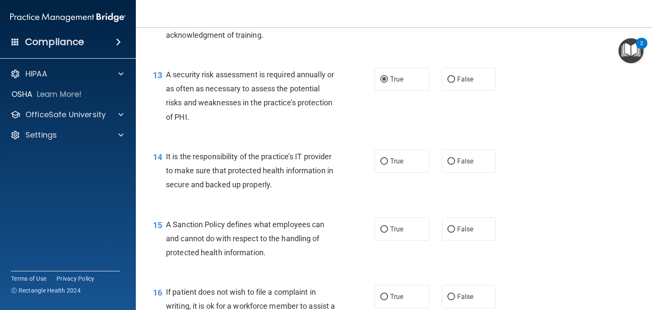
scroll to position [1104, 0]
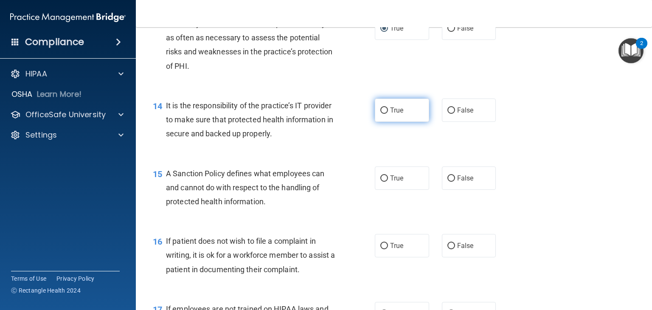
click at [380, 114] on input "True" at bounding box center [384, 110] width 8 height 6
radio input "true"
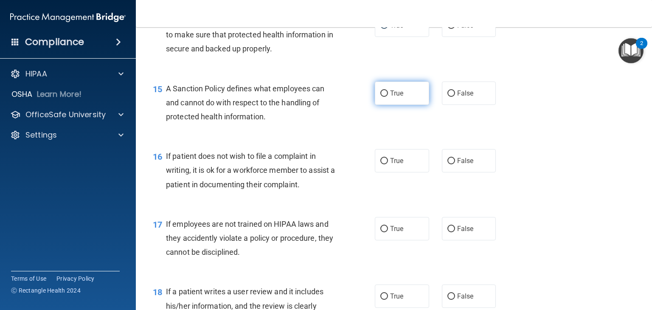
click at [386, 105] on label "True" at bounding box center [402, 93] width 54 height 23
click at [386, 97] on input "True" at bounding box center [384, 93] width 8 height 6
radio input "true"
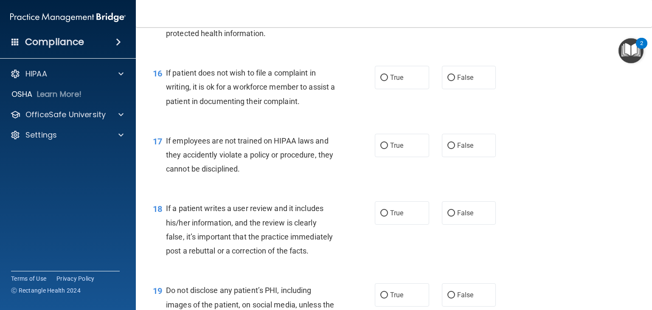
scroll to position [1274, 0]
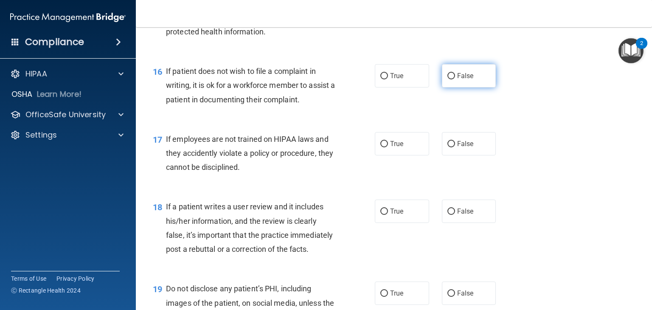
click at [474, 87] on label "False" at bounding box center [469, 75] width 54 height 23
click at [455, 79] on input "False" at bounding box center [451, 76] width 8 height 6
radio input "true"
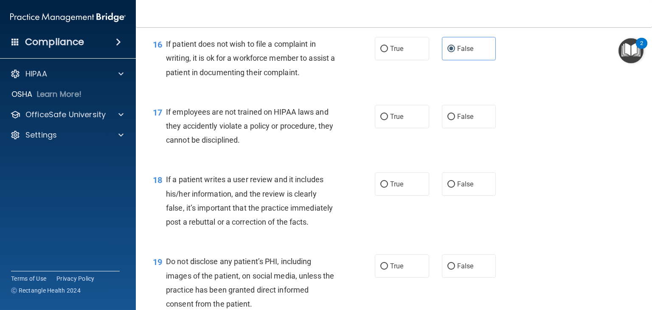
scroll to position [1316, 0]
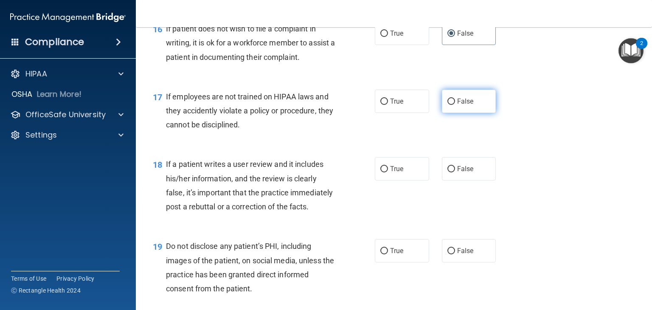
click at [479, 113] on label "False" at bounding box center [469, 101] width 54 height 23
click at [455, 105] on input "False" at bounding box center [451, 101] width 8 height 6
radio input "true"
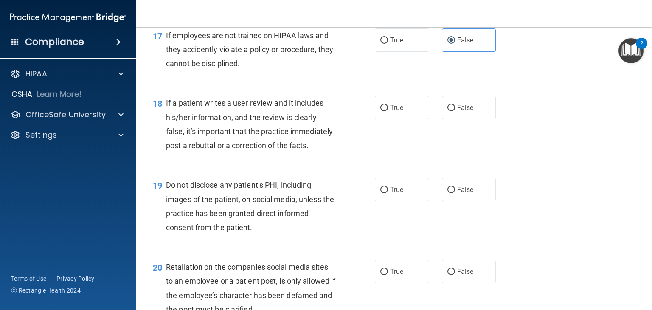
scroll to position [1401, 0]
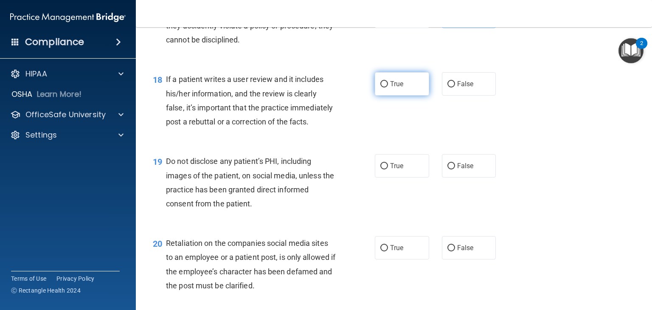
drag, startPoint x: 399, startPoint y: 82, endPoint x: 402, endPoint y: 87, distance: 6.5
click at [401, 82] on div "18 If a patient writes a user review and it includes his/her information, and t…" at bounding box center [393, 103] width 495 height 82
click at [403, 96] on label "True" at bounding box center [402, 83] width 54 height 23
click at [388, 87] on input "True" at bounding box center [384, 84] width 8 height 6
radio input "true"
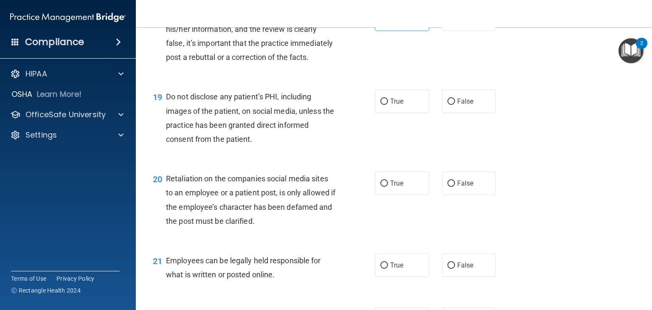
scroll to position [1486, 0]
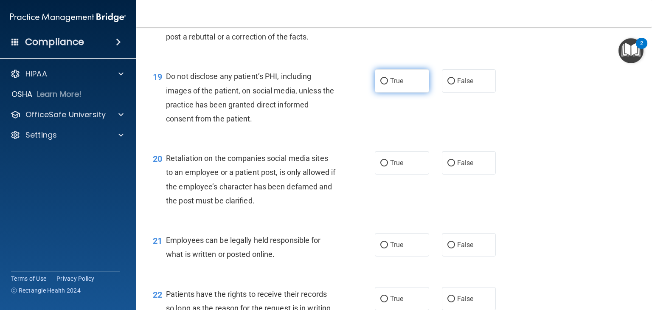
click at [411, 93] on label "True" at bounding box center [402, 80] width 54 height 23
click at [388, 84] on input "True" at bounding box center [384, 81] width 8 height 6
radio input "true"
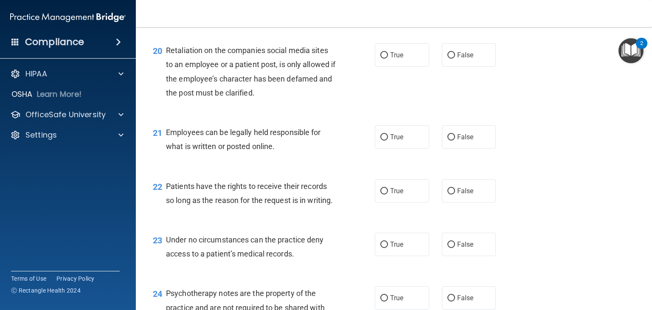
scroll to position [1613, 0]
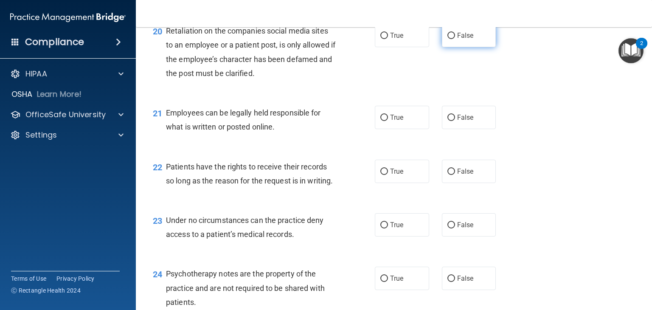
click at [452, 47] on label "False" at bounding box center [469, 35] width 54 height 23
click at [452, 39] on input "False" at bounding box center [451, 36] width 8 height 6
radio input "true"
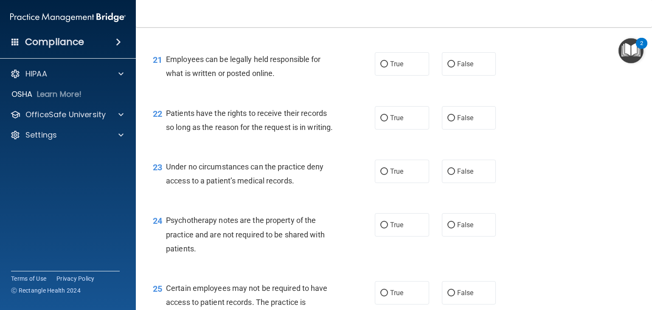
scroll to position [1698, 0]
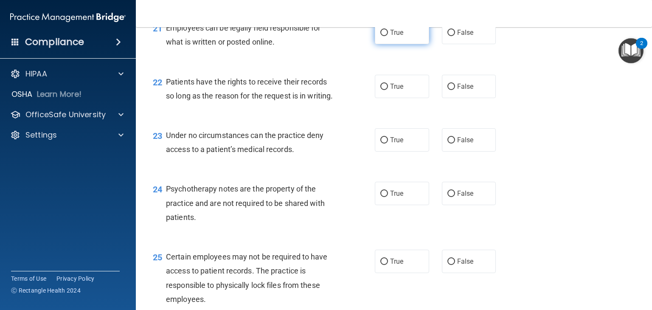
click at [394, 44] on label "True" at bounding box center [402, 32] width 54 height 23
click at [388, 36] on input "True" at bounding box center [384, 33] width 8 height 6
radio input "true"
click at [380, 90] on input "True" at bounding box center [384, 87] width 8 height 6
radio input "true"
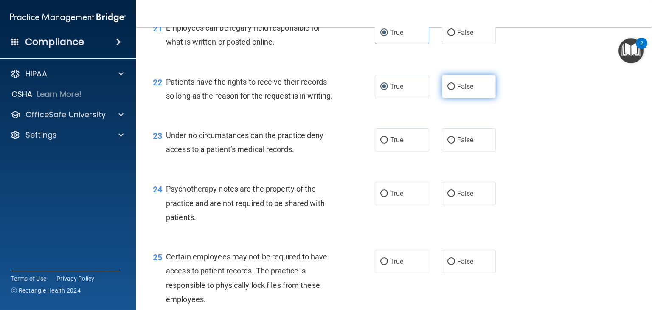
click at [466, 90] on span "False" at bounding box center [465, 86] width 17 height 8
click at [455, 90] on input "False" at bounding box center [451, 87] width 8 height 6
radio input "true"
radio input "false"
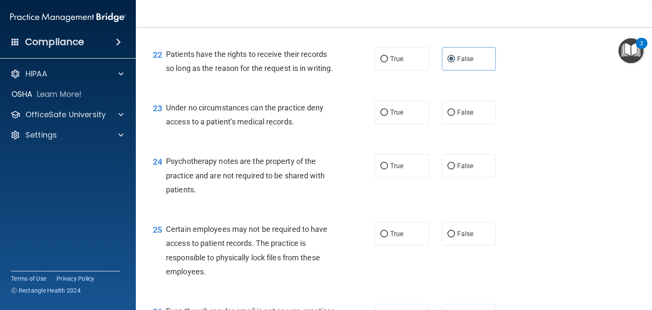
scroll to position [1783, 0]
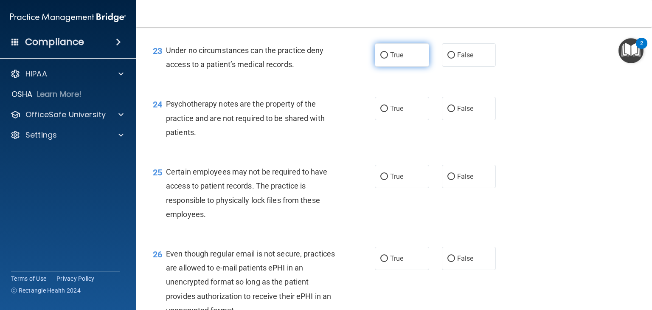
click at [386, 67] on label "True" at bounding box center [402, 54] width 54 height 23
click at [386, 59] on input "True" at bounding box center [384, 55] width 8 height 6
radio input "true"
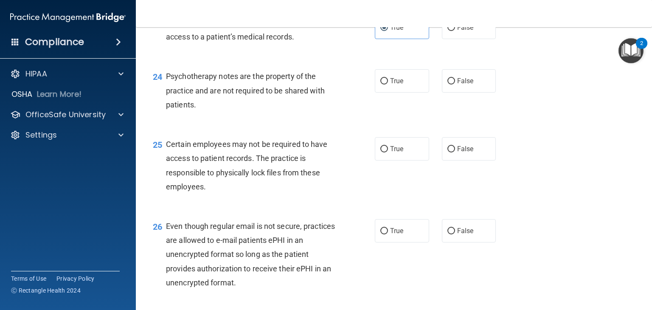
scroll to position [1868, 0]
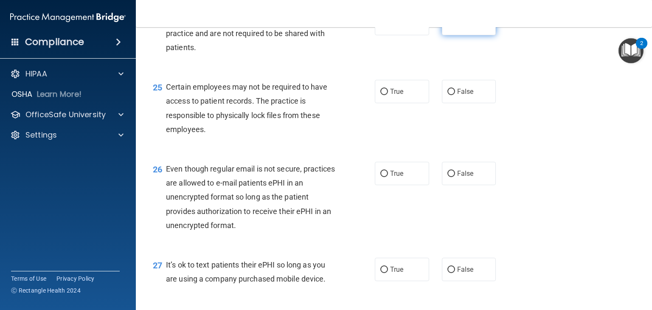
click at [447, 27] on input "False" at bounding box center [451, 24] width 8 height 6
radio input "true"
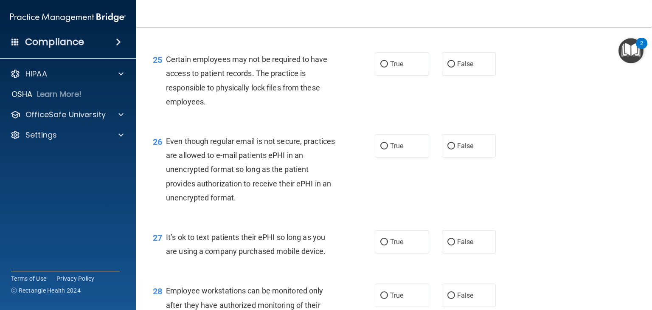
scroll to position [1910, 0]
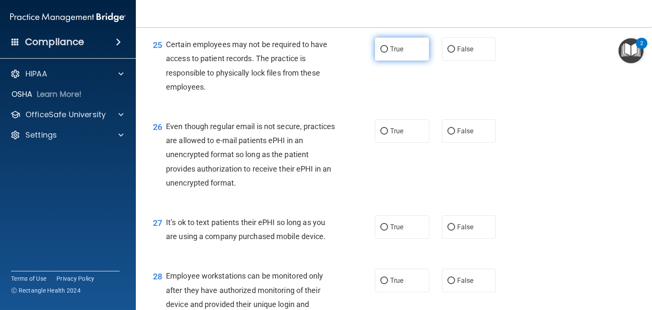
click at [402, 61] on label "True" at bounding box center [402, 48] width 54 height 23
click at [388, 53] on input "True" at bounding box center [384, 49] width 8 height 6
radio input "true"
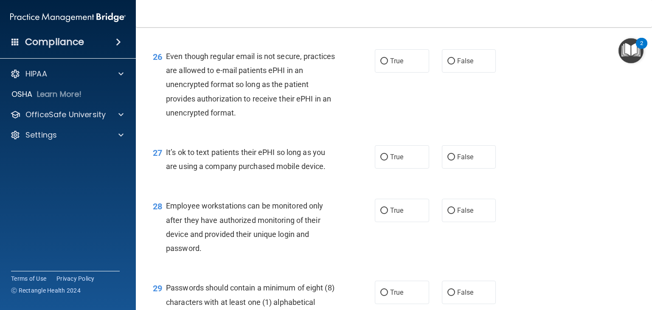
scroll to position [1995, 0]
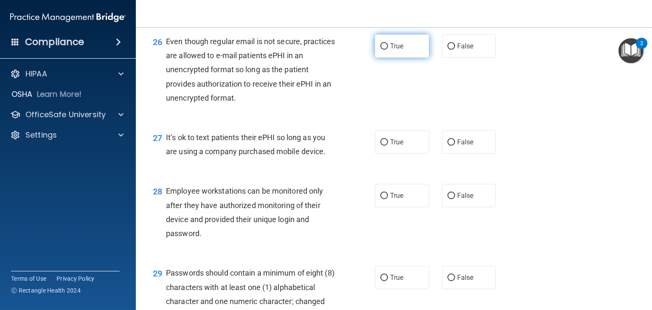
click at [399, 50] on span "True" at bounding box center [396, 46] width 13 height 8
click at [388, 50] on input "True" at bounding box center [384, 46] width 8 height 6
radio input "true"
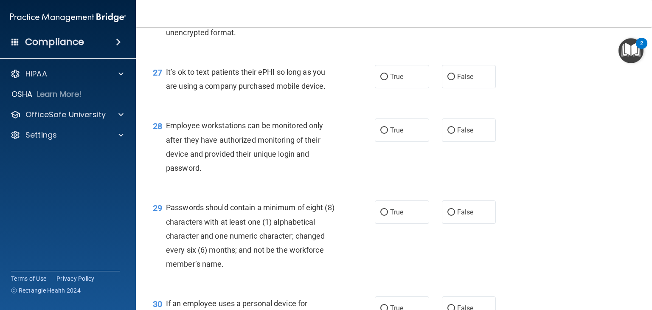
scroll to position [2080, 0]
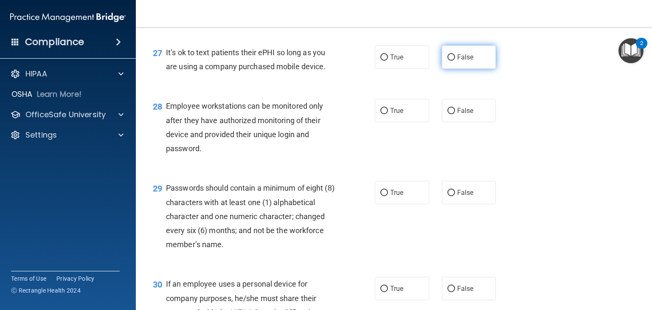
click at [450, 69] on label "False" at bounding box center [469, 56] width 54 height 23
click at [450, 61] on input "False" at bounding box center [451, 57] width 8 height 6
radio input "true"
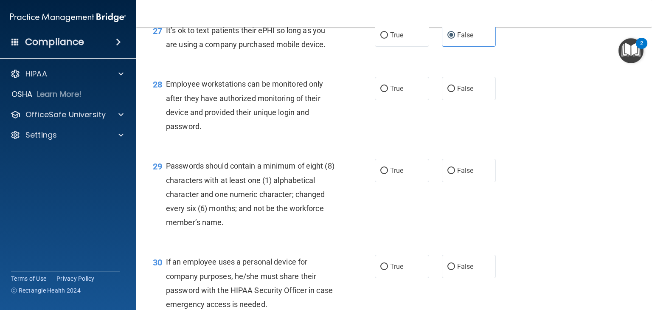
scroll to position [2123, 0]
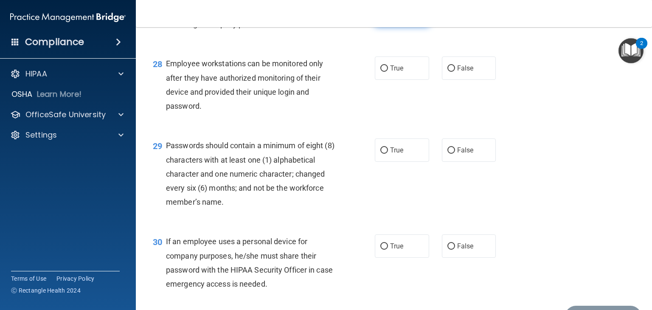
click at [386, 26] on label "True" at bounding box center [402, 14] width 54 height 23
click at [386, 18] on input "True" at bounding box center [384, 15] width 8 height 6
radio input "true"
click at [460, 46] on div "27 It’s ok to text patients their ePHI so long as you are using a company purch…" at bounding box center [393, 18] width 495 height 53
click at [461, 26] on label "False" at bounding box center [469, 14] width 54 height 23
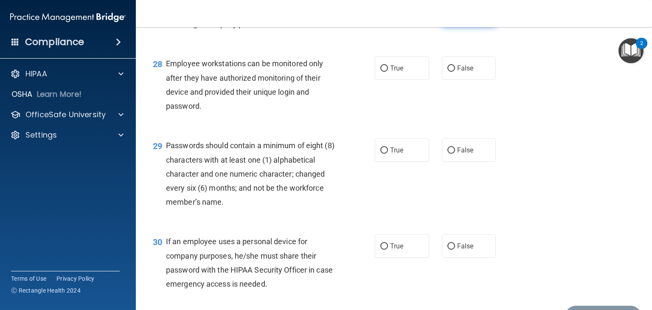
click at [455, 18] on input "False" at bounding box center [451, 15] width 8 height 6
radio input "true"
radio input "false"
click at [399, 72] on span "True" at bounding box center [396, 68] width 13 height 8
click at [388, 72] on input "True" at bounding box center [384, 68] width 8 height 6
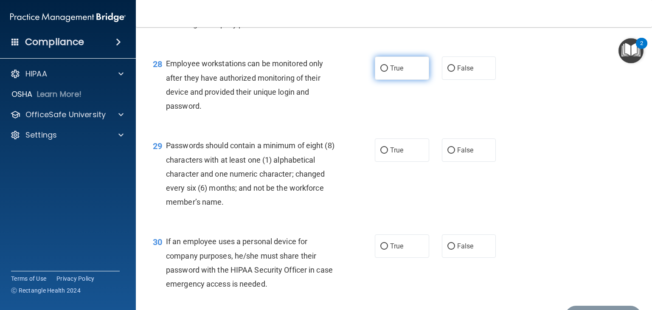
radio input "true"
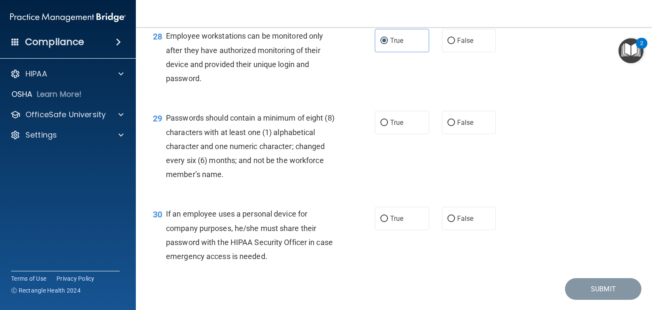
scroll to position [2165, 0]
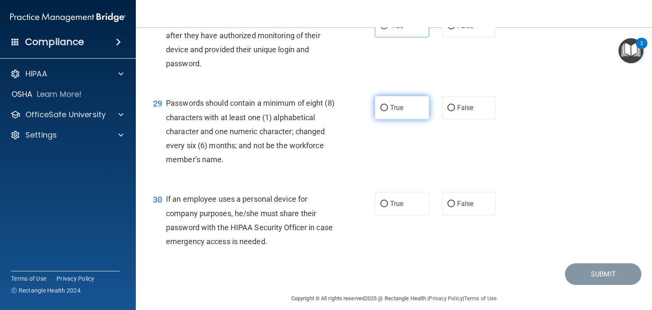
click at [416, 119] on label "True" at bounding box center [402, 107] width 54 height 23
click at [388, 111] on input "True" at bounding box center [384, 108] width 8 height 6
radio input "true"
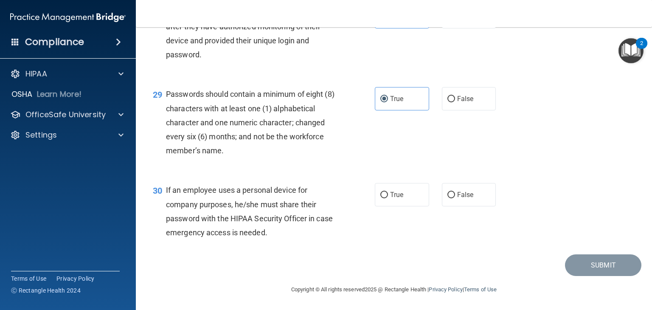
scroll to position [2216, 0]
click at [484, 202] on label "False" at bounding box center [469, 194] width 54 height 23
click at [455, 198] on input "False" at bounding box center [451, 195] width 8 height 6
radio input "true"
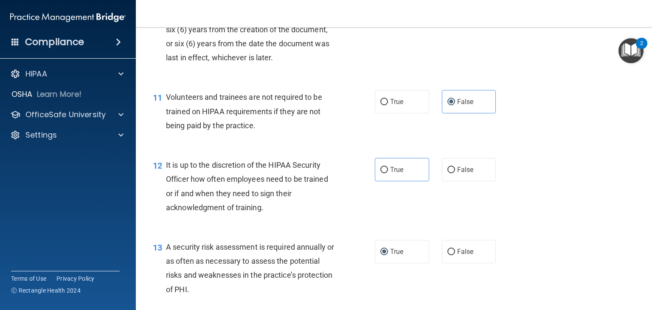
scroll to position [900, 0]
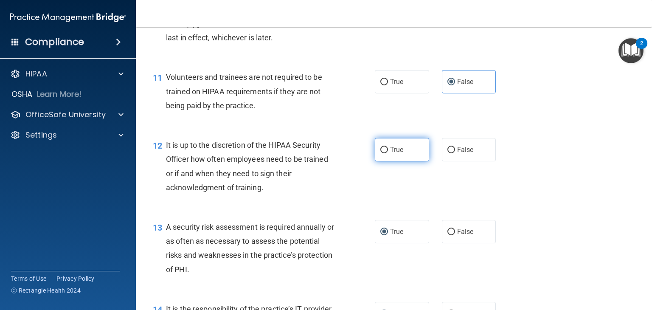
drag, startPoint x: 402, startPoint y: 160, endPoint x: 410, endPoint y: 163, distance: 8.6
click at [404, 161] on label "True" at bounding box center [402, 149] width 54 height 23
click at [388, 153] on input "True" at bounding box center [384, 150] width 8 height 6
radio input "true"
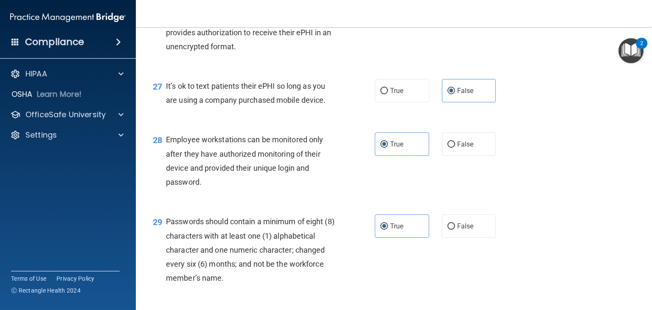
scroll to position [2216, 0]
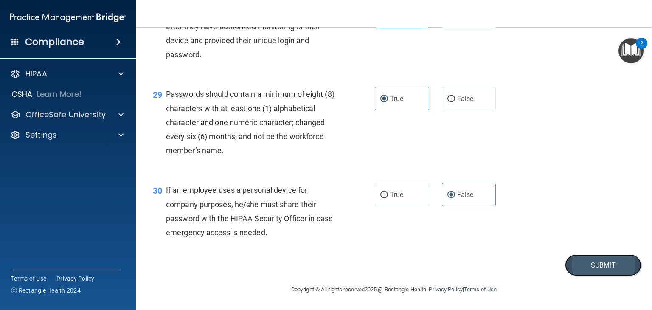
click at [579, 264] on button "Submit" at bounding box center [603, 265] width 76 height 22
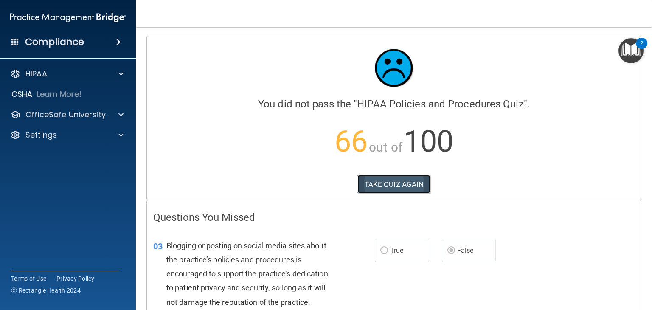
click at [380, 182] on button "TAKE QUIZ AGAIN" at bounding box center [393, 184] width 73 height 19
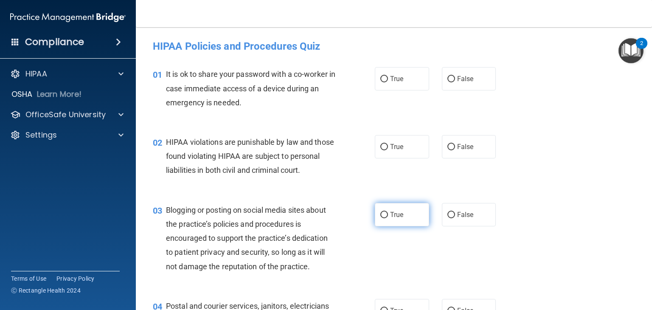
click at [390, 219] on span "True" at bounding box center [396, 215] width 13 height 8
click at [388, 218] on input "True" at bounding box center [384, 215] width 8 height 6
radio input "true"
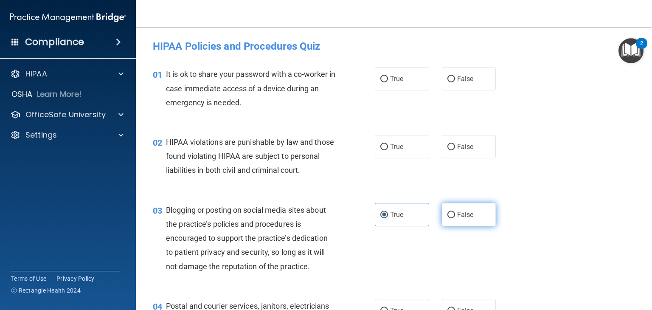
click at [452, 226] on label "False" at bounding box center [469, 214] width 54 height 23
click at [452, 218] on input "False" at bounding box center [451, 215] width 8 height 6
radio input "true"
radio input "false"
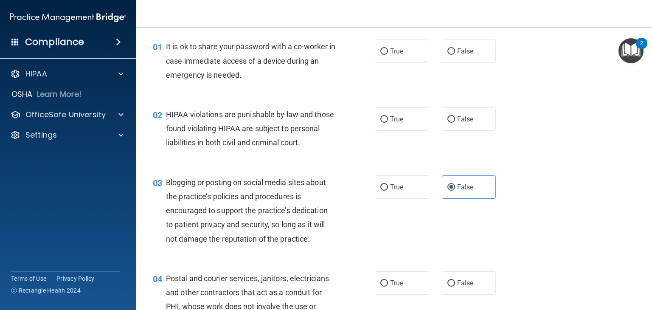
scroll to position [42, 0]
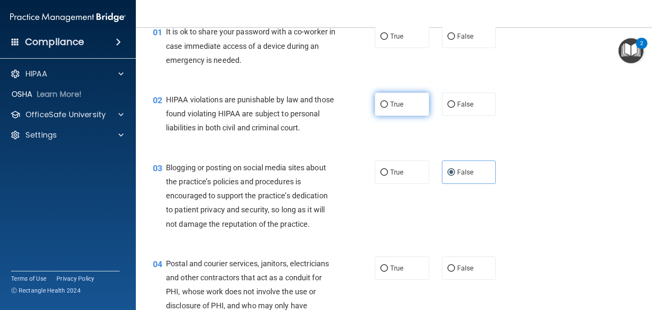
click at [390, 106] on span "True" at bounding box center [396, 104] width 13 height 8
click at [388, 106] on input "True" at bounding box center [384, 104] width 8 height 6
radio input "true"
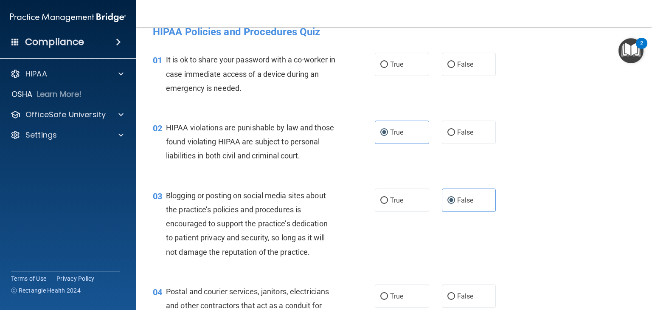
scroll to position [0, 0]
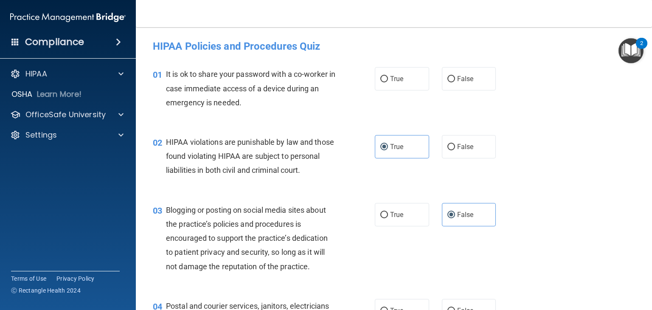
click at [437, 84] on div "True False" at bounding box center [440, 78] width 130 height 23
click at [457, 82] on span "False" at bounding box center [465, 79] width 17 height 8
click at [455, 82] on input "False" at bounding box center [451, 79] width 8 height 6
radio input "true"
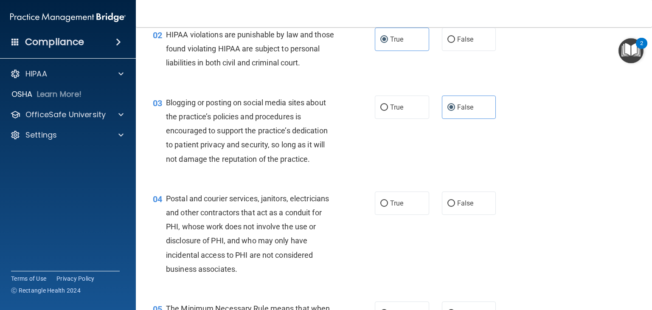
scroll to position [127, 0]
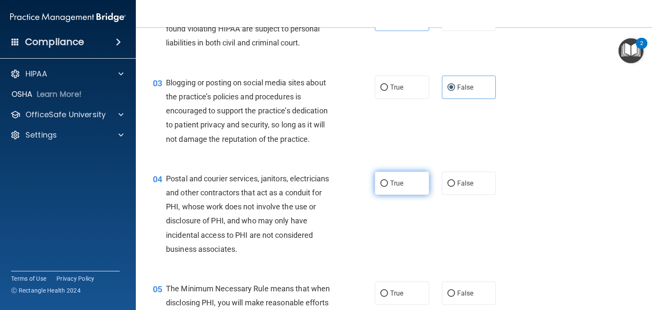
click at [406, 195] on label "True" at bounding box center [402, 183] width 54 height 23
click at [388, 187] on input "True" at bounding box center [384, 183] width 8 height 6
radio input "true"
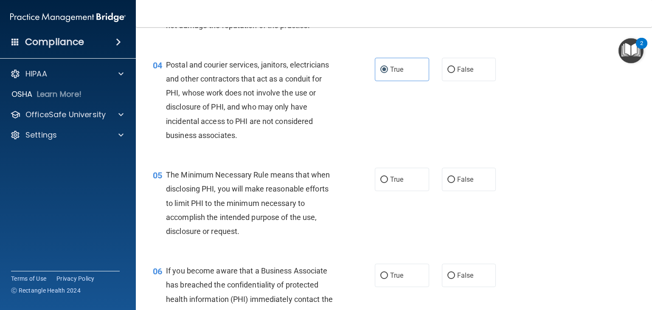
scroll to position [255, 0]
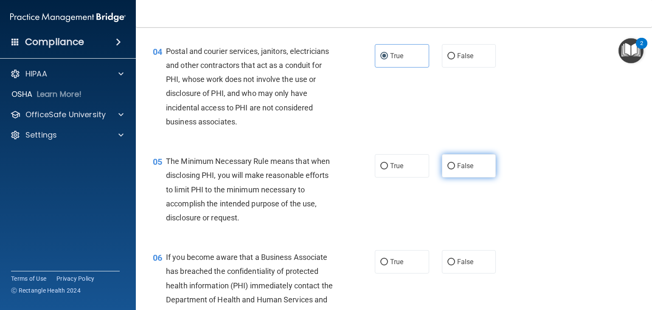
click at [448, 177] on label "False" at bounding box center [469, 165] width 54 height 23
click at [448, 169] on input "False" at bounding box center [451, 166] width 8 height 6
radio input "true"
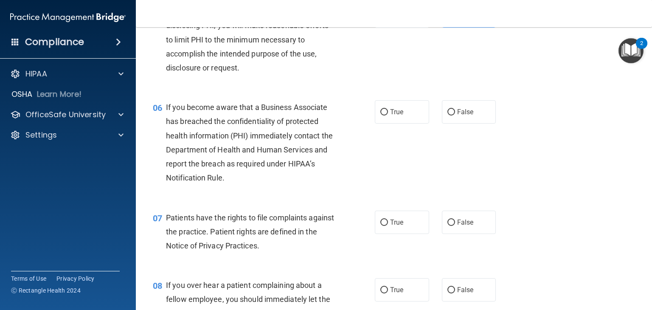
scroll to position [425, 0]
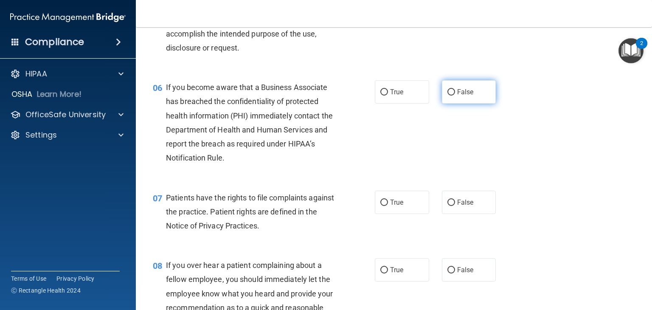
click at [460, 96] on span "False" at bounding box center [465, 92] width 17 height 8
click at [455, 96] on input "False" at bounding box center [451, 92] width 8 height 6
radio input "true"
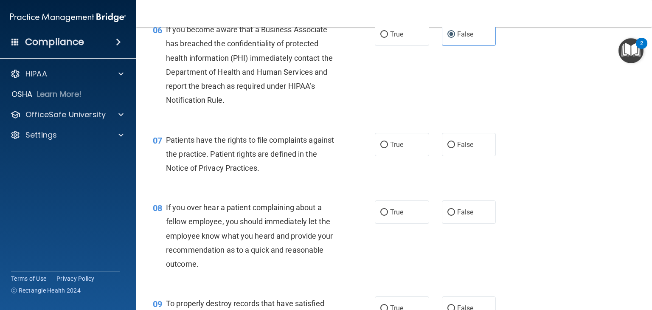
scroll to position [509, 0]
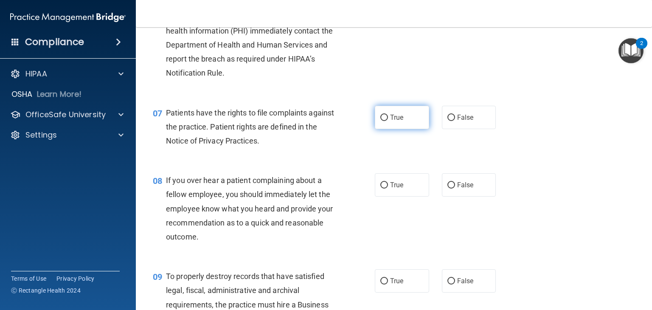
click at [382, 129] on label "True" at bounding box center [402, 117] width 54 height 23
click at [382, 121] on input "True" at bounding box center [384, 118] width 8 height 6
radio input "true"
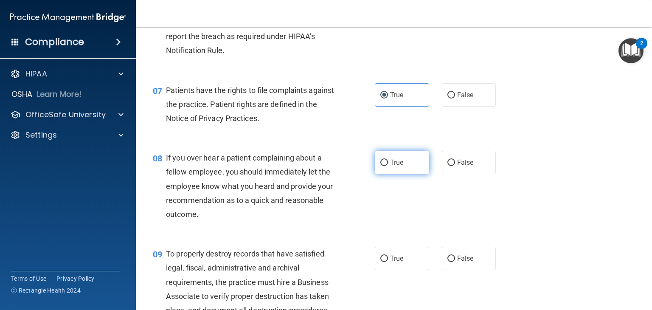
scroll to position [552, 0]
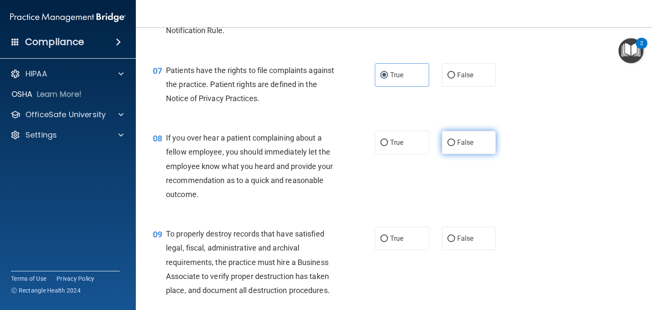
click at [458, 154] on label "False" at bounding box center [469, 142] width 54 height 23
click at [455, 146] on input "False" at bounding box center [451, 143] width 8 height 6
radio input "true"
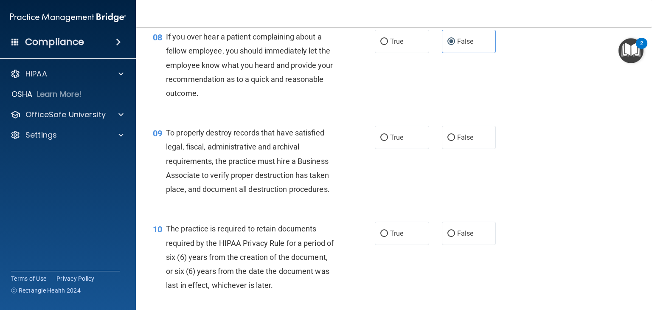
scroll to position [679, 0]
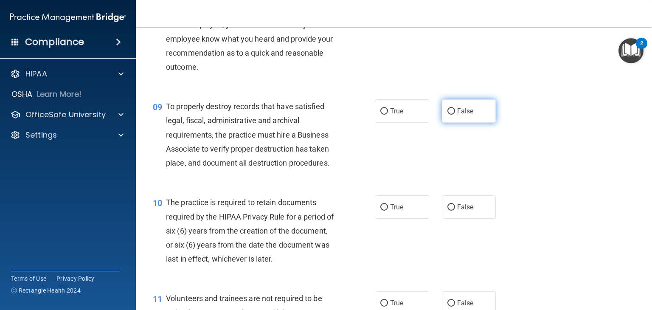
click at [453, 123] on label "False" at bounding box center [469, 110] width 54 height 23
click at [453, 115] on input "False" at bounding box center [451, 111] width 8 height 6
radio input "true"
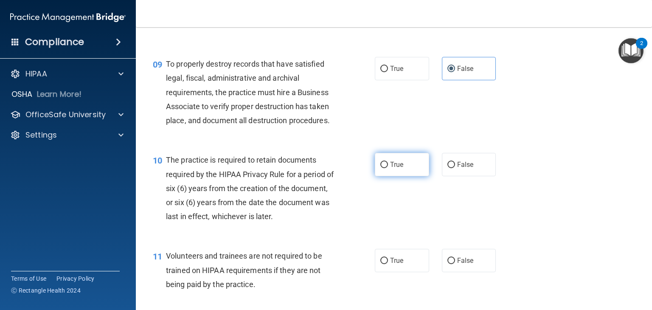
click at [400, 176] on label "True" at bounding box center [402, 164] width 54 height 23
click at [388, 168] on input "True" at bounding box center [384, 165] width 8 height 6
radio input "true"
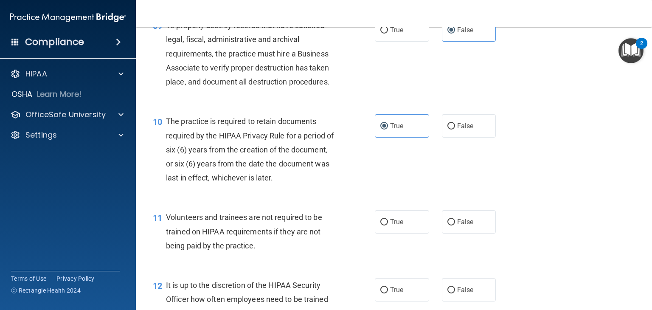
scroll to position [807, 0]
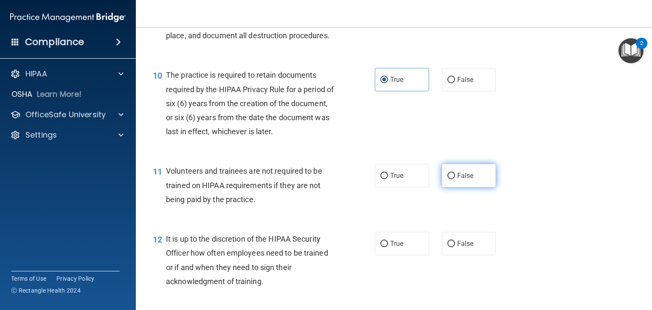
click at [468, 180] on span "False" at bounding box center [465, 176] width 17 height 8
click at [455, 179] on input "False" at bounding box center [451, 176] width 8 height 6
radio input "true"
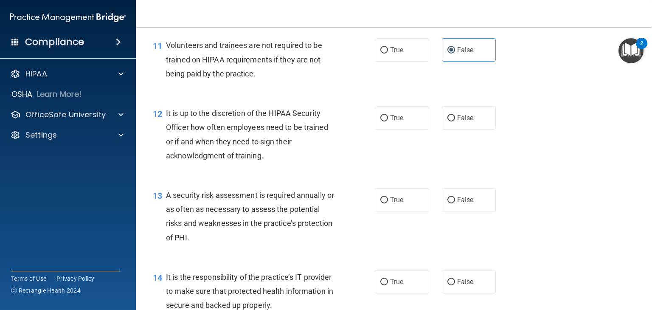
scroll to position [934, 0]
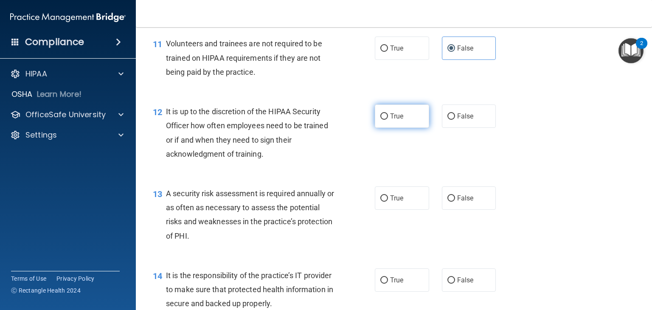
click at [390, 120] on span "True" at bounding box center [396, 116] width 13 height 8
click at [388, 120] on input "True" at bounding box center [384, 116] width 8 height 6
radio input "true"
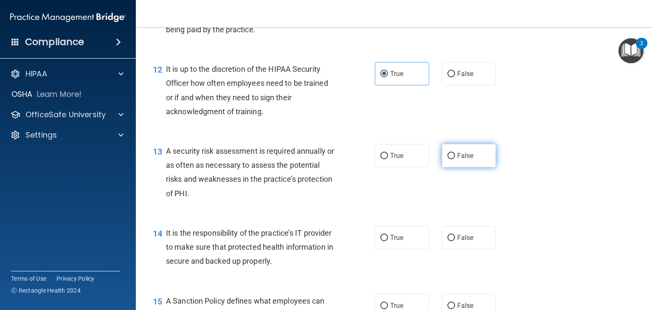
scroll to position [1019, 0]
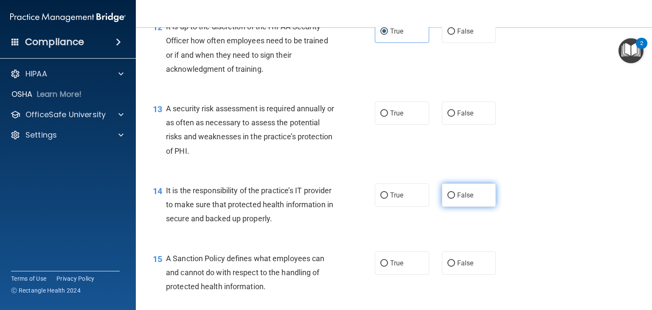
click at [475, 199] on label "False" at bounding box center [469, 194] width 54 height 23
click at [455, 199] on input "False" at bounding box center [451, 195] width 8 height 6
radio input "true"
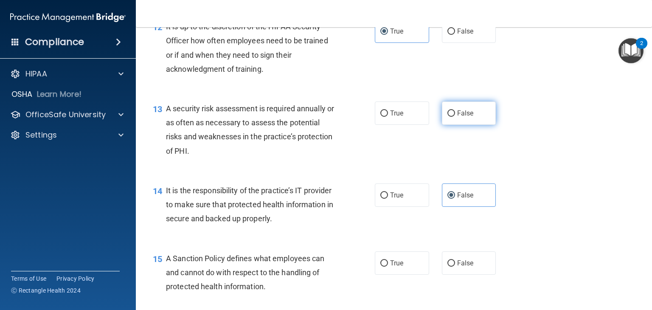
click at [447, 117] on input "False" at bounding box center [451, 113] width 8 height 6
radio input "true"
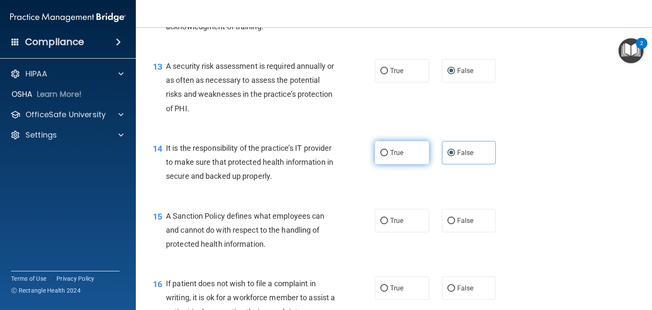
click at [398, 157] on span "True" at bounding box center [396, 153] width 13 height 8
click at [388, 156] on input "True" at bounding box center [384, 153] width 8 height 6
radio input "true"
radio input "false"
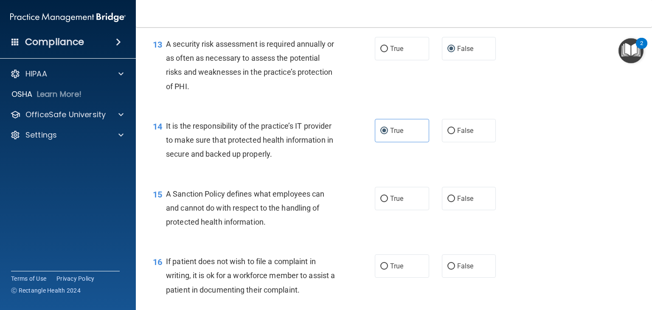
scroll to position [1104, 0]
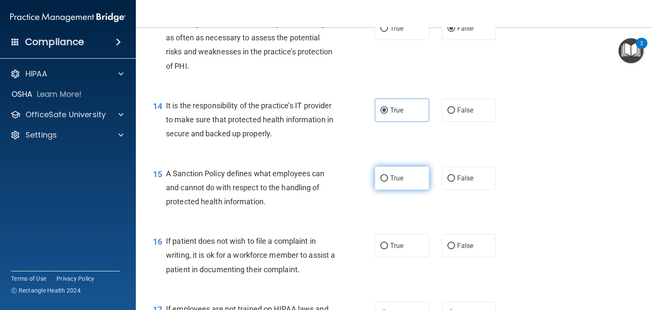
click at [416, 190] on label "True" at bounding box center [402, 177] width 54 height 23
click at [388, 182] on input "True" at bounding box center [384, 178] width 8 height 6
radio input "true"
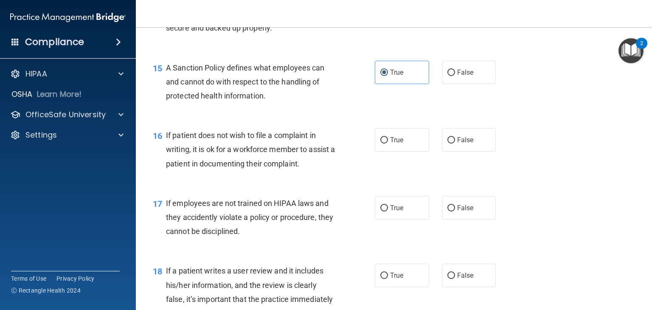
scroll to position [1231, 0]
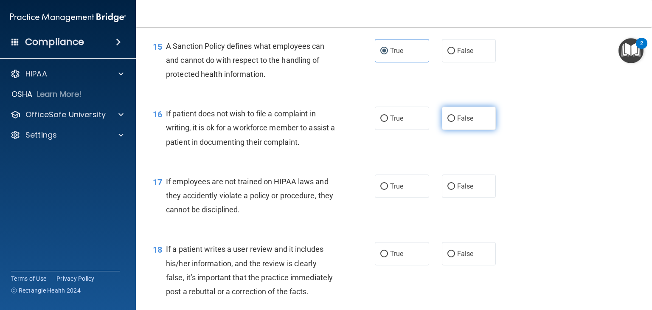
click at [450, 130] on label "False" at bounding box center [469, 118] width 54 height 23
click at [450, 122] on input "False" at bounding box center [451, 118] width 8 height 6
radio input "true"
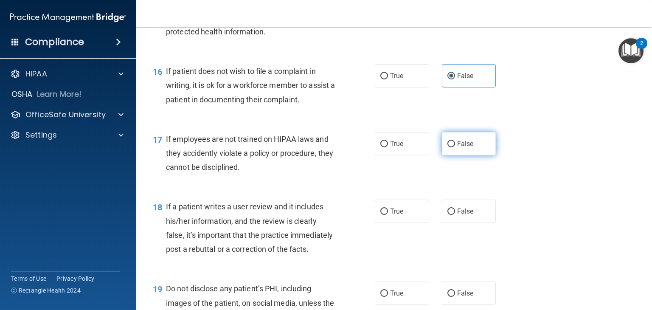
click at [481, 155] on label "False" at bounding box center [469, 143] width 54 height 23
click at [455, 147] on input "False" at bounding box center [451, 144] width 8 height 6
radio input "true"
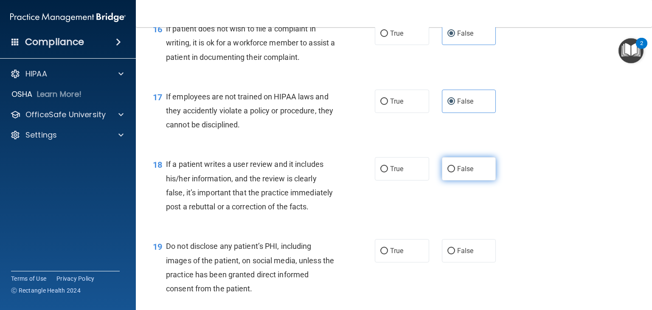
click at [468, 173] on span "False" at bounding box center [465, 169] width 17 height 8
click at [455, 172] on input "False" at bounding box center [451, 169] width 8 height 6
radio input "true"
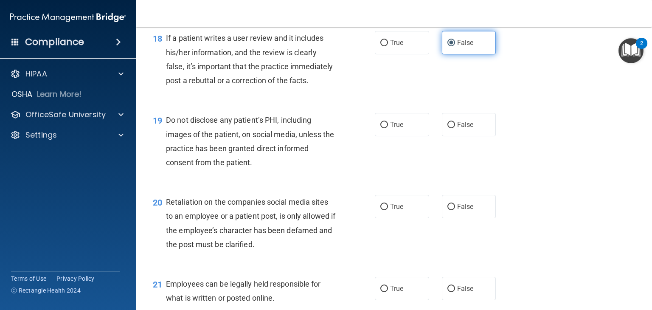
scroll to position [1443, 0]
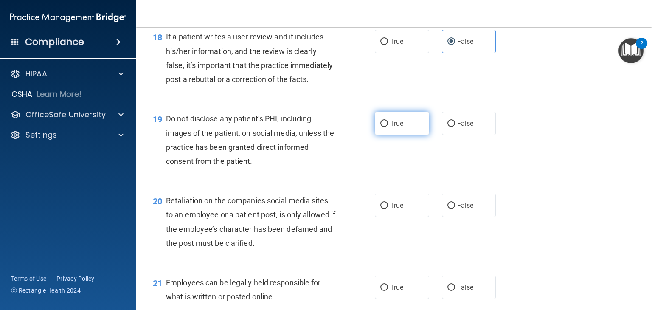
click at [384, 135] on label "True" at bounding box center [402, 123] width 54 height 23
click at [384, 127] on input "True" at bounding box center [384, 124] width 8 height 6
radio input "true"
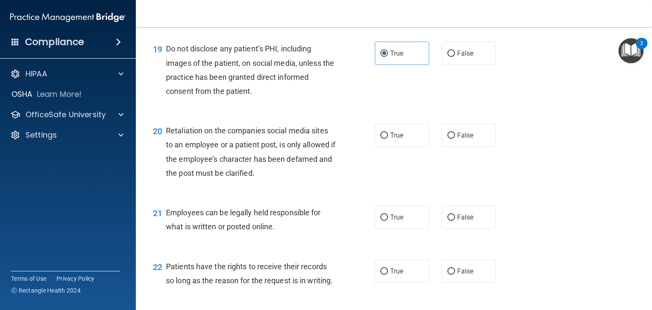
scroll to position [1528, 0]
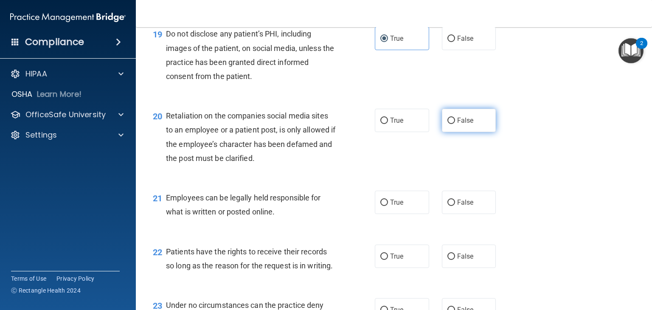
click at [447, 124] on input "False" at bounding box center [451, 121] width 8 height 6
radio input "true"
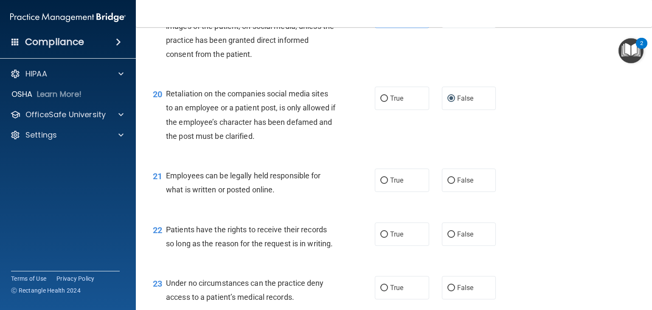
scroll to position [1571, 0]
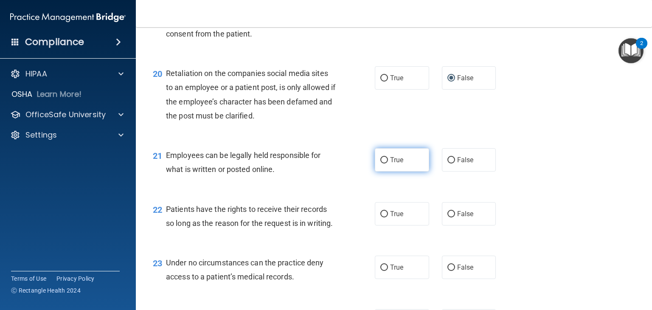
click at [392, 164] on span "True" at bounding box center [396, 160] width 13 height 8
click at [388, 163] on input "True" at bounding box center [384, 160] width 8 height 6
radio input "true"
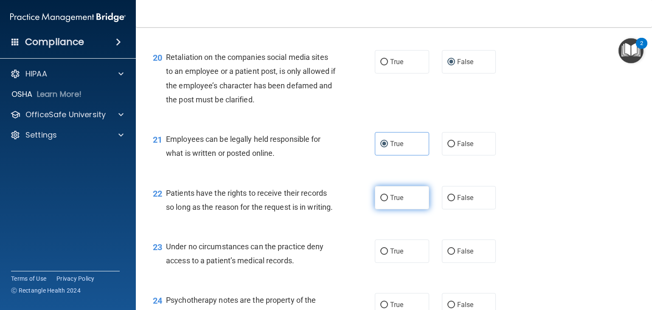
scroll to position [1613, 0]
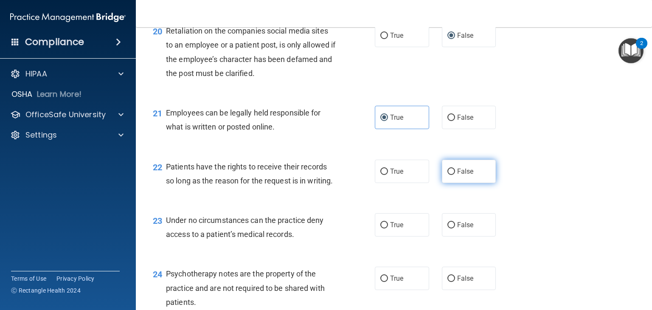
click at [447, 175] on input "False" at bounding box center [451, 172] width 8 height 6
radio input "true"
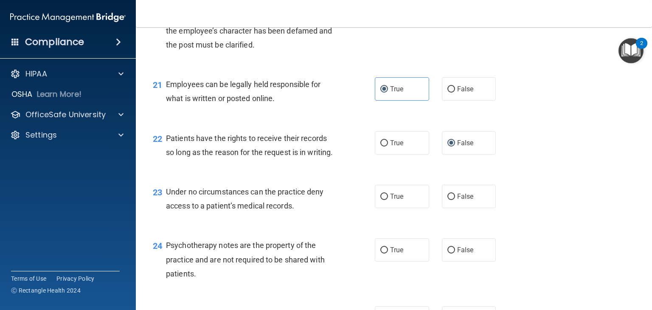
scroll to position [1698, 0]
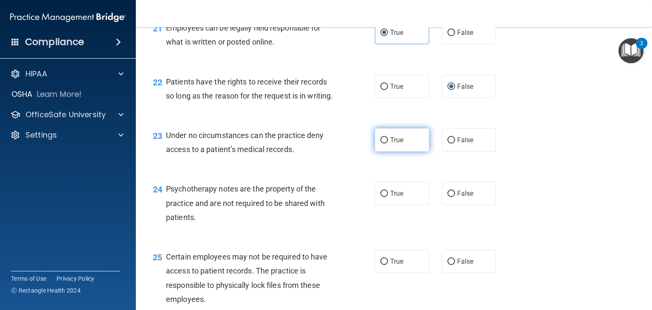
click at [377, 152] on label "True" at bounding box center [402, 139] width 54 height 23
click at [380, 143] on input "True" at bounding box center [384, 140] width 8 height 6
radio input "true"
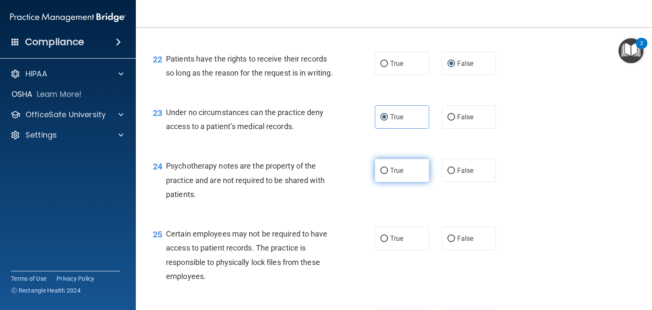
scroll to position [1783, 0]
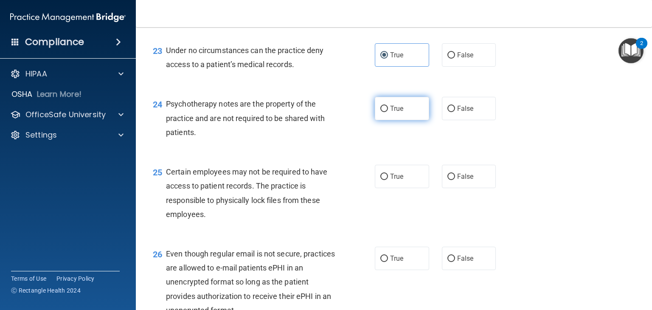
click at [395, 120] on label "True" at bounding box center [402, 108] width 54 height 23
click at [388, 112] on input "True" at bounding box center [384, 109] width 8 height 6
radio input "true"
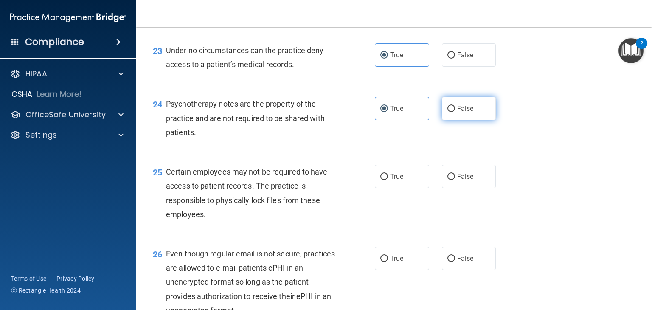
click at [461, 120] on label "False" at bounding box center [469, 108] width 54 height 23
click at [455, 112] on input "False" at bounding box center [451, 109] width 8 height 6
radio input "true"
radio input "false"
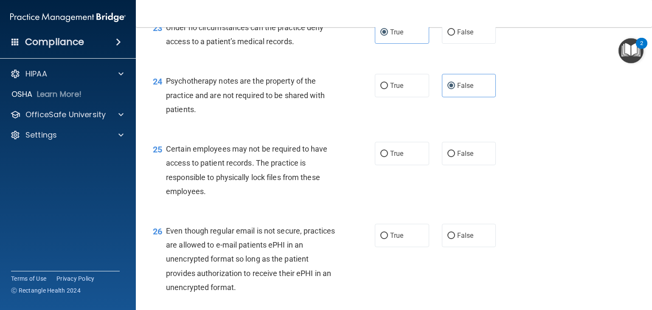
scroll to position [1825, 0]
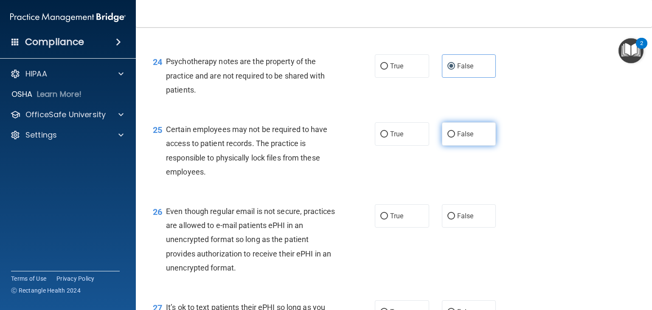
click at [442, 146] on label "False" at bounding box center [469, 133] width 54 height 23
click at [447, 138] on input "False" at bounding box center [451, 134] width 8 height 6
radio input "true"
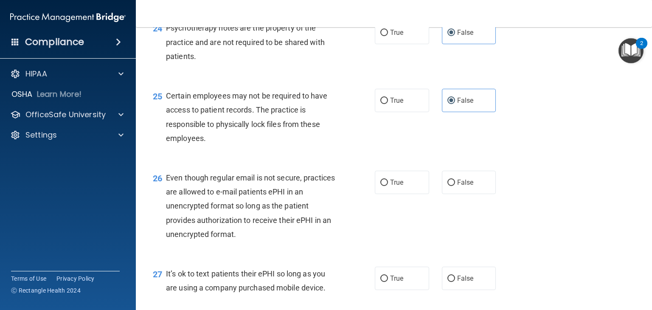
scroll to position [1910, 0]
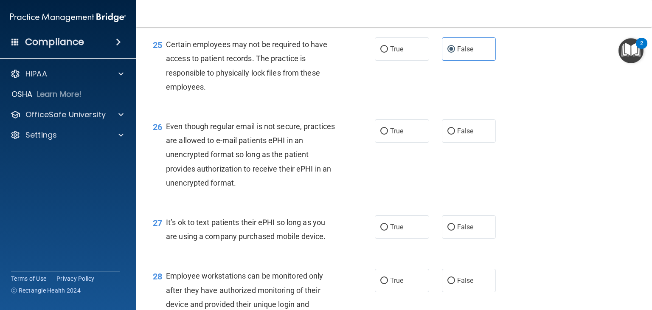
drag, startPoint x: 419, startPoint y: 92, endPoint x: 416, endPoint y: 106, distance: 13.8
click at [418, 61] on label "True" at bounding box center [402, 48] width 54 height 23
click at [388, 53] on input "True" at bounding box center [384, 49] width 8 height 6
radio input "true"
radio input "false"
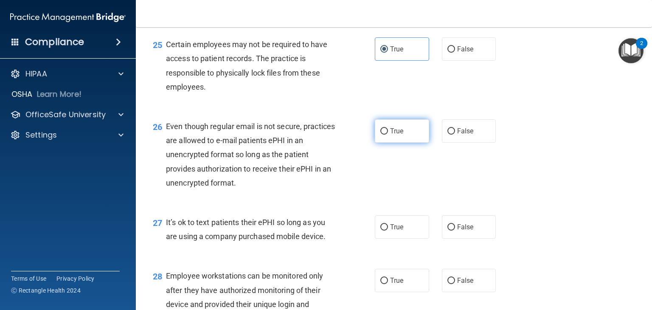
click at [400, 135] on span "True" at bounding box center [396, 131] width 13 height 8
click at [388, 135] on input "True" at bounding box center [384, 131] width 8 height 6
radio input "true"
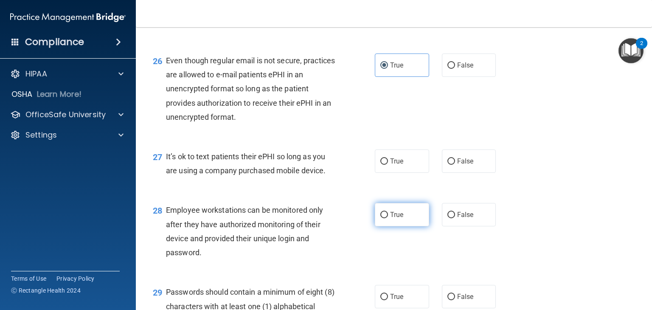
scroll to position [1995, 0]
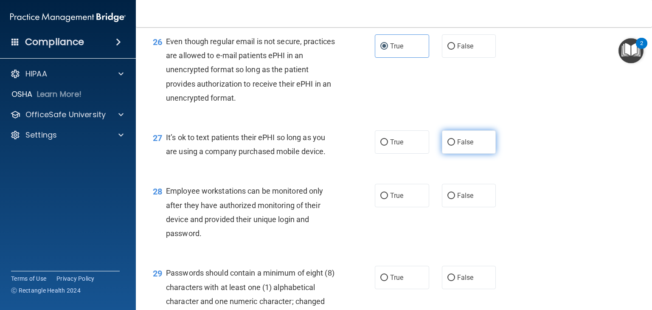
click at [442, 154] on label "False" at bounding box center [469, 141] width 54 height 23
click at [447, 146] on input "False" at bounding box center [451, 142] width 8 height 6
radio input "true"
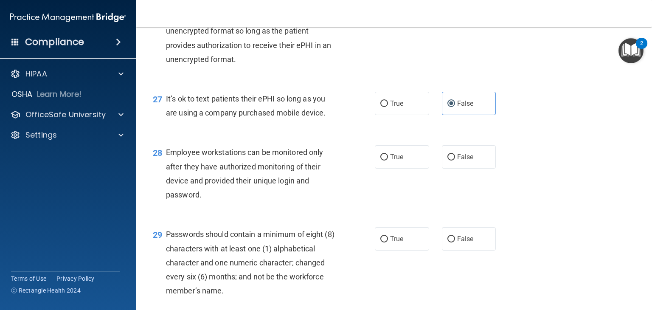
scroll to position [2080, 0]
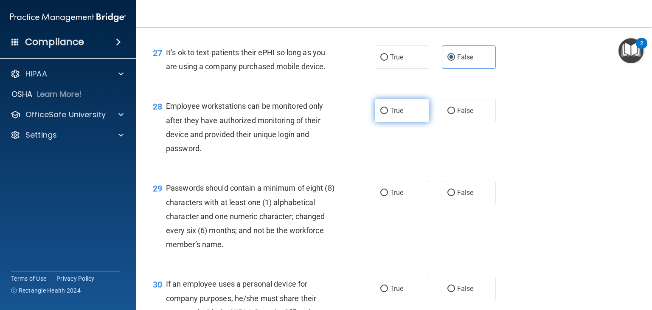
click at [397, 122] on label "True" at bounding box center [402, 110] width 54 height 23
click at [388, 114] on input "True" at bounding box center [384, 111] width 8 height 6
radio input "true"
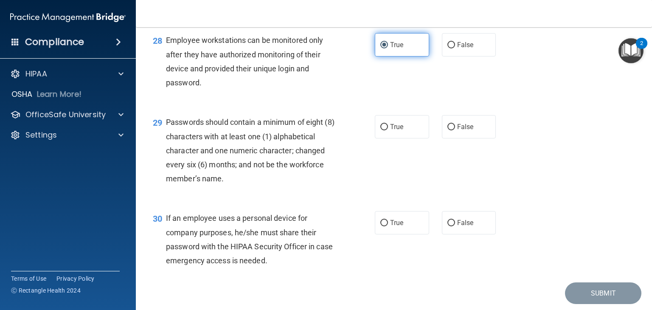
scroll to position [2165, 0]
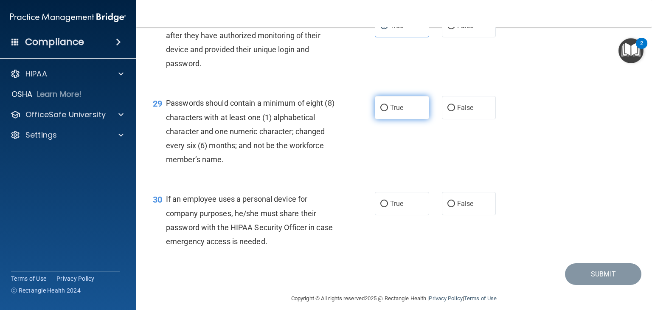
click at [401, 119] on label "True" at bounding box center [402, 107] width 54 height 23
click at [388, 111] on input "True" at bounding box center [384, 108] width 8 height 6
radio input "true"
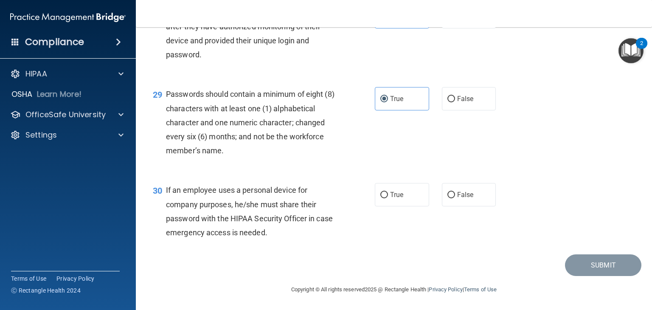
scroll to position [2216, 0]
click at [455, 202] on label "False" at bounding box center [469, 194] width 54 height 23
click at [455, 198] on input "False" at bounding box center [451, 195] width 8 height 6
radio input "true"
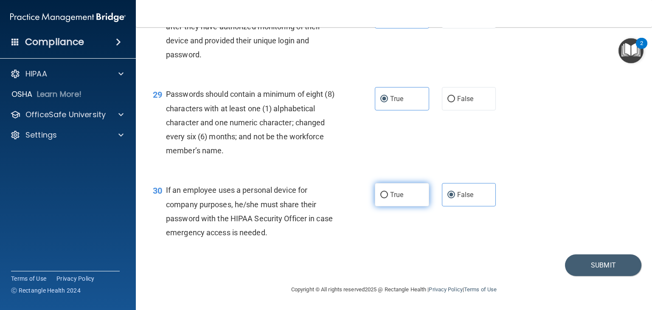
click at [391, 197] on span "True" at bounding box center [396, 195] width 13 height 8
click at [388, 197] on input "True" at bounding box center [384, 195] width 8 height 6
radio input "true"
radio input "false"
click at [595, 263] on button "Submit" at bounding box center [603, 265] width 76 height 22
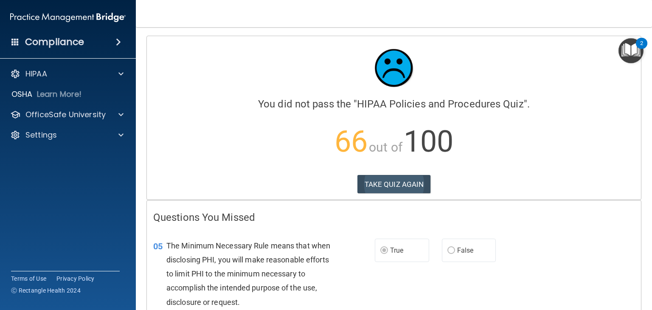
scroll to position [42, 0]
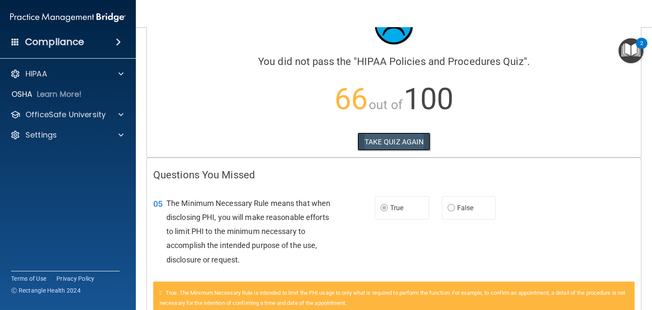
click at [414, 142] on button "TAKE QUIZ AGAIN" at bounding box center [393, 141] width 73 height 19
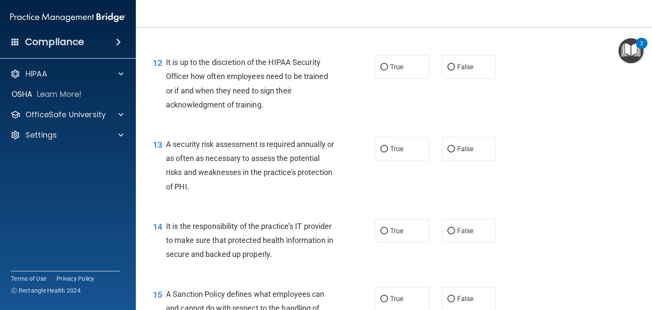
scroll to position [1061, 0]
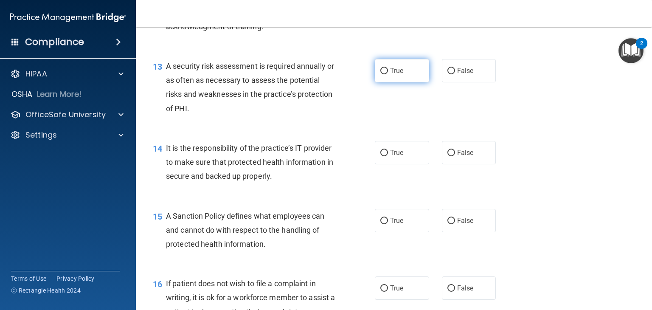
click at [386, 82] on label "True" at bounding box center [402, 70] width 54 height 23
click at [386, 74] on input "True" at bounding box center [384, 71] width 8 height 6
radio input "true"
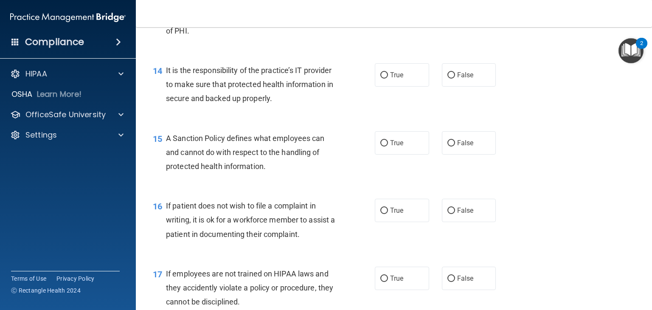
scroll to position [1146, 0]
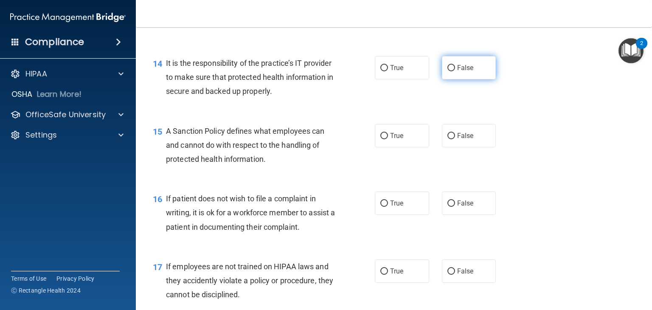
click at [467, 79] on label "False" at bounding box center [469, 67] width 54 height 23
click at [455, 71] on input "False" at bounding box center [451, 68] width 8 height 6
radio input "true"
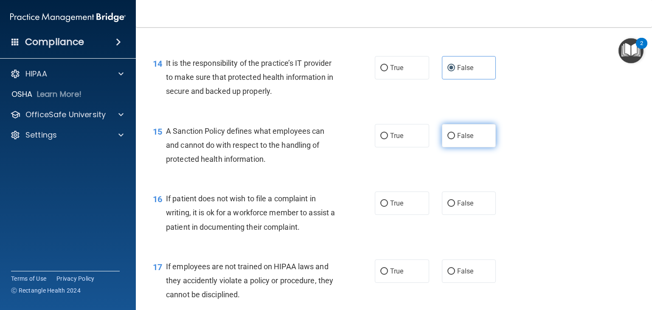
click at [454, 141] on label "False" at bounding box center [469, 135] width 54 height 23
click at [454, 139] on input "False" at bounding box center [451, 136] width 8 height 6
radio input "true"
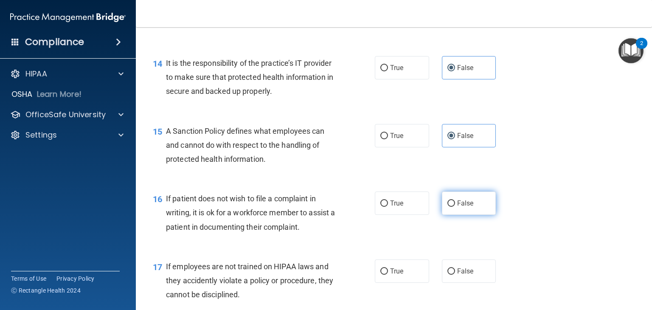
click at [451, 209] on label "False" at bounding box center [469, 202] width 54 height 23
click at [451, 207] on input "False" at bounding box center [451, 203] width 8 height 6
radio input "true"
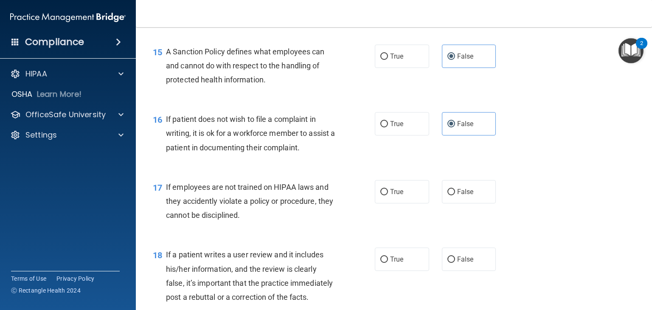
scroll to position [1231, 0]
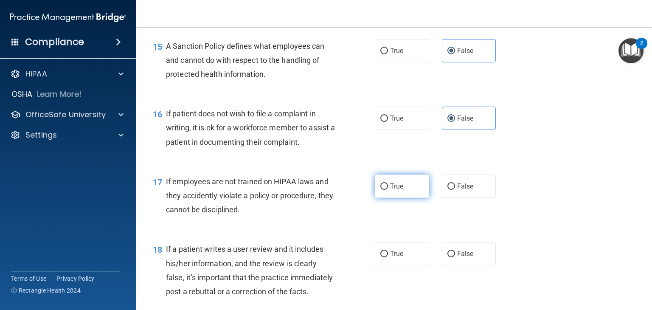
click at [416, 198] on label "True" at bounding box center [402, 185] width 54 height 23
click at [388, 190] on input "True" at bounding box center [384, 186] width 8 height 6
radio input "true"
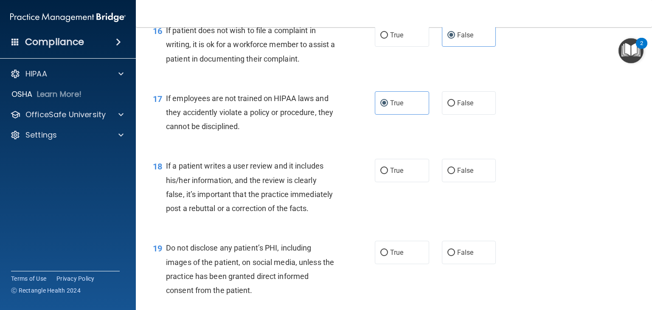
scroll to position [1316, 0]
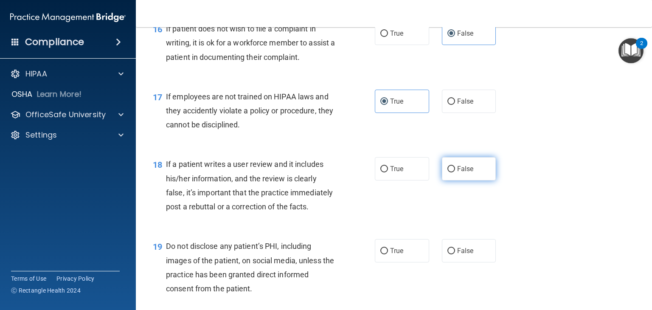
click at [461, 173] on span "False" at bounding box center [465, 169] width 17 height 8
click at [455, 172] on input "False" at bounding box center [451, 169] width 8 height 6
radio input "true"
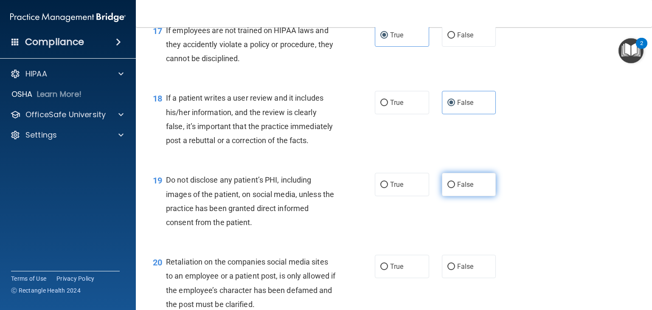
scroll to position [1401, 0]
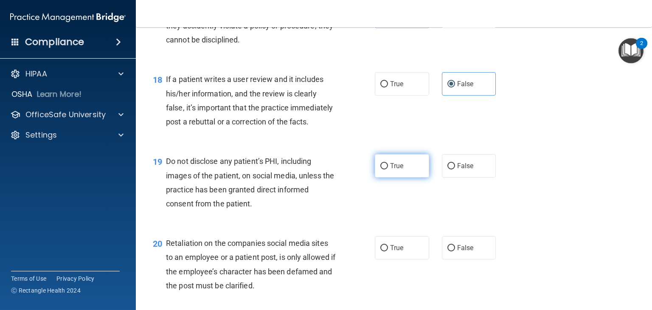
click at [384, 169] on input "True" at bounding box center [384, 166] width 8 height 6
radio input "true"
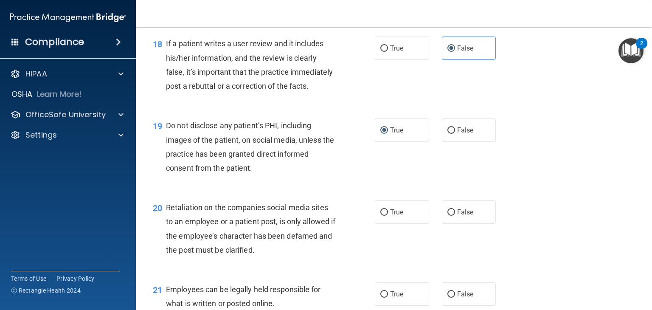
scroll to position [1528, 0]
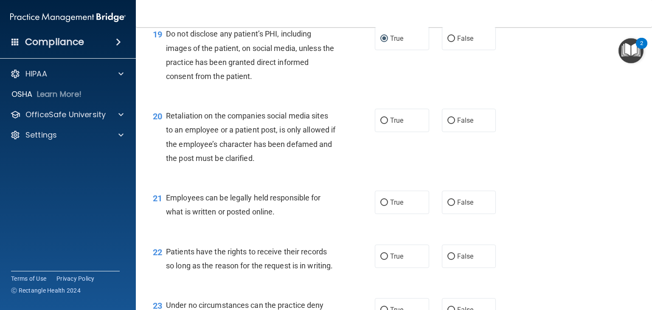
click at [437, 132] on div "True False" at bounding box center [440, 120] width 130 height 23
click at [458, 124] on span "False" at bounding box center [465, 120] width 17 height 8
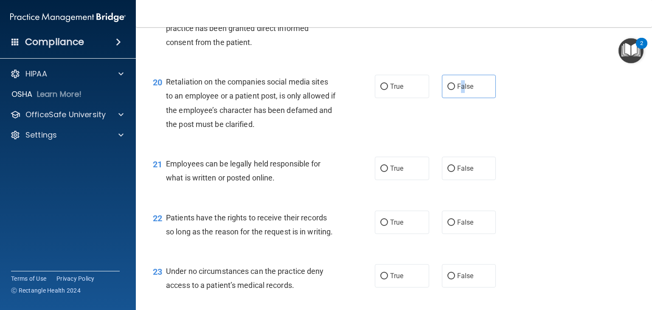
scroll to position [1613, 0]
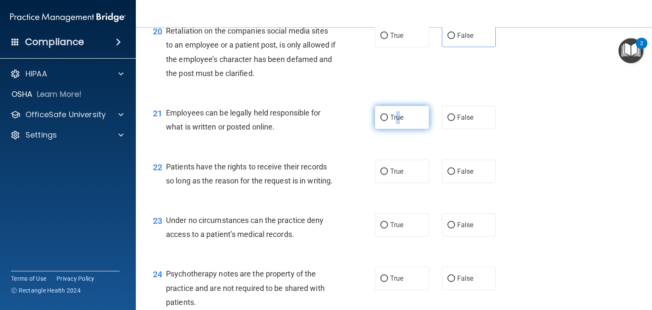
click at [395, 121] on span "True" at bounding box center [396, 117] width 13 height 8
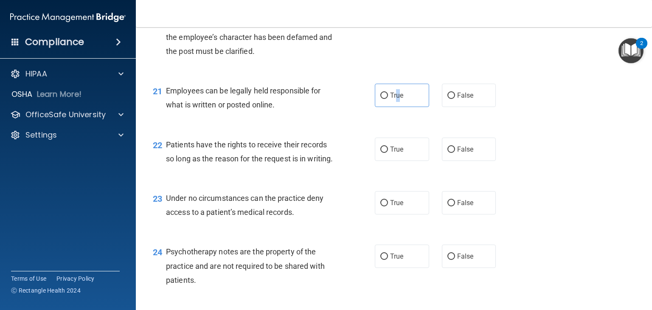
scroll to position [1656, 0]
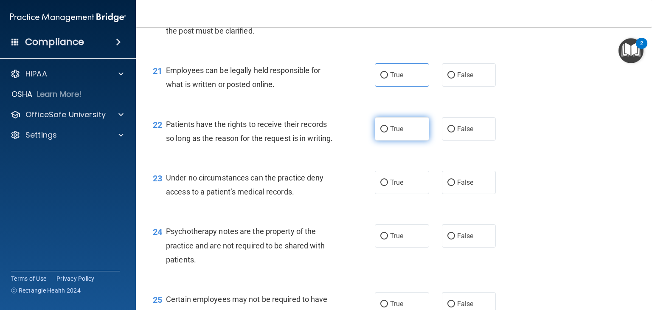
click at [409, 141] on label "True" at bounding box center [402, 128] width 54 height 23
click at [388, 132] on input "True" at bounding box center [384, 129] width 8 height 6
radio input "true"
drag, startPoint x: 409, startPoint y: 159, endPoint x: 430, endPoint y: 159, distance: 20.4
click at [430, 141] on div "True False" at bounding box center [440, 128] width 130 height 23
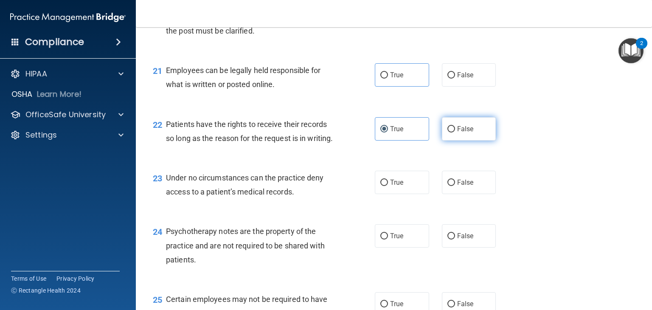
click at [464, 133] on span "False" at bounding box center [465, 129] width 17 height 8
click at [455, 132] on input "False" at bounding box center [451, 129] width 8 height 6
radio input "true"
radio input "false"
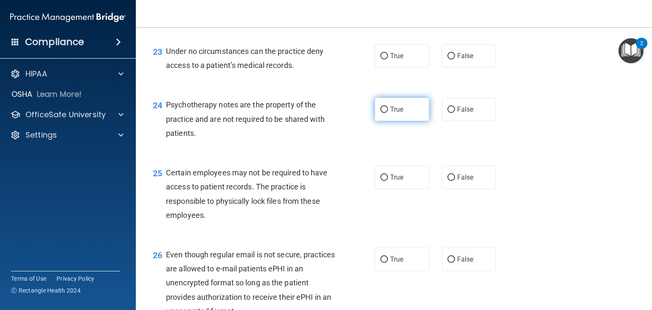
scroll to position [1783, 0]
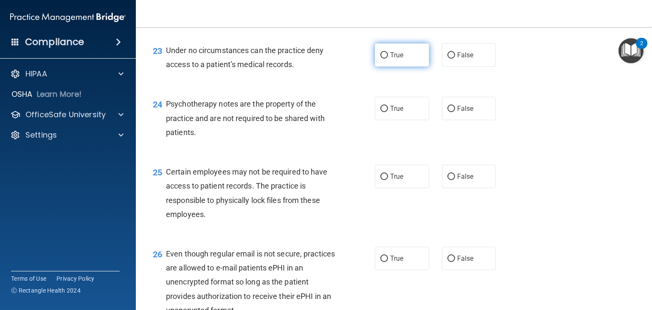
click at [396, 67] on label "True" at bounding box center [402, 54] width 54 height 23
click at [388, 59] on input "True" at bounding box center [384, 55] width 8 height 6
radio input "true"
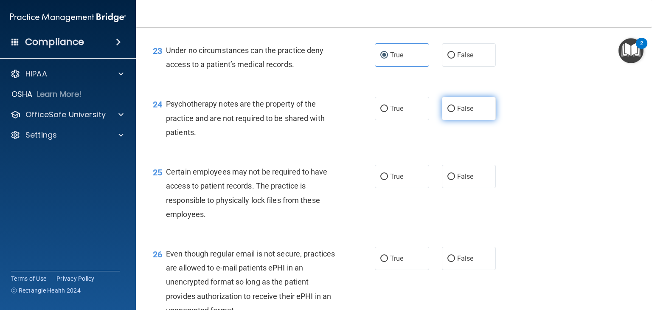
click at [457, 112] on span "False" at bounding box center [465, 108] width 17 height 8
click at [455, 112] on input "False" at bounding box center [451, 109] width 8 height 6
radio input "true"
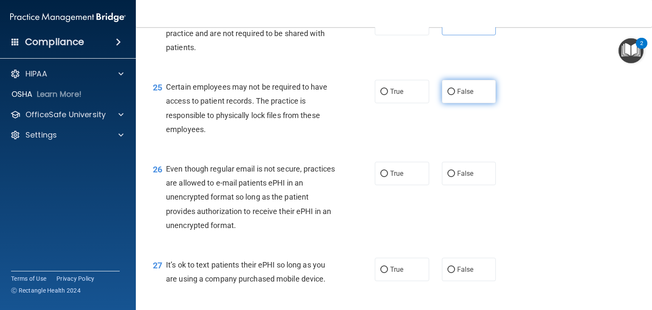
click at [463, 96] on span "False" at bounding box center [465, 91] width 17 height 8
click at [455, 95] on input "False" at bounding box center [451, 92] width 8 height 6
radio input "true"
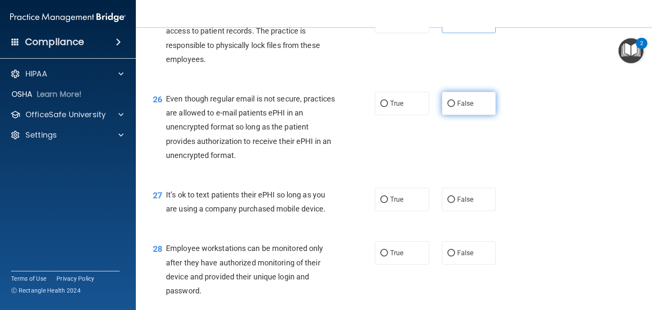
scroll to position [1953, 0]
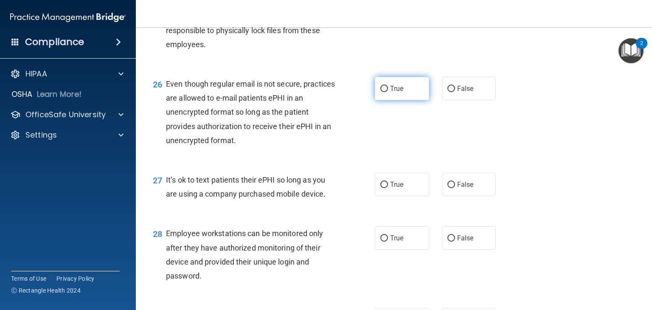
click at [410, 100] on label "True" at bounding box center [402, 88] width 54 height 23
click at [388, 92] on input "True" at bounding box center [384, 89] width 8 height 6
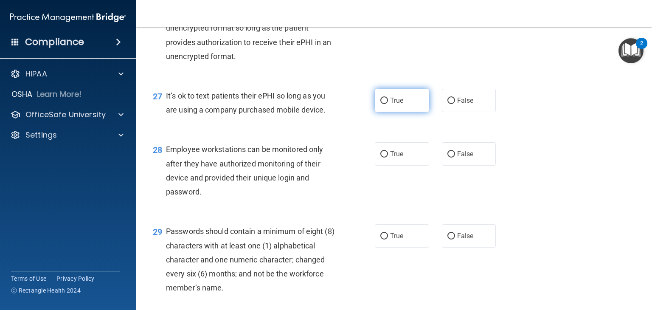
scroll to position [2038, 0]
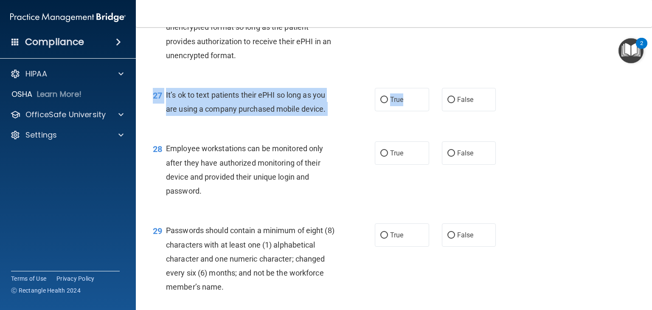
drag, startPoint x: 409, startPoint y: 141, endPoint x: 502, endPoint y: 159, distance: 95.0
click at [503, 131] on div "27 It’s ok to text patients their ePHI so long as you are using a company purch…" at bounding box center [393, 103] width 495 height 53
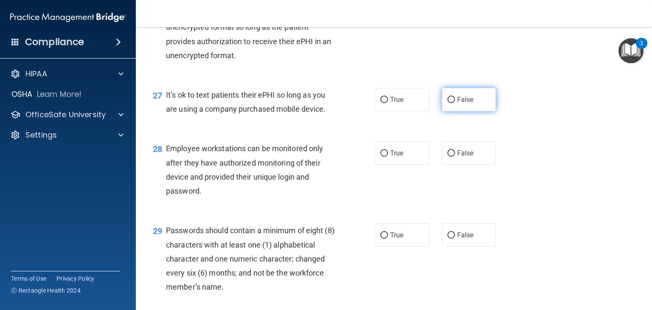
click at [479, 111] on label "False" at bounding box center [469, 99] width 54 height 23
click at [455, 103] on input "False" at bounding box center [451, 100] width 8 height 6
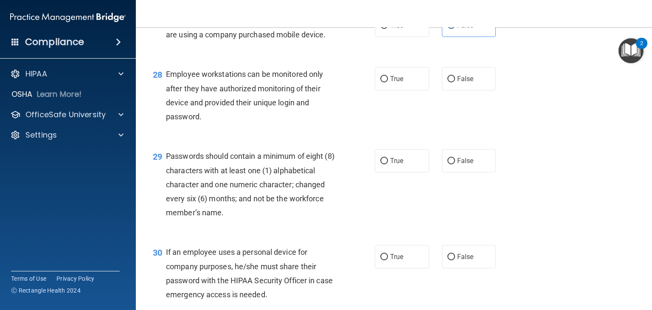
scroll to position [2123, 0]
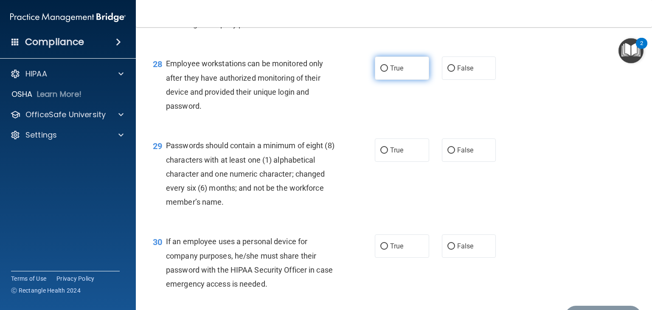
click at [397, 80] on label "True" at bounding box center [402, 67] width 54 height 23
click at [388, 72] on input "True" at bounding box center [384, 68] width 8 height 6
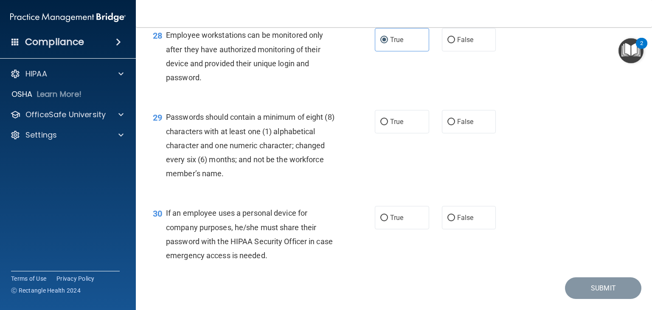
scroll to position [2208, 0]
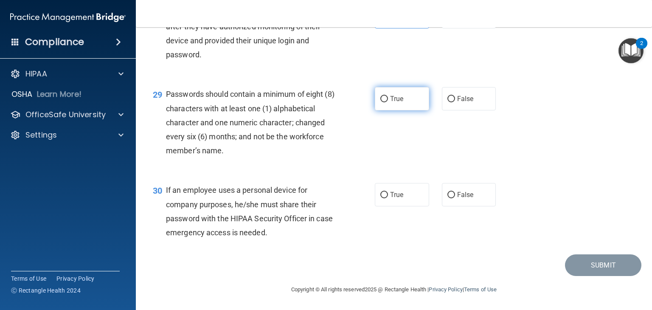
click at [408, 110] on label "True" at bounding box center [402, 98] width 54 height 23
click at [388, 102] on input "True" at bounding box center [384, 99] width 8 height 6
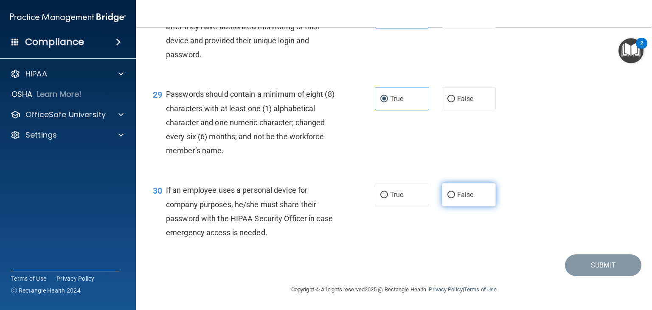
click at [461, 206] on label "False" at bounding box center [469, 194] width 54 height 23
click at [455, 198] on input "False" at bounding box center [451, 195] width 8 height 6
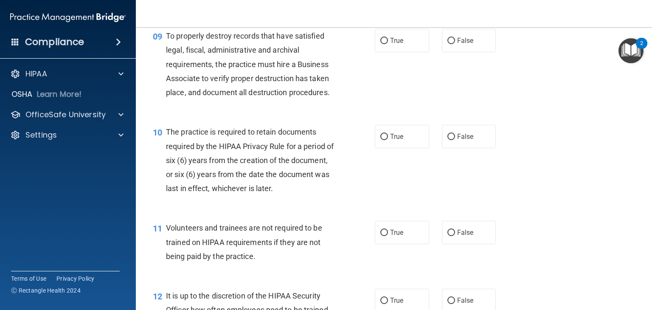
scroll to position [849, 0]
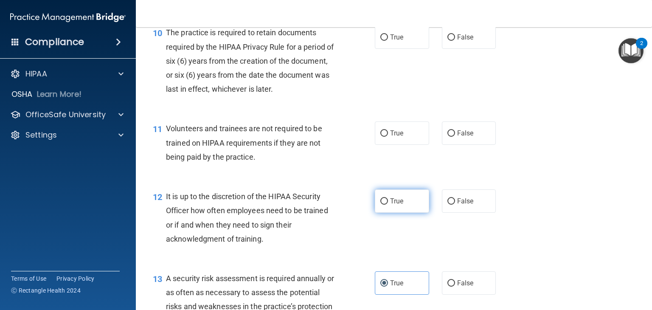
click at [390, 205] on span "True" at bounding box center [396, 201] width 13 height 8
click at [388, 205] on input "True" at bounding box center [384, 201] width 8 height 6
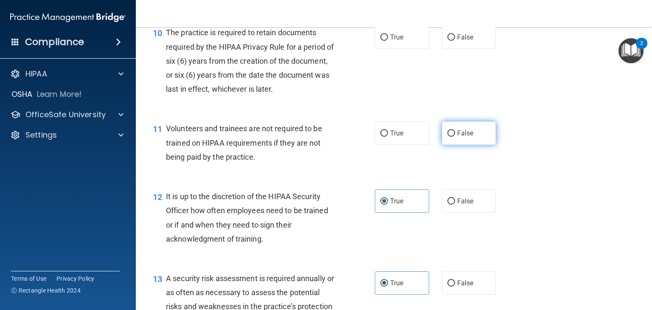
click at [457, 137] on span "False" at bounding box center [465, 133] width 17 height 8
click at [453, 137] on input "False" at bounding box center [451, 133] width 8 height 6
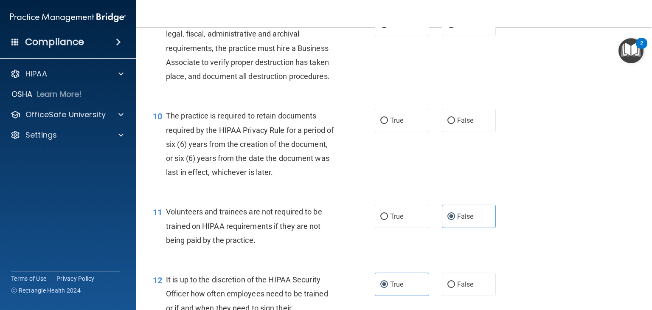
scroll to position [764, 0]
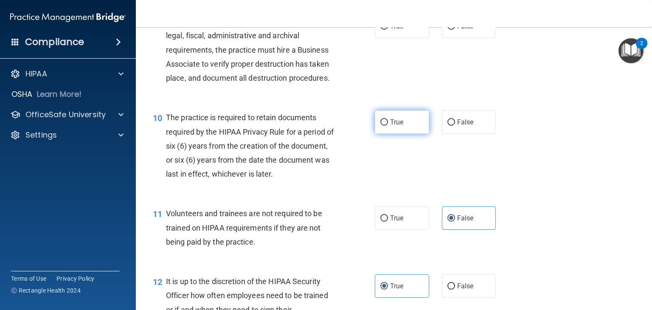
click at [404, 134] on label "True" at bounding box center [402, 121] width 54 height 23
click at [388, 126] on input "True" at bounding box center [384, 122] width 8 height 6
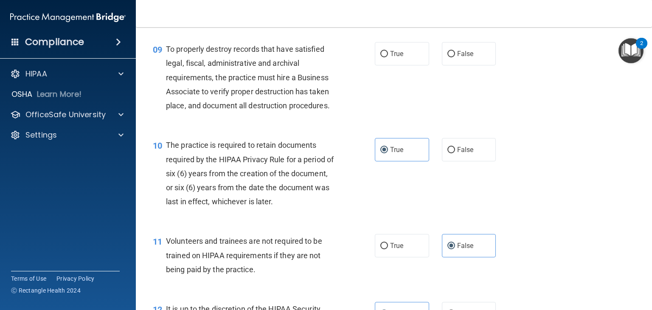
scroll to position [722, 0]
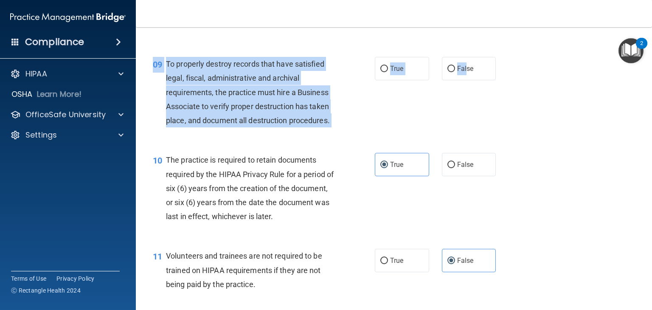
click at [463, 94] on div "09 To properly destroy records that have satisfied legal, fiscal, administrativ…" at bounding box center [393, 94] width 495 height 96
click at [459, 73] on span "False" at bounding box center [465, 69] width 17 height 8
click at [455, 72] on input "False" at bounding box center [451, 69] width 8 height 6
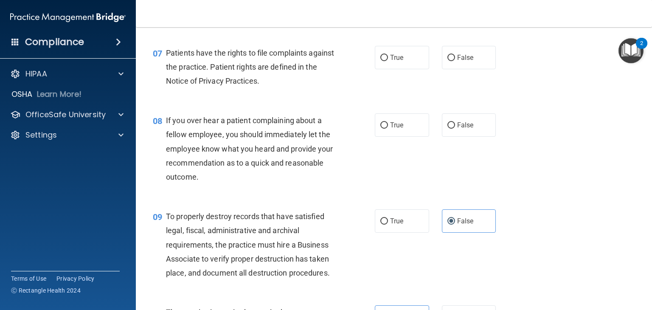
scroll to position [552, 0]
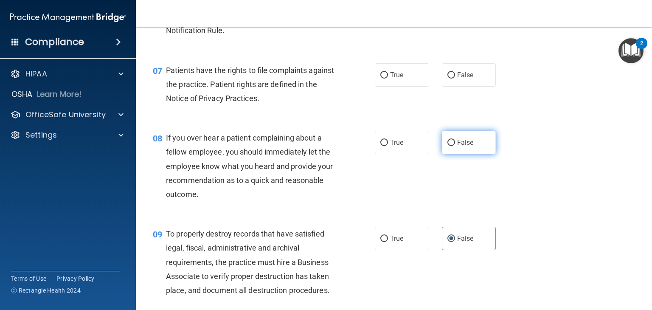
click at [452, 154] on label "False" at bounding box center [469, 142] width 54 height 23
click at [452, 146] on input "False" at bounding box center [451, 143] width 8 height 6
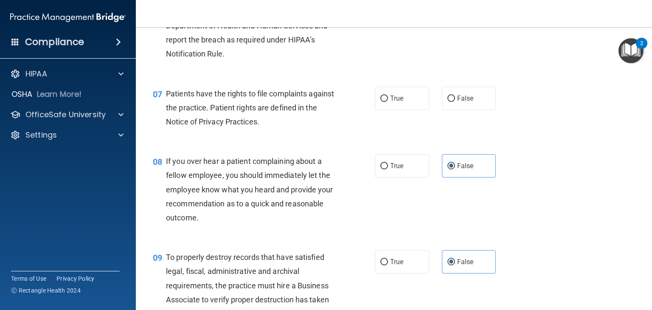
scroll to position [509, 0]
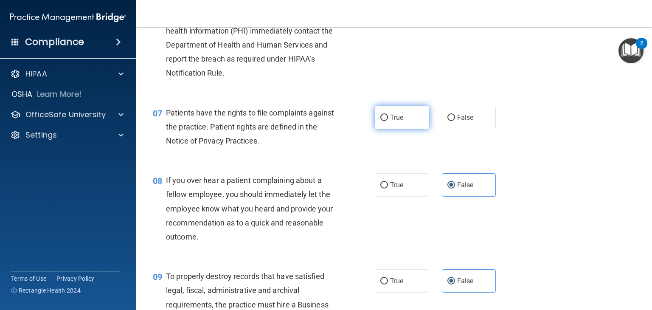
click at [391, 129] on label "True" at bounding box center [402, 117] width 54 height 23
click at [388, 121] on input "True" at bounding box center [384, 118] width 8 height 6
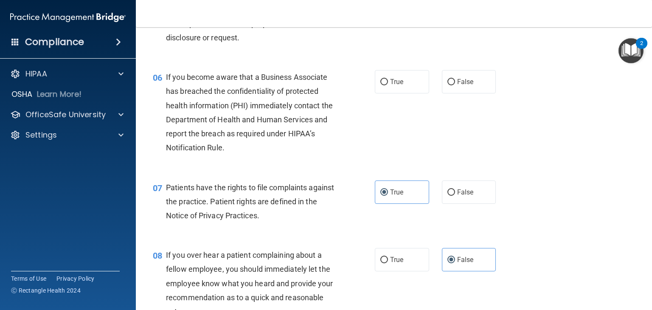
scroll to position [425, 0]
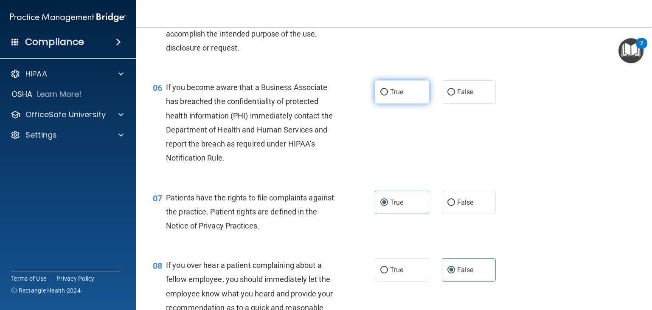
click at [394, 96] on span "True" at bounding box center [396, 92] width 13 height 8
click at [388, 96] on input "True" at bounding box center [384, 92] width 8 height 6
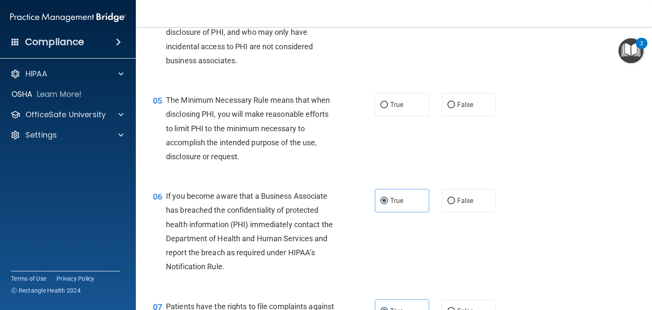
scroll to position [297, 0]
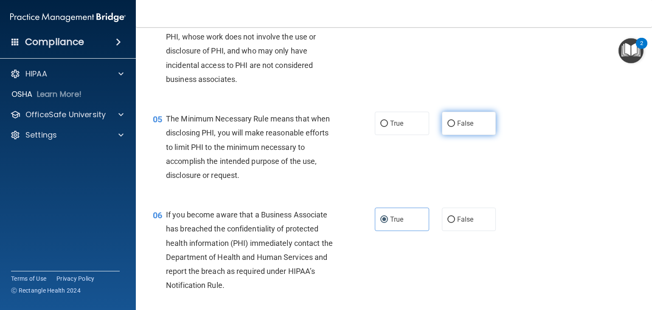
click at [450, 127] on input "False" at bounding box center [451, 124] width 8 height 6
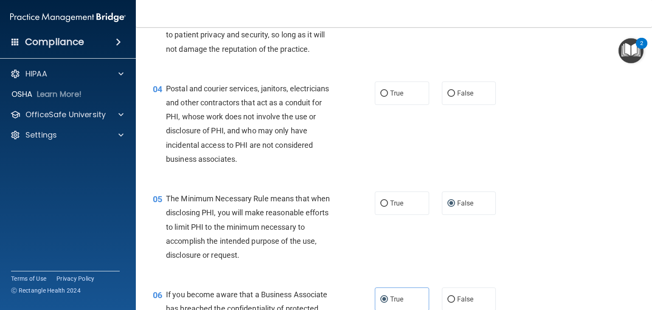
scroll to position [212, 0]
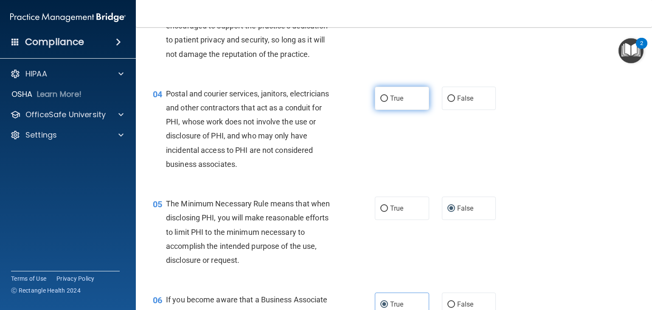
drag, startPoint x: 447, startPoint y: 113, endPoint x: 394, endPoint y: 115, distance: 54.0
click at [394, 110] on div "True False" at bounding box center [440, 98] width 130 height 23
click at [394, 102] on span "True" at bounding box center [396, 98] width 13 height 8
click at [388, 102] on input "True" at bounding box center [384, 99] width 8 height 6
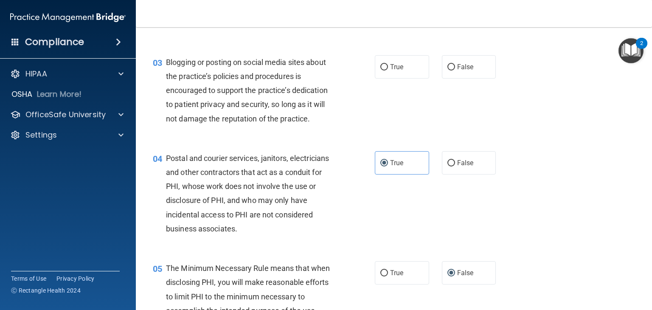
scroll to position [127, 0]
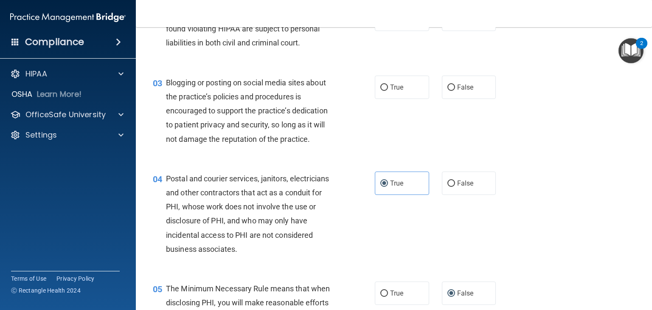
click at [467, 114] on div "03 Blogging or posting on social media sites about the practice’s policies and …" at bounding box center [393, 113] width 495 height 96
click at [457, 91] on span "False" at bounding box center [465, 87] width 17 height 8
click at [455, 91] on input "False" at bounding box center [451, 87] width 8 height 6
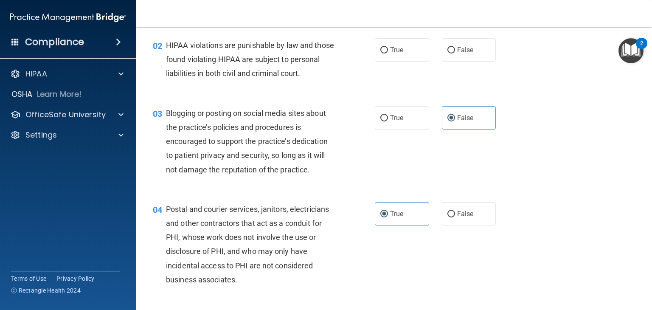
scroll to position [42, 0]
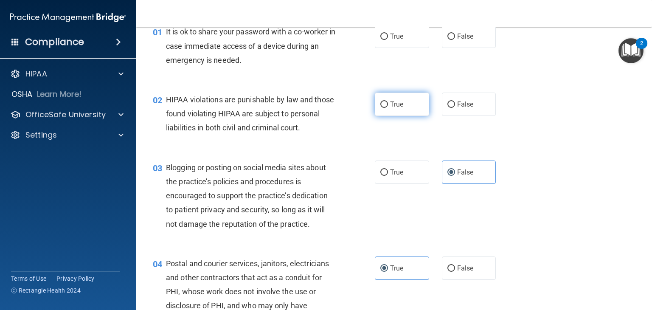
click at [391, 101] on span "True" at bounding box center [396, 104] width 13 height 8
click at [388, 101] on input "True" at bounding box center [384, 104] width 8 height 6
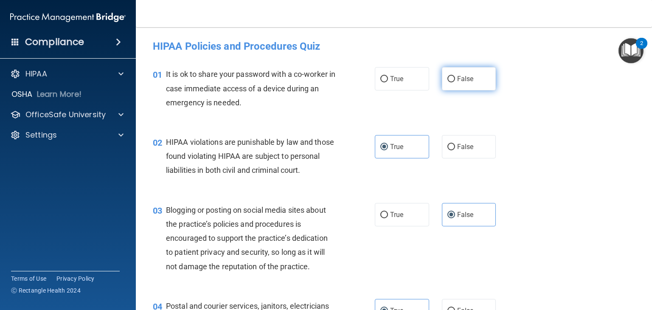
click at [468, 77] on span "False" at bounding box center [465, 79] width 17 height 8
click at [455, 77] on input "False" at bounding box center [451, 79] width 8 height 6
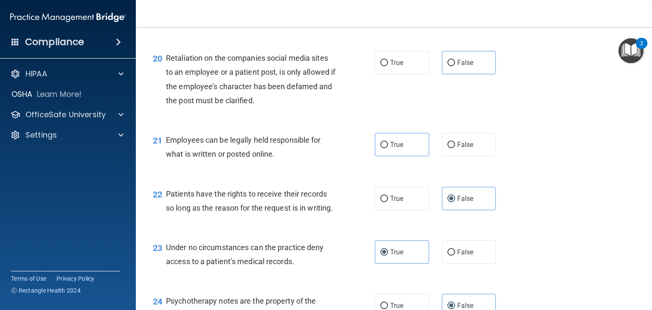
scroll to position [1537, 0]
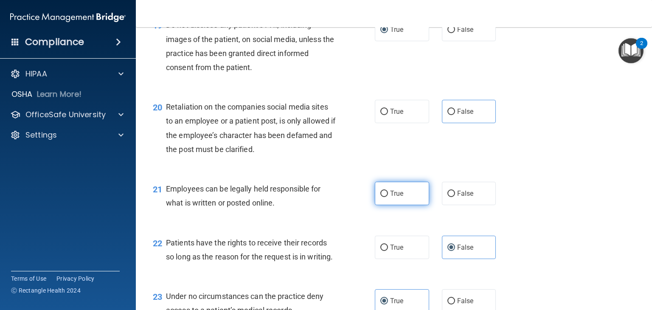
click at [406, 205] on label "True" at bounding box center [402, 193] width 54 height 23
click at [388, 197] on input "True" at bounding box center [384, 194] width 8 height 6
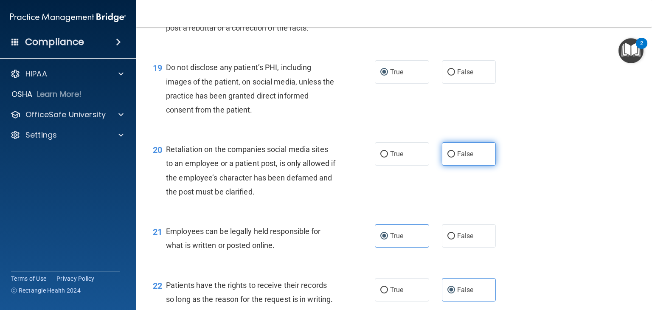
click at [466, 158] on span "False" at bounding box center [465, 154] width 17 height 8
click at [455, 157] on input "False" at bounding box center [451, 154] width 8 height 6
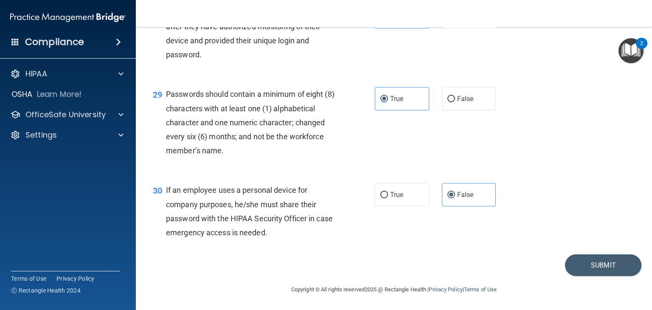
scroll to position [2216, 0]
click at [610, 260] on button "Submit" at bounding box center [603, 265] width 76 height 22
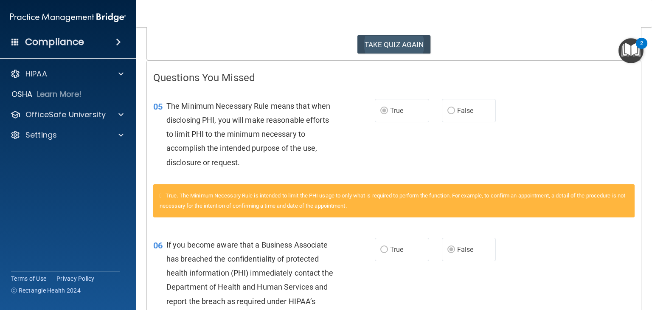
scroll to position [121, 0]
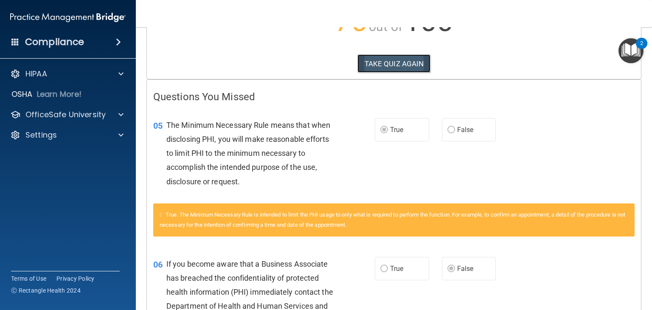
click at [392, 61] on button "TAKE QUIZ AGAIN" at bounding box center [393, 63] width 73 height 19
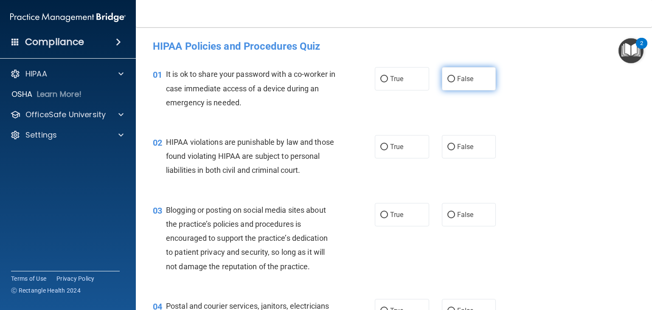
click at [457, 82] on span "False" at bounding box center [465, 79] width 17 height 8
click at [455, 82] on input "False" at bounding box center [451, 79] width 8 height 6
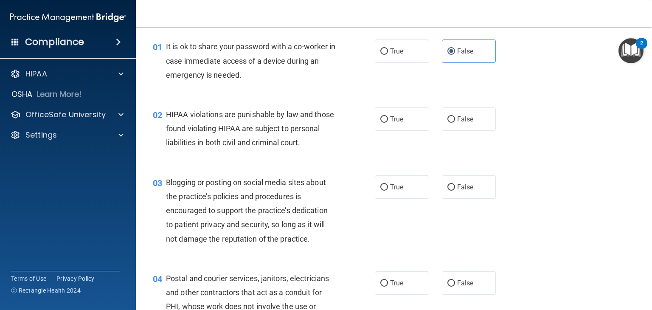
scroll to position [42, 0]
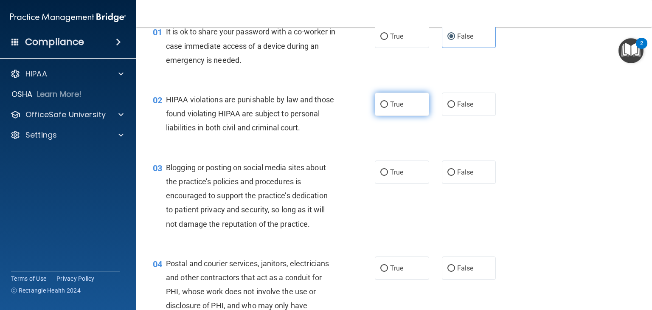
click at [399, 104] on span "True" at bounding box center [396, 104] width 13 height 8
click at [388, 104] on input "True" at bounding box center [384, 104] width 8 height 6
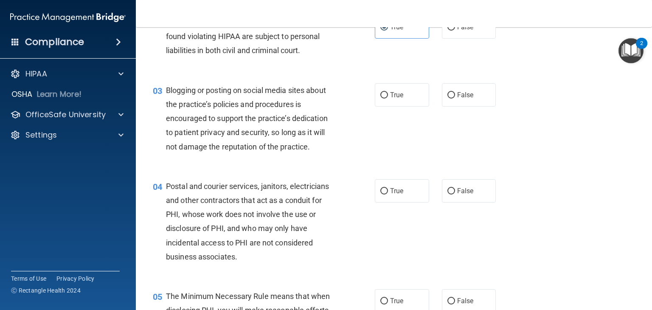
scroll to position [127, 0]
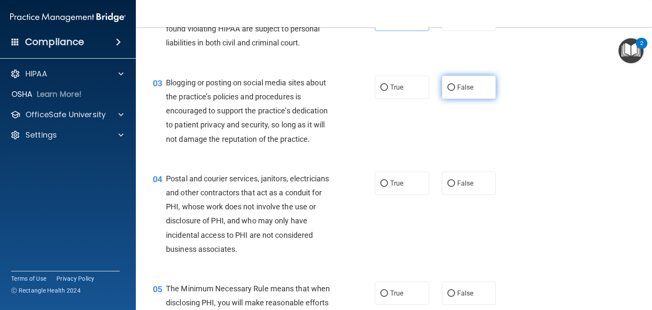
click at [465, 91] on span "False" at bounding box center [465, 87] width 17 height 8
click at [455, 91] on input "False" at bounding box center [451, 87] width 8 height 6
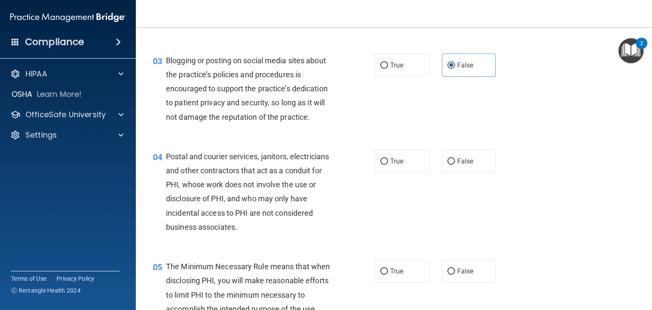
scroll to position [170, 0]
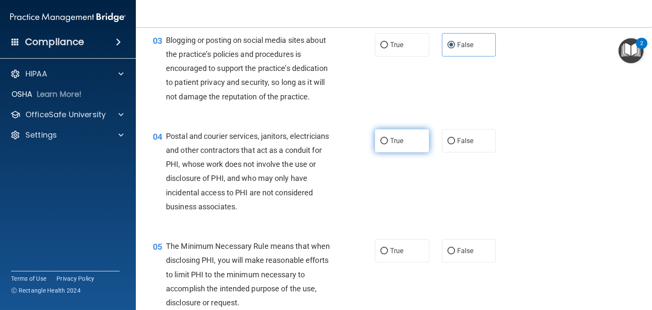
click at [405, 146] on label "True" at bounding box center [402, 140] width 54 height 23
click at [388, 144] on input "True" at bounding box center [384, 141] width 8 height 6
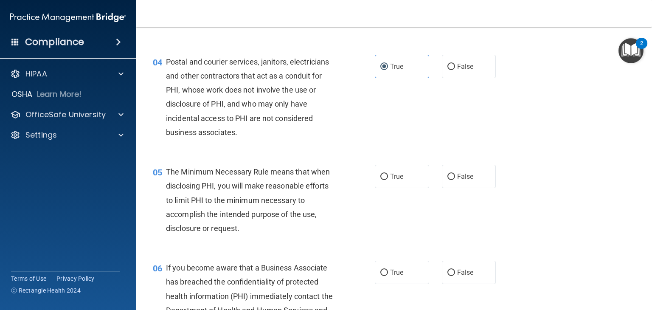
scroll to position [255, 0]
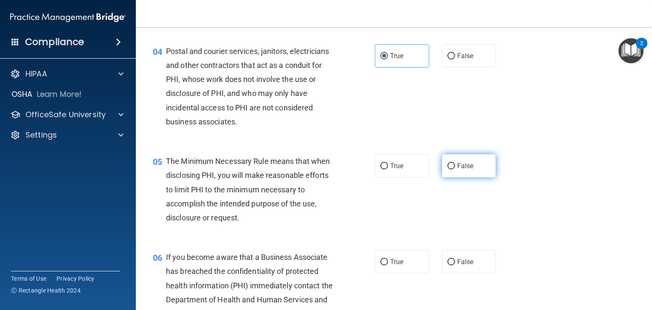
click at [465, 170] on span "False" at bounding box center [465, 166] width 17 height 8
click at [455, 169] on input "False" at bounding box center [451, 166] width 8 height 6
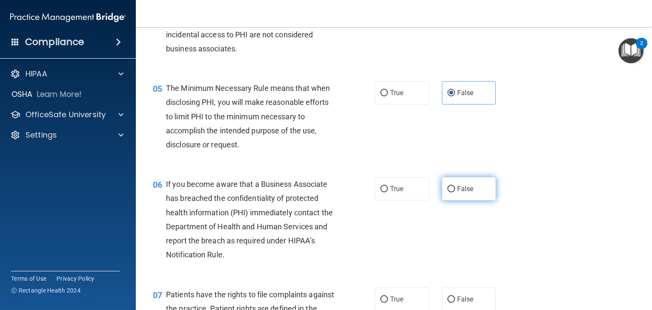
scroll to position [340, 0]
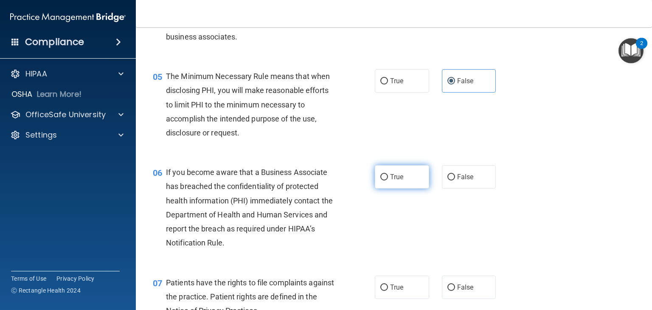
click at [398, 188] on label "True" at bounding box center [402, 176] width 54 height 23
click at [388, 180] on input "True" at bounding box center [384, 177] width 8 height 6
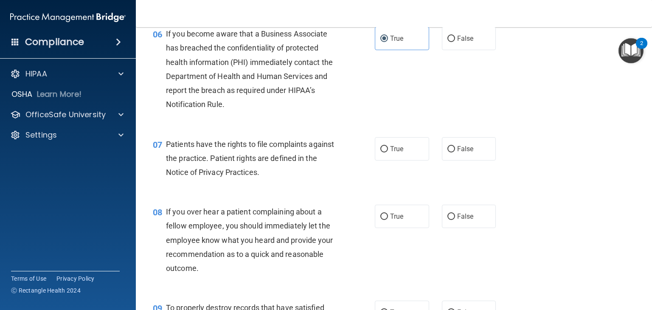
scroll to position [509, 0]
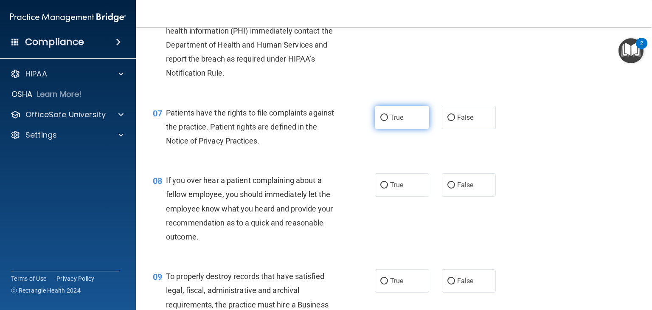
click at [384, 121] on input "True" at bounding box center [384, 118] width 8 height 6
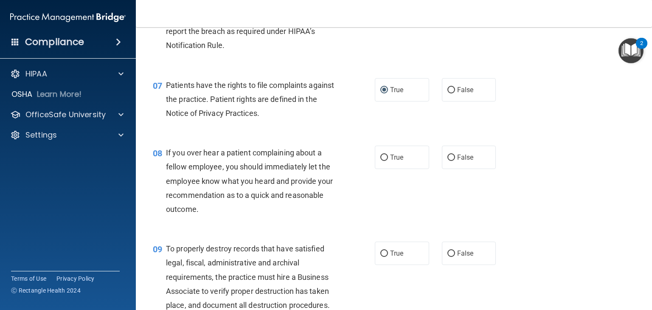
scroll to position [552, 0]
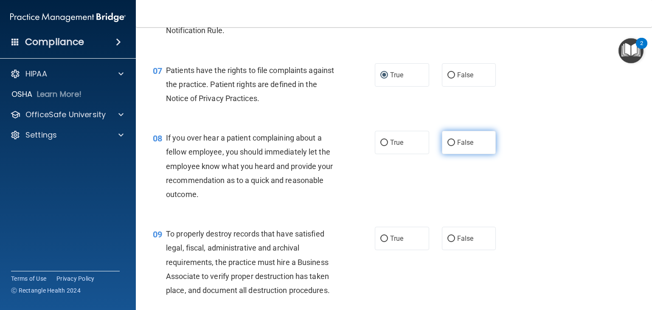
click at [443, 150] on label "False" at bounding box center [469, 142] width 54 height 23
click at [447, 146] on input "False" at bounding box center [451, 143] width 8 height 6
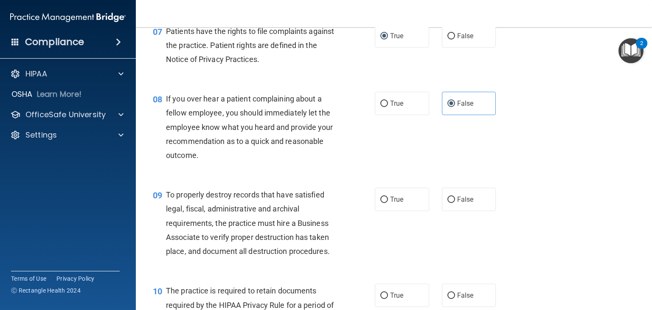
scroll to position [637, 0]
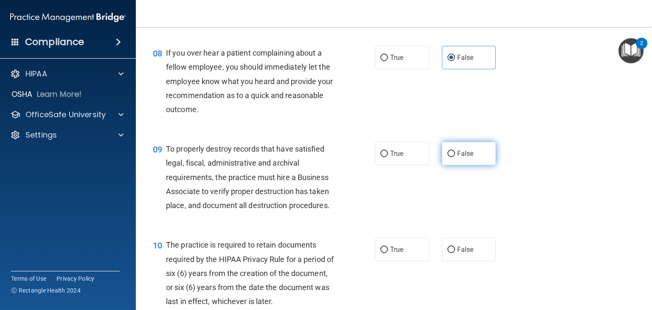
click at [484, 165] on label "False" at bounding box center [469, 153] width 54 height 23
click at [455, 157] on input "False" at bounding box center [451, 154] width 8 height 6
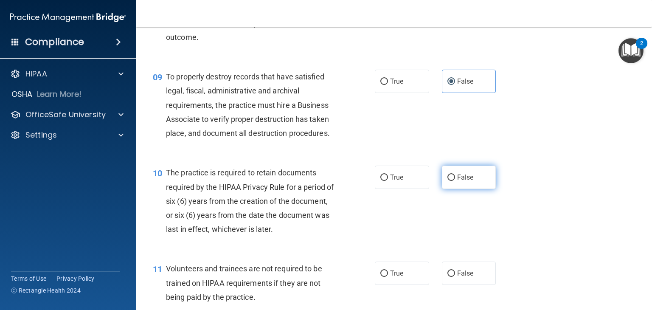
scroll to position [764, 0]
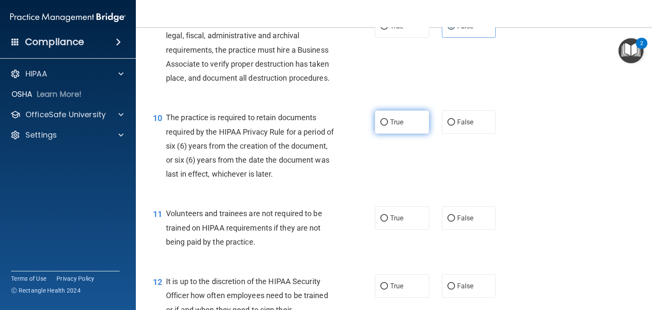
click at [408, 134] on label "True" at bounding box center [402, 121] width 54 height 23
click at [388, 126] on input "True" at bounding box center [384, 122] width 8 height 6
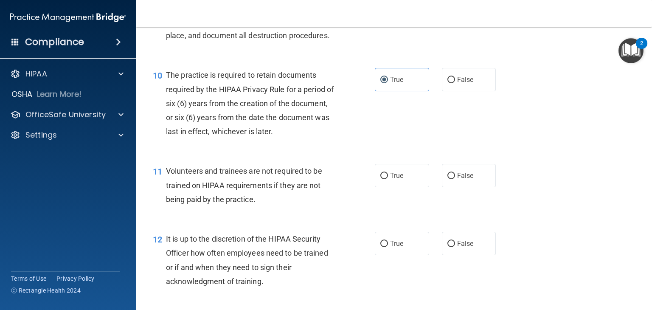
scroll to position [849, 0]
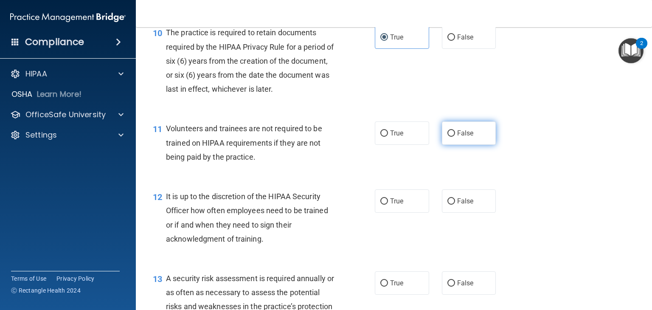
click at [458, 137] on span "False" at bounding box center [465, 133] width 17 height 8
click at [455, 137] on input "False" at bounding box center [451, 133] width 8 height 6
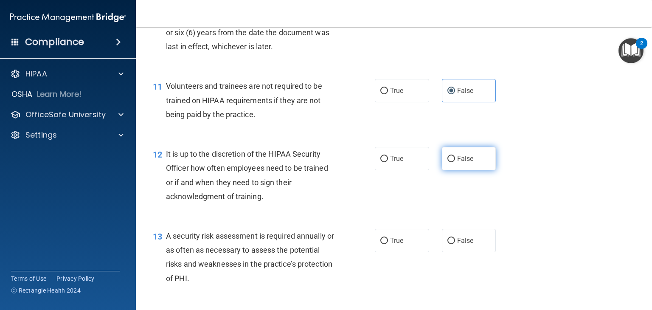
click at [452, 167] on label "False" at bounding box center [469, 158] width 54 height 23
click at [452, 162] on input "False" at bounding box center [451, 159] width 8 height 6
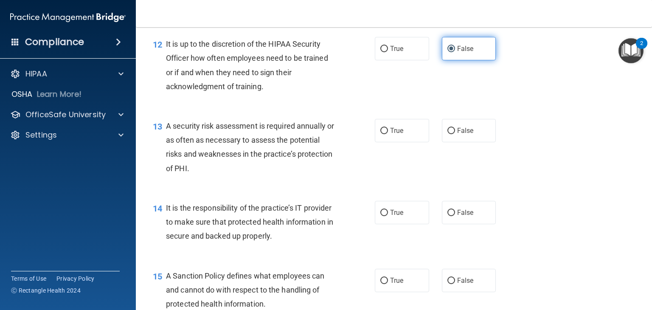
scroll to position [1019, 0]
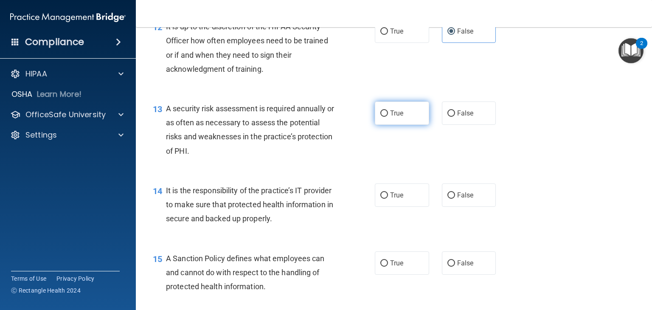
click at [403, 125] on label "True" at bounding box center [402, 112] width 54 height 23
click at [388, 117] on input "True" at bounding box center [384, 113] width 8 height 6
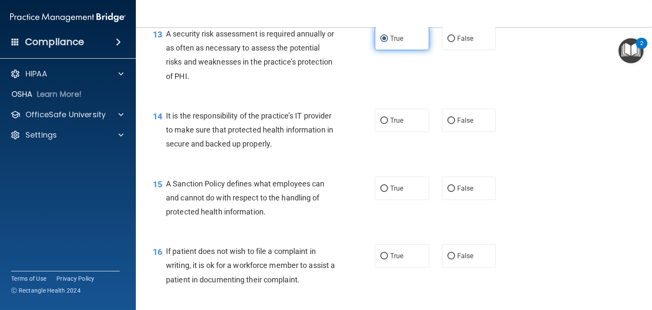
scroll to position [1104, 0]
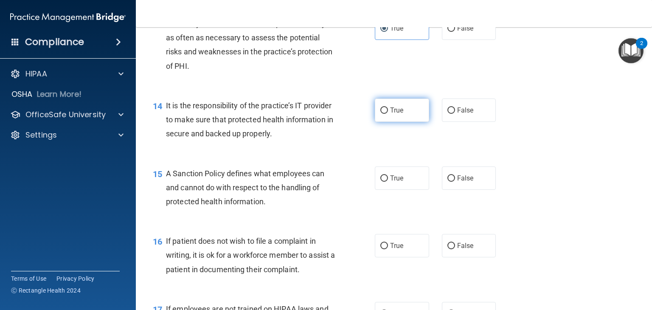
click at [402, 122] on label "True" at bounding box center [402, 109] width 54 height 23
click at [388, 114] on input "True" at bounding box center [384, 110] width 8 height 6
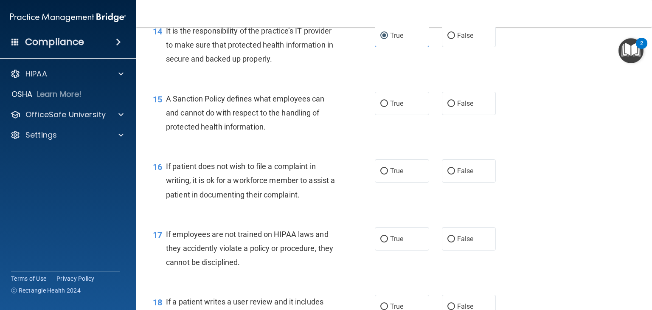
scroll to position [1189, 0]
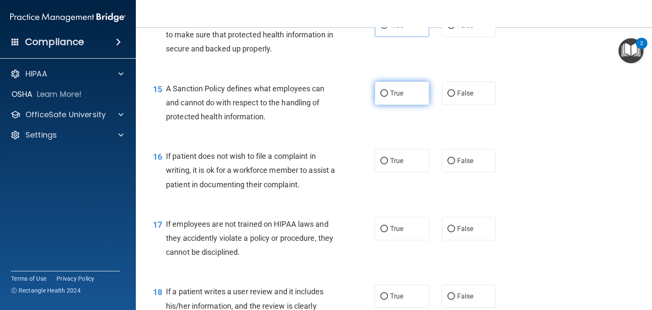
click at [398, 97] on span "True" at bounding box center [396, 93] width 13 height 8
click at [388, 97] on input "True" at bounding box center [384, 93] width 8 height 6
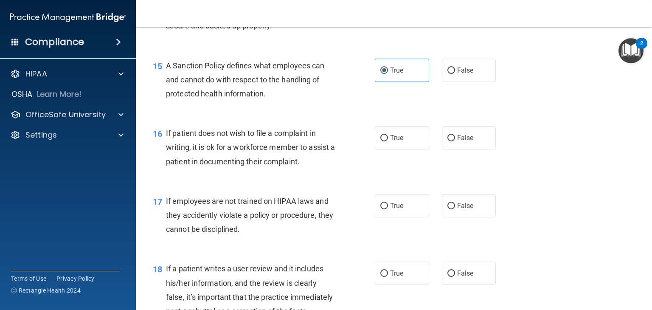
scroll to position [1231, 0]
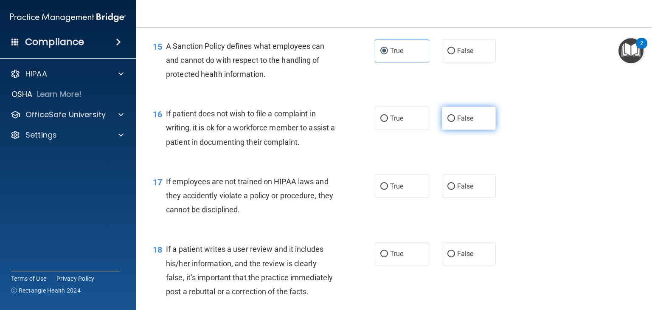
click at [451, 130] on label "False" at bounding box center [469, 118] width 54 height 23
click at [451, 122] on input "False" at bounding box center [451, 118] width 8 height 6
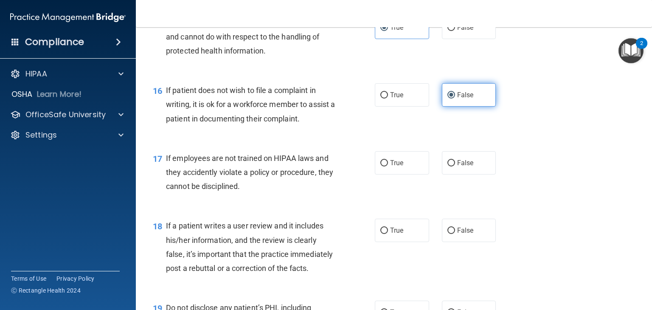
scroll to position [1274, 0]
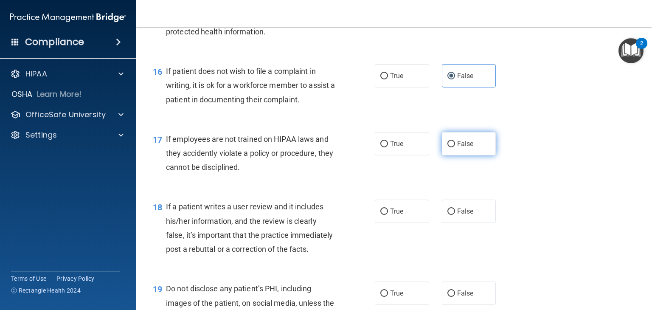
click at [457, 148] on span "False" at bounding box center [465, 144] width 17 height 8
click at [455, 147] on input "False" at bounding box center [451, 144] width 8 height 6
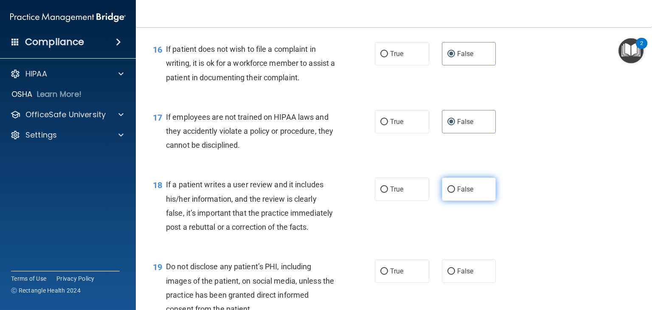
scroll to position [1316, 0]
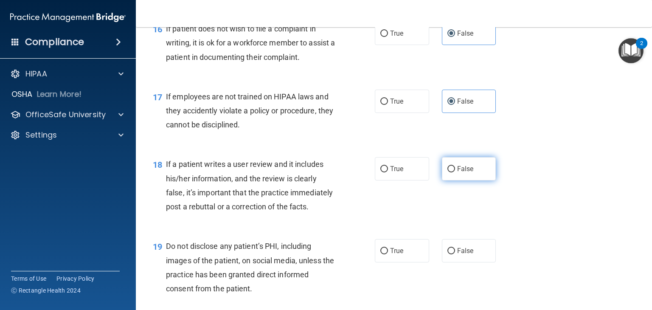
click at [462, 173] on span "False" at bounding box center [465, 169] width 17 height 8
click at [455, 172] on input "False" at bounding box center [451, 169] width 8 height 6
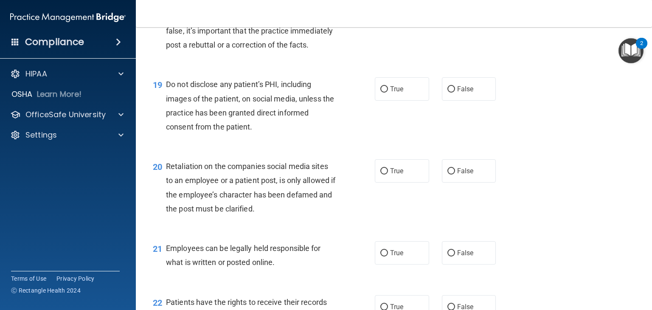
scroll to position [1486, 0]
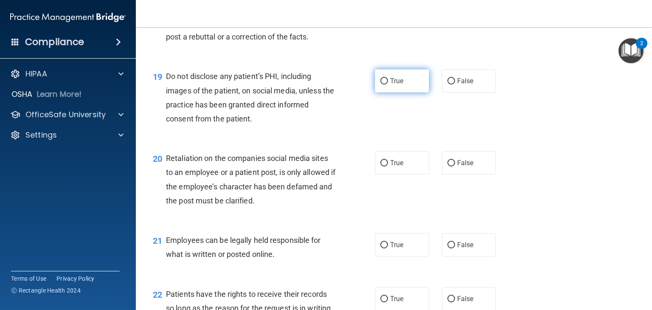
click at [405, 93] on label "True" at bounding box center [402, 80] width 54 height 23
click at [388, 84] on input "True" at bounding box center [384, 81] width 8 height 6
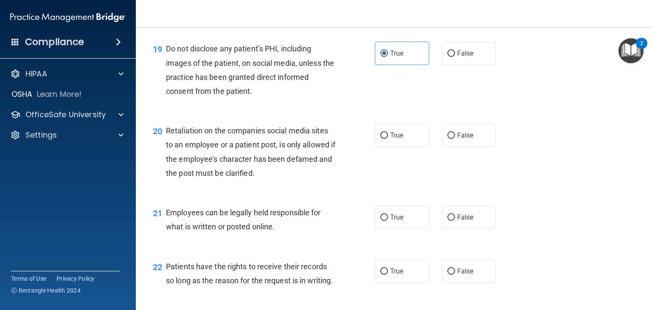
scroll to position [1528, 0]
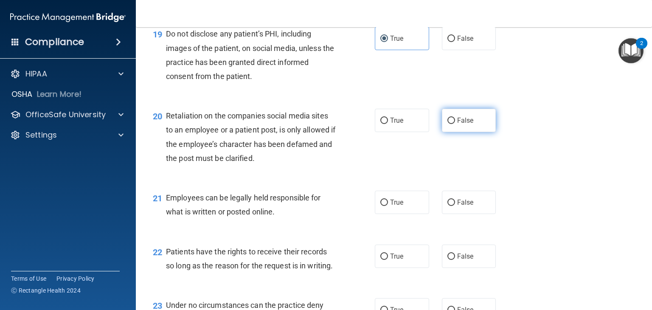
click at [482, 132] on label "False" at bounding box center [469, 120] width 54 height 23
click at [455, 124] on input "False" at bounding box center [451, 121] width 8 height 6
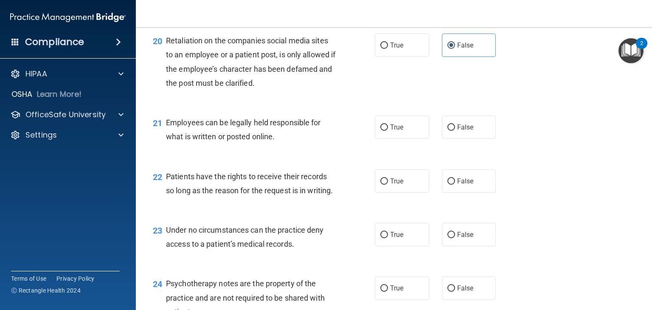
scroll to position [1613, 0]
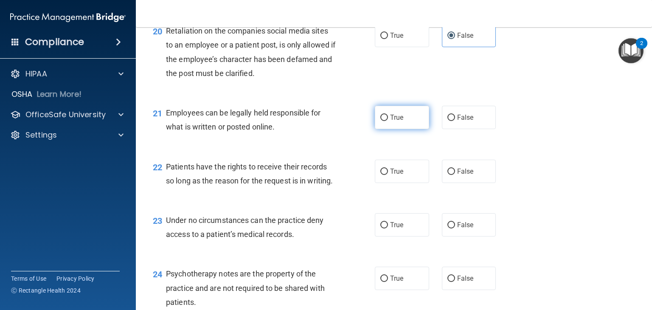
click at [403, 129] on label "True" at bounding box center [402, 117] width 54 height 23
click at [388, 121] on input "True" at bounding box center [384, 118] width 8 height 6
drag, startPoint x: 461, startPoint y: 198, endPoint x: 468, endPoint y: 202, distance: 8.4
click at [468, 175] on span "False" at bounding box center [465, 171] width 17 height 8
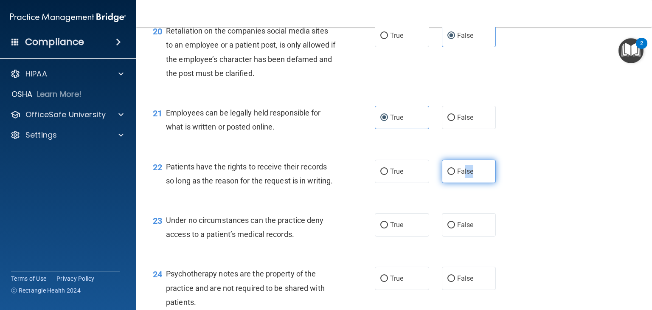
click at [468, 175] on span "False" at bounding box center [465, 171] width 17 height 8
click at [455, 175] on input "False" at bounding box center [451, 172] width 8 height 6
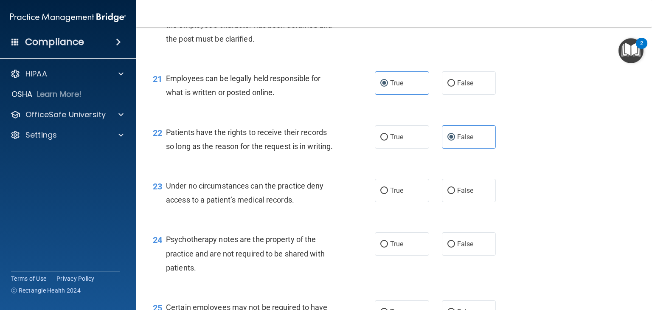
scroll to position [1698, 0]
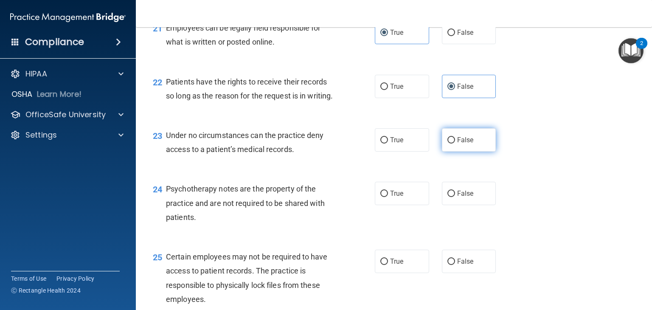
click at [447, 143] on input "False" at bounding box center [451, 140] width 8 height 6
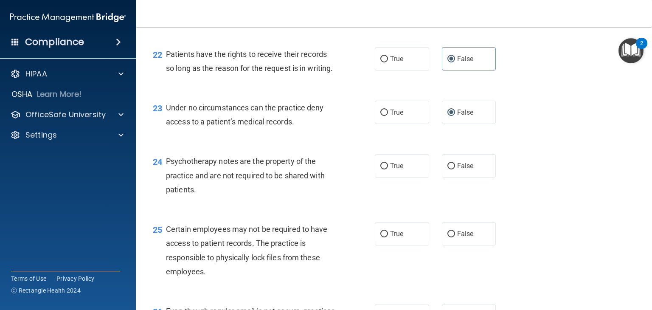
scroll to position [1741, 0]
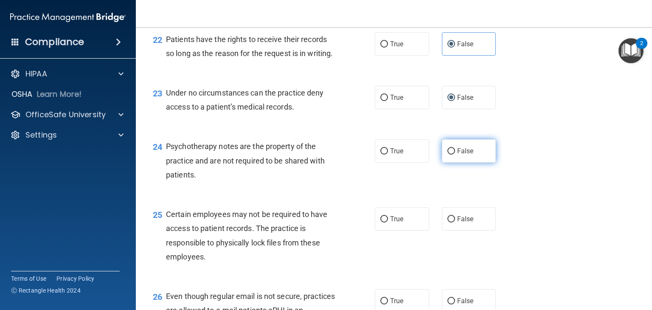
click at [457, 155] on span "False" at bounding box center [465, 151] width 17 height 8
click at [455, 155] on input "False" at bounding box center [451, 151] width 8 height 6
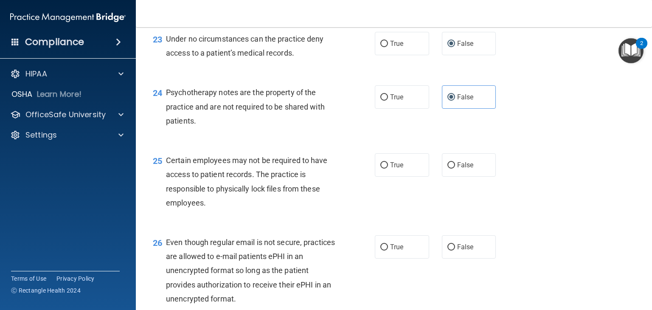
scroll to position [1825, 0]
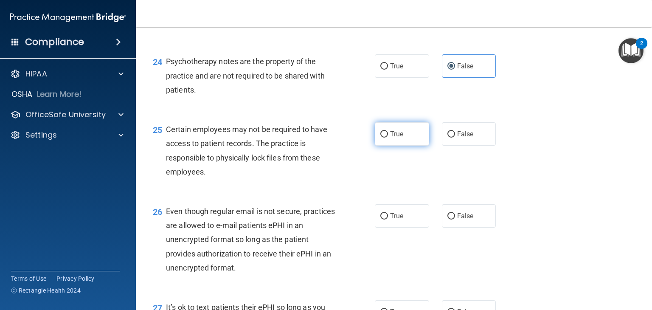
click at [384, 146] on label "True" at bounding box center [402, 133] width 54 height 23
click at [384, 138] on input "True" at bounding box center [384, 134] width 8 height 6
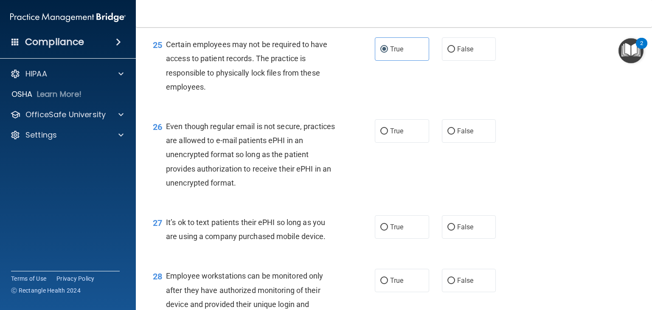
scroll to position [1953, 0]
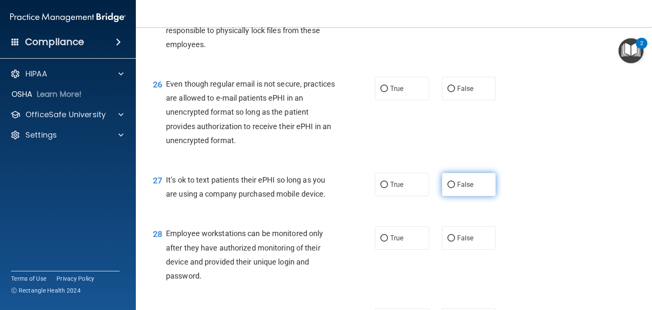
click at [457, 188] on span "False" at bounding box center [465, 184] width 17 height 8
click at [455, 188] on input "False" at bounding box center [451, 185] width 8 height 6
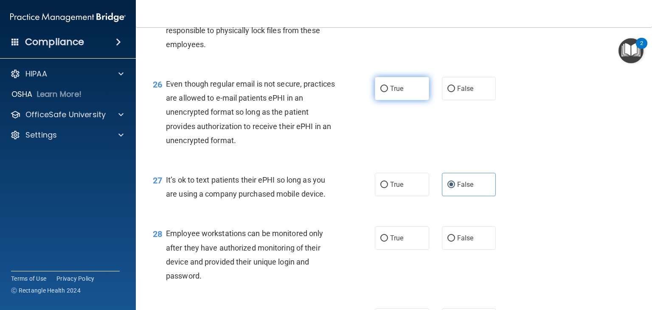
click at [382, 92] on input "True" at bounding box center [384, 89] width 8 height 6
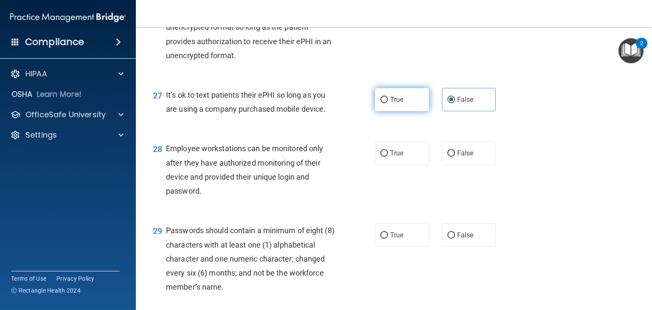
click at [398, 104] on span "True" at bounding box center [396, 100] width 13 height 8
click at [388, 103] on input "True" at bounding box center [384, 100] width 8 height 6
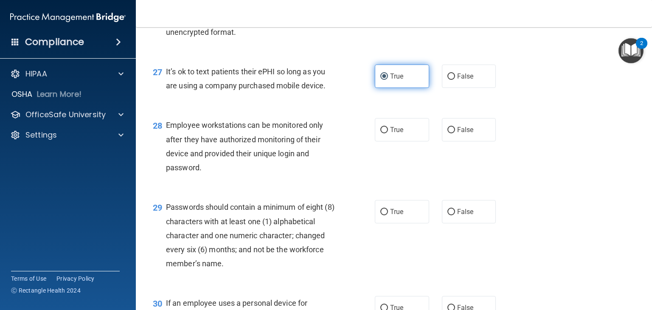
scroll to position [2080, 0]
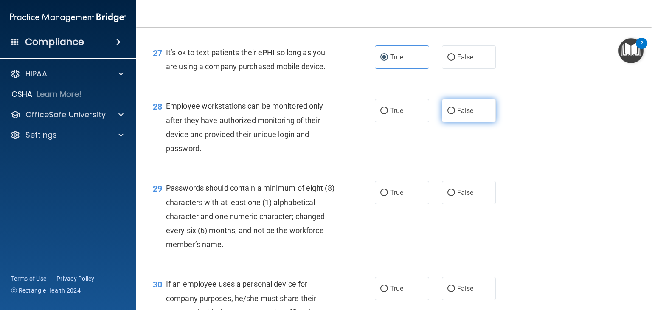
click at [462, 115] on span "False" at bounding box center [465, 111] width 17 height 8
click at [455, 114] on input "False" at bounding box center [451, 111] width 8 height 6
click at [395, 115] on span "True" at bounding box center [396, 111] width 13 height 8
click at [388, 114] on input "True" at bounding box center [384, 111] width 8 height 6
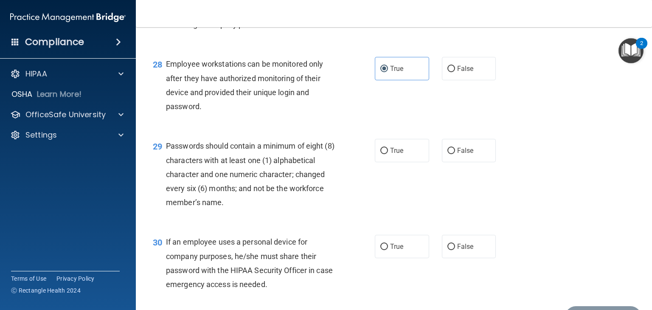
scroll to position [2123, 0]
click at [418, 162] on label "True" at bounding box center [402, 149] width 54 height 23
click at [388, 154] on input "True" at bounding box center [384, 150] width 8 height 6
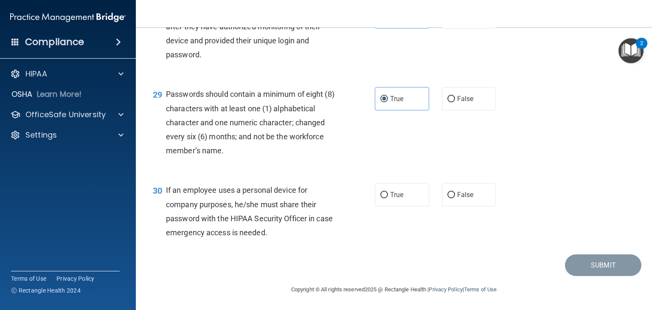
scroll to position [2208, 0]
click at [447, 198] on input "False" at bounding box center [451, 195] width 8 height 6
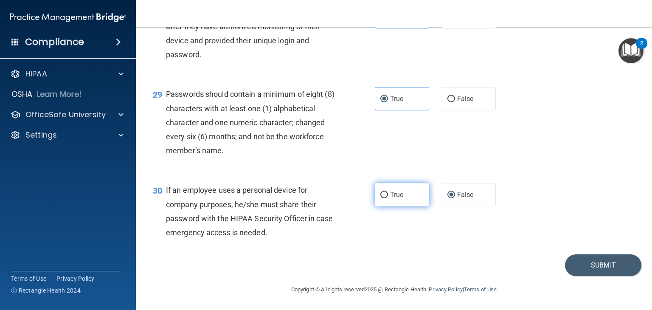
click at [412, 206] on label "True" at bounding box center [402, 194] width 54 height 23
click at [388, 198] on input "True" at bounding box center [384, 195] width 8 height 6
click at [583, 273] on button "Submit" at bounding box center [603, 265] width 76 height 22
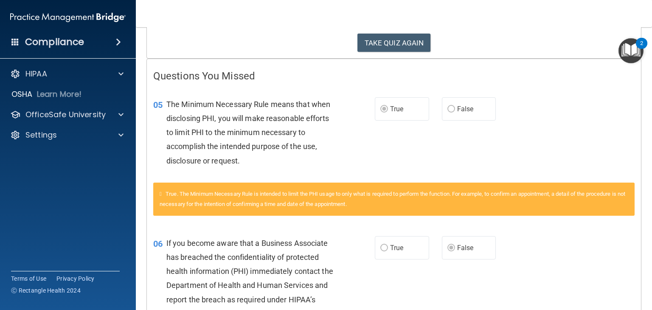
scroll to position [127, 0]
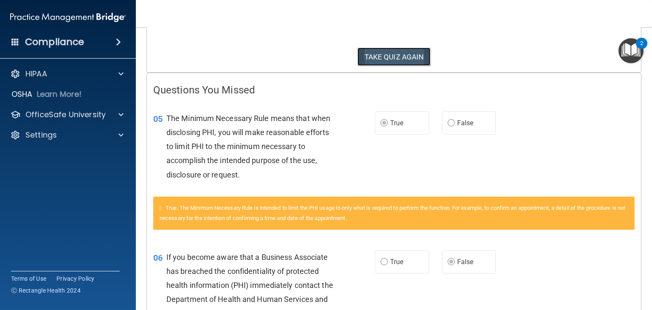
click at [384, 64] on button "TAKE QUIZ AGAIN" at bounding box center [393, 57] width 73 height 19
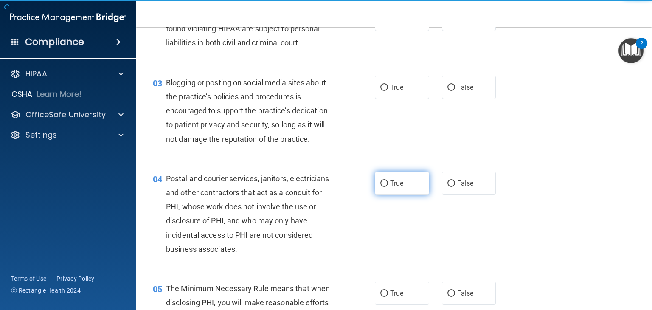
click at [408, 195] on label "True" at bounding box center [402, 183] width 54 height 23
click at [388, 187] on input "True" at bounding box center [384, 183] width 8 height 6
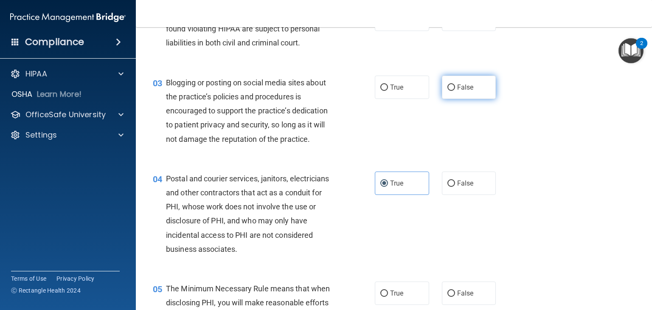
click at [447, 91] on input "False" at bounding box center [451, 87] width 8 height 6
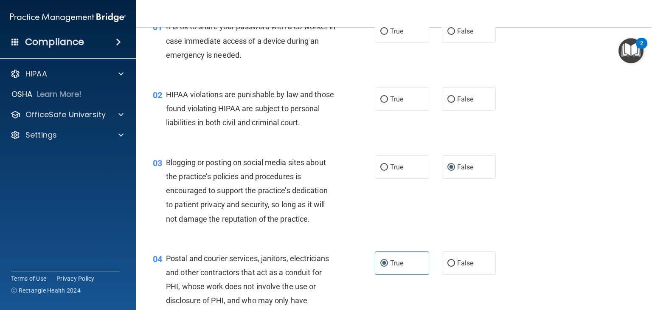
scroll to position [42, 0]
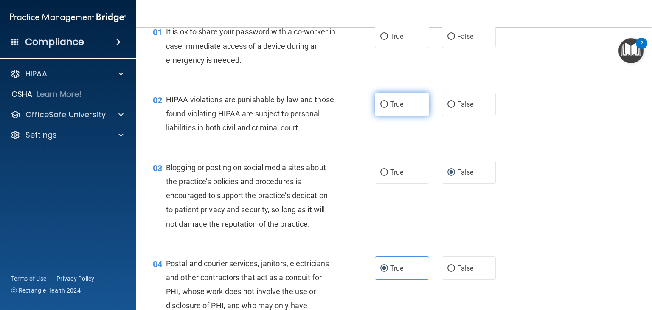
click at [404, 105] on label "True" at bounding box center [402, 104] width 54 height 23
click at [388, 105] on input "True" at bounding box center [384, 104] width 8 height 6
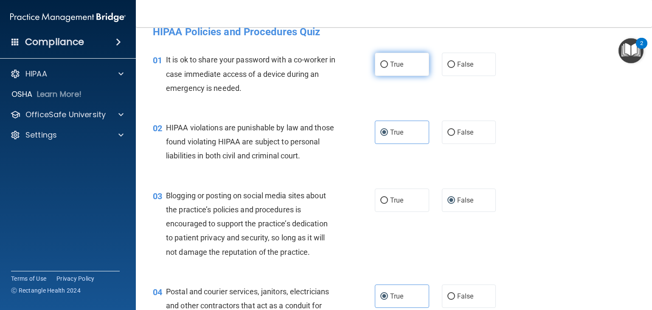
scroll to position [0, 0]
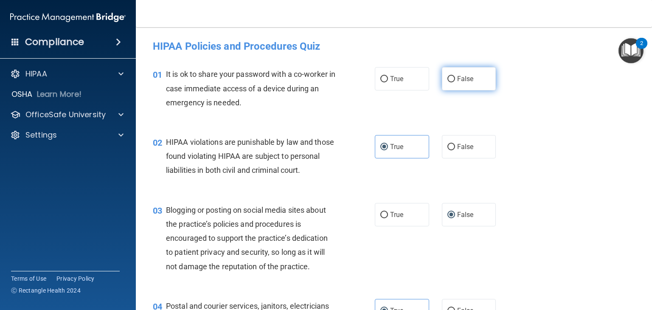
click at [459, 87] on label "False" at bounding box center [469, 78] width 54 height 23
click at [455, 82] on input "False" at bounding box center [451, 79] width 8 height 6
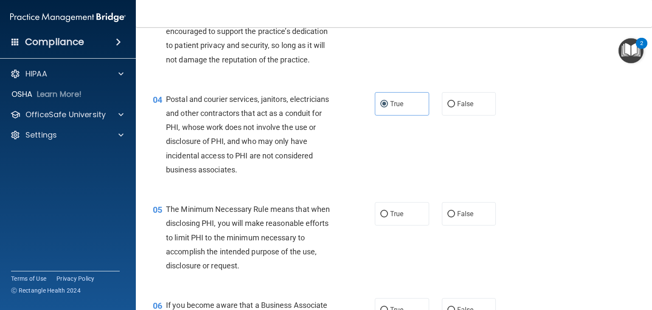
scroll to position [212, 0]
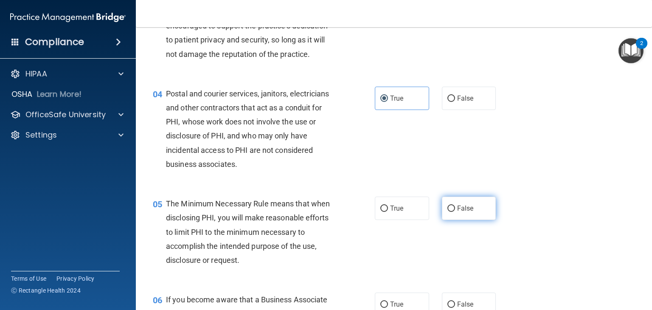
click at [447, 212] on input "False" at bounding box center [451, 208] width 8 height 6
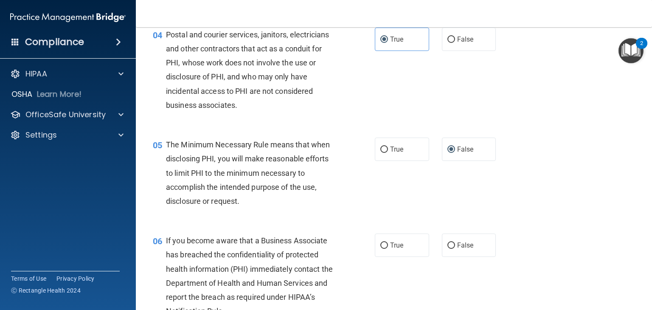
scroll to position [297, 0]
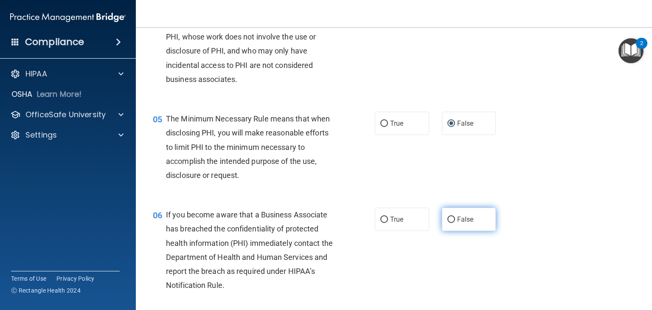
click at [457, 223] on span "False" at bounding box center [465, 219] width 17 height 8
click at [453, 223] on input "False" at bounding box center [451, 220] width 8 height 6
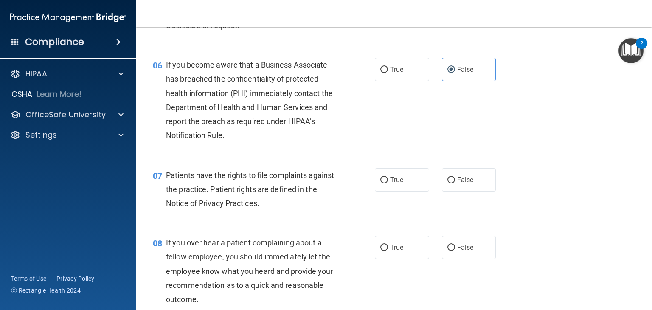
scroll to position [467, 0]
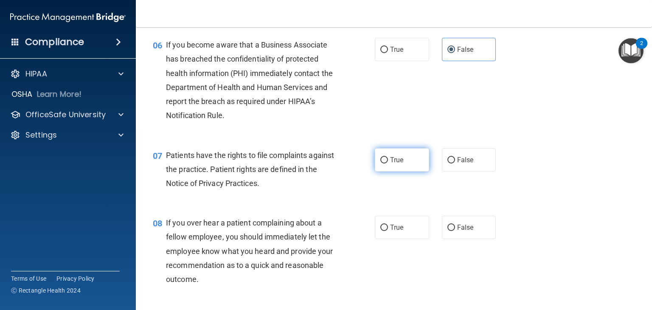
click at [388, 172] on label "True" at bounding box center [402, 159] width 54 height 23
click at [388, 163] on input "True" at bounding box center [384, 160] width 8 height 6
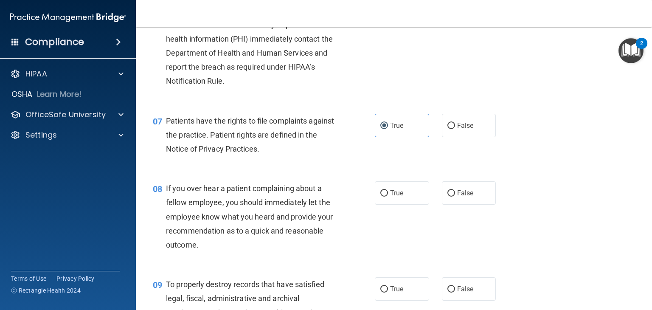
scroll to position [552, 0]
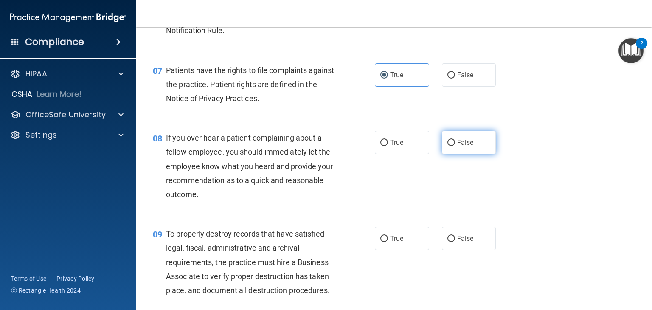
click at [466, 154] on label "False" at bounding box center [469, 142] width 54 height 23
click at [455, 146] on input "False" at bounding box center [451, 143] width 8 height 6
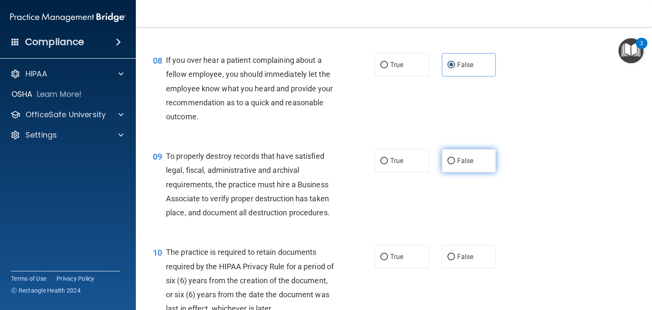
scroll to position [637, 0]
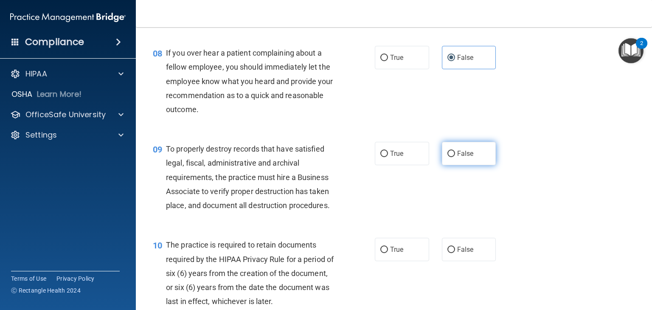
click at [464, 165] on label "False" at bounding box center [469, 153] width 54 height 23
click at [455, 157] on input "False" at bounding box center [451, 154] width 8 height 6
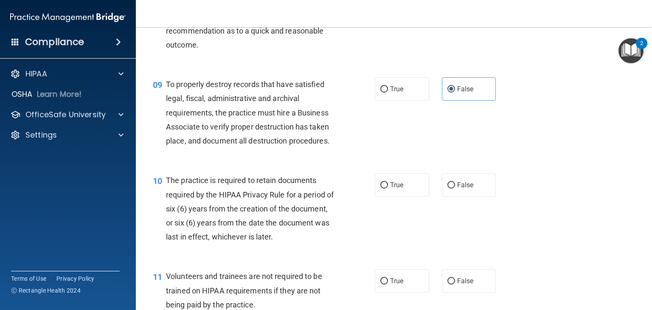
scroll to position [722, 0]
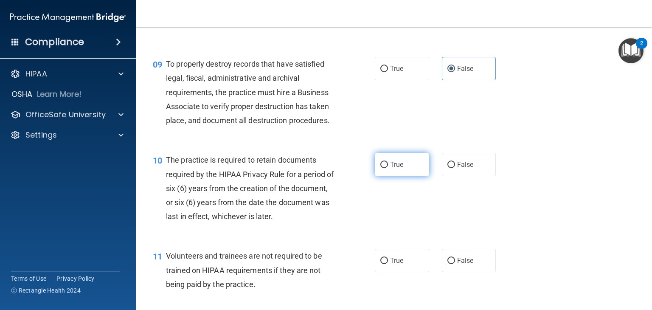
click at [417, 176] on label "True" at bounding box center [402, 164] width 54 height 23
click at [388, 168] on input "True" at bounding box center [384, 165] width 8 height 6
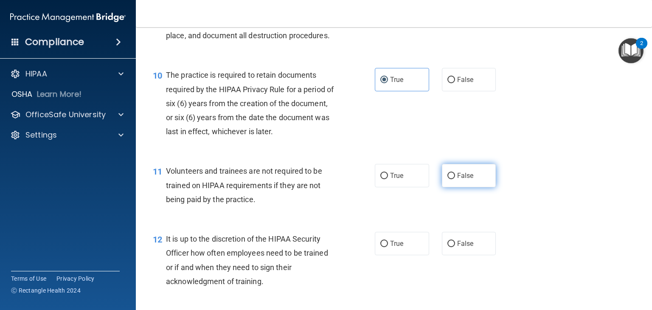
click at [463, 180] on span "False" at bounding box center [465, 176] width 17 height 8
click at [455, 179] on input "False" at bounding box center [451, 176] width 8 height 6
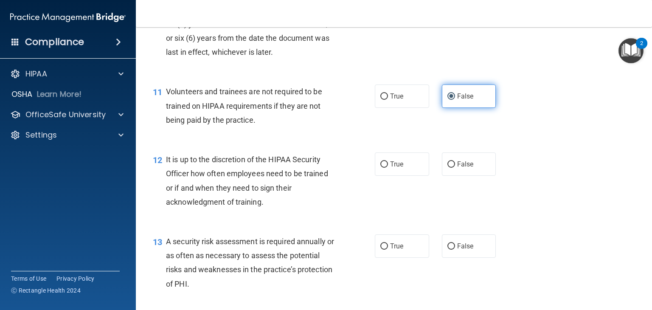
scroll to position [891, 0]
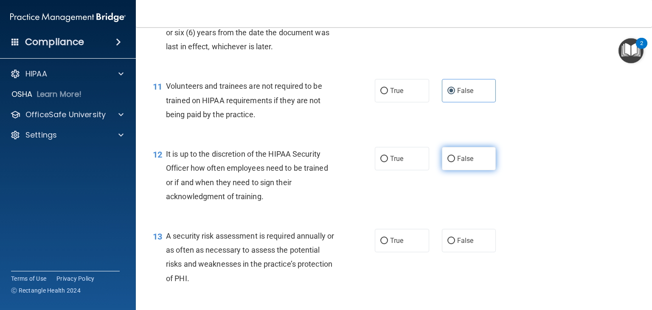
click at [481, 170] on label "False" at bounding box center [469, 158] width 54 height 23
click at [455, 162] on input "False" at bounding box center [451, 159] width 8 height 6
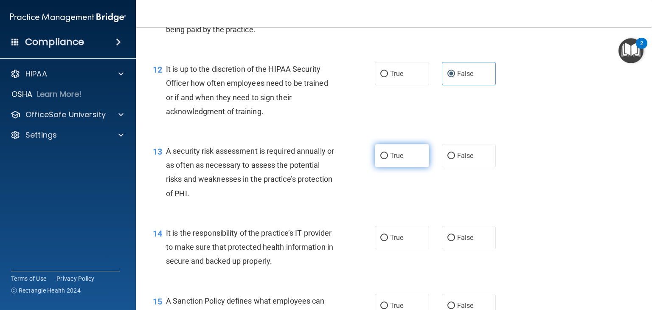
click at [376, 167] on label "True" at bounding box center [402, 155] width 54 height 23
click at [380, 159] on input "True" at bounding box center [384, 156] width 8 height 6
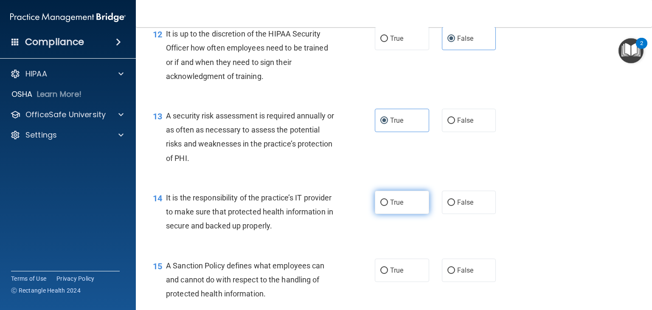
scroll to position [1061, 0]
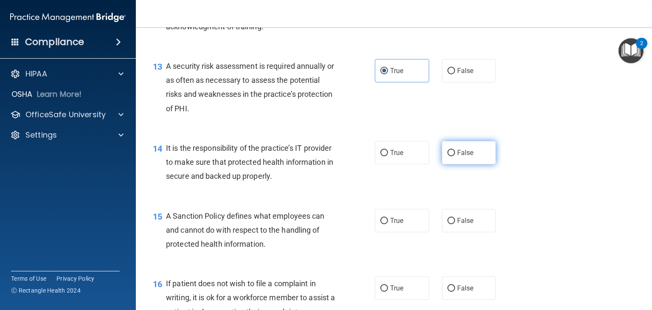
drag, startPoint x: 384, startPoint y: 170, endPoint x: 447, endPoint y: 172, distance: 63.7
click at [447, 164] on div "True False" at bounding box center [440, 152] width 130 height 23
click at [447, 164] on label "False" at bounding box center [469, 152] width 54 height 23
click at [447, 156] on input "False" at bounding box center [451, 153] width 8 height 6
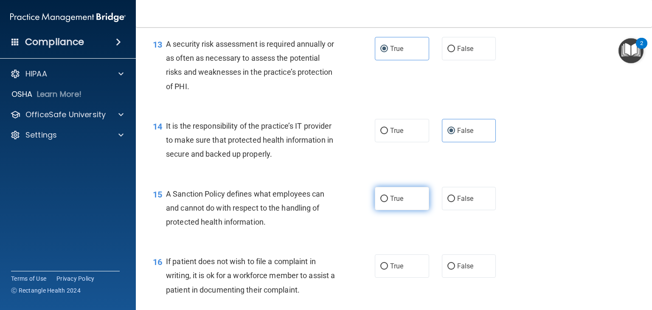
scroll to position [1104, 0]
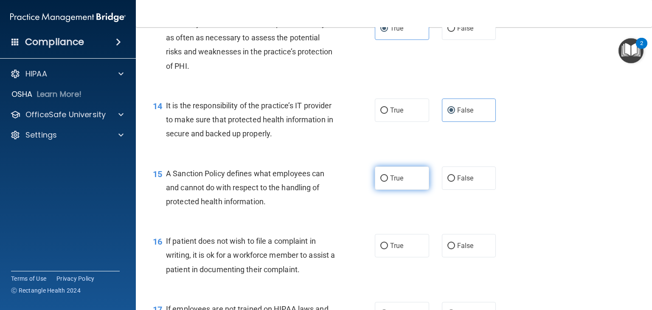
click at [401, 190] on label "True" at bounding box center [402, 177] width 54 height 23
click at [388, 182] on input "True" at bounding box center [384, 178] width 8 height 6
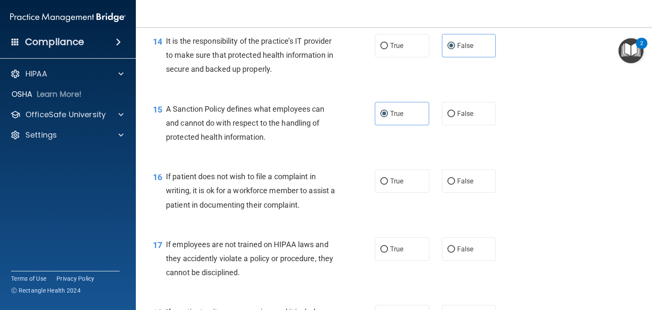
scroll to position [1189, 0]
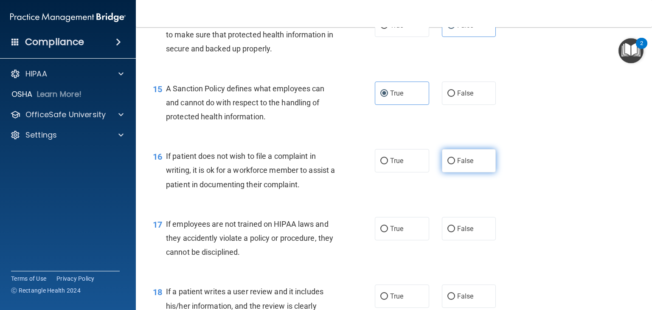
click at [459, 172] on label "False" at bounding box center [469, 160] width 54 height 23
click at [455, 164] on input "False" at bounding box center [451, 161] width 8 height 6
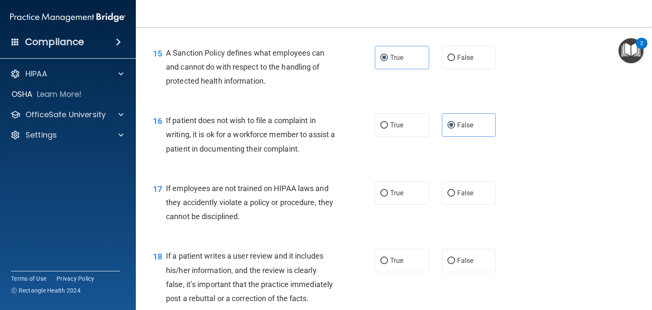
scroll to position [1274, 0]
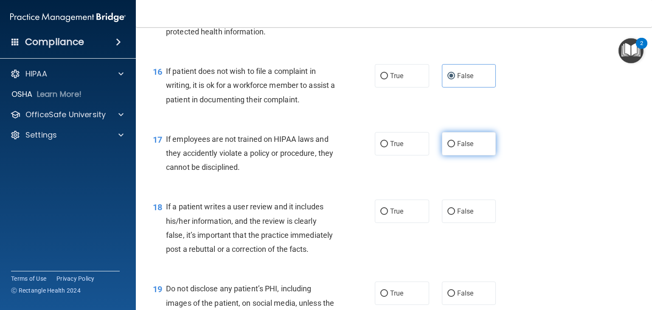
click at [447, 147] on input "False" at bounding box center [451, 144] width 8 height 6
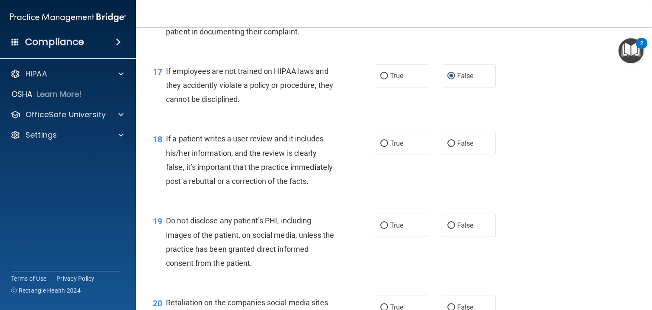
scroll to position [1358, 0]
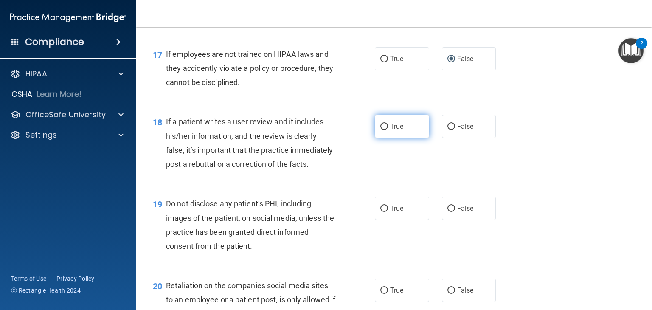
click at [413, 138] on label "True" at bounding box center [402, 126] width 54 height 23
click at [388, 130] on input "True" at bounding box center [384, 127] width 8 height 6
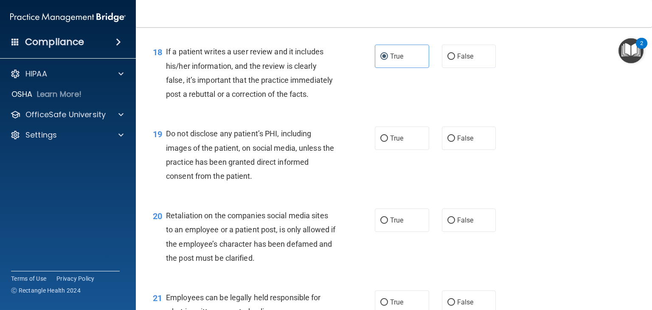
scroll to position [1443, 0]
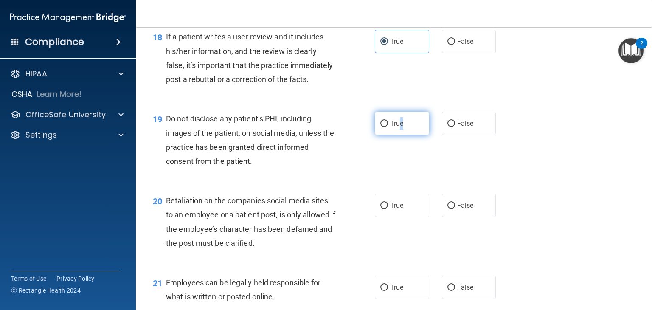
click at [399, 127] on span "True" at bounding box center [396, 123] width 13 height 8
click at [411, 135] on label "True" at bounding box center [402, 123] width 54 height 23
click at [388, 127] on input "True" at bounding box center [384, 124] width 8 height 6
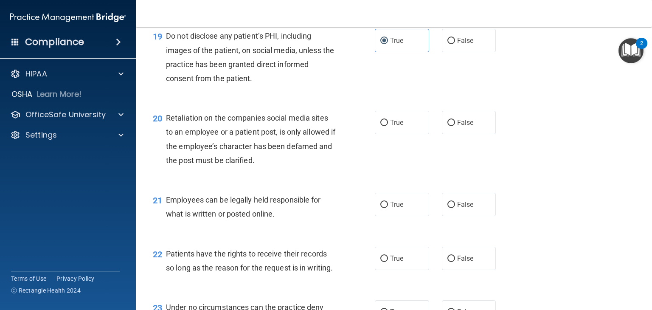
scroll to position [1528, 0]
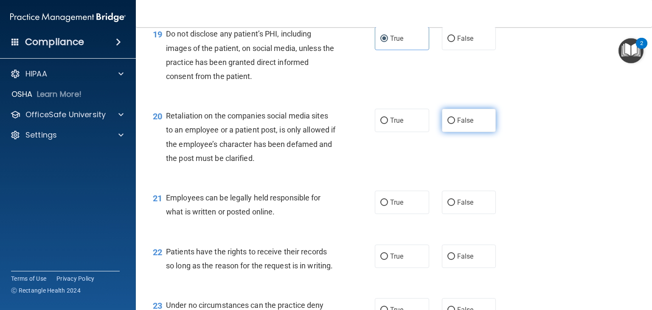
click at [463, 124] on span "False" at bounding box center [465, 120] width 17 height 8
click at [455, 124] on input "False" at bounding box center [451, 121] width 8 height 6
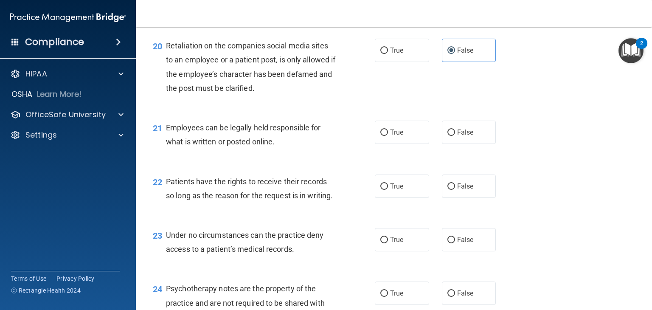
scroll to position [1613, 0]
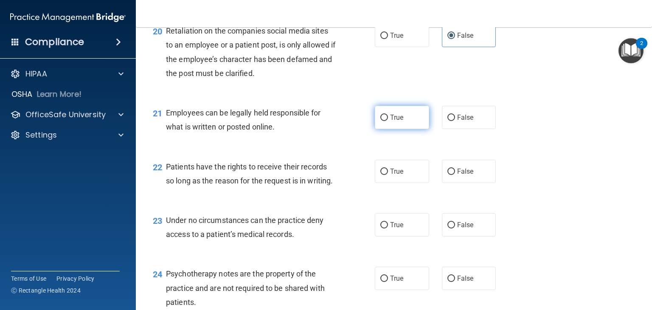
click at [416, 129] on label "True" at bounding box center [402, 117] width 54 height 23
click at [388, 121] on input "True" at bounding box center [384, 118] width 8 height 6
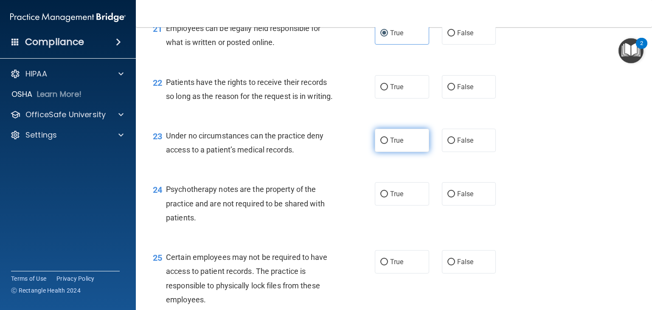
scroll to position [1698, 0]
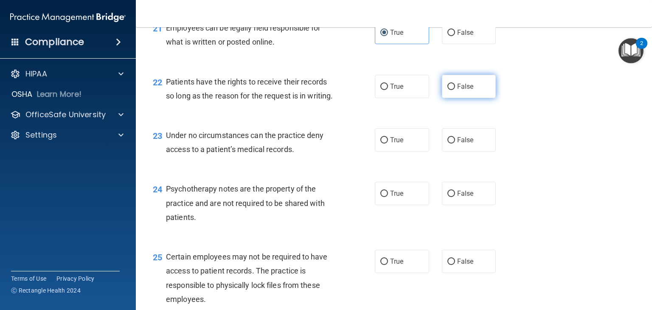
click at [447, 90] on input "False" at bounding box center [451, 87] width 8 height 6
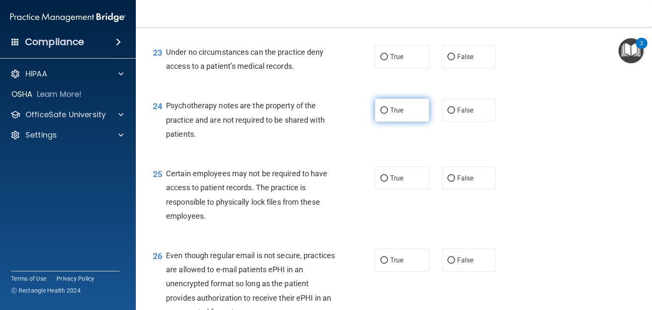
scroll to position [1783, 0]
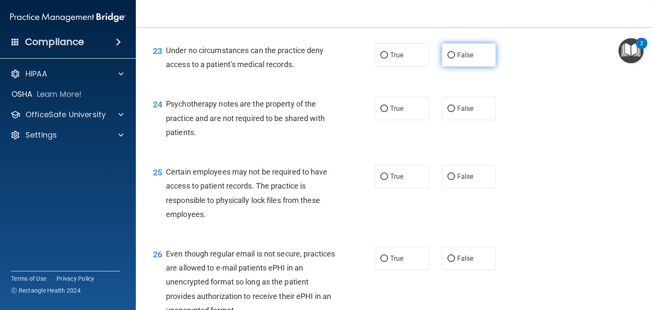
click at [475, 67] on label "False" at bounding box center [469, 54] width 54 height 23
click at [455, 59] on input "False" at bounding box center [451, 55] width 8 height 6
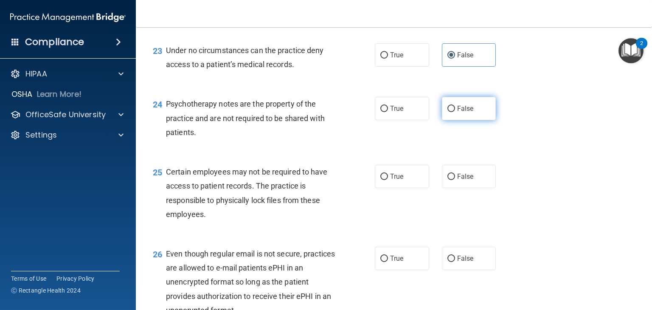
drag, startPoint x: 484, startPoint y: 155, endPoint x: 479, endPoint y: 155, distance: 4.7
click at [481, 120] on label "False" at bounding box center [469, 108] width 54 height 23
click at [455, 112] on input "False" at bounding box center [451, 109] width 8 height 6
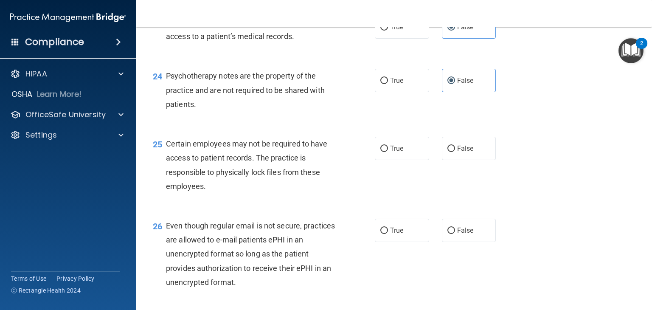
scroll to position [1868, 0]
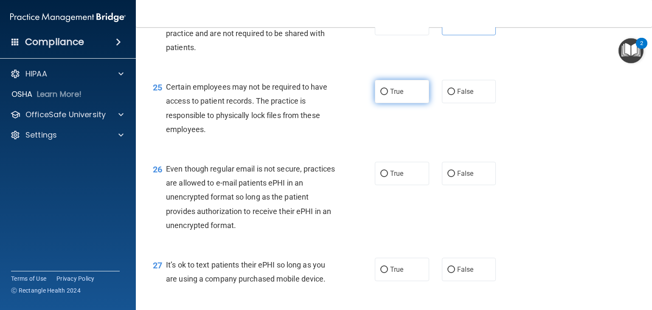
click at [400, 103] on label "True" at bounding box center [402, 91] width 54 height 23
click at [388, 95] on input "True" at bounding box center [384, 92] width 8 height 6
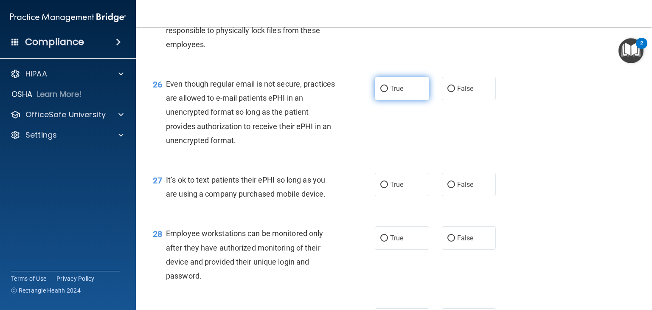
click at [380, 92] on input "True" at bounding box center [384, 89] width 8 height 6
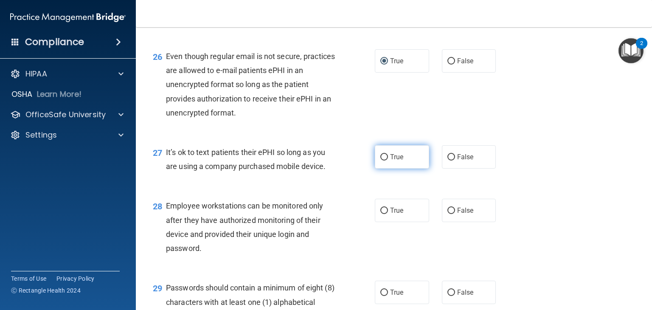
scroll to position [2038, 0]
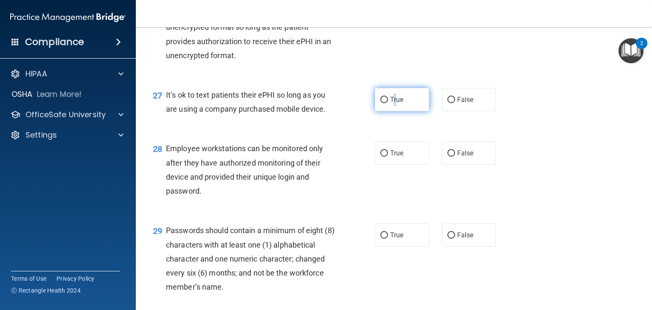
click at [392, 111] on label "True" at bounding box center [402, 99] width 54 height 23
click at [390, 104] on span "True" at bounding box center [396, 100] width 13 height 8
click at [388, 103] on input "True" at bounding box center [384, 100] width 8 height 6
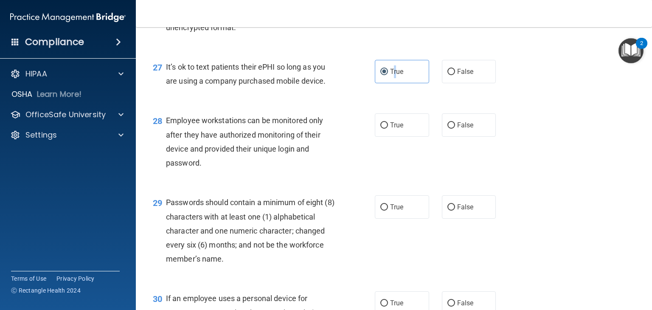
scroll to position [2123, 0]
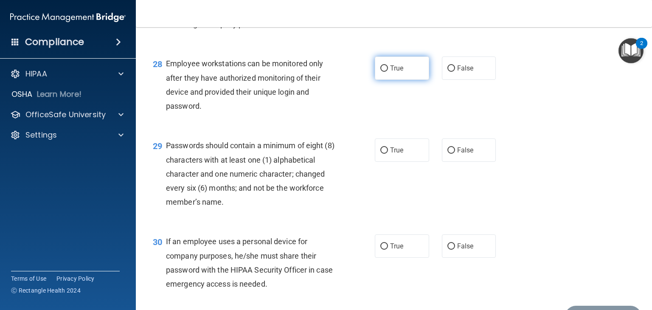
click at [394, 72] on span "True" at bounding box center [396, 68] width 13 height 8
click at [388, 72] on input "True" at bounding box center [384, 68] width 8 height 6
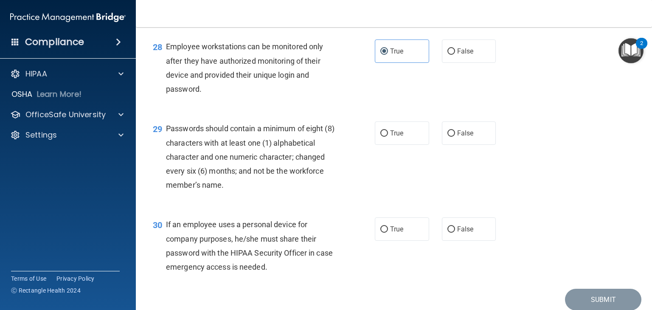
scroll to position [2165, 0]
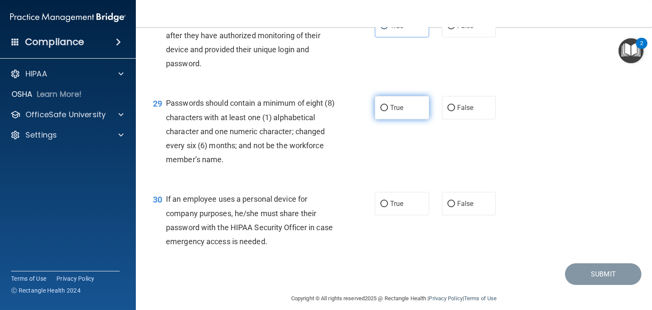
click at [399, 119] on label "True" at bounding box center [402, 107] width 54 height 23
click at [388, 111] on input "True" at bounding box center [384, 108] width 8 height 6
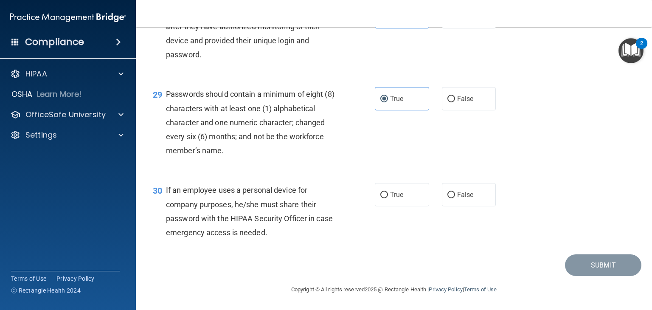
scroll to position [2216, 0]
click at [375, 189] on label "True" at bounding box center [402, 194] width 54 height 23
click at [380, 192] on input "True" at bounding box center [384, 195] width 8 height 6
click at [572, 271] on button "Submit" at bounding box center [603, 265] width 76 height 22
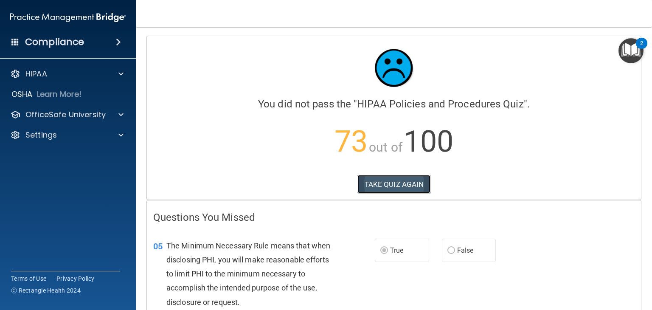
click at [391, 187] on button "TAKE QUIZ AGAIN" at bounding box center [393, 184] width 73 height 19
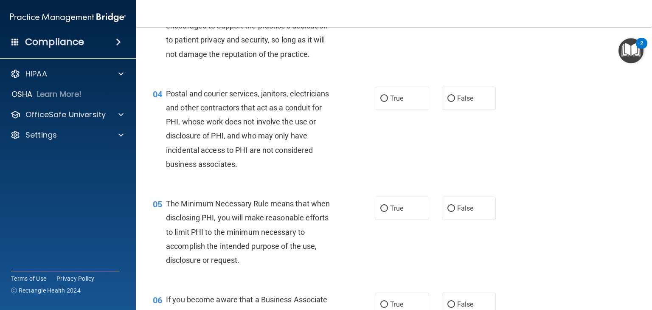
scroll to position [297, 0]
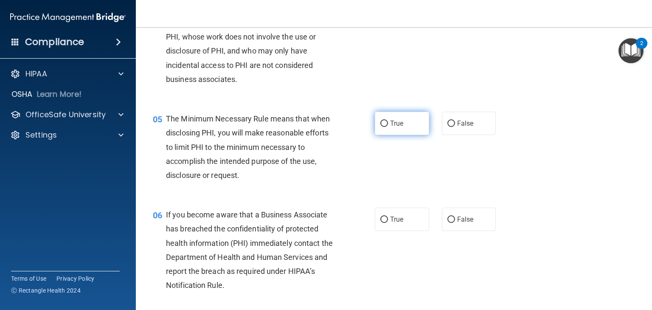
click at [402, 135] on label "True" at bounding box center [402, 123] width 54 height 23
click at [388, 127] on input "True" at bounding box center [384, 124] width 8 height 6
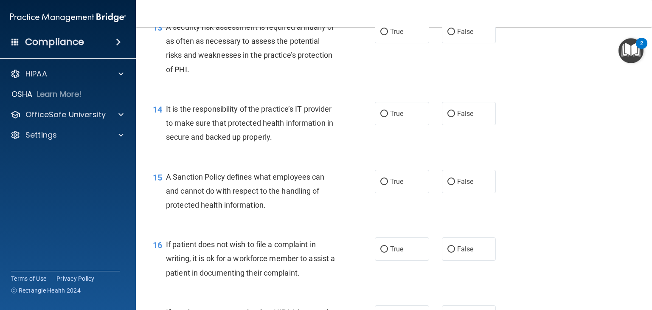
scroll to position [1104, 0]
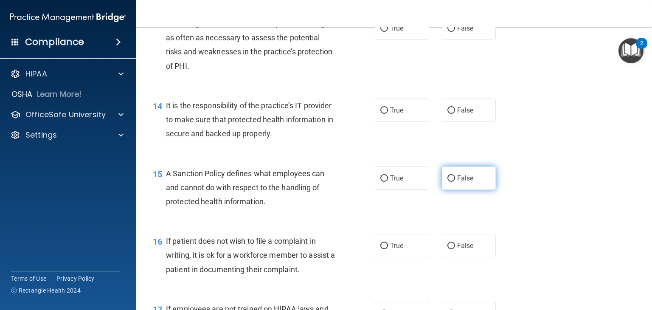
click at [450, 182] on input "False" at bounding box center [451, 178] width 8 height 6
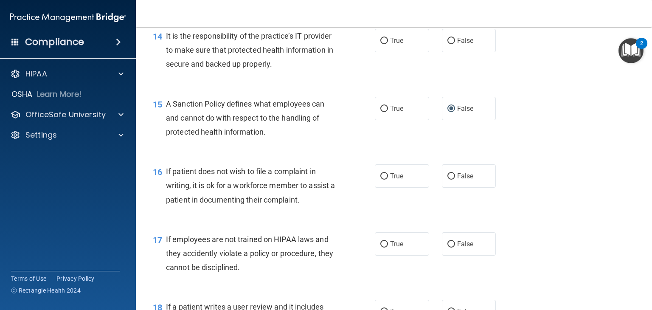
scroll to position [1189, 0]
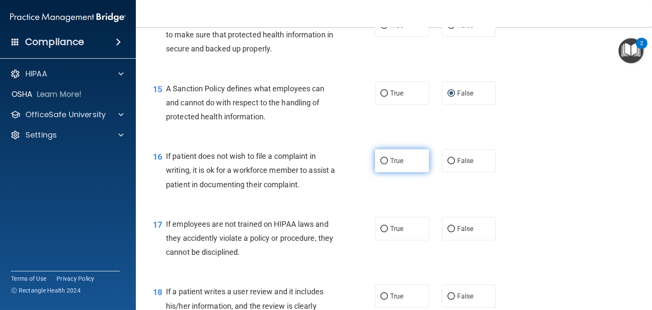
click at [407, 169] on label "True" at bounding box center [402, 160] width 54 height 23
click at [388, 164] on input "True" at bounding box center [384, 161] width 8 height 6
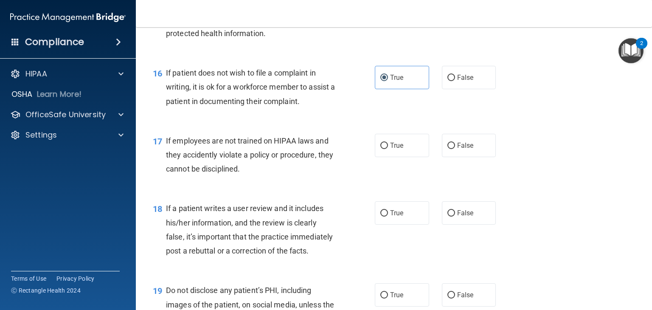
scroll to position [1274, 0]
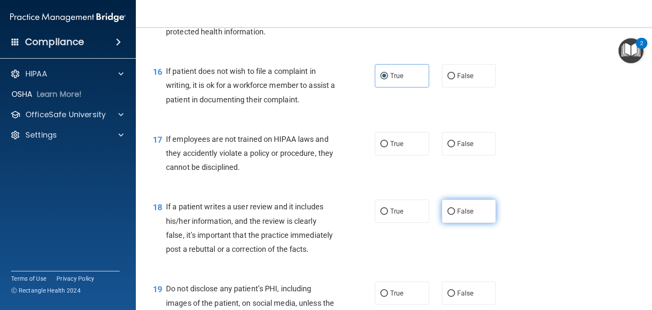
click at [477, 223] on label "False" at bounding box center [469, 211] width 54 height 23
click at [455, 215] on input "False" at bounding box center [451, 211] width 8 height 6
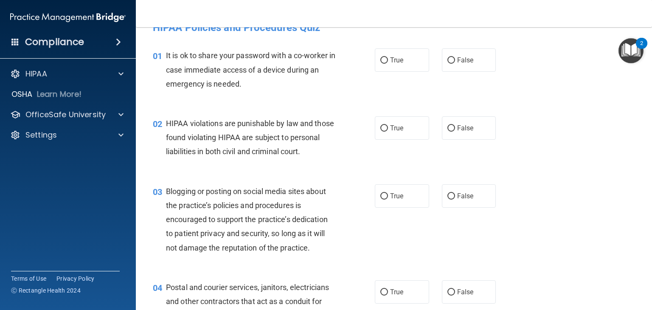
scroll to position [0, 0]
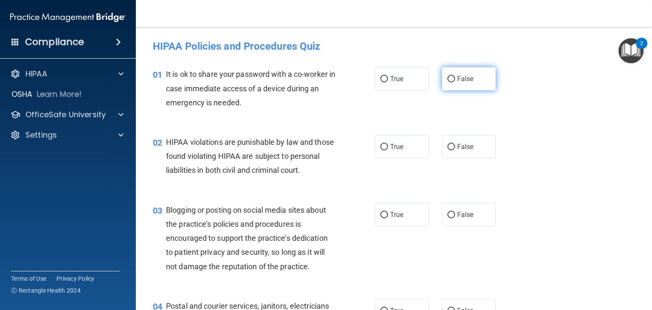
drag, startPoint x: 439, startPoint y: 77, endPoint x: 448, endPoint y: 80, distance: 9.5
click at [442, 79] on div "True False" at bounding box center [440, 78] width 130 height 23
click at [479, 81] on label "False" at bounding box center [469, 78] width 54 height 23
click at [455, 81] on input "False" at bounding box center [451, 79] width 8 height 6
click at [407, 149] on label "True" at bounding box center [402, 146] width 54 height 23
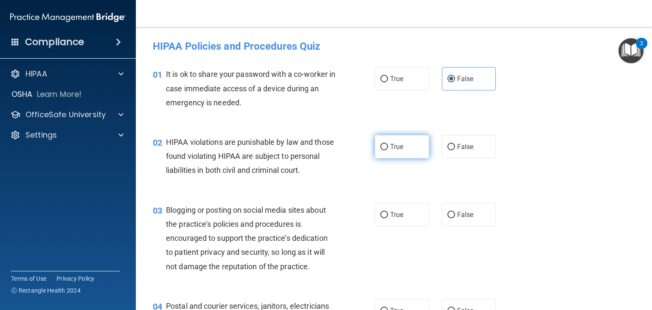
click at [388, 149] on input "True" at bounding box center [384, 147] width 8 height 6
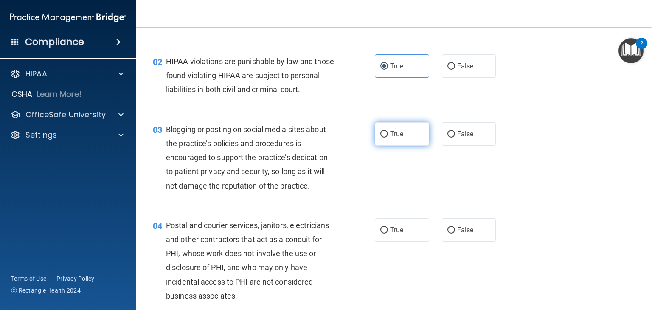
scroll to position [85, 0]
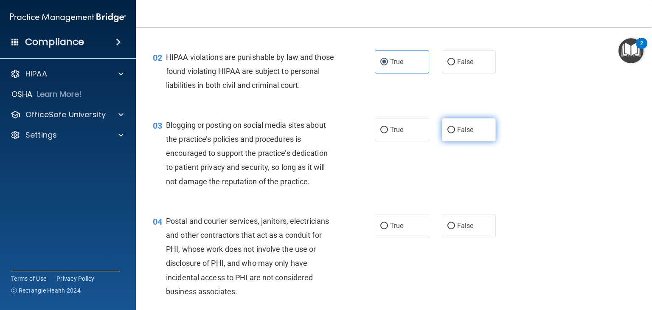
click at [463, 141] on label "False" at bounding box center [469, 129] width 54 height 23
click at [455, 133] on input "False" at bounding box center [451, 130] width 8 height 6
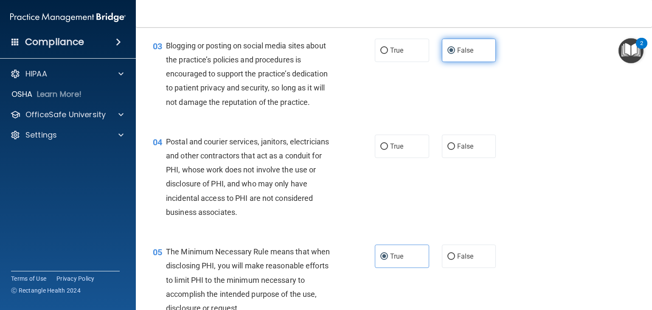
scroll to position [170, 0]
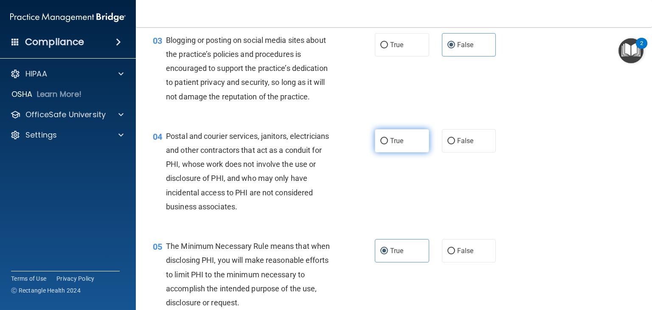
drag, startPoint x: 352, startPoint y: 149, endPoint x: 395, endPoint y: 152, distance: 43.5
click at [363, 150] on div "04 Postal and courier services, janitors, electricians and other contractors th…" at bounding box center [263, 173] width 247 height 89
click at [395, 145] on span "True" at bounding box center [396, 141] width 13 height 8
click at [388, 144] on input "True" at bounding box center [384, 141] width 8 height 6
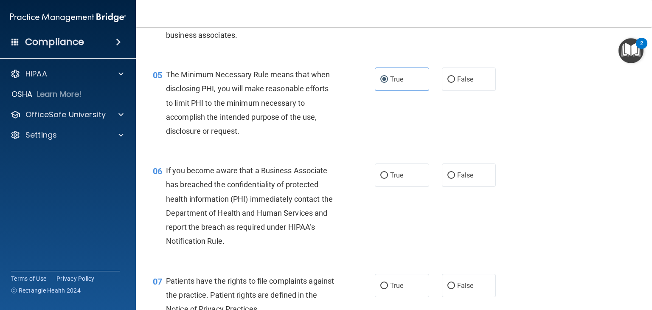
scroll to position [382, 0]
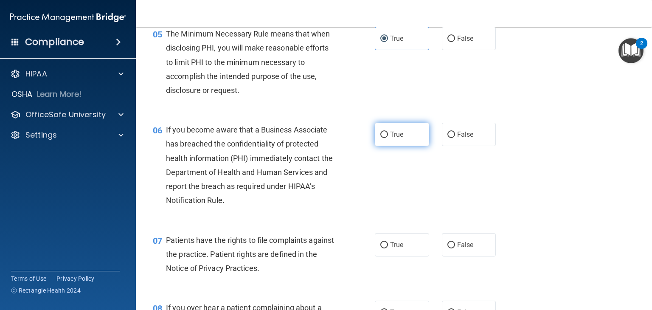
click at [401, 146] on label "True" at bounding box center [402, 134] width 54 height 23
click at [388, 138] on input "True" at bounding box center [384, 135] width 8 height 6
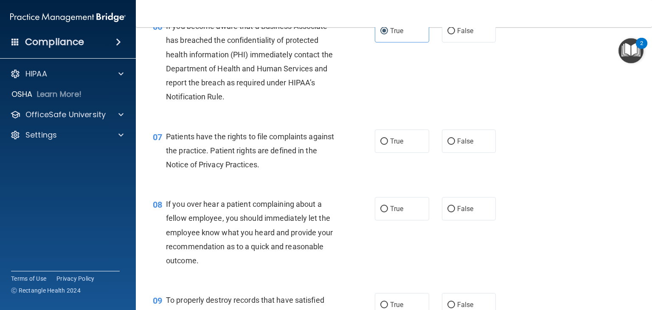
scroll to position [509, 0]
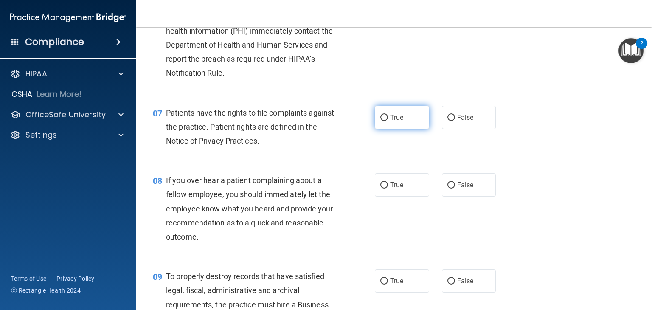
click at [406, 129] on label "True" at bounding box center [402, 117] width 54 height 23
click at [388, 121] on input "True" at bounding box center [384, 118] width 8 height 6
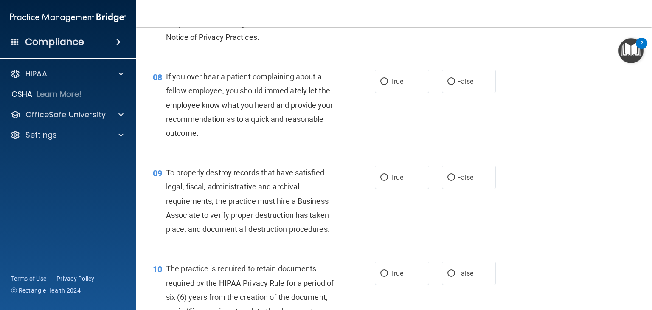
scroll to position [637, 0]
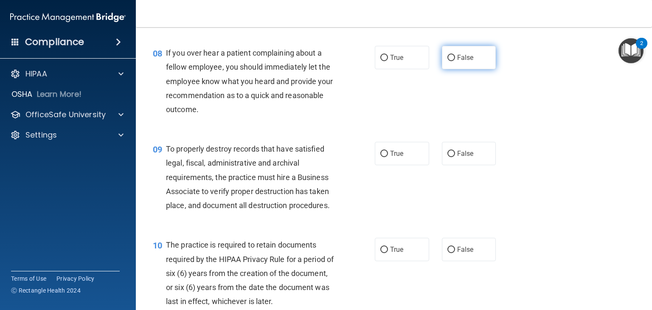
drag, startPoint x: 423, startPoint y: 74, endPoint x: 449, endPoint y: 75, distance: 26.3
click at [447, 69] on div "True False" at bounding box center [440, 57] width 130 height 23
click at [451, 69] on label "False" at bounding box center [469, 57] width 54 height 23
click at [451, 61] on input "False" at bounding box center [451, 58] width 8 height 6
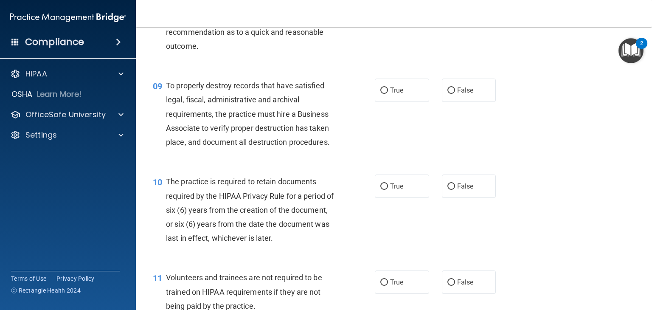
scroll to position [722, 0]
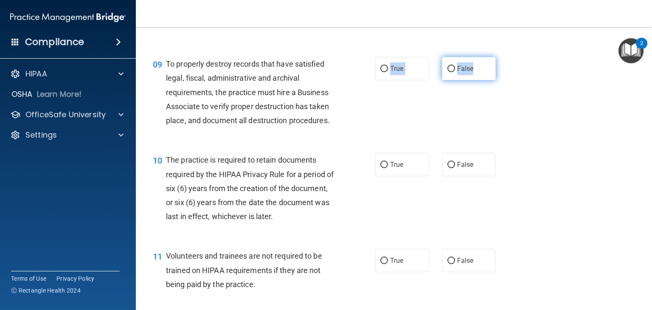
drag, startPoint x: 386, startPoint y: 80, endPoint x: 457, endPoint y: 84, distance: 70.6
click at [458, 80] on div "True False" at bounding box center [440, 68] width 130 height 23
click at [457, 73] on span "False" at bounding box center [465, 69] width 17 height 8
click at [455, 72] on input "False" at bounding box center [451, 69] width 8 height 6
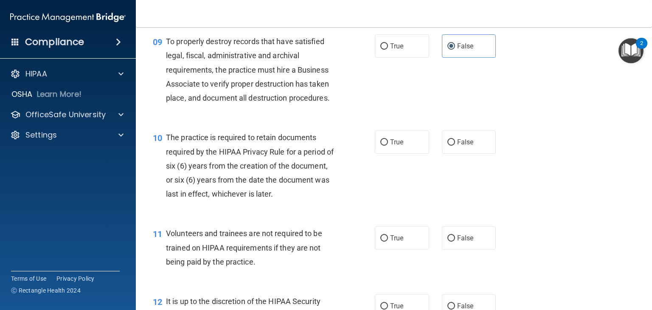
scroll to position [807, 0]
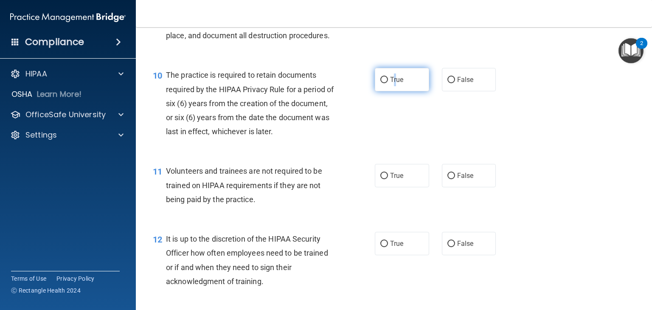
click at [392, 84] on span "True" at bounding box center [396, 80] width 13 height 8
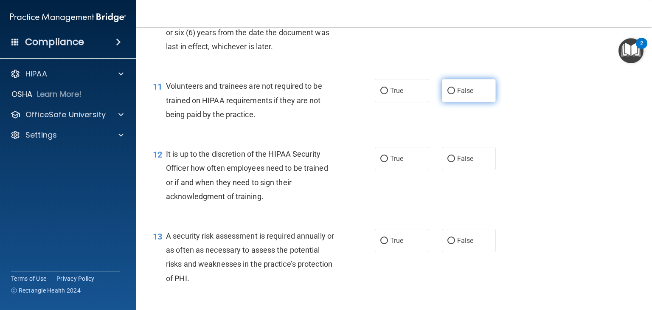
click at [452, 102] on label "False" at bounding box center [469, 90] width 54 height 23
click at [452, 94] on input "False" at bounding box center [451, 91] width 8 height 6
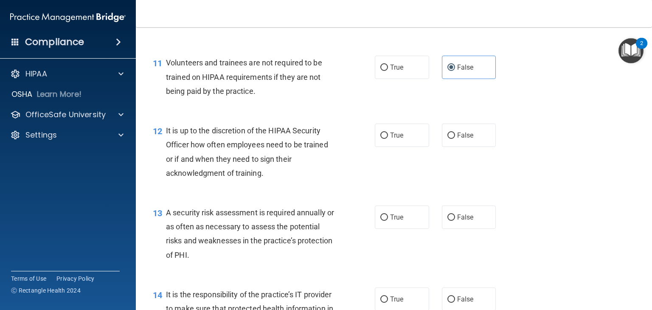
scroll to position [934, 0]
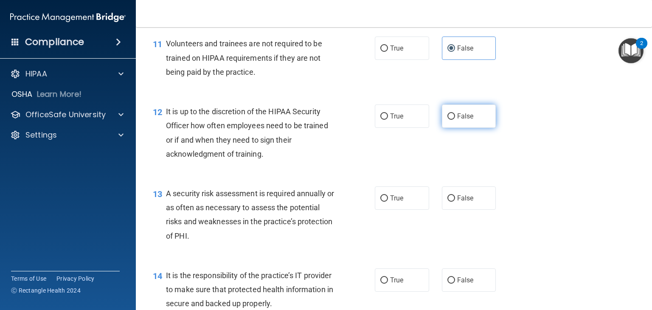
click at [451, 128] on label "False" at bounding box center [469, 115] width 54 height 23
click at [451, 120] on input "False" at bounding box center [451, 116] width 8 height 6
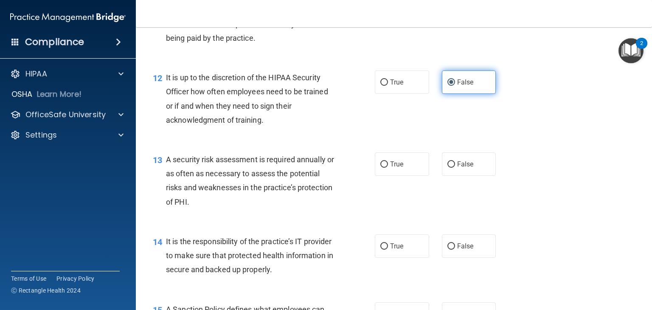
scroll to position [1019, 0]
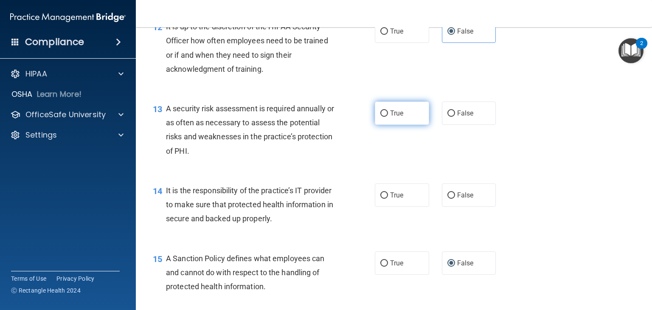
click at [409, 125] on label "True" at bounding box center [402, 112] width 54 height 23
click at [388, 117] on input "True" at bounding box center [384, 113] width 8 height 6
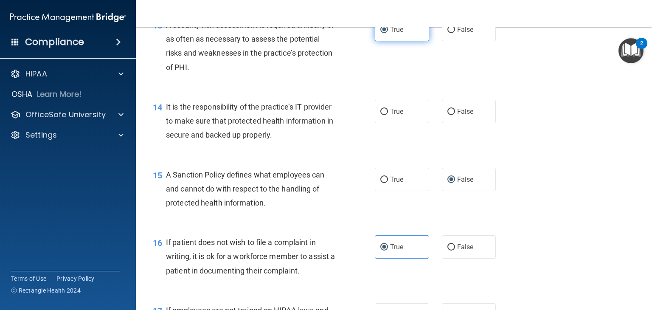
scroll to position [1104, 0]
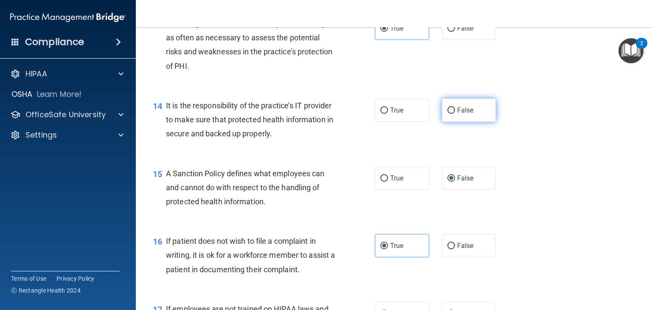
click at [442, 122] on label "False" at bounding box center [469, 109] width 54 height 23
click at [447, 114] on input "False" at bounding box center [451, 110] width 8 height 6
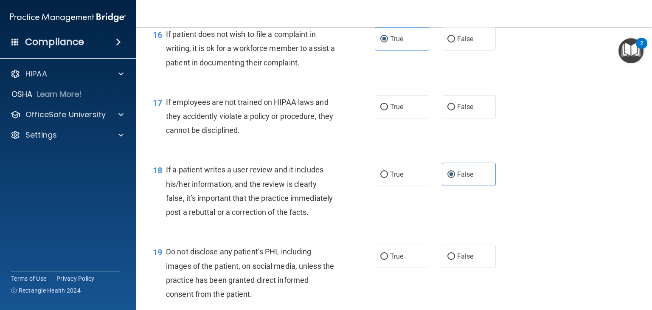
scroll to position [1316, 0]
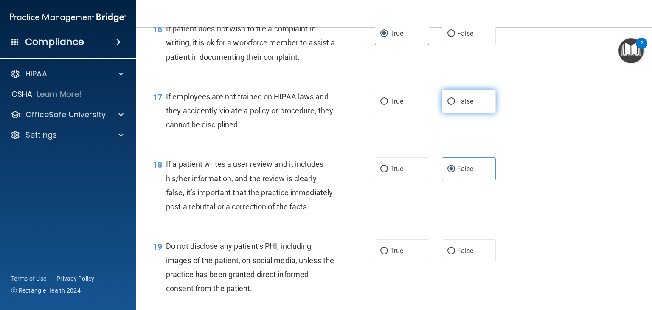
click at [470, 113] on label "False" at bounding box center [469, 101] width 54 height 23
click at [455, 105] on input "False" at bounding box center [451, 101] width 8 height 6
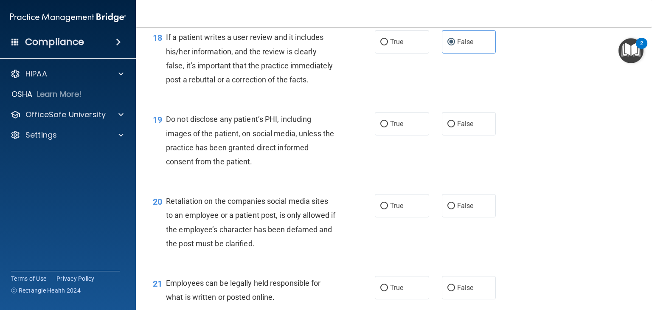
scroll to position [1443, 0]
click at [443, 135] on label "False" at bounding box center [469, 123] width 54 height 23
click at [414, 135] on label "True" at bounding box center [402, 123] width 54 height 23
click at [388, 127] on input "True" at bounding box center [384, 124] width 8 height 6
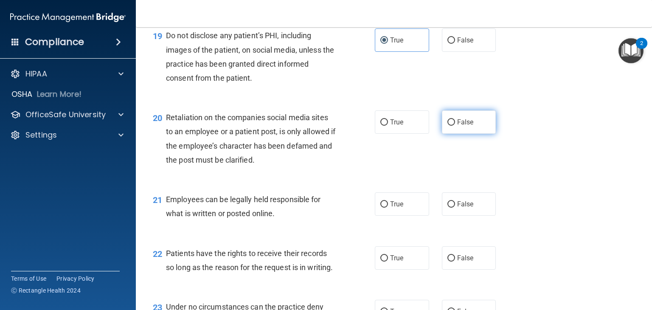
scroll to position [1528, 0]
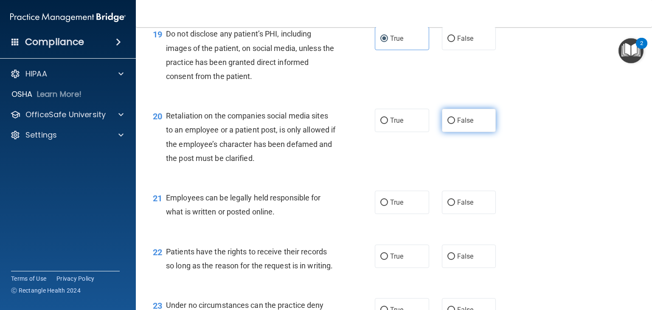
click at [490, 132] on label "False" at bounding box center [469, 120] width 54 height 23
click at [455, 124] on input "False" at bounding box center [451, 121] width 8 height 6
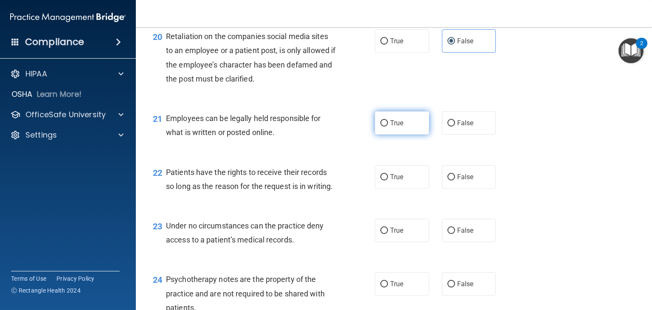
scroll to position [1613, 0]
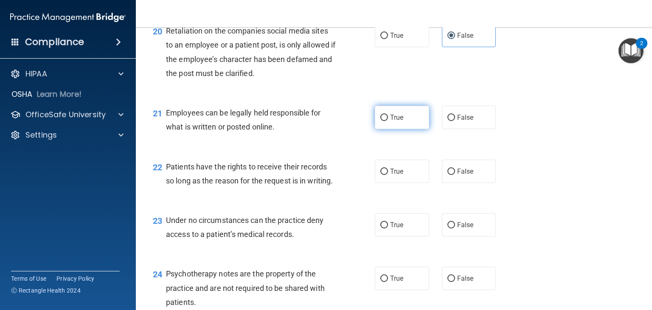
click at [419, 129] on label "True" at bounding box center [402, 117] width 54 height 23
click at [388, 121] on input "True" at bounding box center [384, 118] width 8 height 6
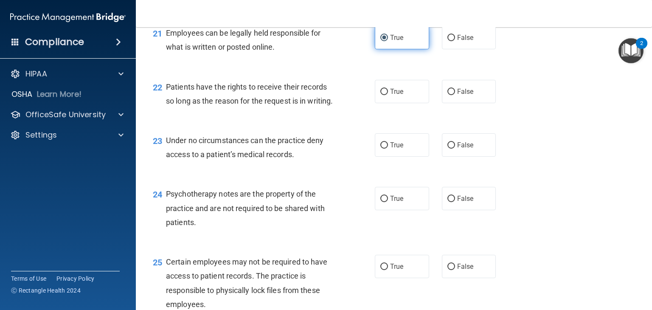
scroll to position [1698, 0]
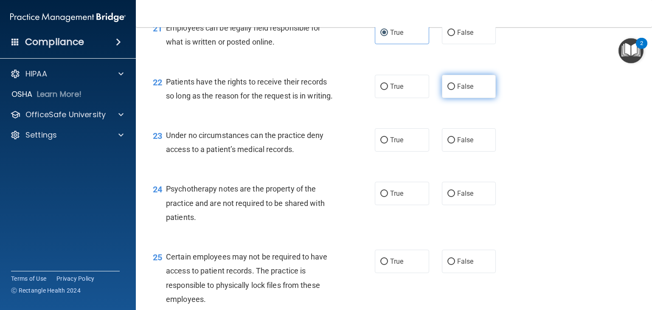
click at [457, 90] on span "False" at bounding box center [465, 86] width 17 height 8
click at [455, 90] on input "False" at bounding box center [451, 87] width 8 height 6
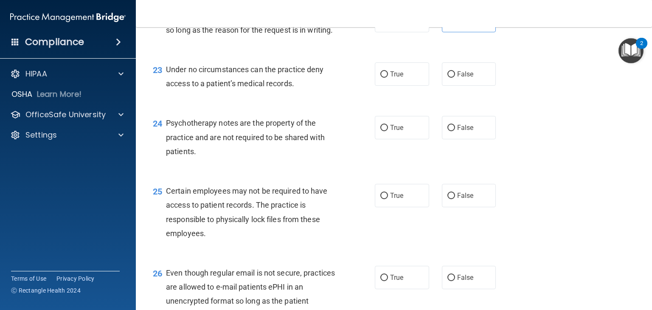
scroll to position [1783, 0]
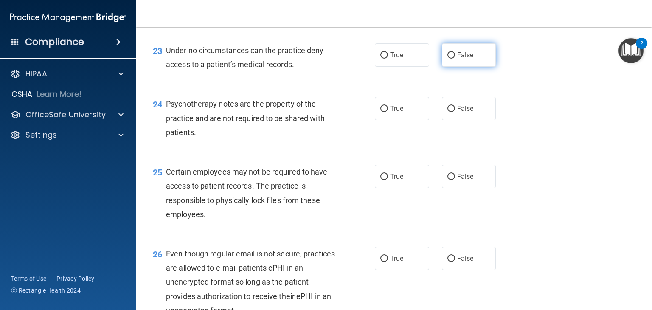
click at [462, 59] on span "False" at bounding box center [465, 55] width 17 height 8
click at [455, 59] on input "False" at bounding box center [451, 55] width 8 height 6
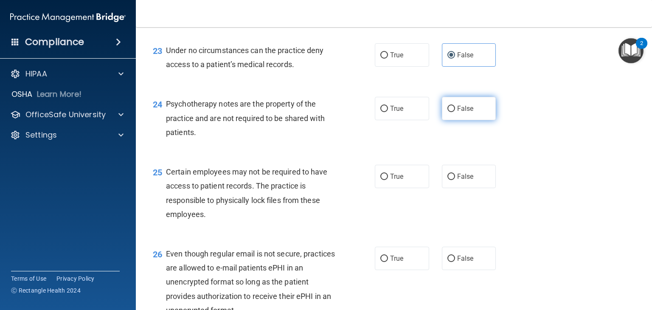
click at [472, 120] on label "False" at bounding box center [469, 108] width 54 height 23
click at [455, 112] on input "False" at bounding box center [451, 109] width 8 height 6
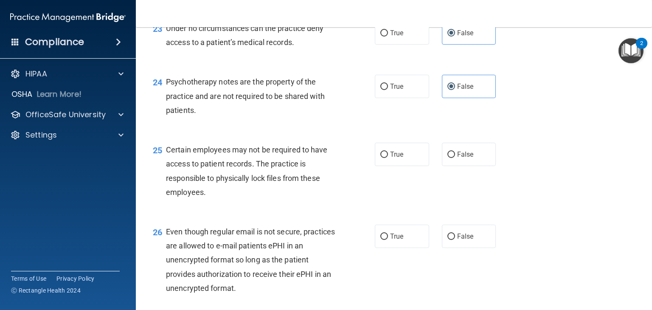
scroll to position [1825, 0]
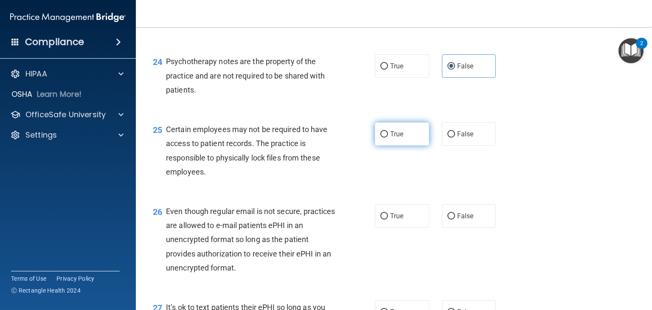
click at [390, 138] on span "True" at bounding box center [396, 134] width 13 height 8
click at [388, 138] on input "True" at bounding box center [384, 134] width 8 height 6
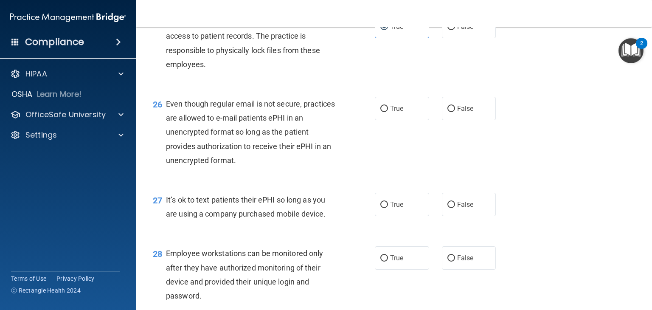
scroll to position [1953, 0]
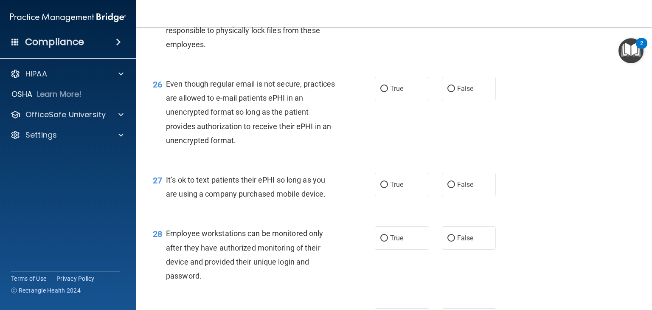
click at [429, 100] on div "True False" at bounding box center [440, 88] width 130 height 23
click at [419, 100] on label "True" at bounding box center [402, 88] width 54 height 23
click at [388, 92] on input "True" at bounding box center [384, 89] width 8 height 6
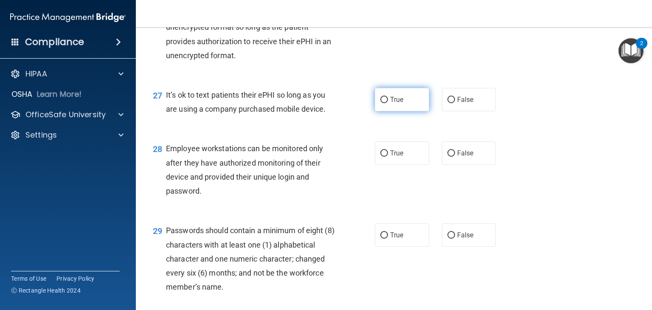
click at [394, 111] on label "True" at bounding box center [402, 99] width 54 height 23
click at [388, 103] on input "True" at bounding box center [384, 100] width 8 height 6
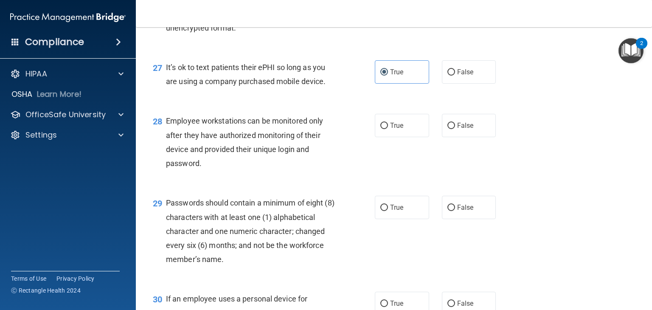
scroll to position [2080, 0]
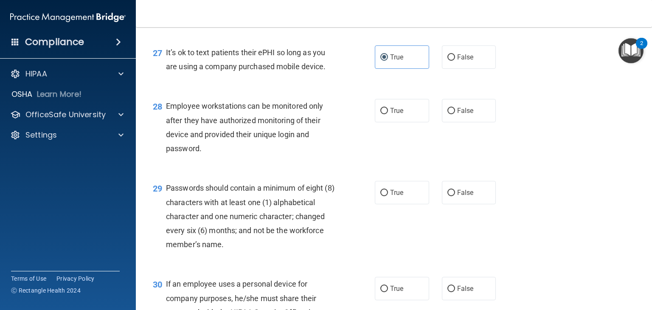
click at [395, 115] on span "True" at bounding box center [396, 111] width 13 height 8
click at [388, 114] on input "True" at bounding box center [384, 111] width 8 height 6
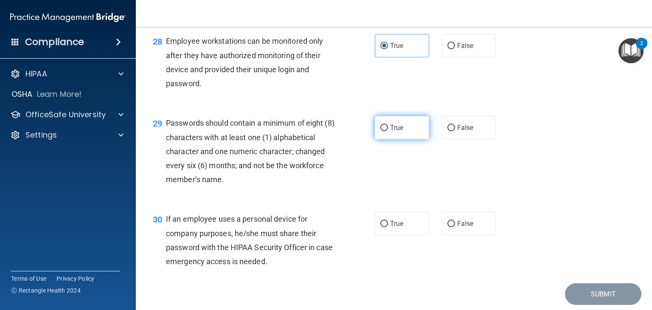
scroll to position [2165, 0]
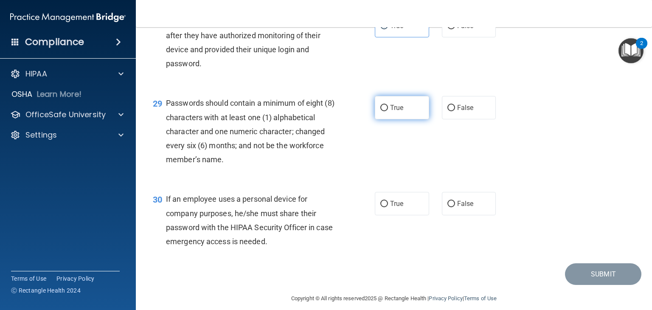
click at [399, 112] on span "True" at bounding box center [396, 108] width 13 height 8
click at [388, 111] on input "True" at bounding box center [384, 108] width 8 height 6
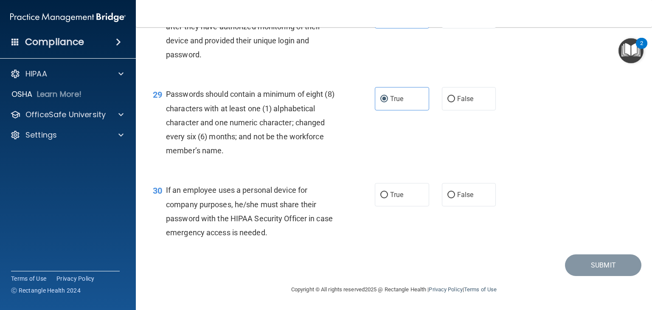
scroll to position [2216, 0]
click at [400, 191] on span "True" at bounding box center [396, 195] width 13 height 8
click at [388, 192] on input "True" at bounding box center [384, 195] width 8 height 6
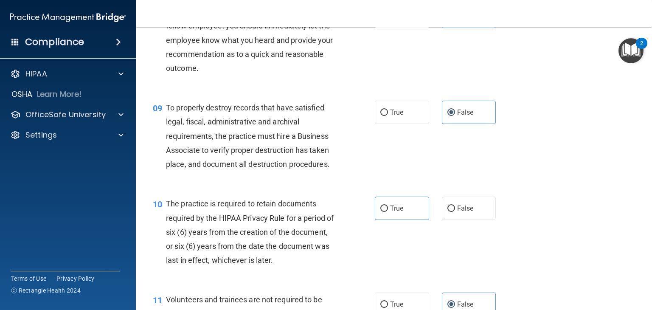
scroll to position [688, 0]
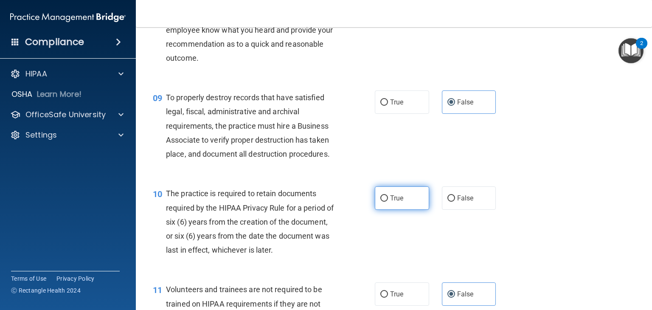
click at [394, 207] on label "True" at bounding box center [402, 197] width 54 height 23
click at [388, 202] on input "True" at bounding box center [384, 198] width 8 height 6
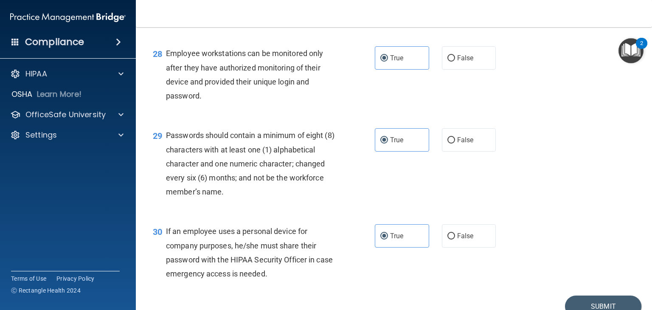
scroll to position [2216, 0]
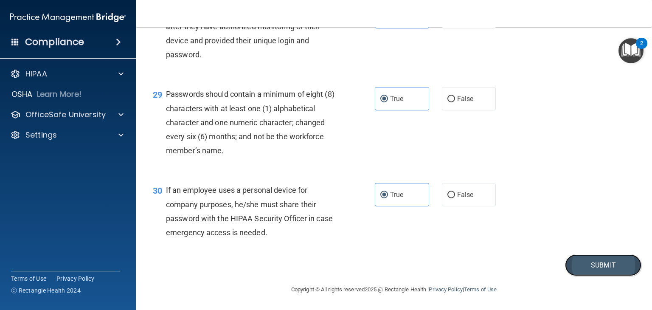
click at [578, 263] on button "Submit" at bounding box center [603, 265] width 76 height 22
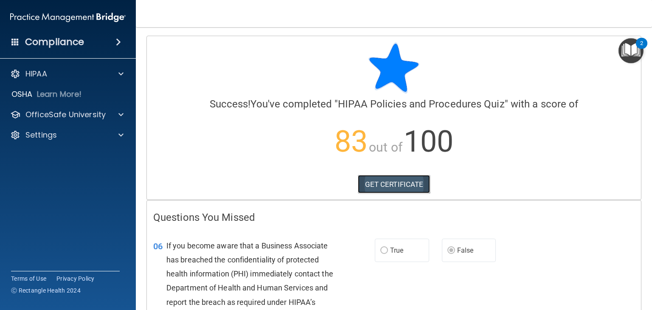
click at [392, 180] on link "GET CERTIFICATE" at bounding box center [394, 184] width 73 height 19
click at [58, 41] on h4 "Compliance" at bounding box center [54, 42] width 59 height 12
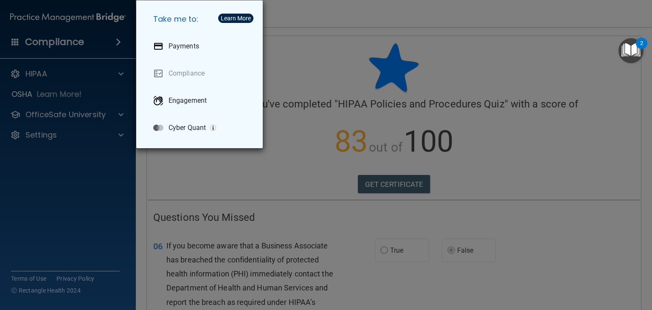
click at [75, 170] on div "Take me to: Payments Compliance Engagement Cyber Quant" at bounding box center [326, 155] width 652 height 310
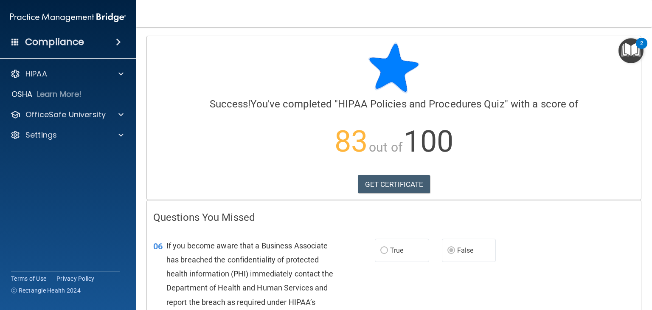
click at [45, 39] on h4 "Compliance" at bounding box center [54, 42] width 59 height 12
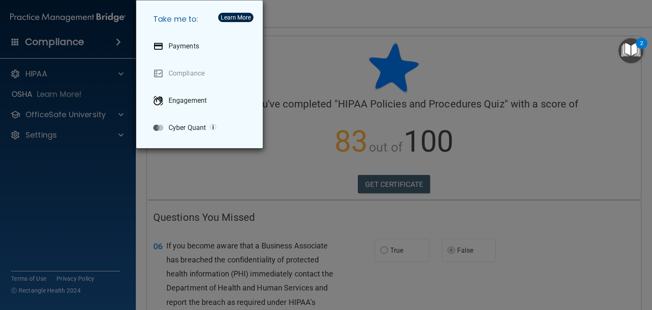
click at [83, 162] on div "Take me to: Payments Compliance Engagement Cyber Quant" at bounding box center [326, 155] width 652 height 310
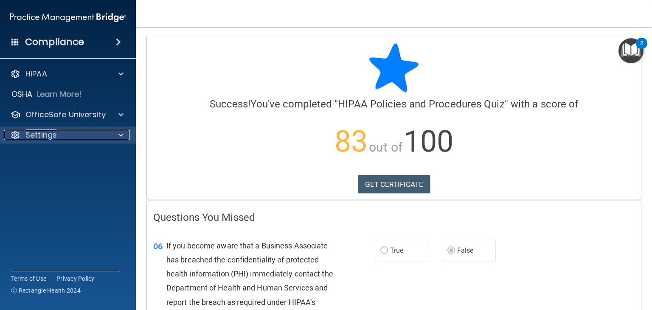
click at [51, 135] on p "Settings" at bounding box center [40, 135] width 31 height 10
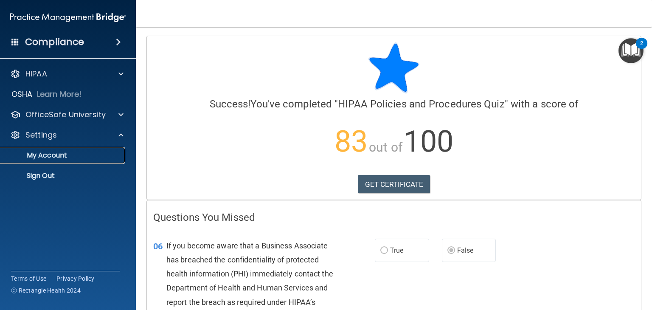
click at [76, 150] on link "My Account" at bounding box center [59, 155] width 134 height 17
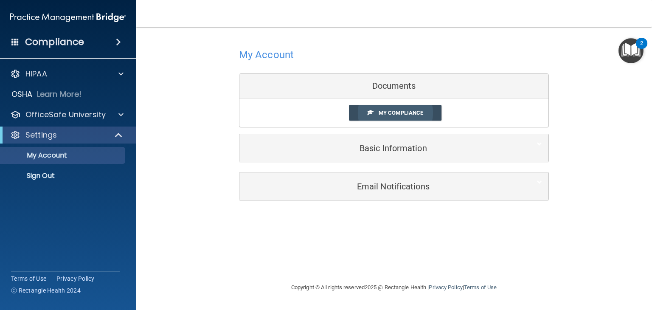
click at [404, 115] on span "My Compliance" at bounding box center [401, 113] width 45 height 6
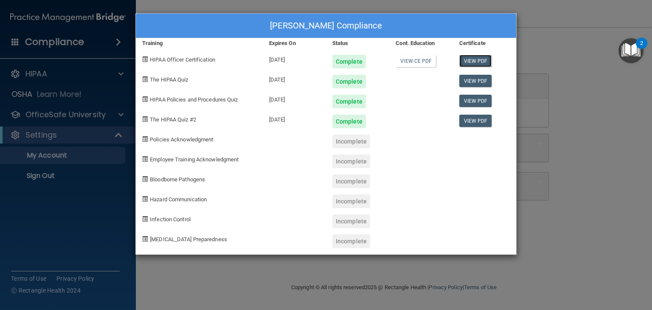
click at [473, 58] on link "View PDF" at bounding box center [475, 61] width 33 height 12
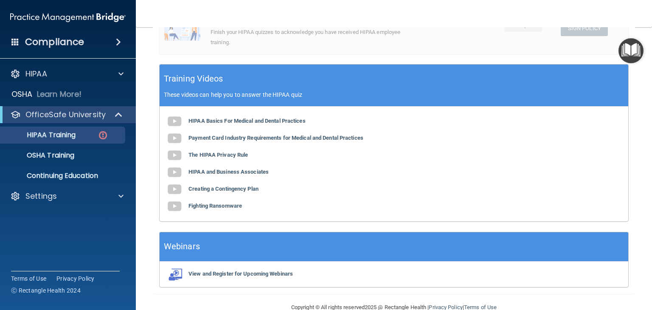
scroll to position [255, 0]
